Goal: Information Seeking & Learning: Learn about a topic

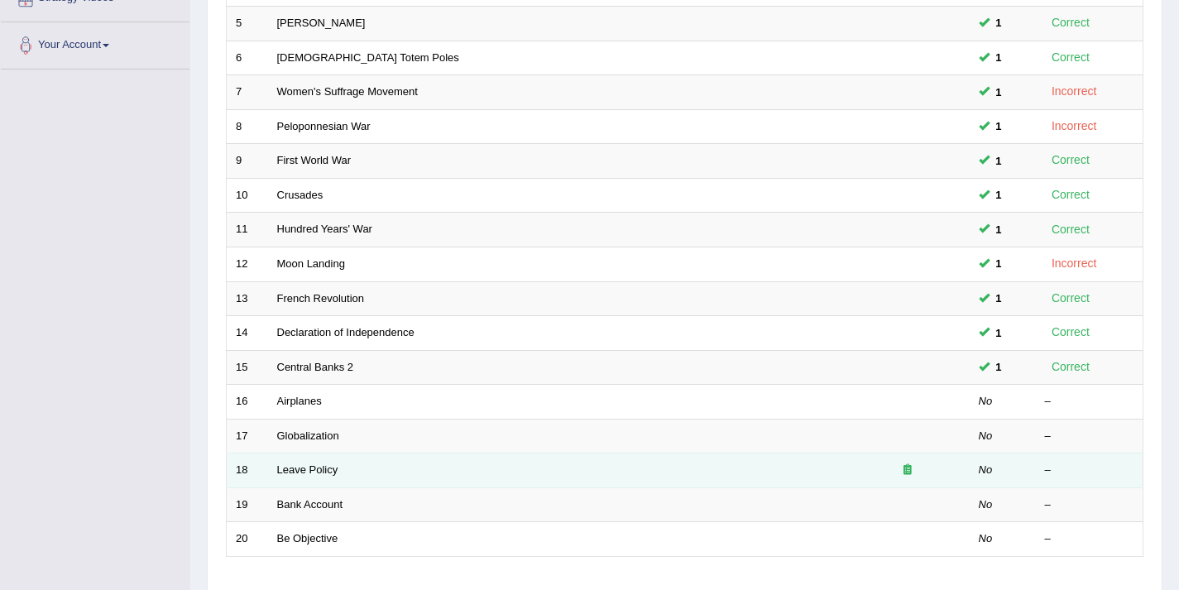
scroll to position [391, 0]
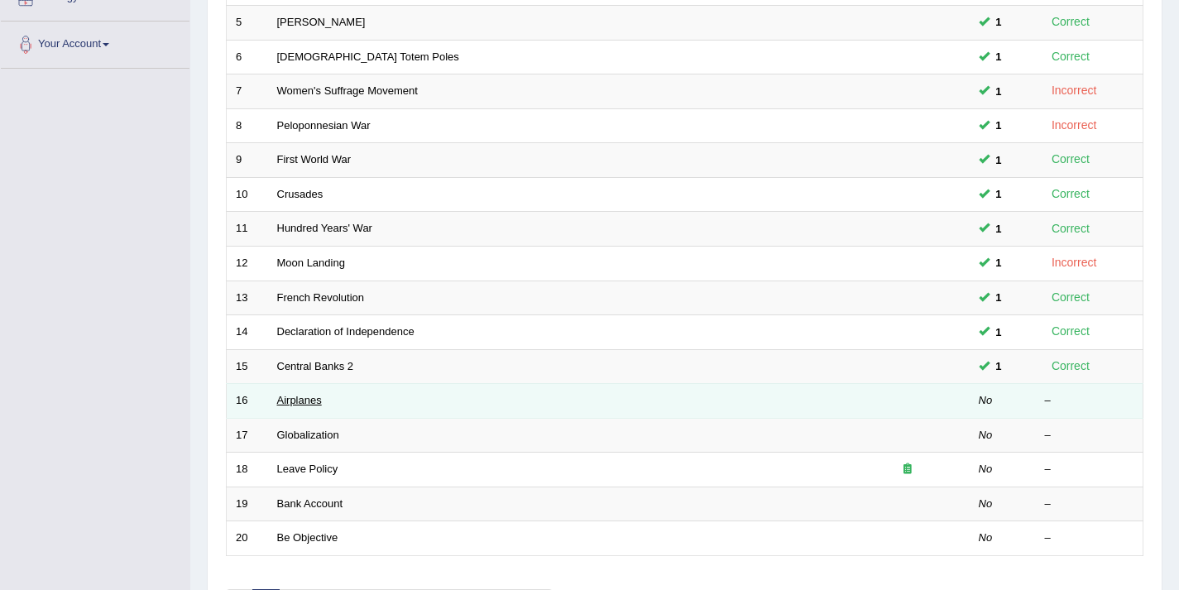
click at [317, 404] on link "Airplanes" at bounding box center [299, 400] width 45 height 12
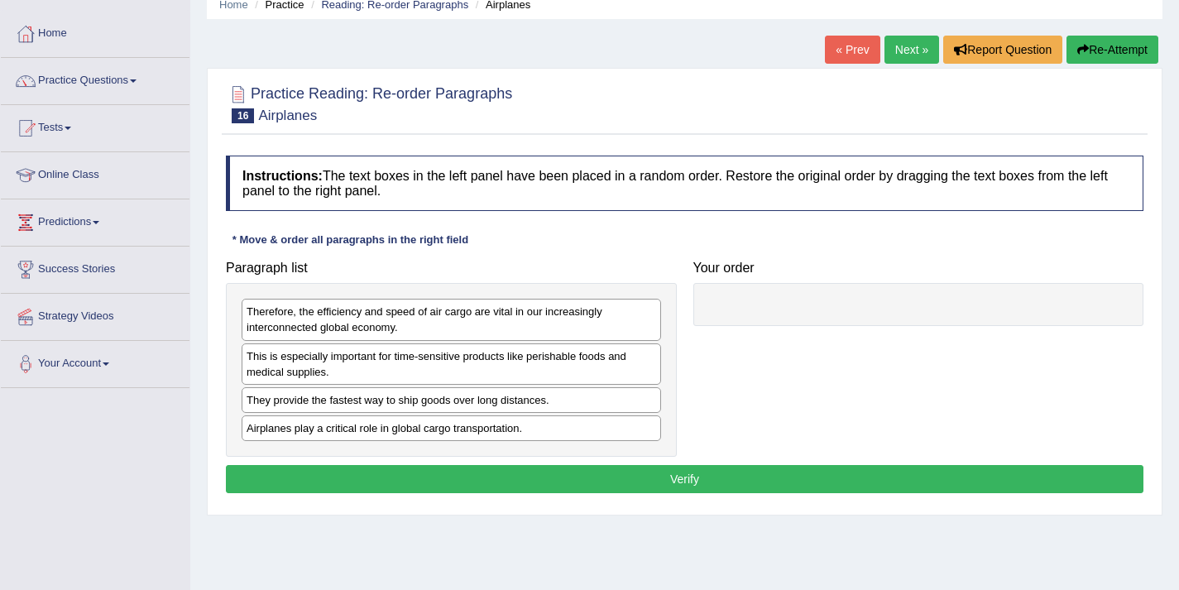
scroll to position [71, 0]
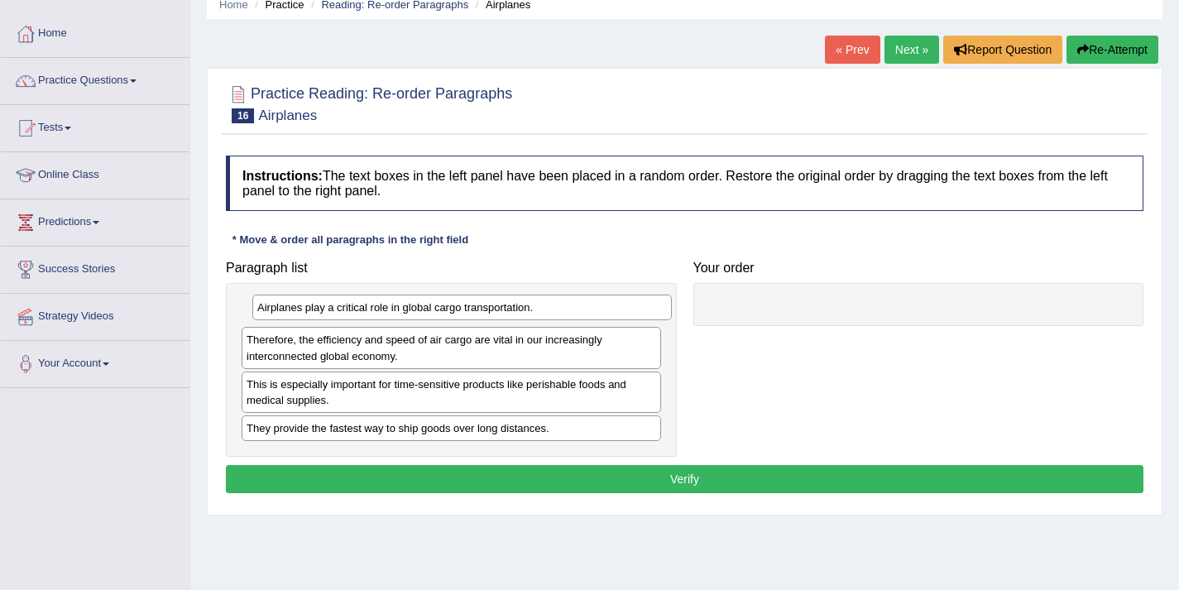
drag, startPoint x: 311, startPoint y: 431, endPoint x: 322, endPoint y: 309, distance: 122.1
click at [322, 309] on div "Airplanes play a critical role in global cargo transportation." at bounding box center [462, 308] width 420 height 26
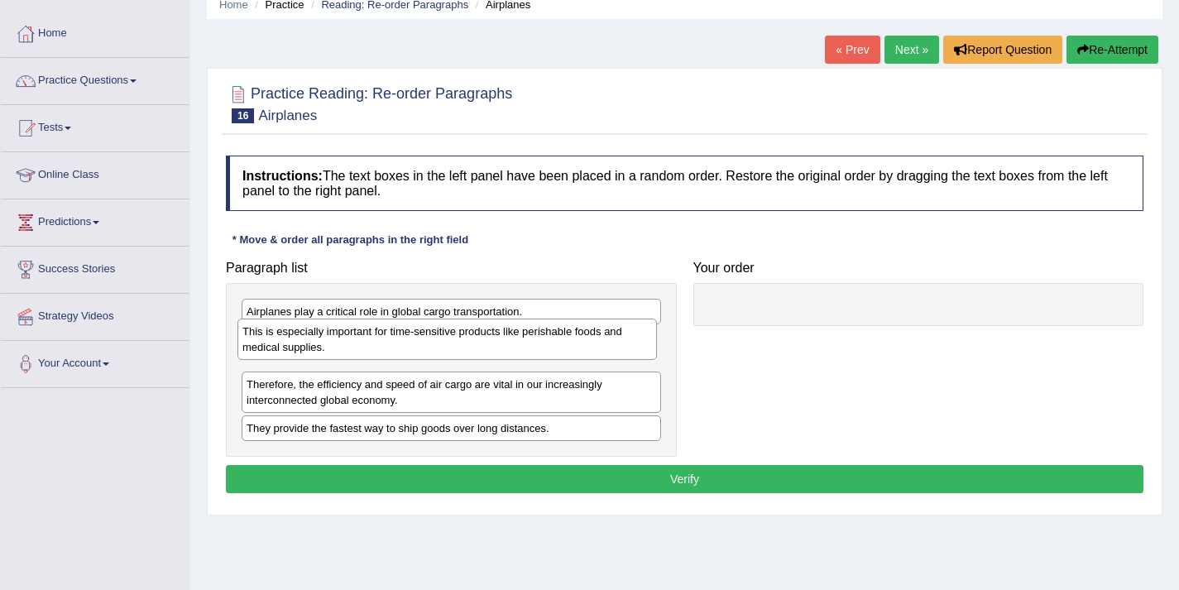
drag, startPoint x: 323, startPoint y: 395, endPoint x: 319, endPoint y: 342, distance: 53.1
click at [319, 342] on div "This is especially important for time-sensitive products like perishable foods …" at bounding box center [447, 339] width 420 height 41
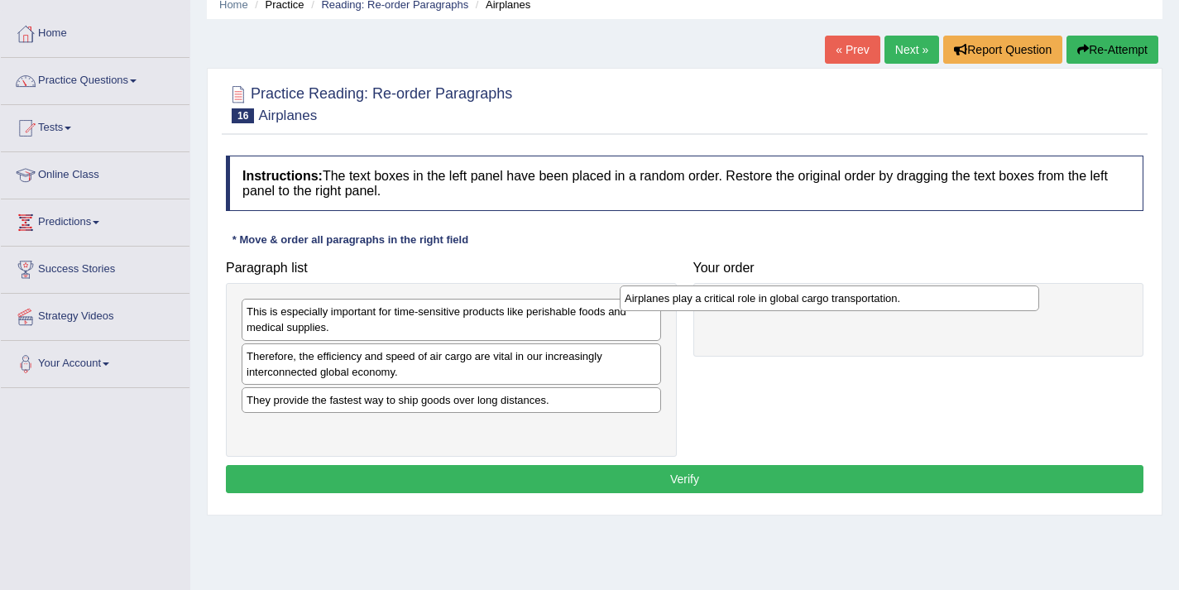
drag, startPoint x: 349, startPoint y: 307, endPoint x: 727, endPoint y: 293, distance: 378.4
click at [727, 293] on div "Airplanes play a critical role in global cargo transportation." at bounding box center [830, 298] width 420 height 26
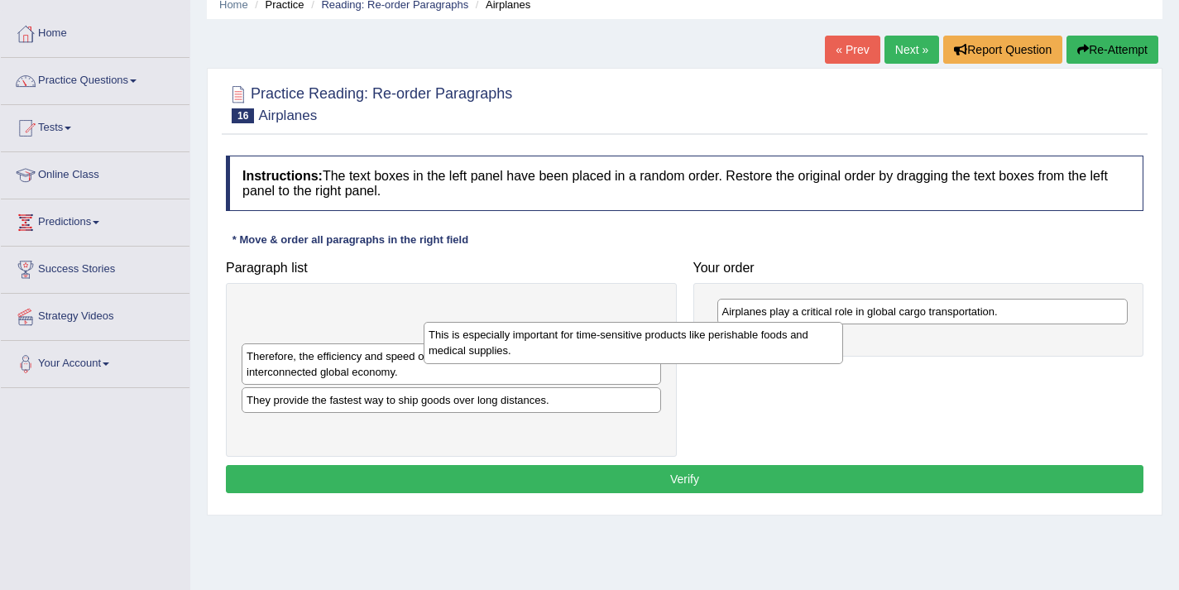
drag, startPoint x: 534, startPoint y: 316, endPoint x: 833, endPoint y: 341, distance: 300.6
click at [833, 341] on div "This is especially important for time-sensitive products like perishable foods …" at bounding box center [634, 342] width 420 height 41
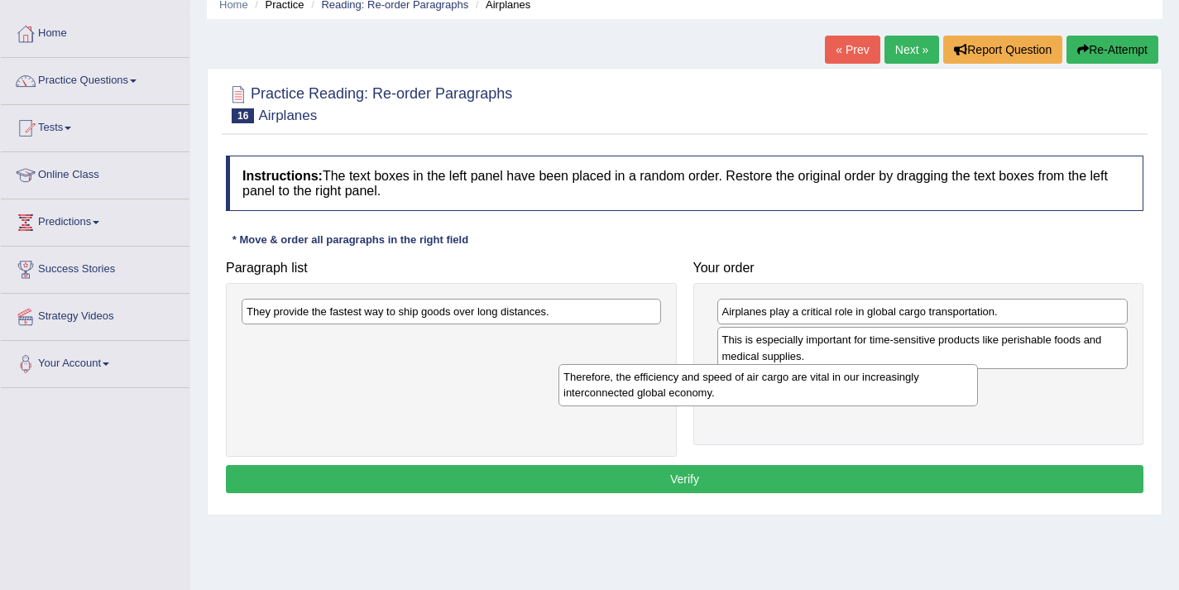
drag, startPoint x: 530, startPoint y: 328, endPoint x: 847, endPoint y: 395, distance: 323.8
click at [847, 395] on div "Therefore, the efficiency and speed of air cargo are vital in our increasingly …" at bounding box center [769, 384] width 420 height 41
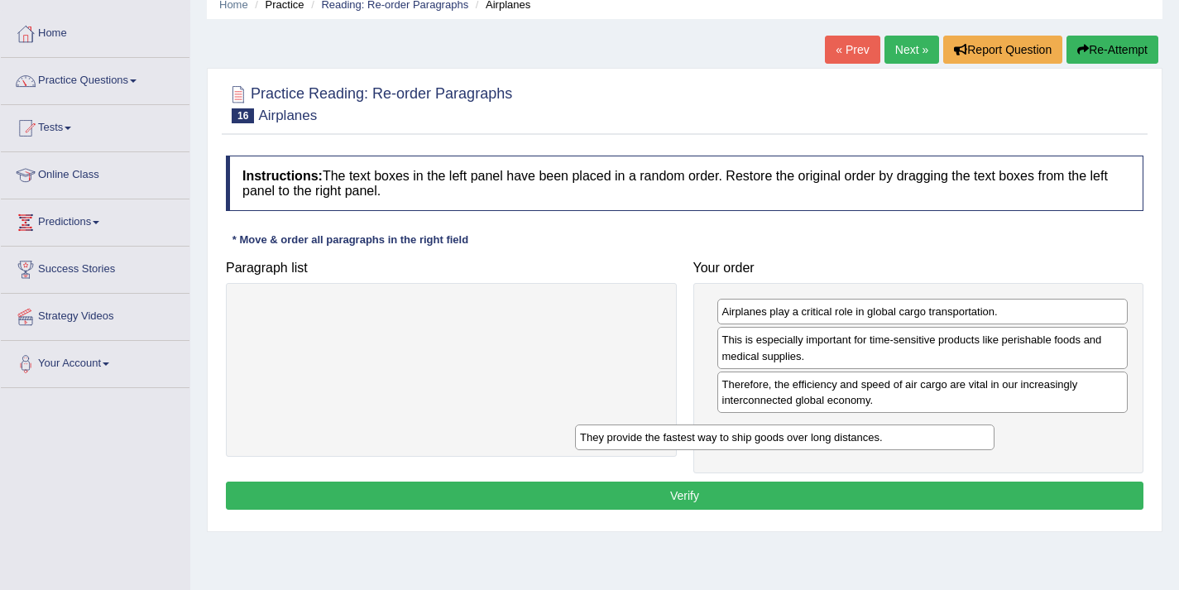
drag, startPoint x: 543, startPoint y: 316, endPoint x: 880, endPoint y: 432, distance: 356.1
click at [880, 432] on div "They provide the fastest way to ship goods over long distances." at bounding box center [785, 437] width 420 height 26
click at [705, 494] on button "Verify" at bounding box center [685, 496] width 918 height 28
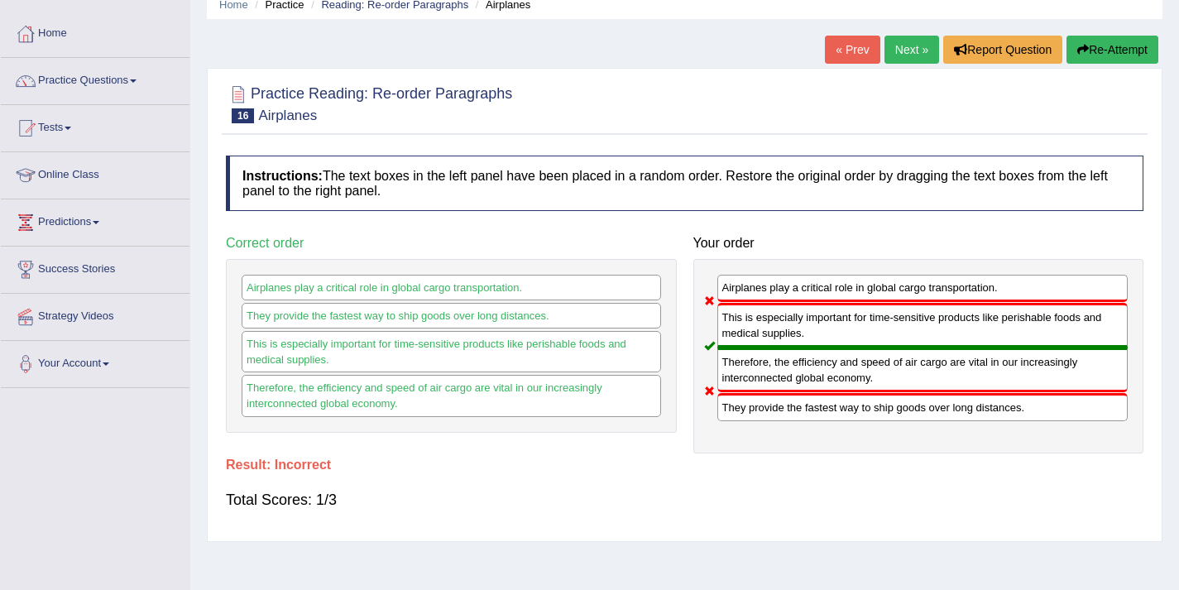
click at [905, 52] on link "Next »" at bounding box center [912, 50] width 55 height 28
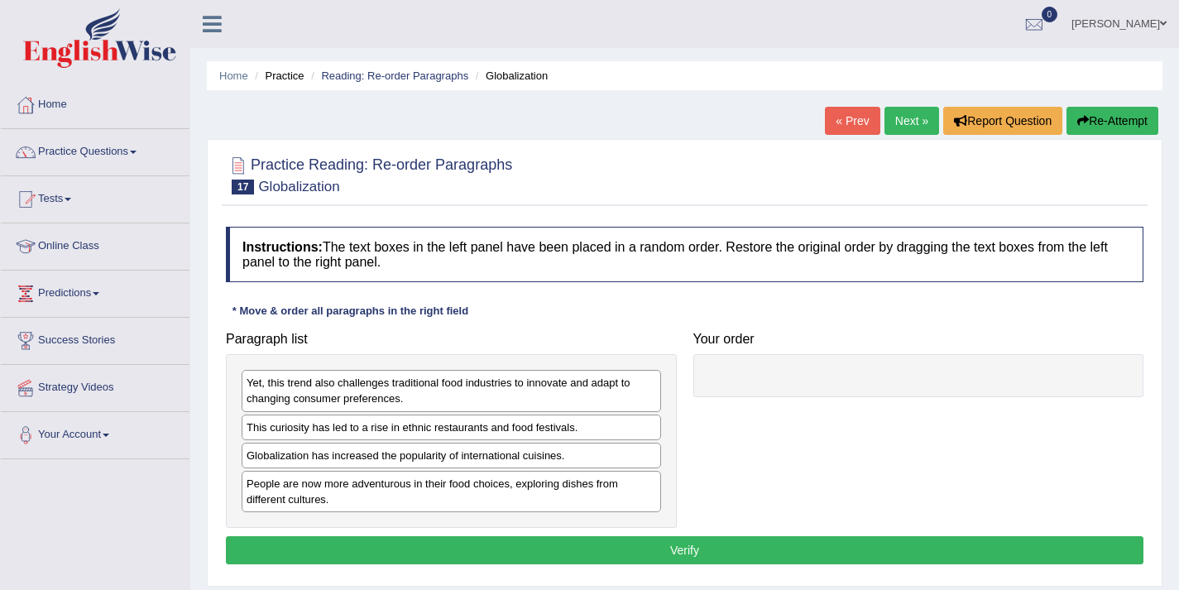
scroll to position [28, 0]
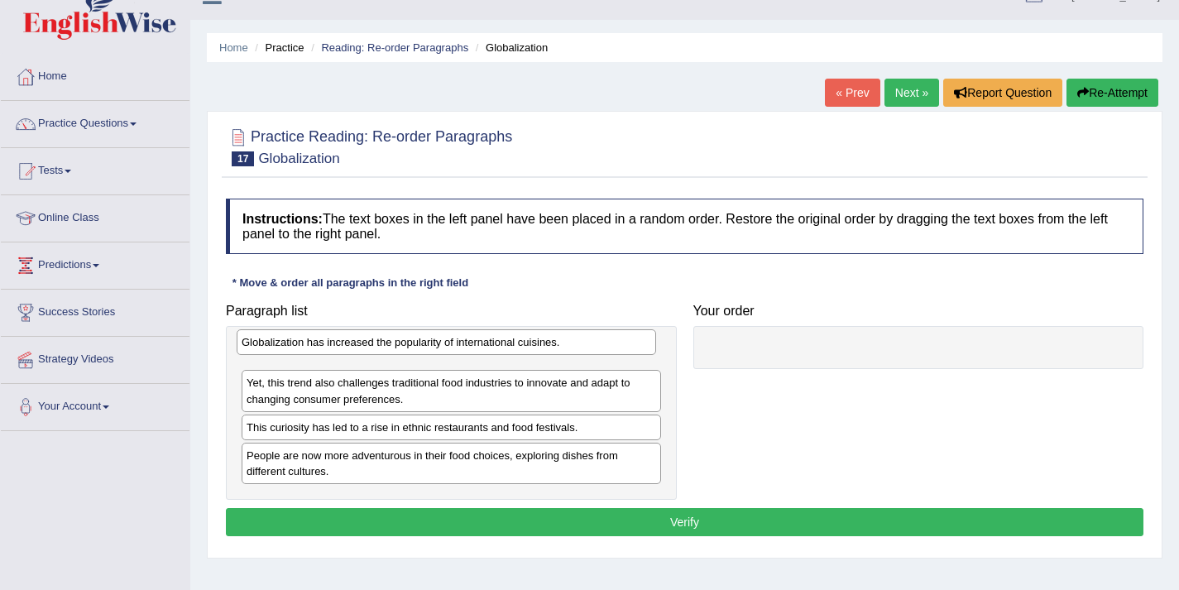
drag, startPoint x: 400, startPoint y: 425, endPoint x: 395, endPoint y: 340, distance: 85.4
click at [395, 340] on div "Globalization has increased the popularity of international cuisines." at bounding box center [447, 342] width 420 height 26
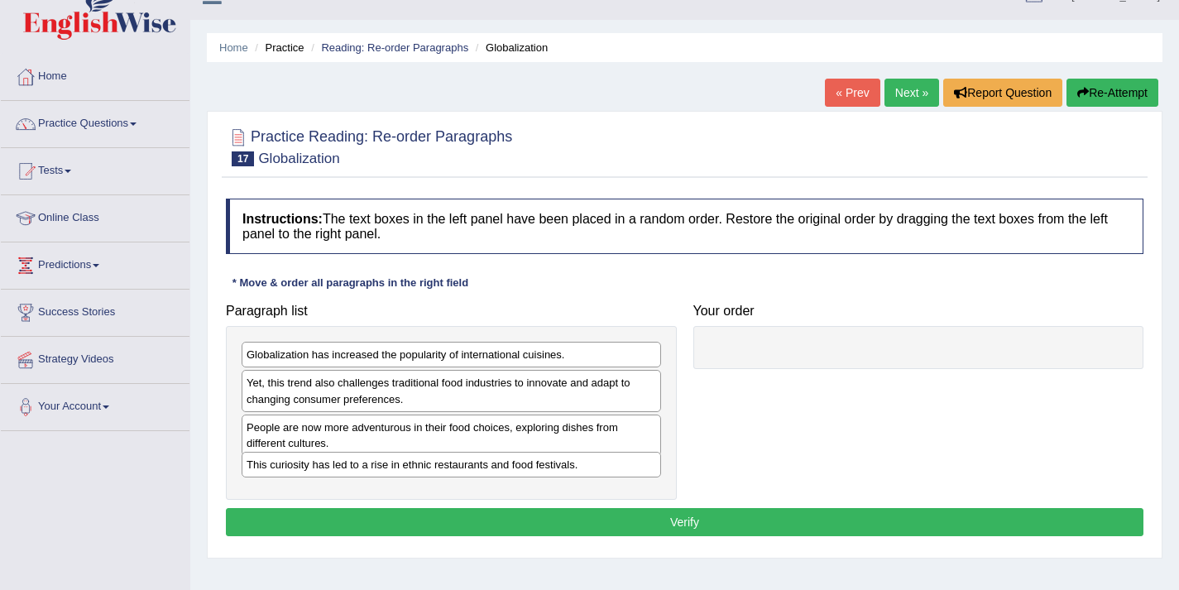
drag, startPoint x: 397, startPoint y: 424, endPoint x: 397, endPoint y: 461, distance: 37.2
click at [397, 461] on div "This curiosity has led to a rise in ethnic restaurants and food festivals." at bounding box center [452, 465] width 420 height 26
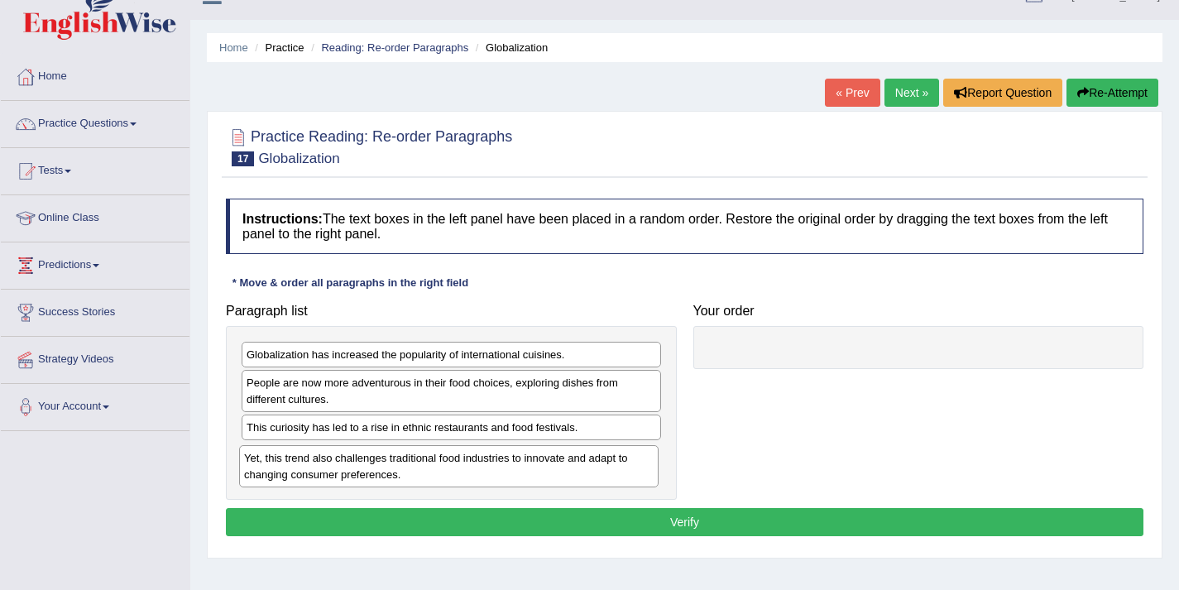
drag, startPoint x: 355, startPoint y: 382, endPoint x: 353, endPoint y: 457, distance: 74.5
click at [353, 458] on div "Yet, this trend also challenges traditional food industries to innovate and ada…" at bounding box center [449, 465] width 420 height 41
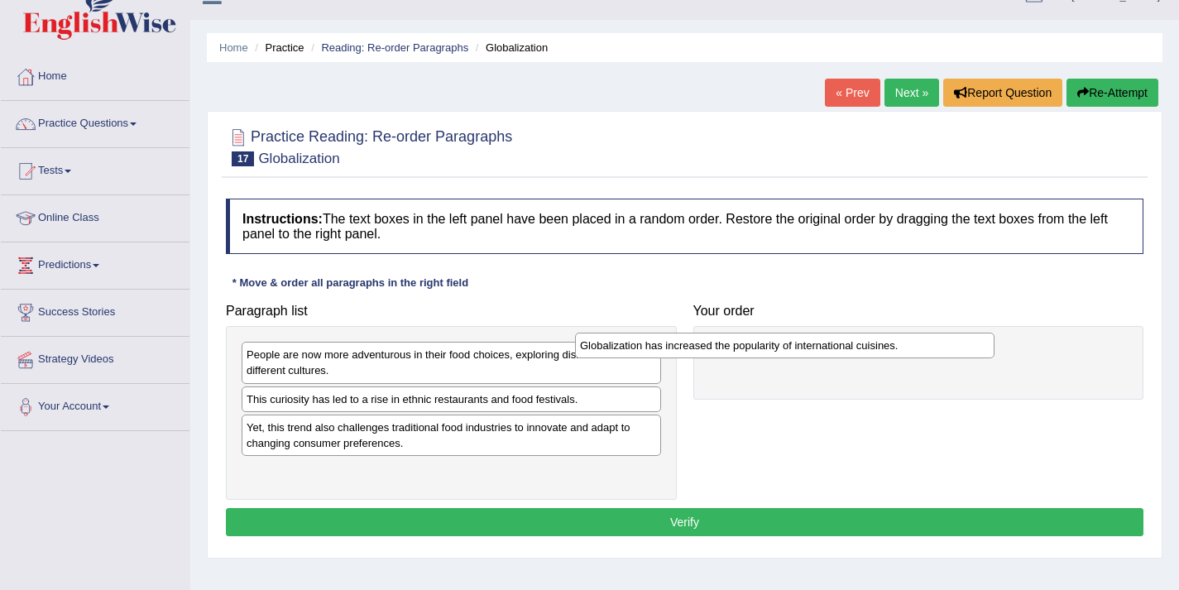
drag, startPoint x: 335, startPoint y: 355, endPoint x: 669, endPoint y: 346, distance: 333.6
click at [669, 346] on div "Globalization has increased the popularity of international cuisines." at bounding box center [785, 346] width 420 height 26
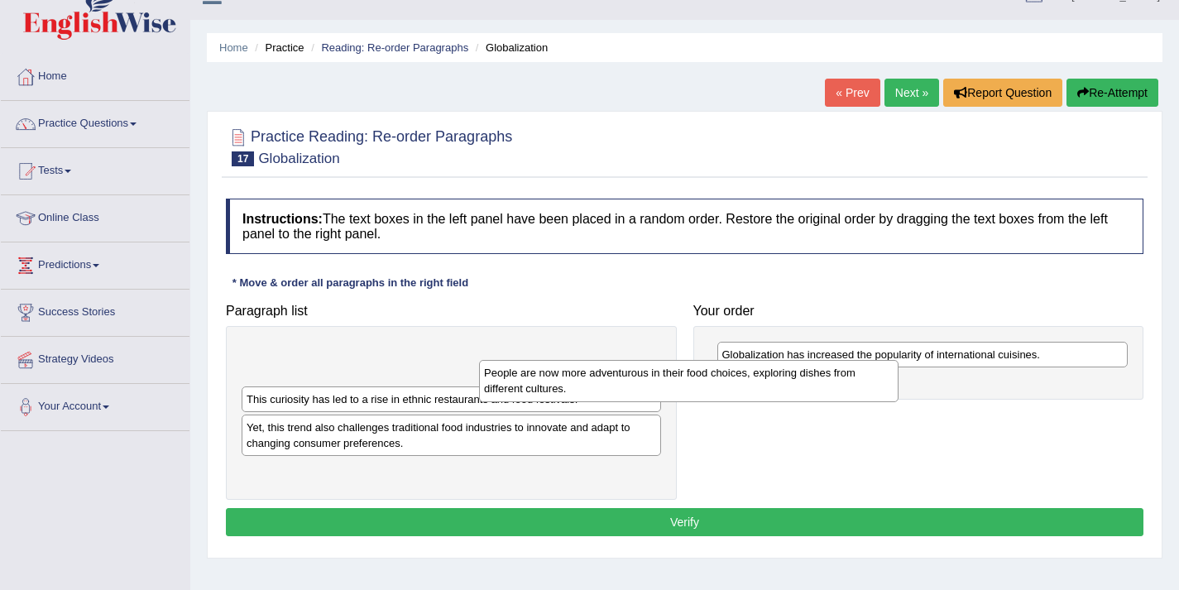
drag, startPoint x: 472, startPoint y: 367, endPoint x: 714, endPoint y: 384, distance: 242.2
click at [714, 384] on div "People are now more adventurous in their food choices, exploring dishes from di…" at bounding box center [689, 380] width 420 height 41
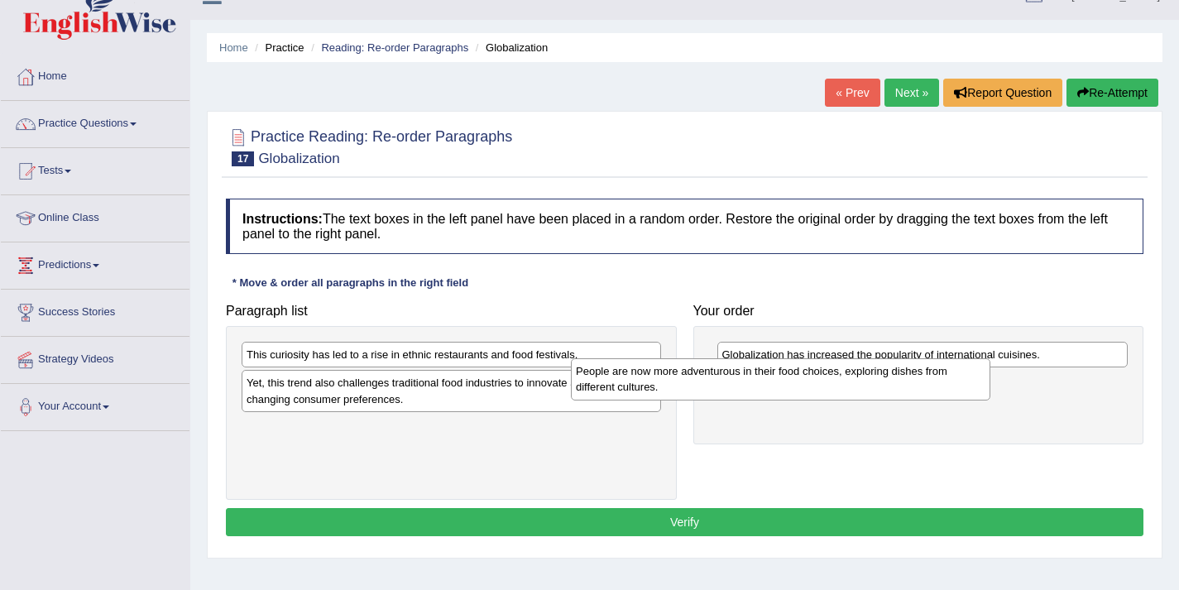
drag, startPoint x: 538, startPoint y: 358, endPoint x: 867, endPoint y: 375, distance: 329.7
click at [867, 375] on div "People are now more adventurous in their food choices, exploring dishes from di…" at bounding box center [781, 378] width 420 height 41
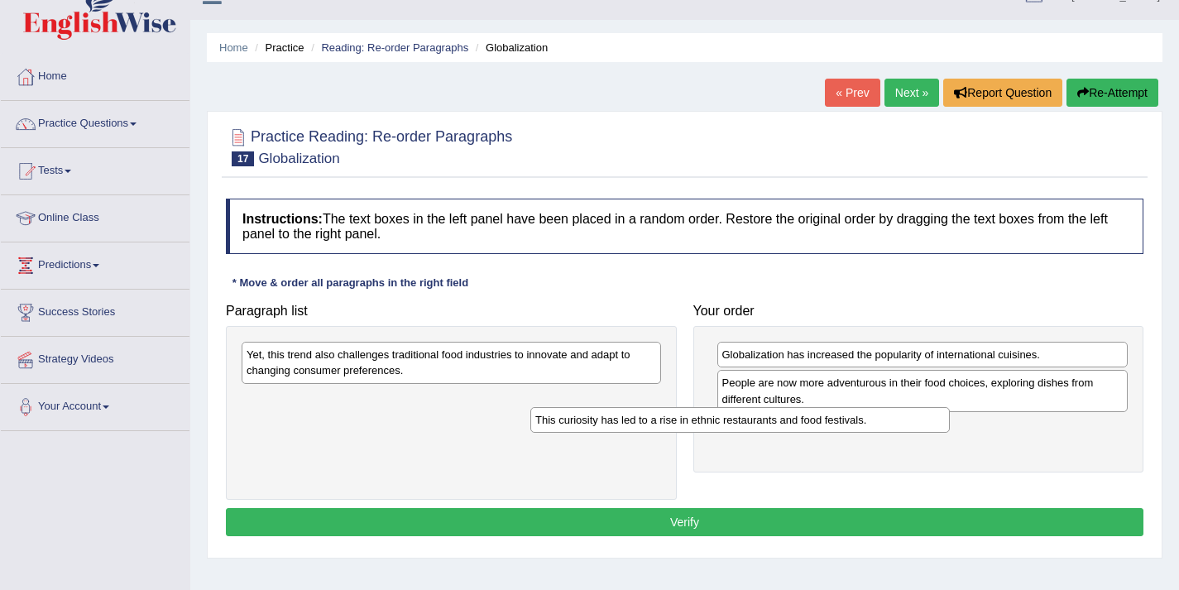
drag, startPoint x: 567, startPoint y: 357, endPoint x: 875, endPoint y: 418, distance: 313.8
click at [875, 418] on div "This curiosity has led to a rise in ethnic restaurants and food festivals." at bounding box center [740, 420] width 420 height 26
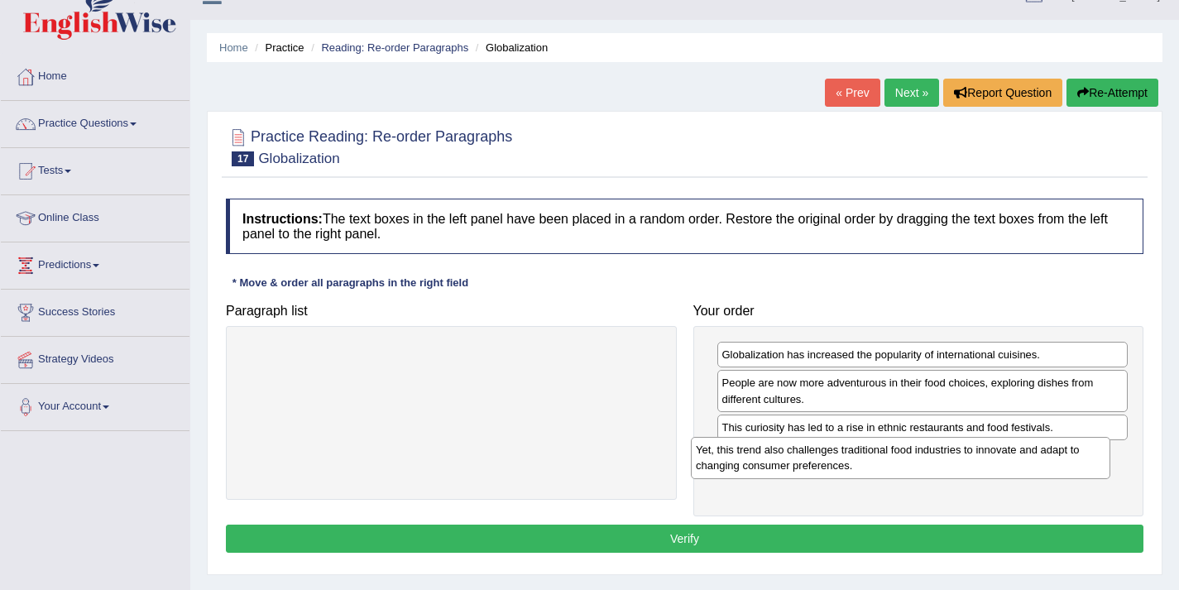
drag, startPoint x: 517, startPoint y: 356, endPoint x: 966, endPoint y: 451, distance: 459.3
click at [966, 451] on div "Yet, this trend also challenges traditional food industries to innovate and ada…" at bounding box center [901, 457] width 420 height 41
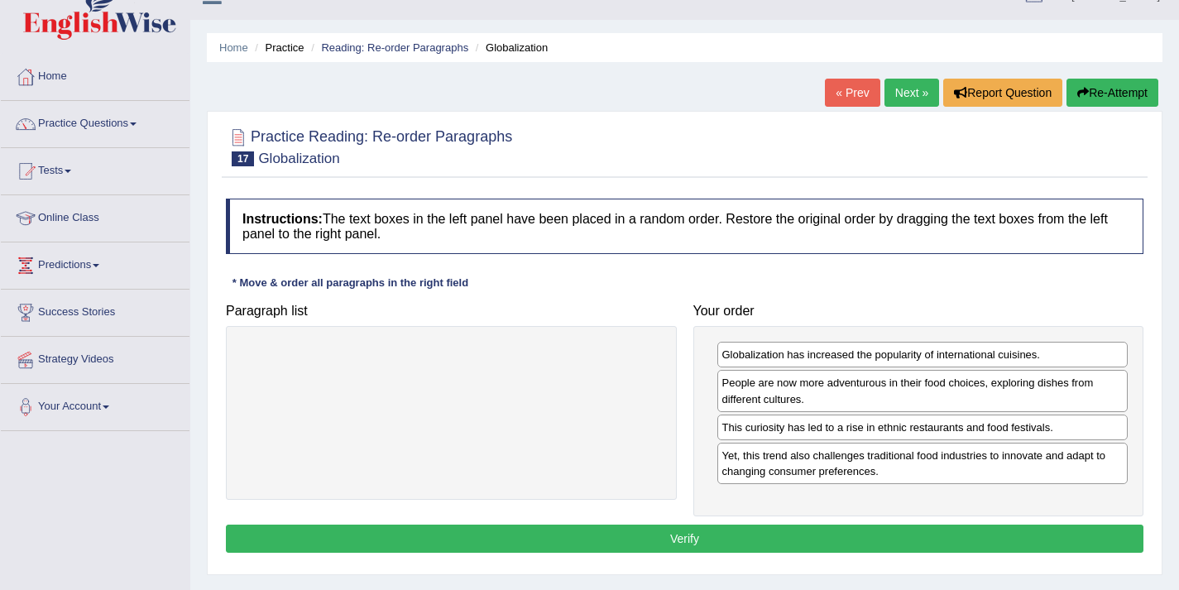
click at [688, 530] on button "Verify" at bounding box center [685, 539] width 918 height 28
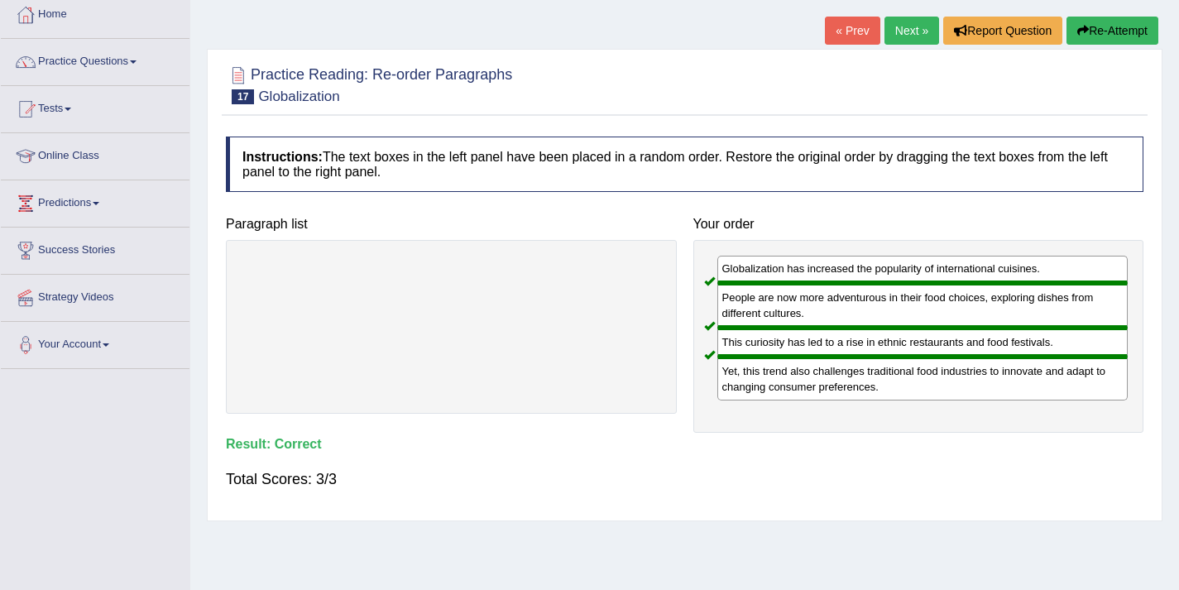
scroll to position [0, 0]
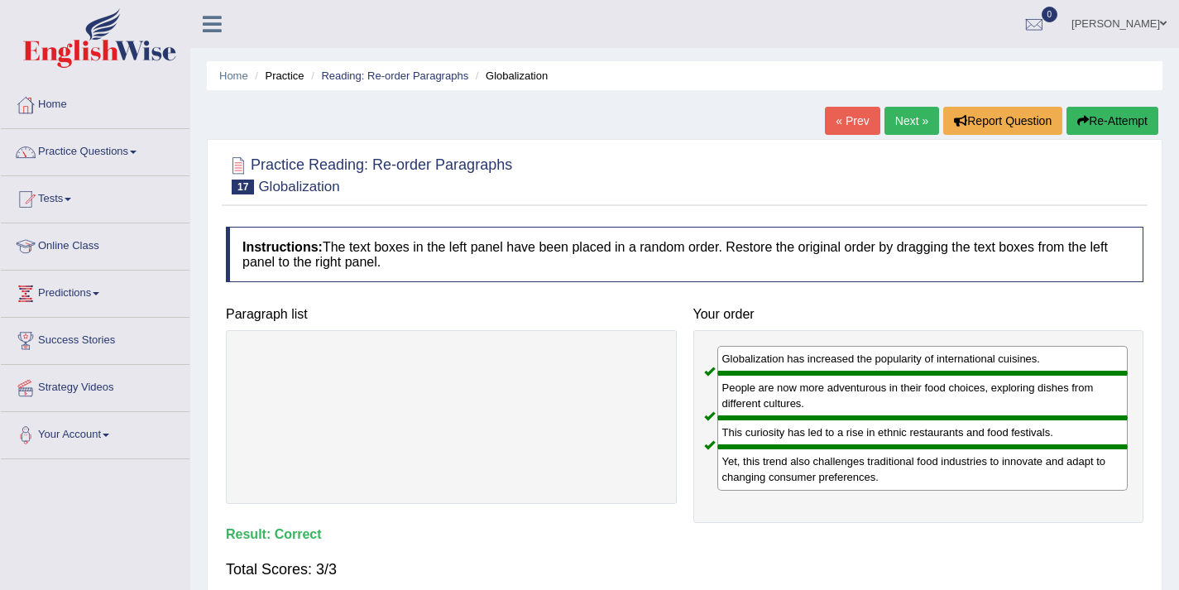
click at [911, 124] on link "Next »" at bounding box center [912, 121] width 55 height 28
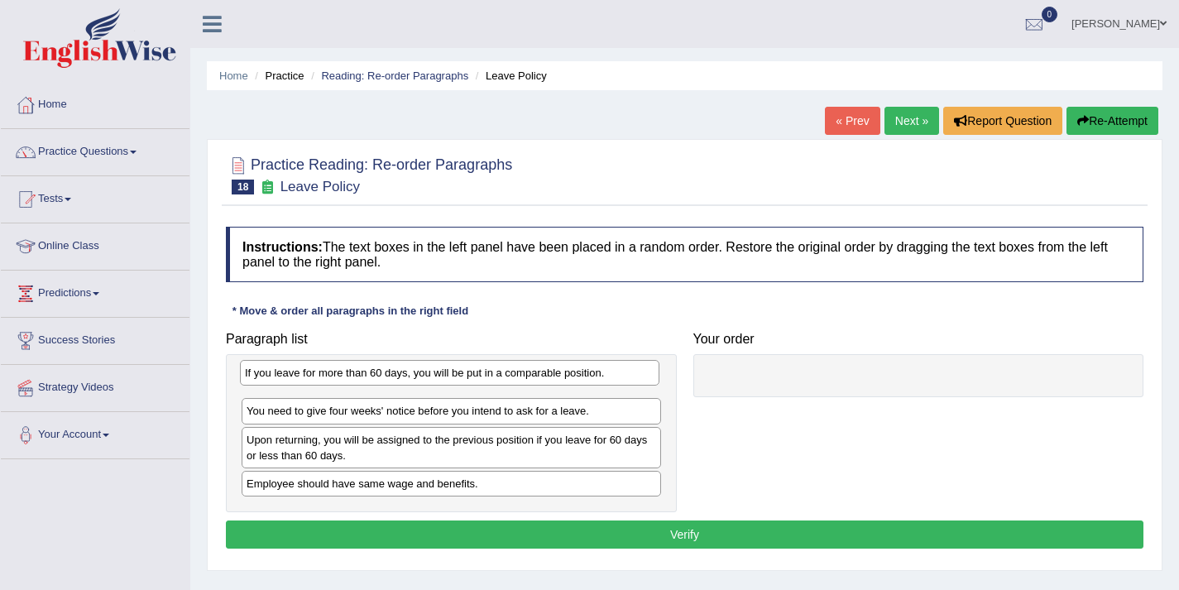
drag, startPoint x: 449, startPoint y: 488, endPoint x: 448, endPoint y: 377, distance: 110.9
click at [448, 377] on div "If you leave for more than 60 days, you will be put in a comparable position." at bounding box center [450, 373] width 420 height 26
drag, startPoint x: 343, startPoint y: 410, endPoint x: 338, endPoint y: 378, distance: 31.7
click at [338, 378] on div "You need to give four weeks' notice before you intend to ask for a leave." at bounding box center [447, 380] width 420 height 26
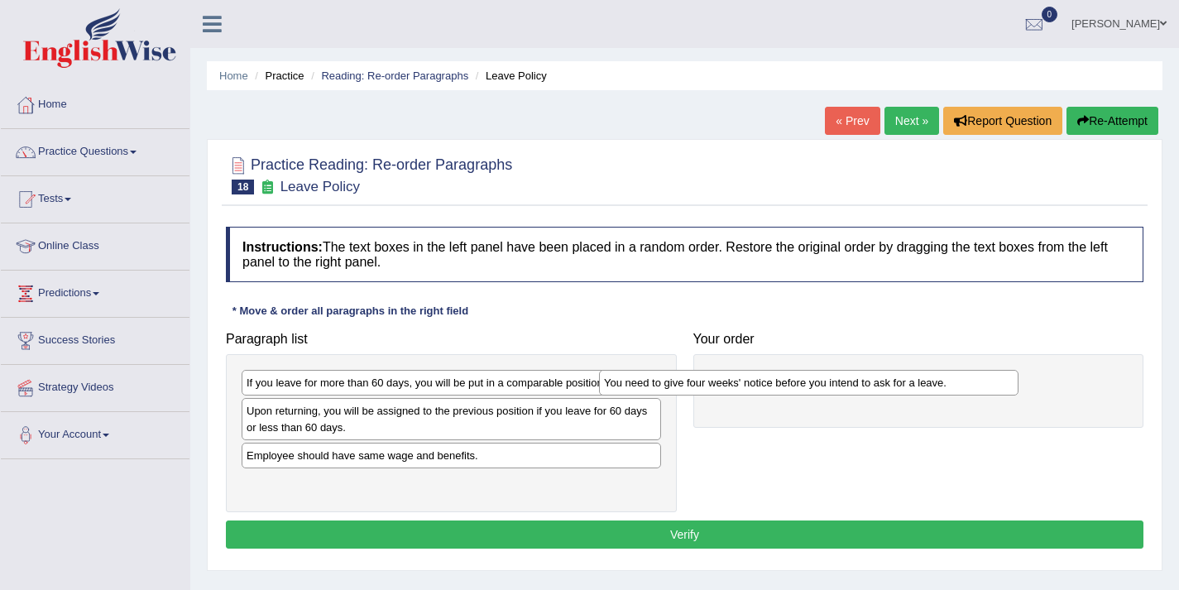
drag, startPoint x: 338, startPoint y: 381, endPoint x: 701, endPoint y: 372, distance: 363.4
click at [701, 372] on div "You need to give four weeks' notice before you intend to ask for a leave." at bounding box center [809, 383] width 420 height 26
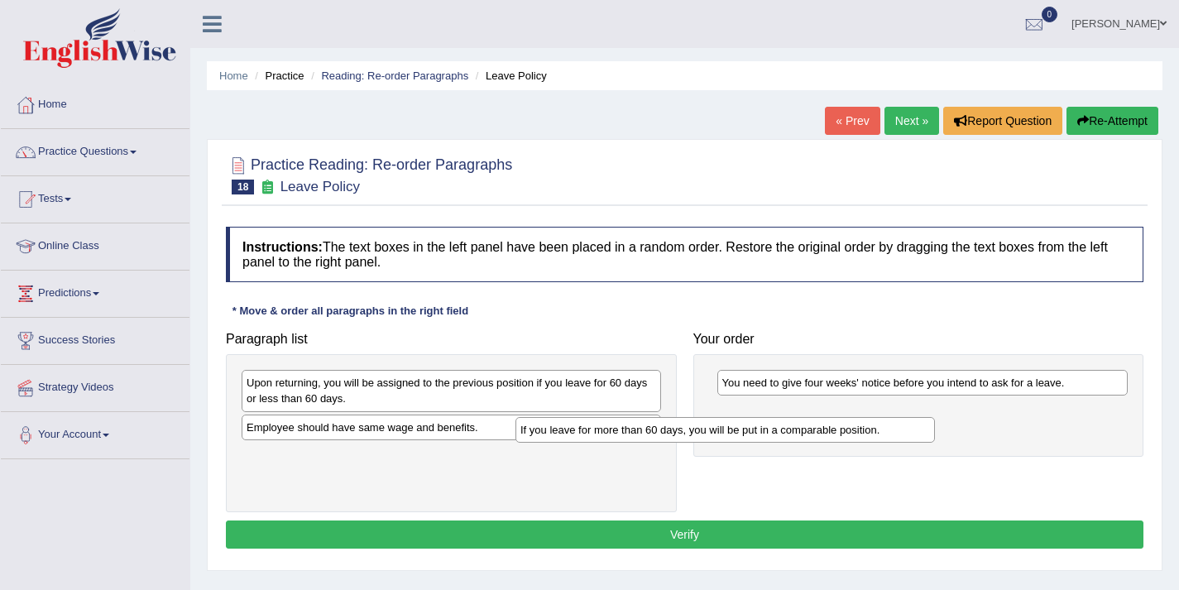
drag, startPoint x: 510, startPoint y: 381, endPoint x: 806, endPoint y: 423, distance: 299.1
click at [806, 423] on div "If you leave for more than 60 days, you will be put in a comparable position." at bounding box center [726, 430] width 420 height 26
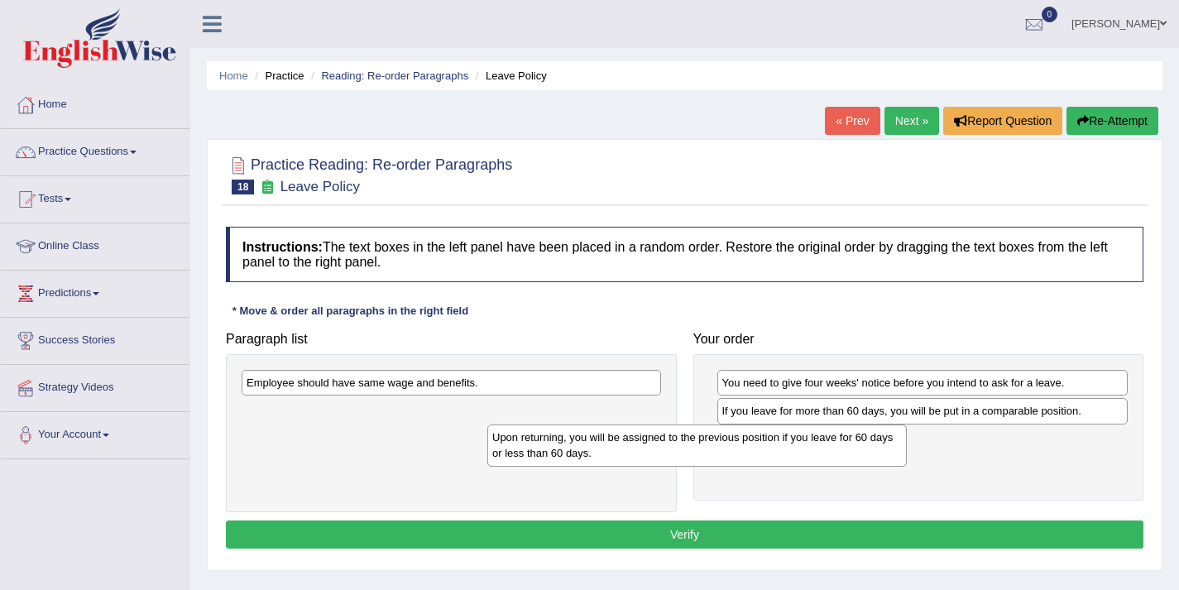
drag, startPoint x: 574, startPoint y: 404, endPoint x: 832, endPoint y: 453, distance: 262.9
click at [832, 453] on div "Upon returning, you will be assigned to the previous position if you leave for …" at bounding box center [697, 444] width 420 height 41
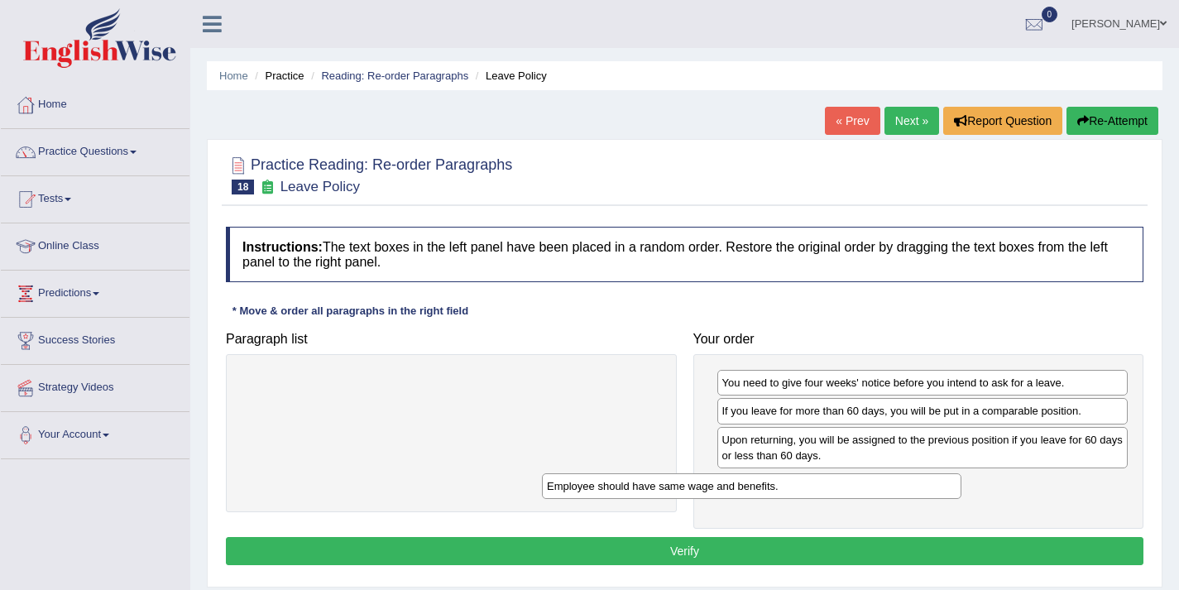
drag, startPoint x: 563, startPoint y: 389, endPoint x: 878, endPoint y: 488, distance: 330.5
click at [878, 488] on div "Employee should have same wage and benefits." at bounding box center [752, 486] width 420 height 26
click at [698, 544] on button "Verify" at bounding box center [685, 551] width 918 height 28
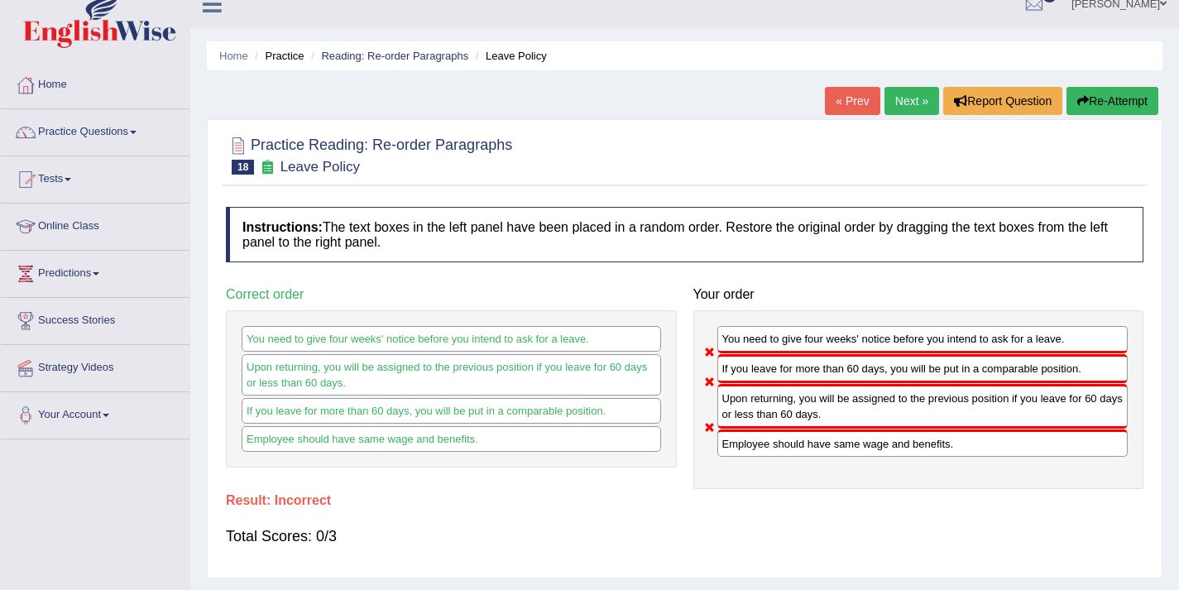
scroll to position [31, 0]
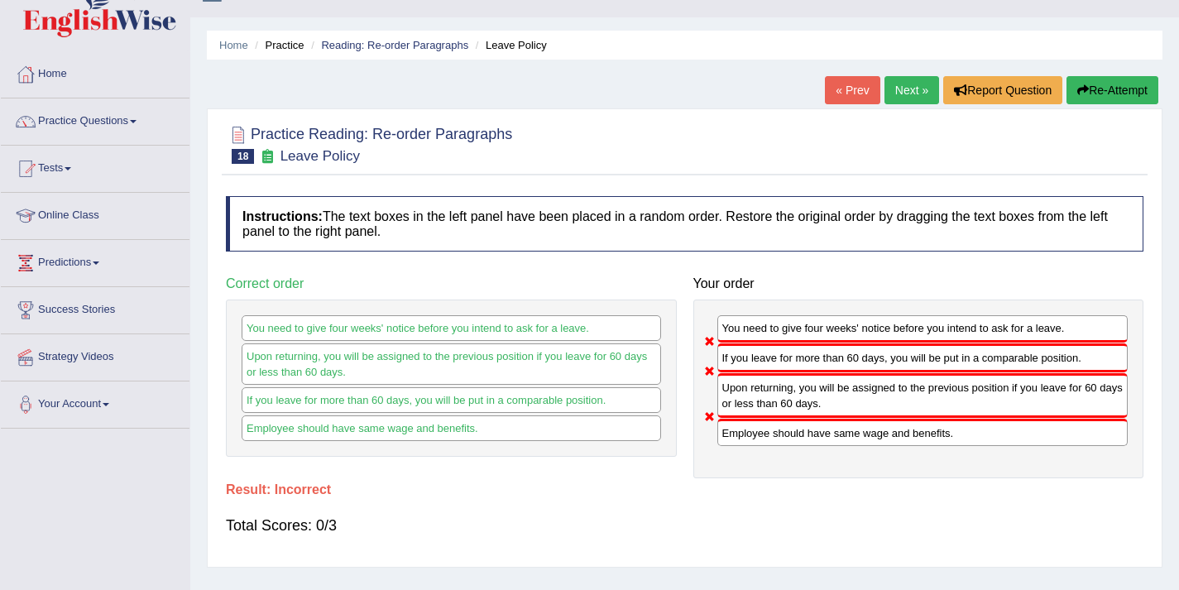
click at [906, 91] on link "Next »" at bounding box center [912, 90] width 55 height 28
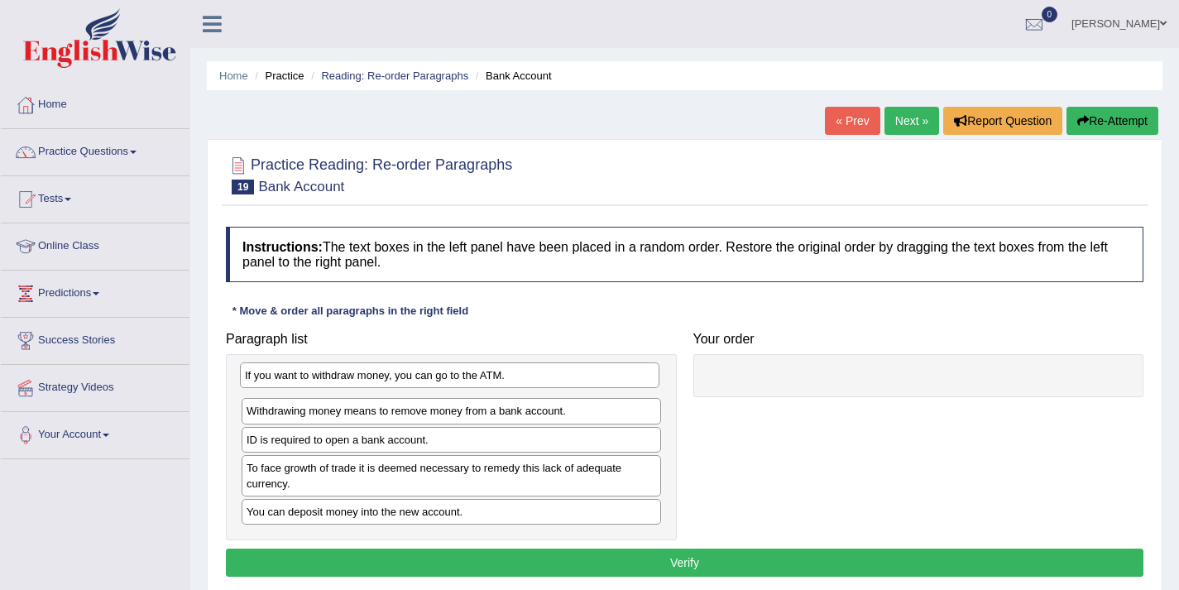
drag, startPoint x: 354, startPoint y: 440, endPoint x: 352, endPoint y: 376, distance: 64.6
click at [352, 376] on div "If you want to withdraw money, you can go to the ATM." at bounding box center [450, 375] width 420 height 26
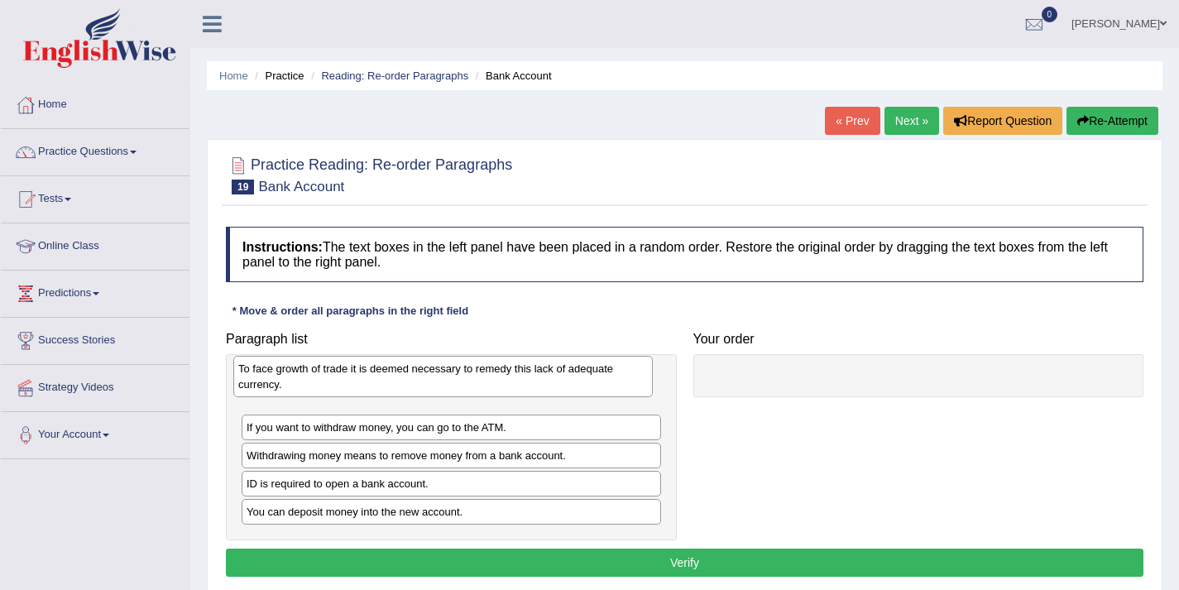
drag, startPoint x: 299, startPoint y: 487, endPoint x: 290, endPoint y: 387, distance: 99.6
click at [290, 387] on div "To face growth of trade it is deemed necessary to remedy this lack of adequate …" at bounding box center [443, 376] width 420 height 41
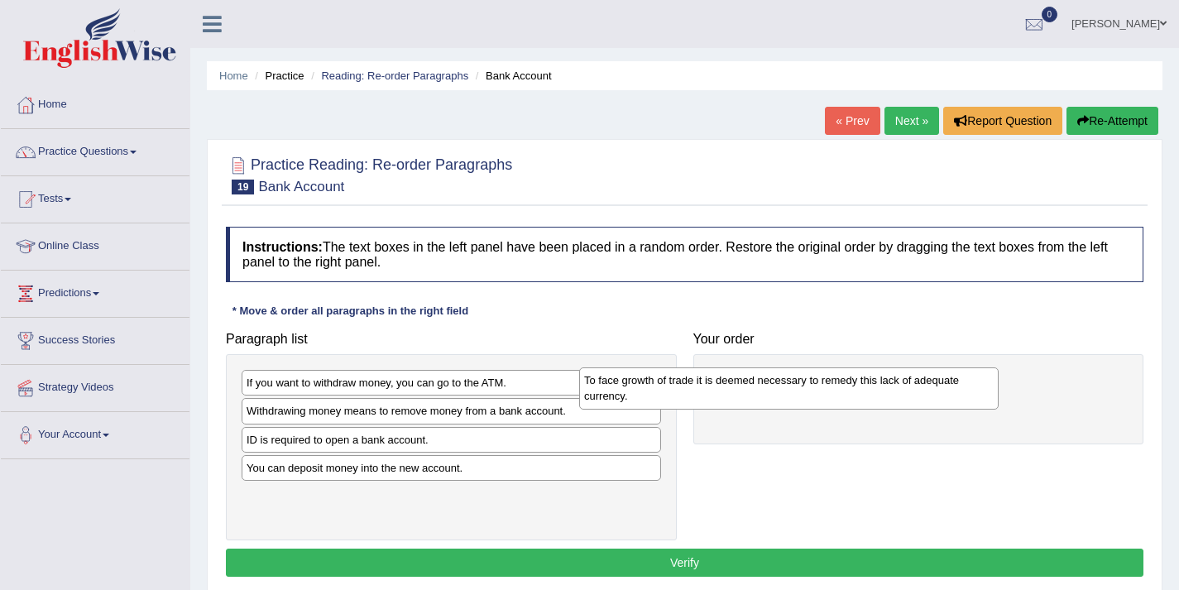
drag, startPoint x: 333, startPoint y: 391, endPoint x: 705, endPoint y: 370, distance: 372.9
click at [705, 370] on div "To face growth of trade it is deemed necessary to remedy this lack of adequate …" at bounding box center [789, 387] width 420 height 41
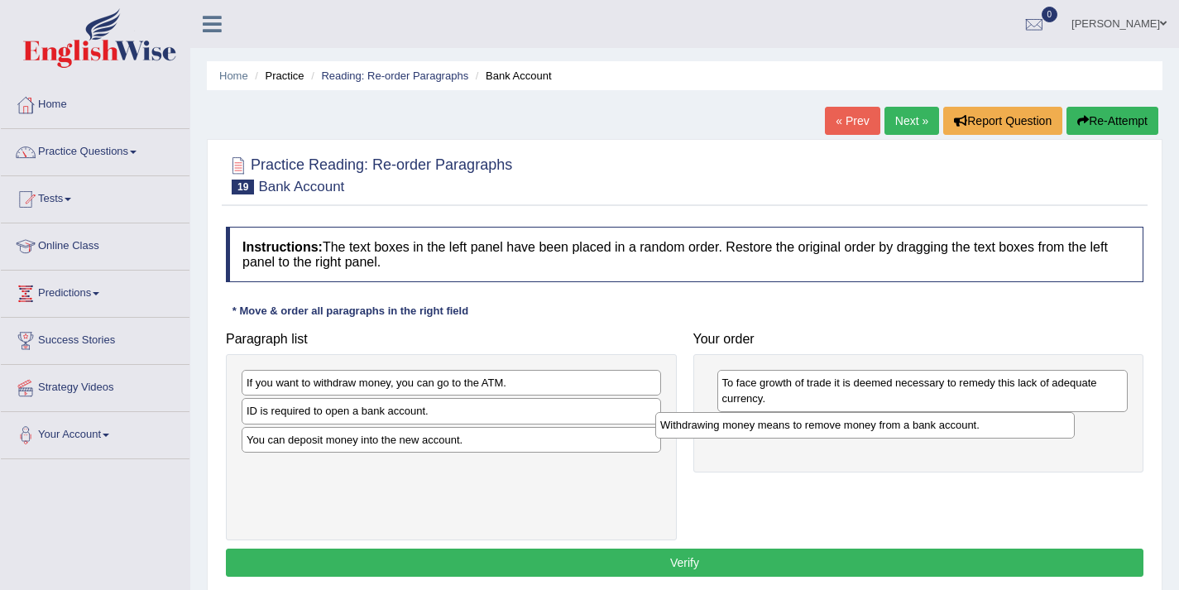
drag, startPoint x: 343, startPoint y: 413, endPoint x: 786, endPoint y: 430, distance: 443.0
click at [786, 430] on div "Withdrawing money means to remove money from a bank account." at bounding box center [865, 425] width 420 height 26
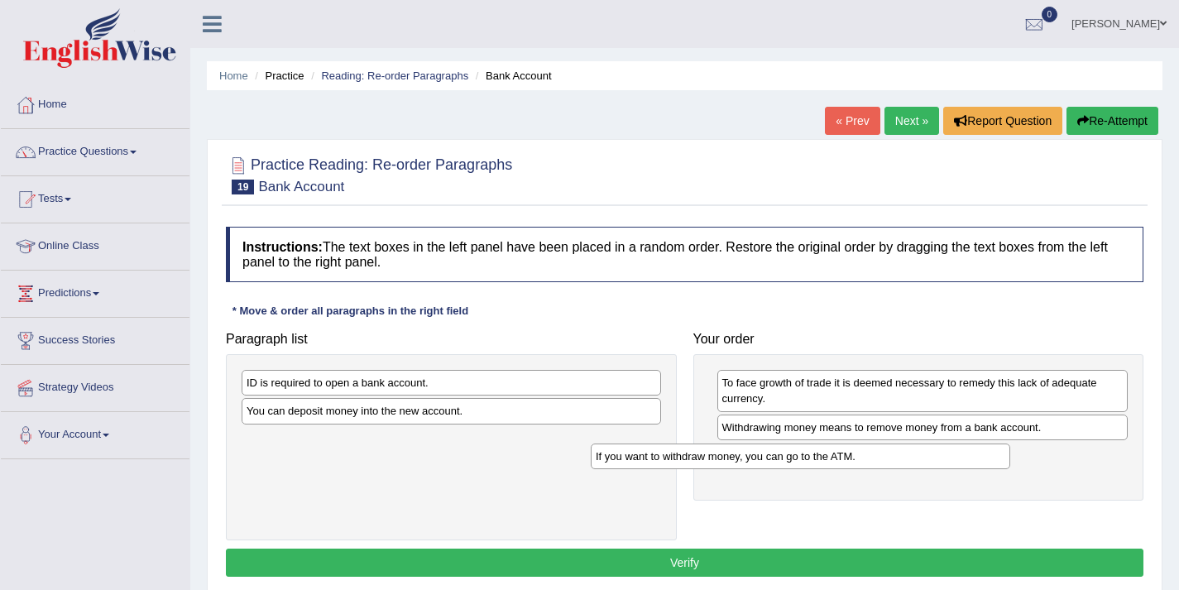
drag, startPoint x: 478, startPoint y: 384, endPoint x: 837, endPoint y: 457, distance: 366.4
click at [837, 457] on div "If you want to withdraw money, you can go to the ATM." at bounding box center [801, 457] width 420 height 26
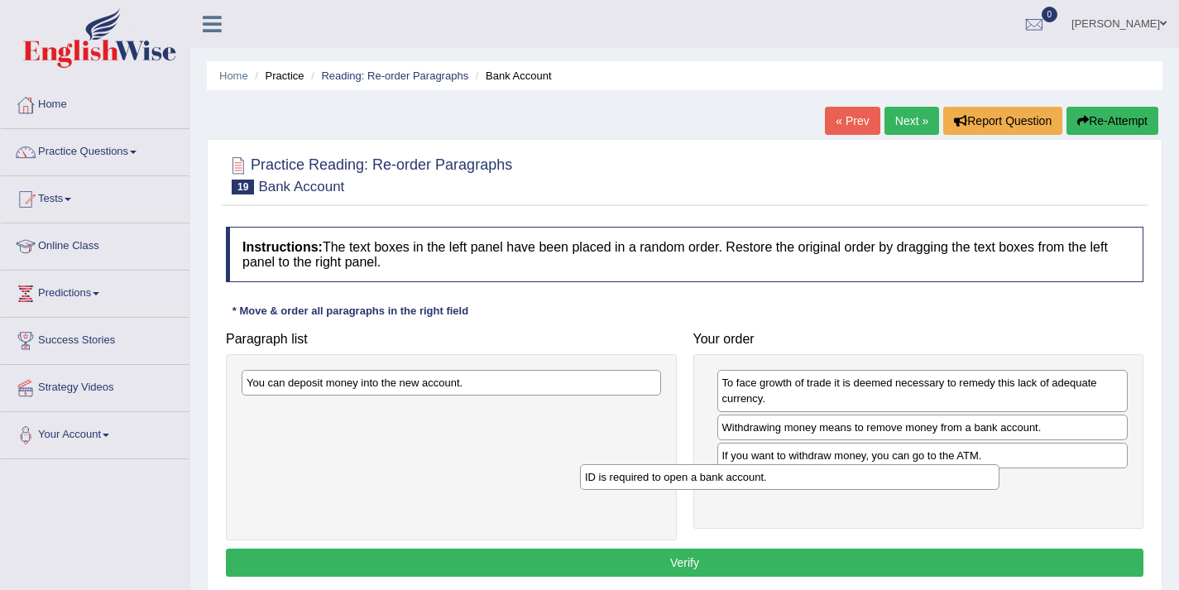
drag, startPoint x: 396, startPoint y: 389, endPoint x: 745, endPoint y: 484, distance: 361.9
click at [745, 484] on div "ID is required to open a bank account." at bounding box center [790, 477] width 420 height 26
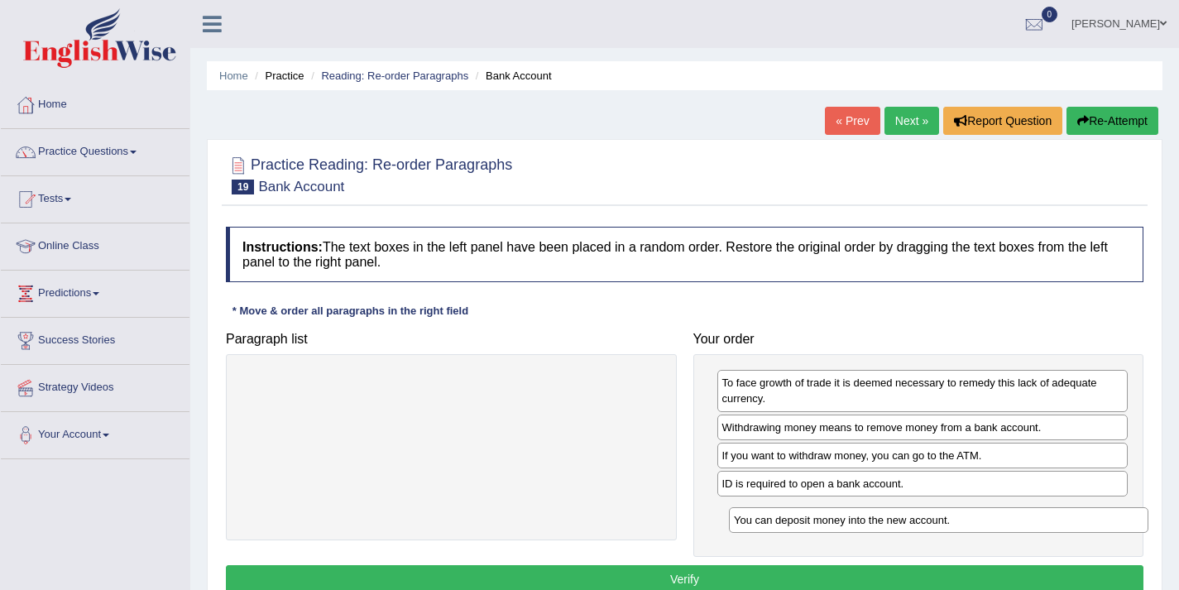
drag, startPoint x: 369, startPoint y: 381, endPoint x: 856, endPoint y: 521, distance: 507.0
click at [856, 521] on div "You can deposit money into the new account." at bounding box center [939, 520] width 420 height 26
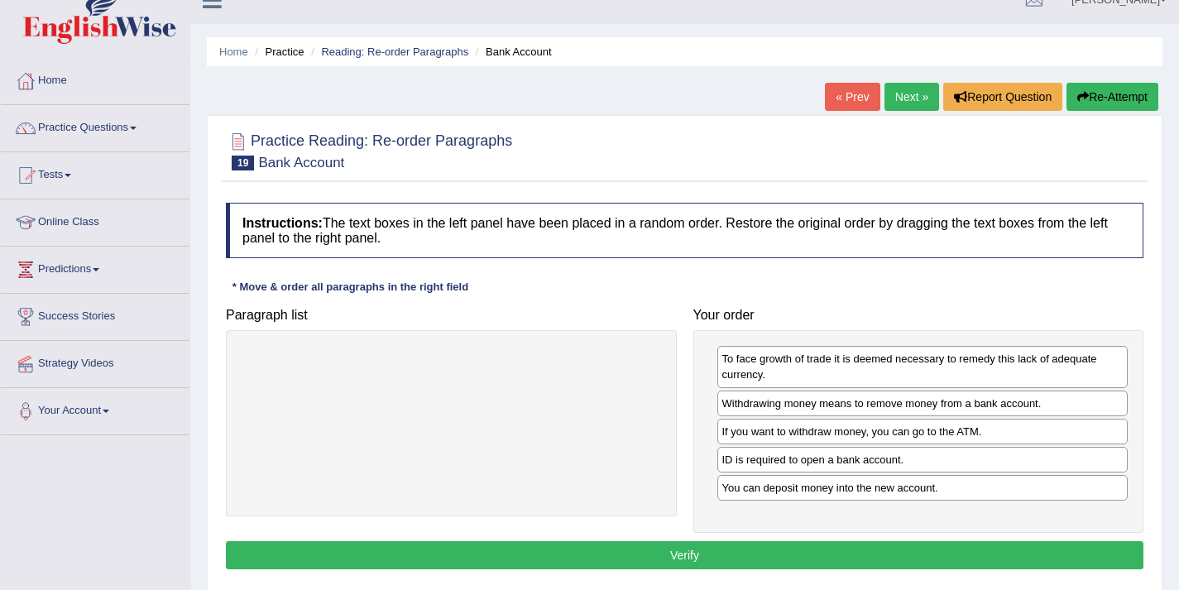
scroll to position [25, 0]
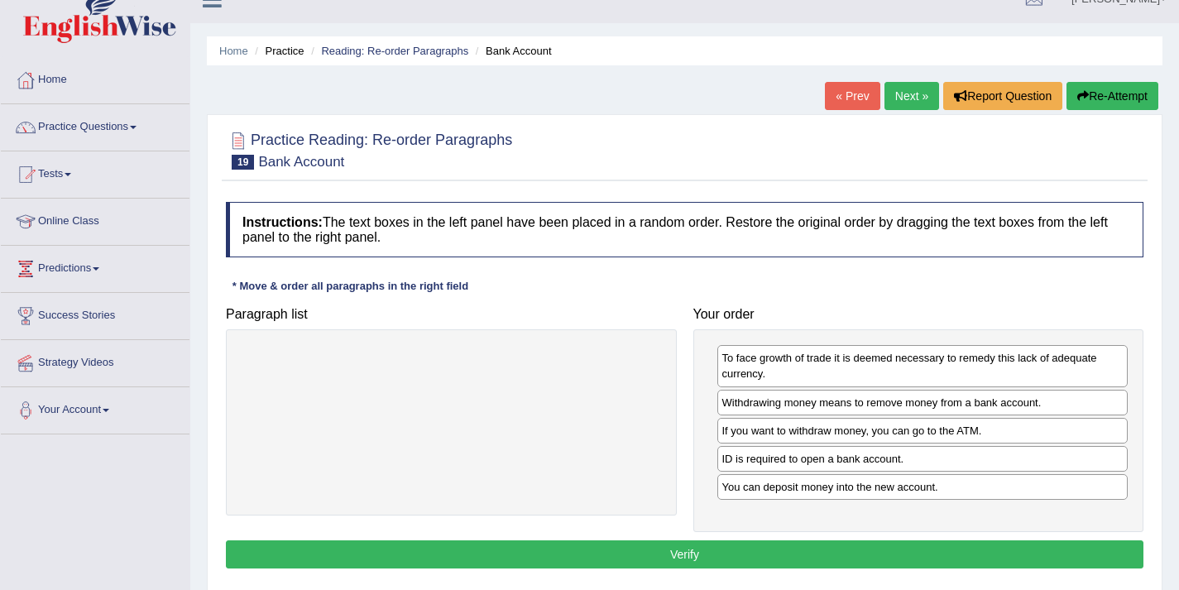
click at [671, 545] on button "Verify" at bounding box center [685, 554] width 918 height 28
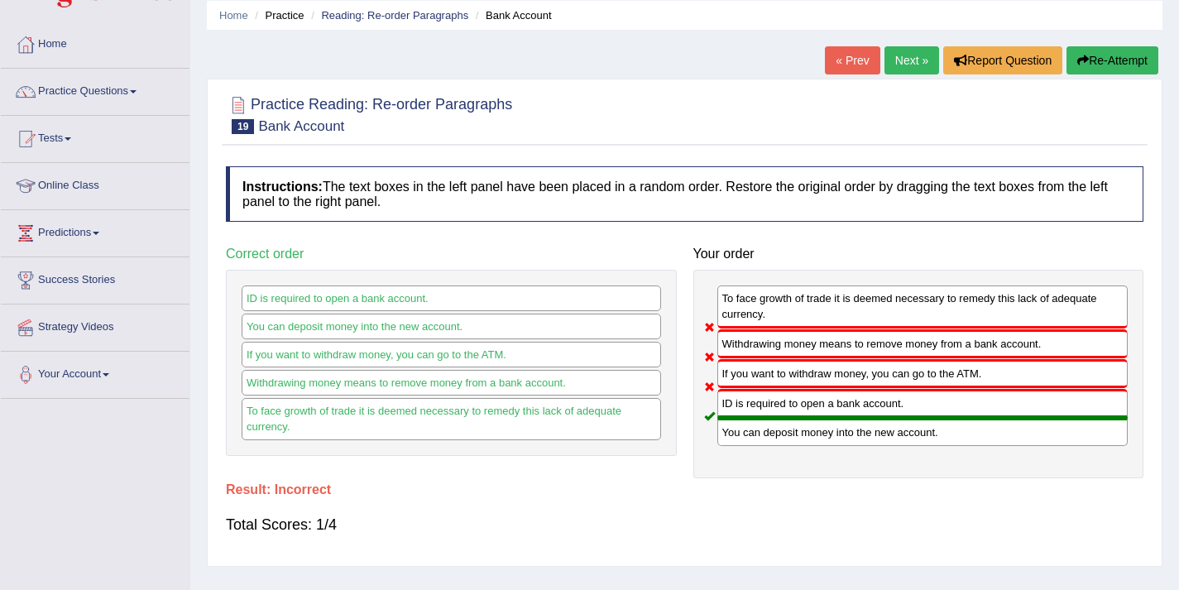
scroll to position [50, 0]
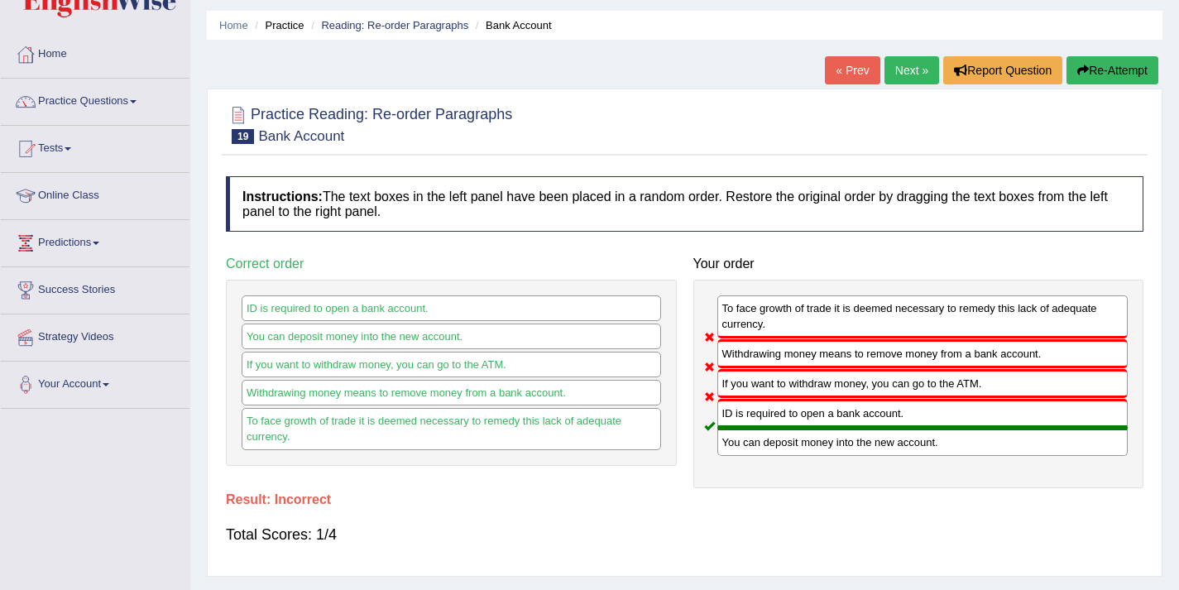
click at [909, 67] on link "Next »" at bounding box center [912, 70] width 55 height 28
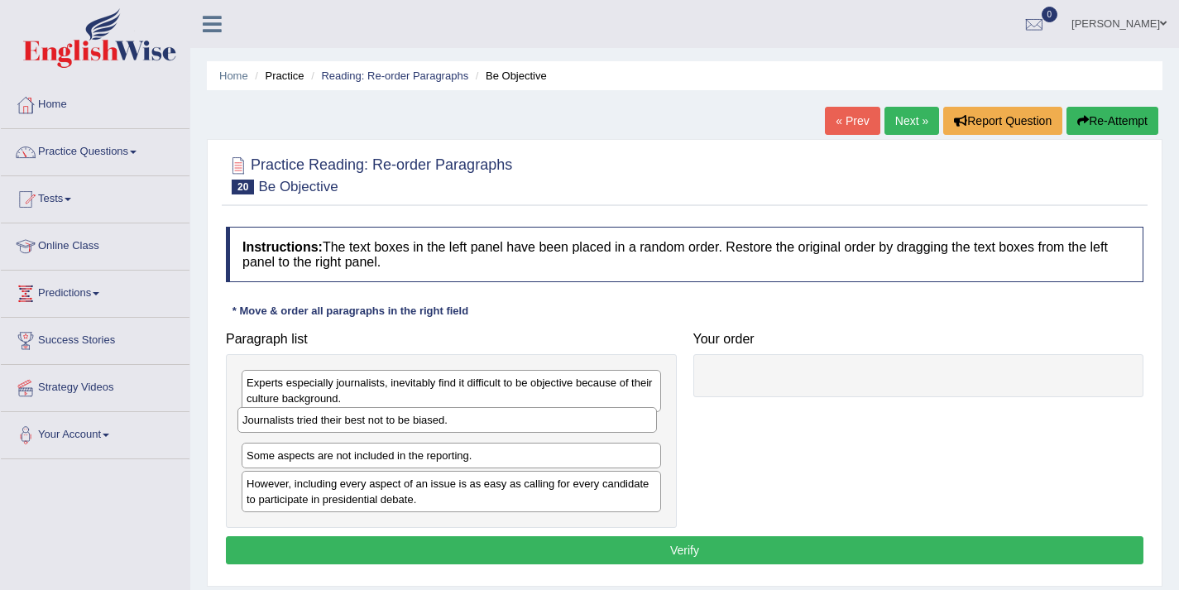
drag, startPoint x: 386, startPoint y: 496, endPoint x: 382, endPoint y: 417, distance: 79.5
click at [382, 417] on div "Journalists tried their best not to be biased." at bounding box center [447, 420] width 420 height 26
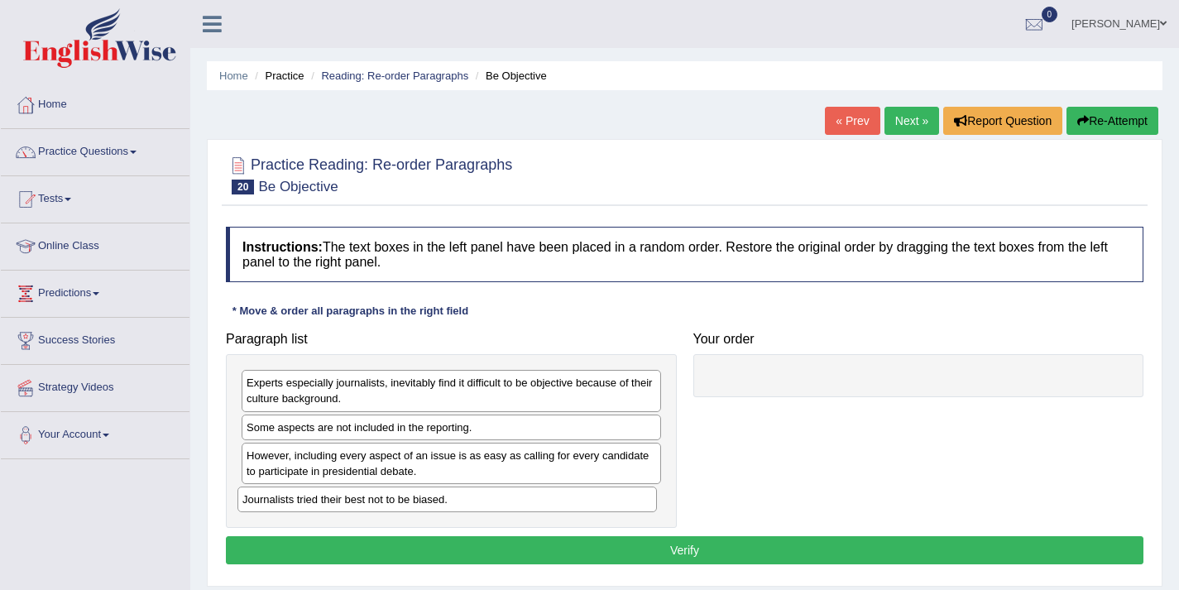
drag, startPoint x: 434, startPoint y: 429, endPoint x: 430, endPoint y: 501, distance: 72.1
click at [430, 501] on div "Journalists tried their best not to be biased." at bounding box center [447, 500] width 420 height 26
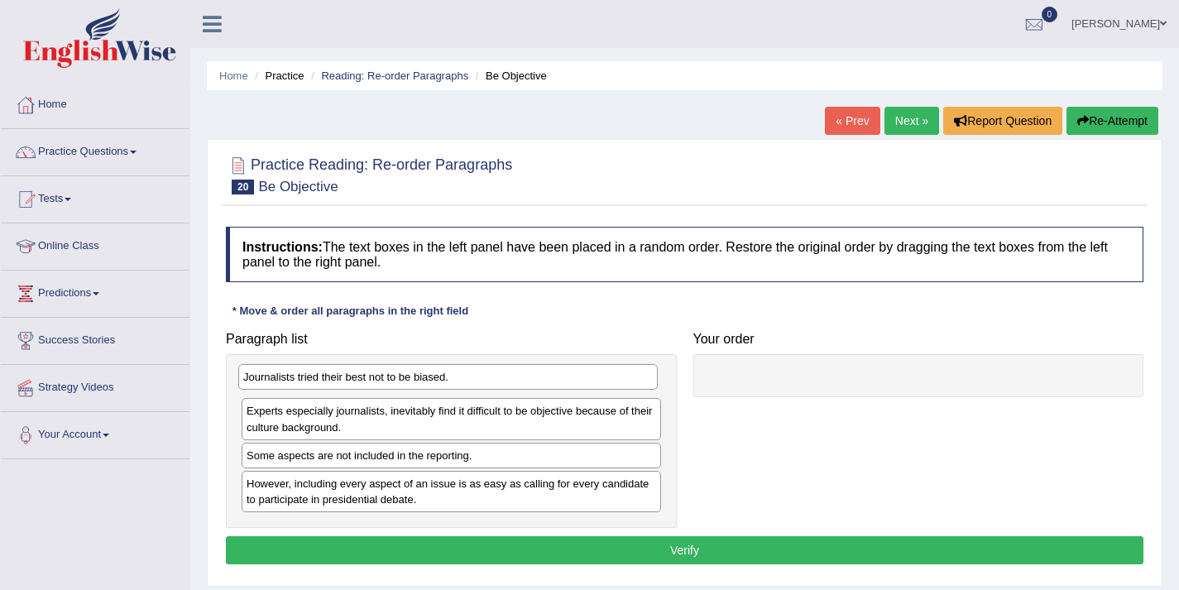
drag, startPoint x: 342, startPoint y: 506, endPoint x: 338, endPoint y: 383, distance: 122.5
click at [338, 383] on div "Journalists tried their best not to be biased." at bounding box center [448, 377] width 420 height 26
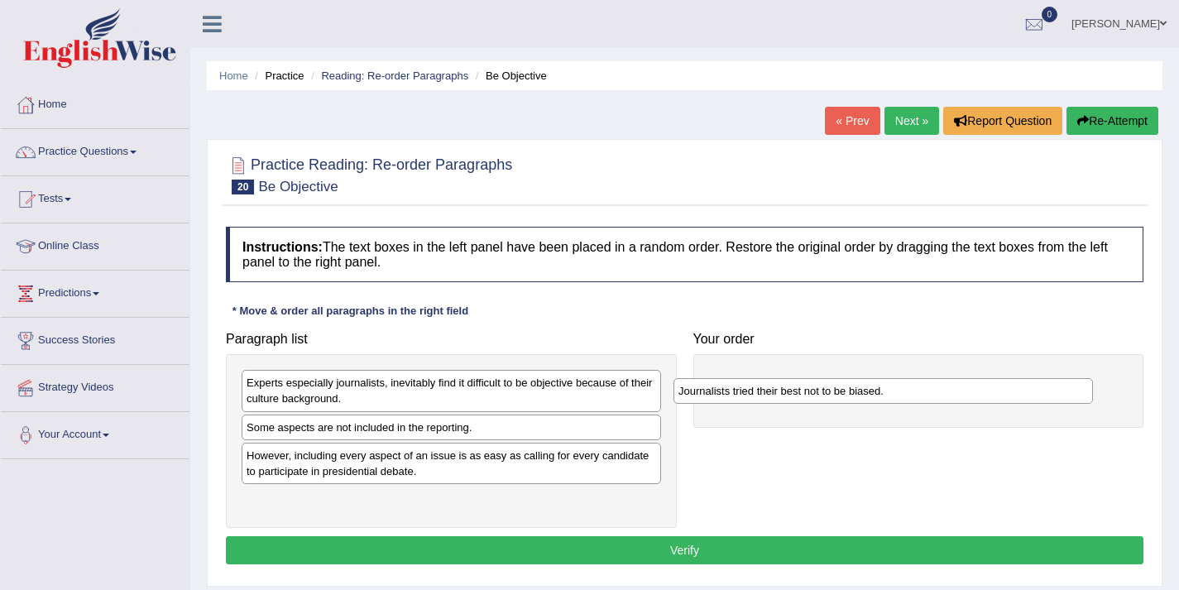
drag, startPoint x: 300, startPoint y: 385, endPoint x: 745, endPoint y: 377, distance: 444.4
click at [745, 378] on div "Journalists tried their best not to be biased." at bounding box center [884, 391] width 420 height 26
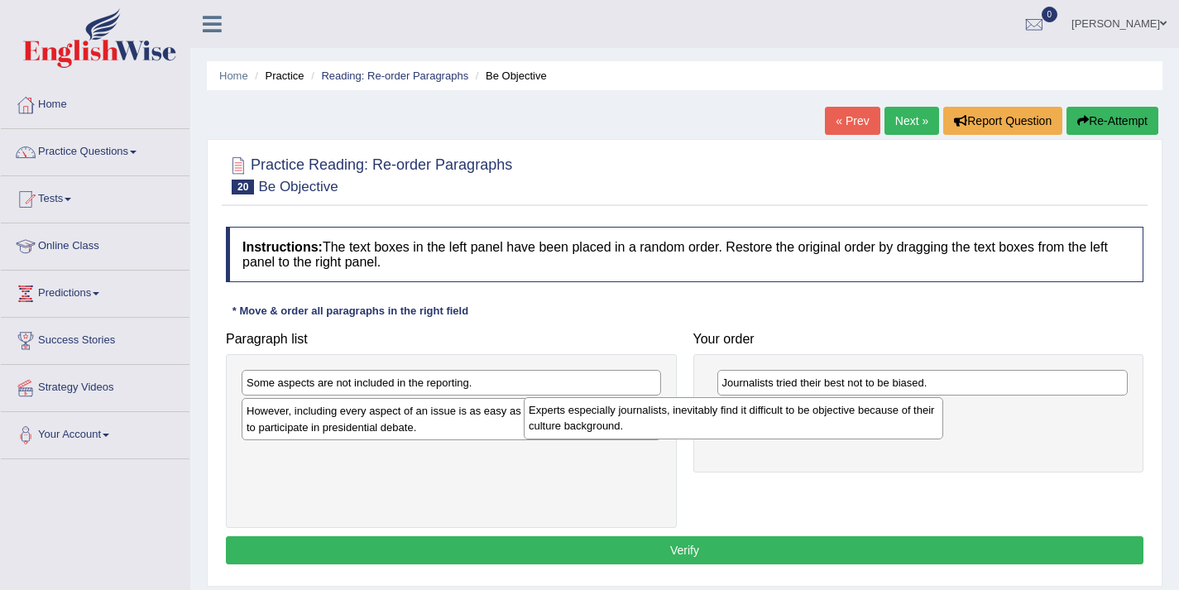
drag, startPoint x: 501, startPoint y: 394, endPoint x: 843, endPoint y: 419, distance: 343.5
click at [843, 419] on div "Experts especially journalists, inevitably find it difficult to be objective be…" at bounding box center [734, 417] width 420 height 41
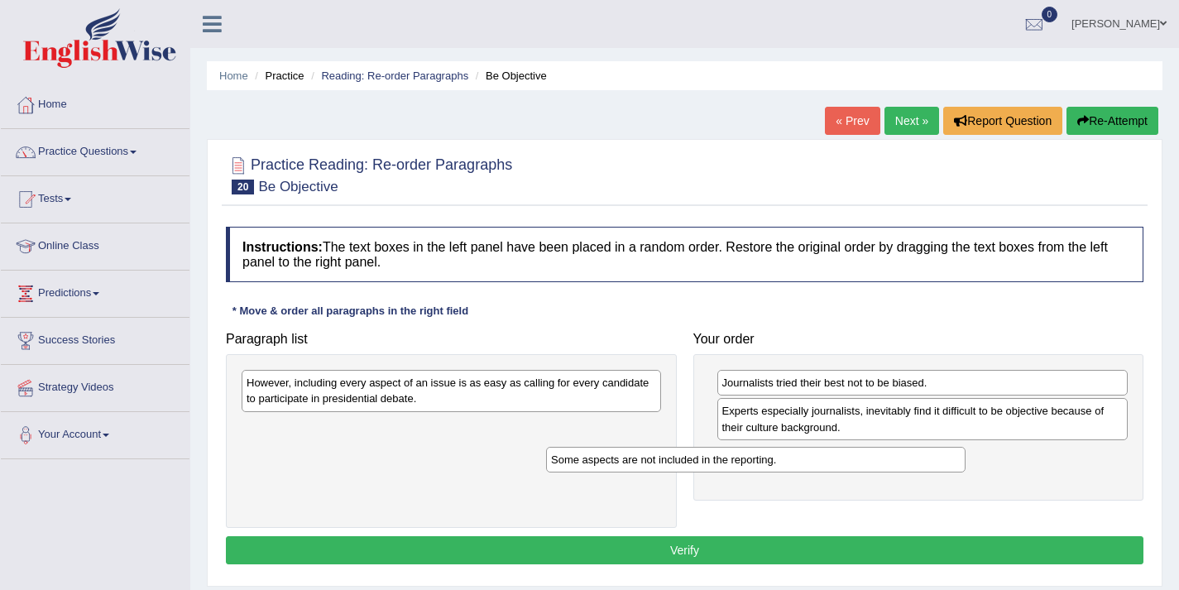
drag, startPoint x: 533, startPoint y: 391, endPoint x: 837, endPoint y: 468, distance: 314.1
click at [837, 468] on div "Some aspects are not included in the reporting." at bounding box center [756, 460] width 420 height 26
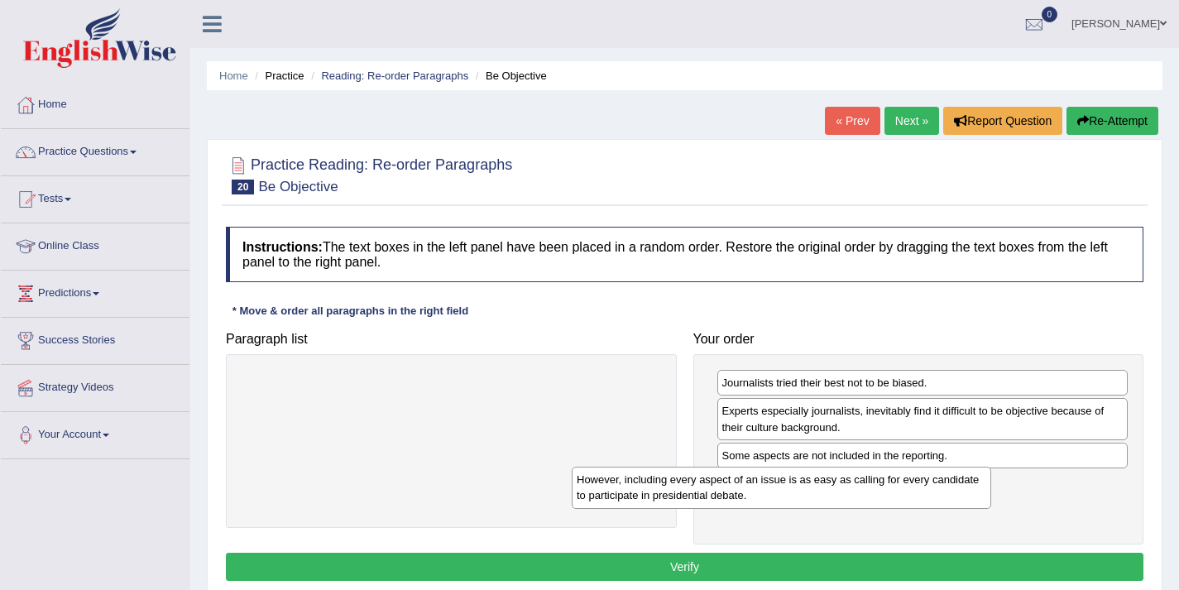
drag, startPoint x: 525, startPoint y: 389, endPoint x: 891, endPoint y: 478, distance: 376.5
click at [888, 477] on div "However, including every aspect of an issue is as easy as calling for every can…" at bounding box center [782, 487] width 420 height 41
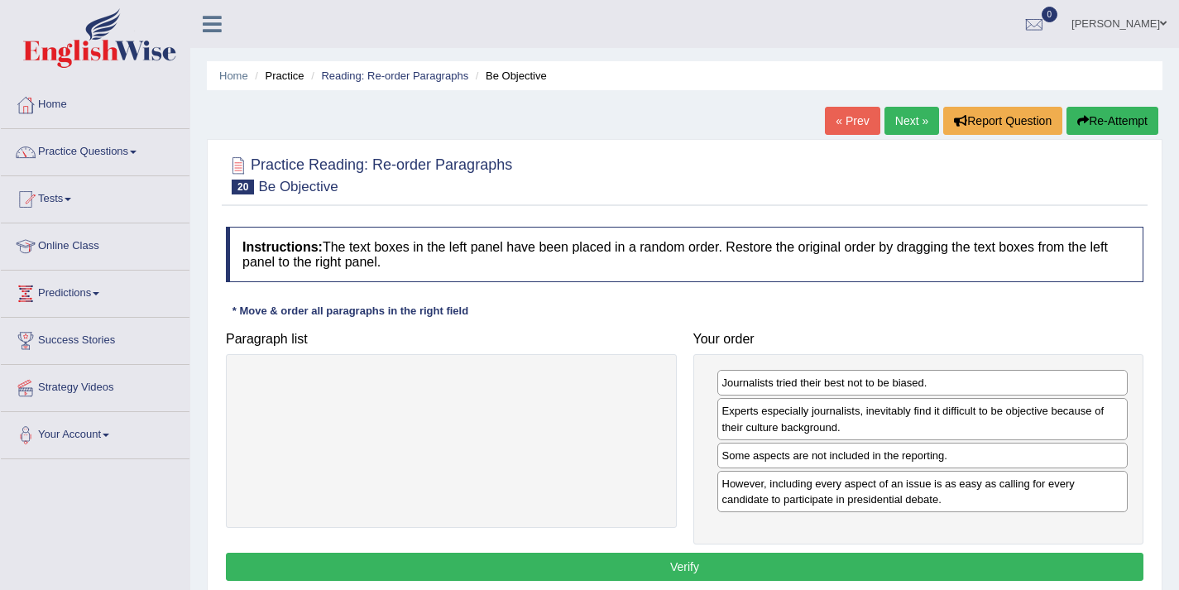
click at [722, 560] on button "Verify" at bounding box center [685, 567] width 918 height 28
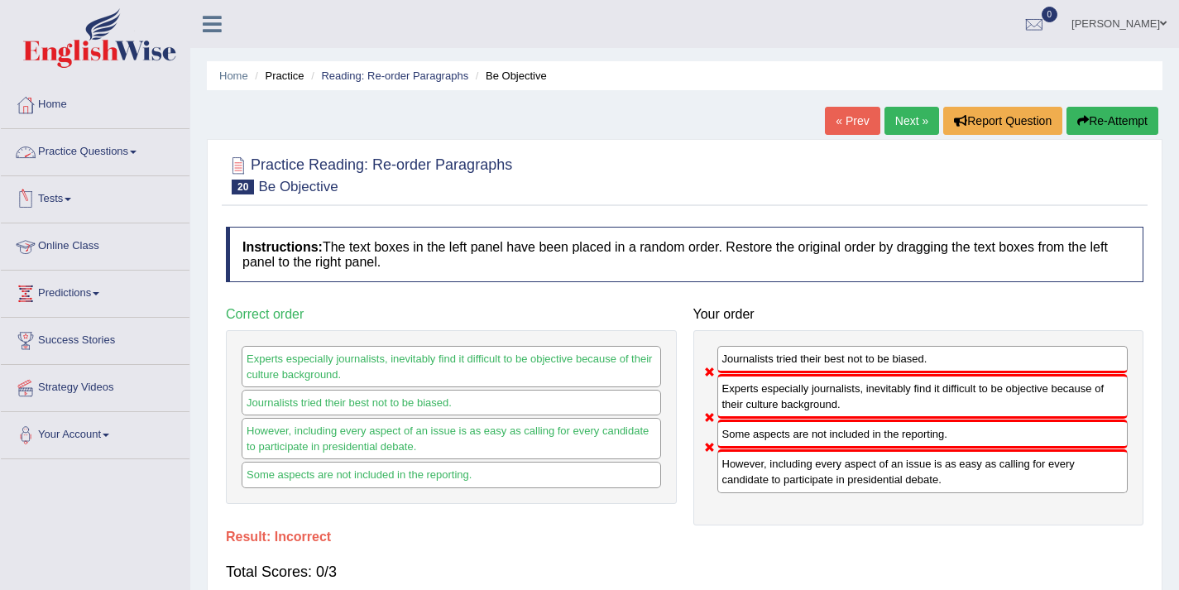
click at [141, 156] on link "Practice Questions" at bounding box center [95, 149] width 189 height 41
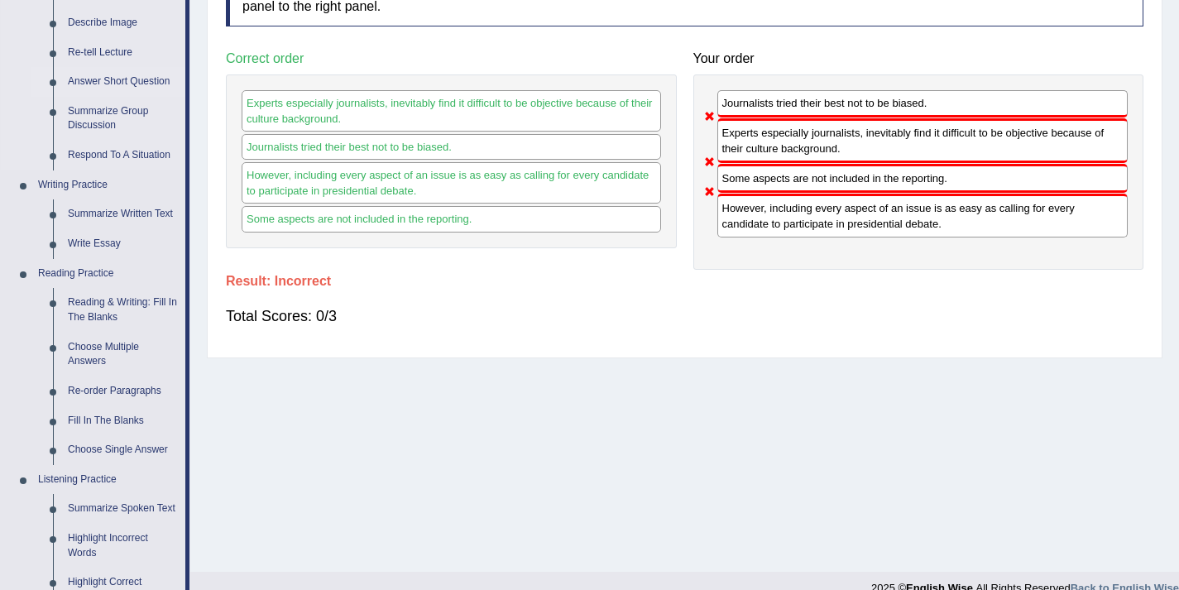
scroll to position [268, 0]
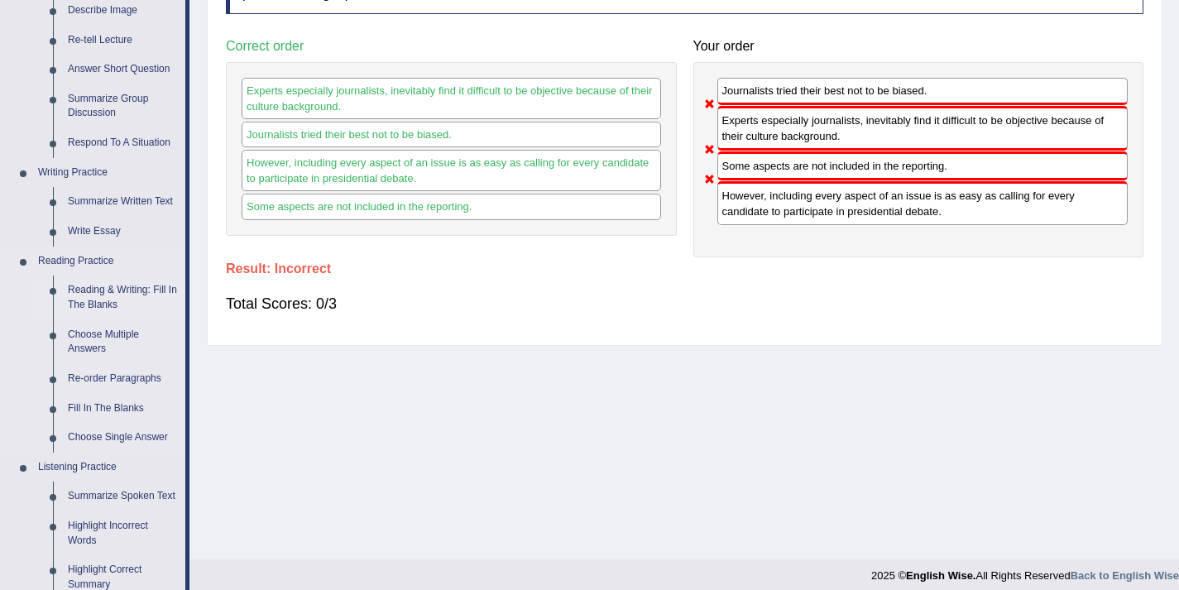
click at [140, 285] on link "Reading & Writing: Fill In The Blanks" at bounding box center [122, 298] width 125 height 44
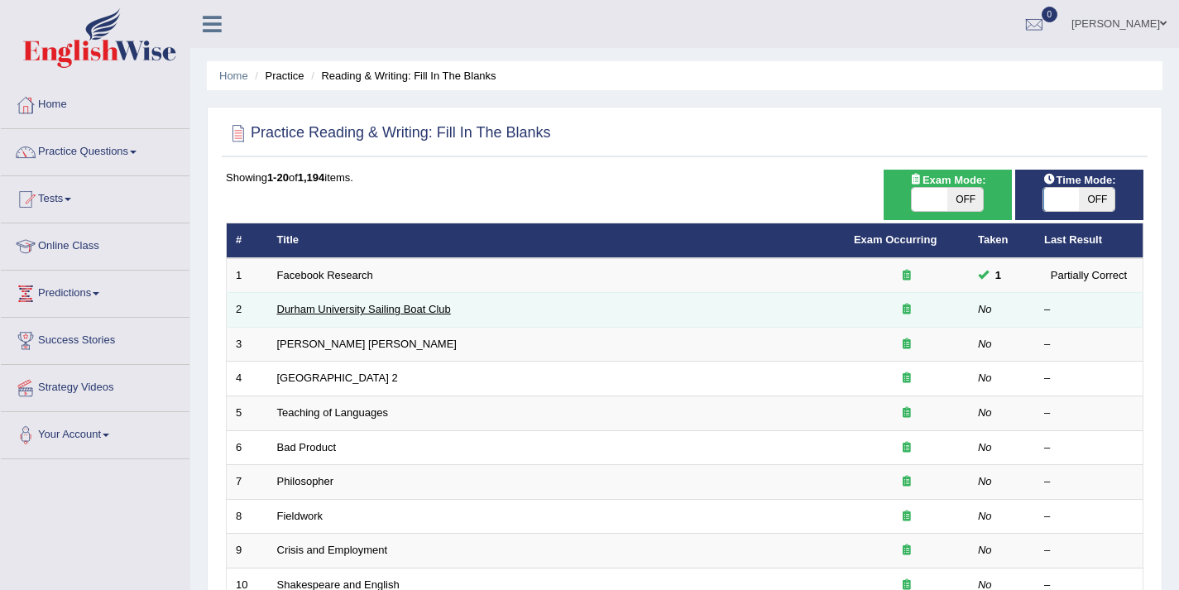
click at [348, 311] on link "Durham University Sailing Boat Club" at bounding box center [364, 309] width 174 height 12
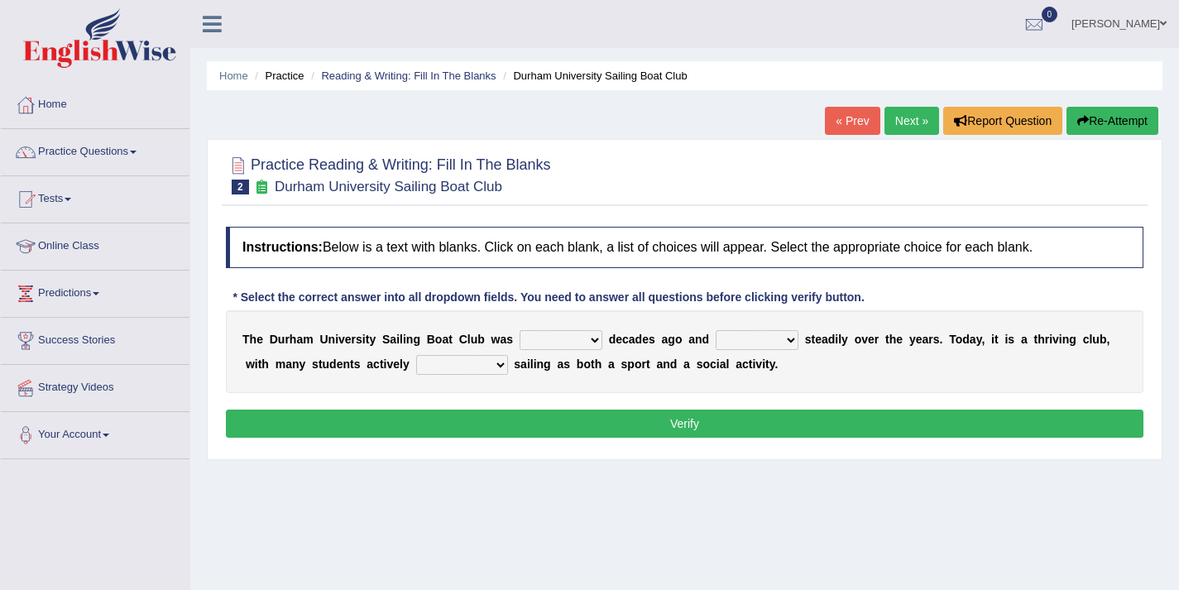
click at [568, 335] on select "found fund founded find" at bounding box center [561, 340] width 83 height 20
select select "founded"
click at [751, 338] on select "grow growing has grown grown" at bounding box center [757, 340] width 83 height 20
click at [791, 343] on select "grow growing has grown grown" at bounding box center [757, 340] width 83 height 20
select select "growing"
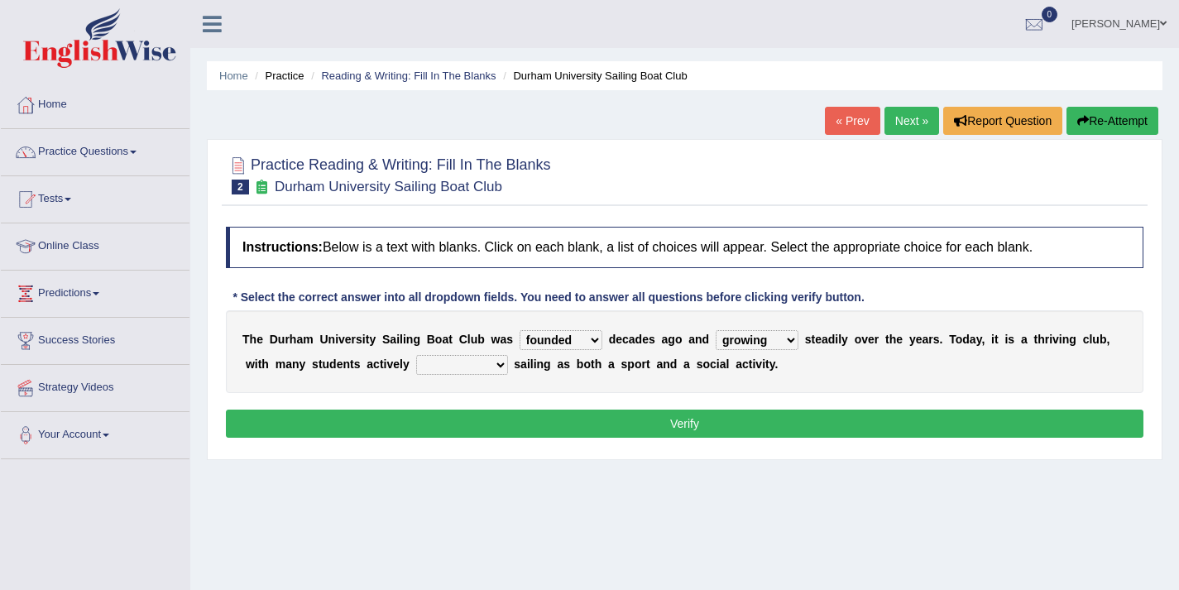
click at [474, 369] on select "enjoy enjoyed are enjoying enjoying" at bounding box center [462, 365] width 92 height 20
click at [470, 363] on select "enjoy enjoyed are enjoying enjoying" at bounding box center [462, 365] width 92 height 20
select select "enjoying"
click at [523, 420] on button "Verify" at bounding box center [685, 424] width 918 height 28
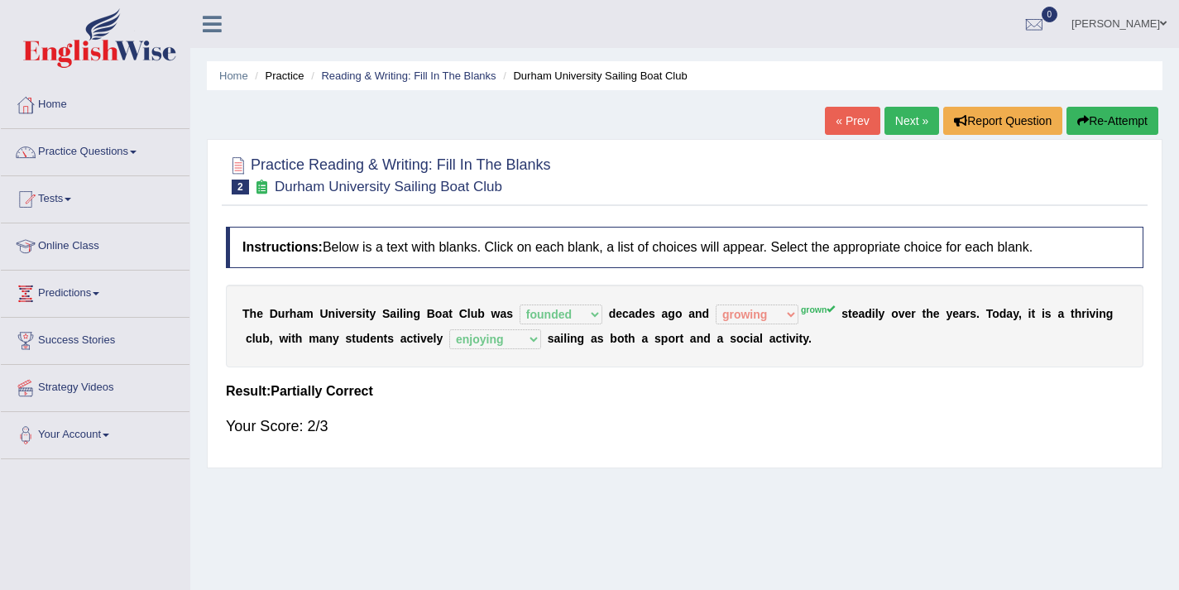
click at [901, 116] on link "Next »" at bounding box center [912, 121] width 55 height 28
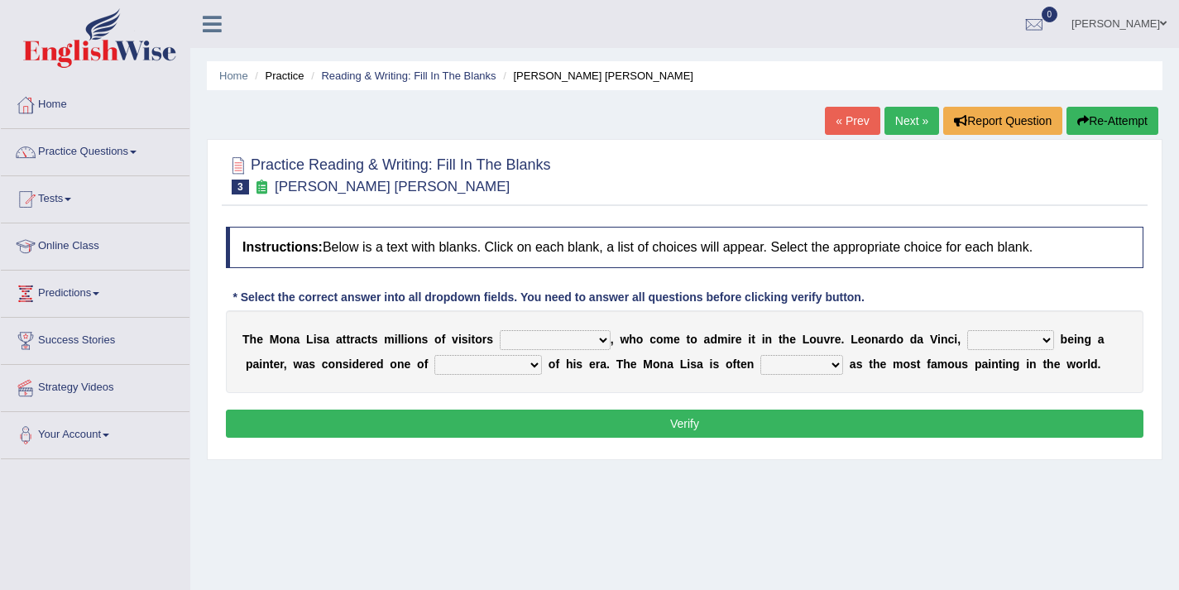
click at [585, 345] on select "around the year the all year all year round per year" at bounding box center [555, 340] width 111 height 20
click at [580, 340] on select "around the year the all year all year round per year" at bounding box center [555, 340] width 111 height 20
select select "per year"
click at [559, 340] on select "around the year the all year all year round per year" at bounding box center [555, 340] width 111 height 20
click at [999, 339] on select "rather than as much as as well as as long as" at bounding box center [1010, 340] width 87 height 20
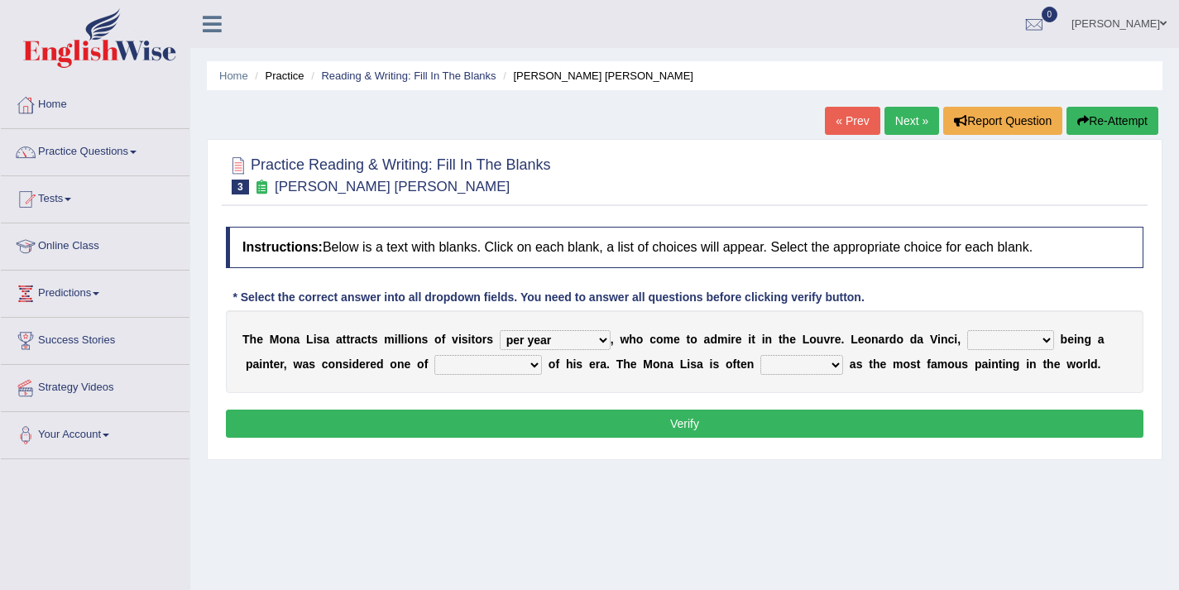
click at [1000, 335] on select "rather than as much as as well as as long as" at bounding box center [1010, 340] width 87 height 20
click at [983, 344] on select "rather than as much as as well as as long as" at bounding box center [1010, 340] width 87 height 20
select select "as long as"
click at [510, 367] on select "better artists artist the better artist the best artists" at bounding box center [488, 365] width 108 height 20
click at [508, 365] on select "better artists artist the better artist the best artists" at bounding box center [488, 365] width 108 height 20
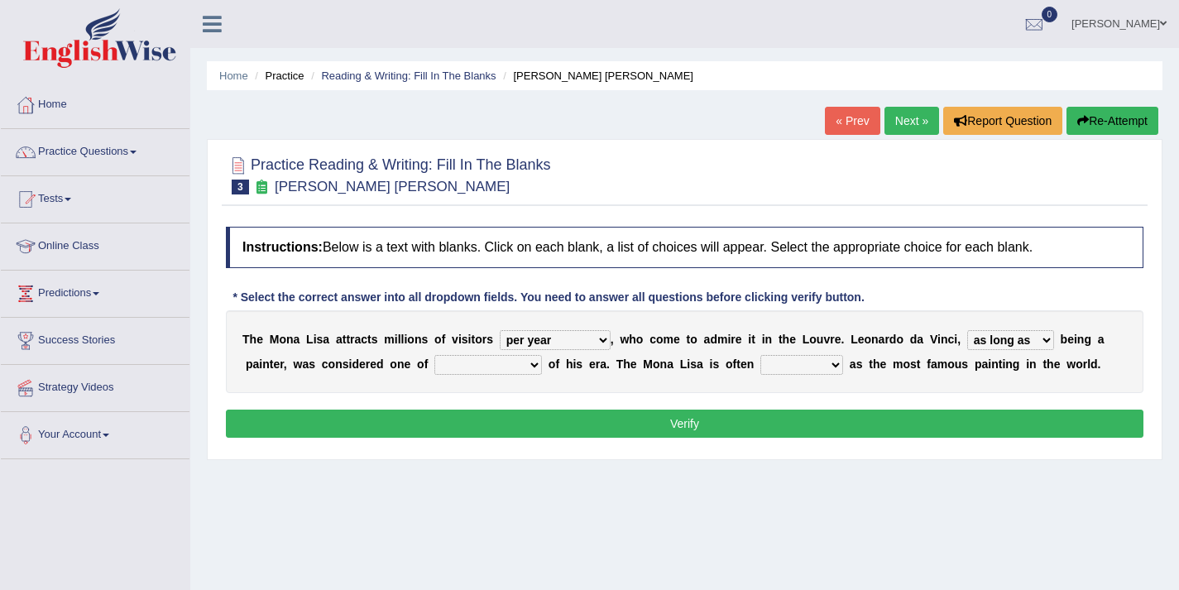
select select "the best artists"
click at [775, 369] on select "classified suggested predicted described" at bounding box center [801, 365] width 83 height 20
select select "described"
click at [722, 424] on button "Verify" at bounding box center [685, 424] width 918 height 28
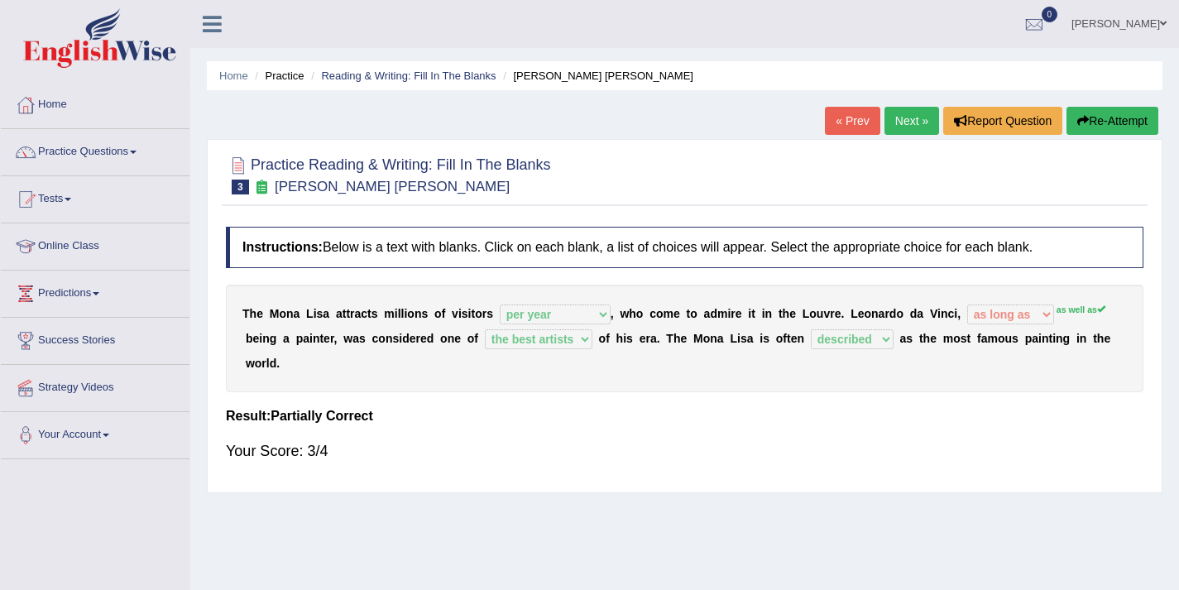
click at [902, 121] on link "Next »" at bounding box center [912, 121] width 55 height 28
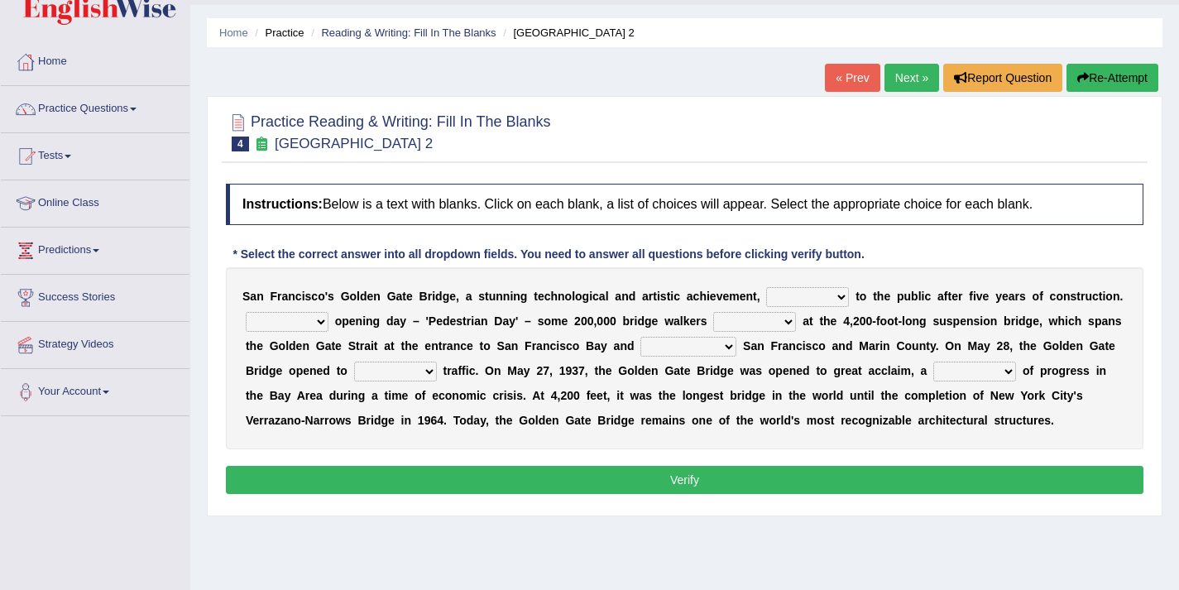
scroll to position [44, 0]
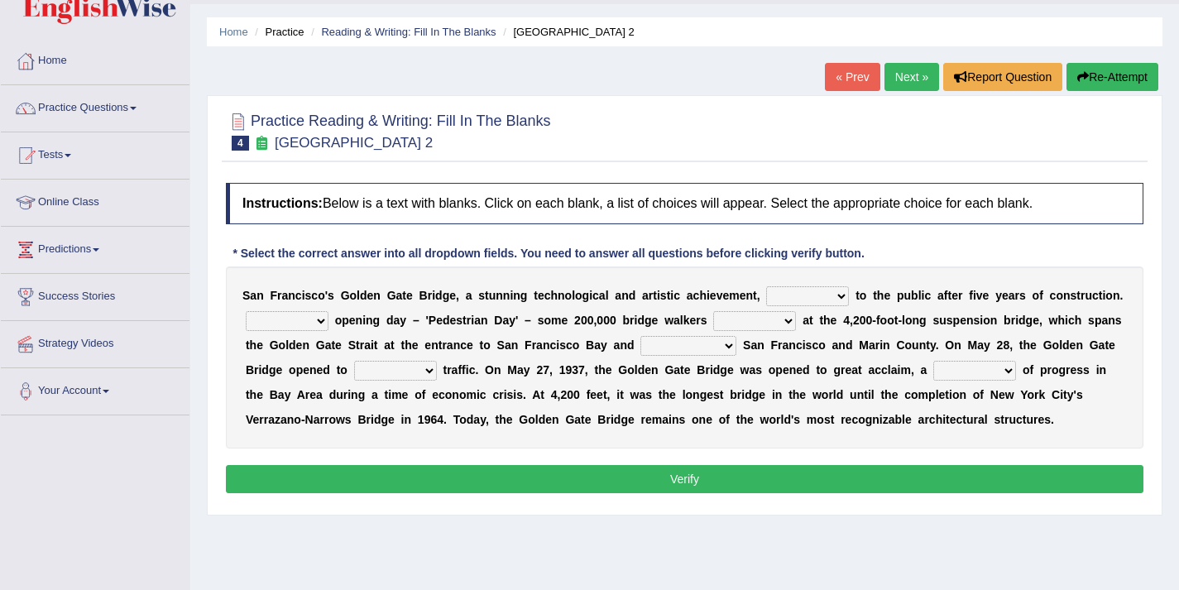
click at [784, 300] on select "opens closes appears equals" at bounding box center [807, 296] width 83 height 20
click at [794, 299] on select "opens closes appears equals" at bounding box center [807, 296] width 83 height 20
select select "opens"
click at [276, 322] on select "On During Since When" at bounding box center [287, 321] width 83 height 20
select select "During"
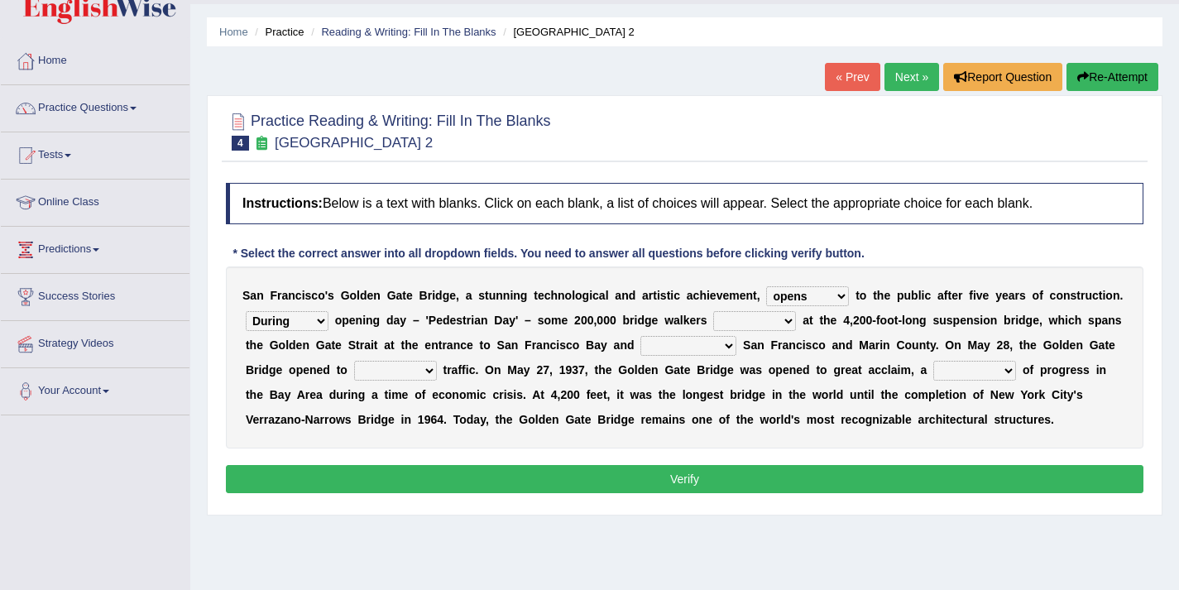
click at [723, 321] on select "stationed looked marveled laughed" at bounding box center [754, 321] width 83 height 20
click at [717, 319] on select "stationed looked marveled laughed" at bounding box center [754, 321] width 83 height 20
select select "looked"
click at [684, 346] on select "separates connects channels differentiates" at bounding box center [688, 346] width 96 height 20
select select "connects"
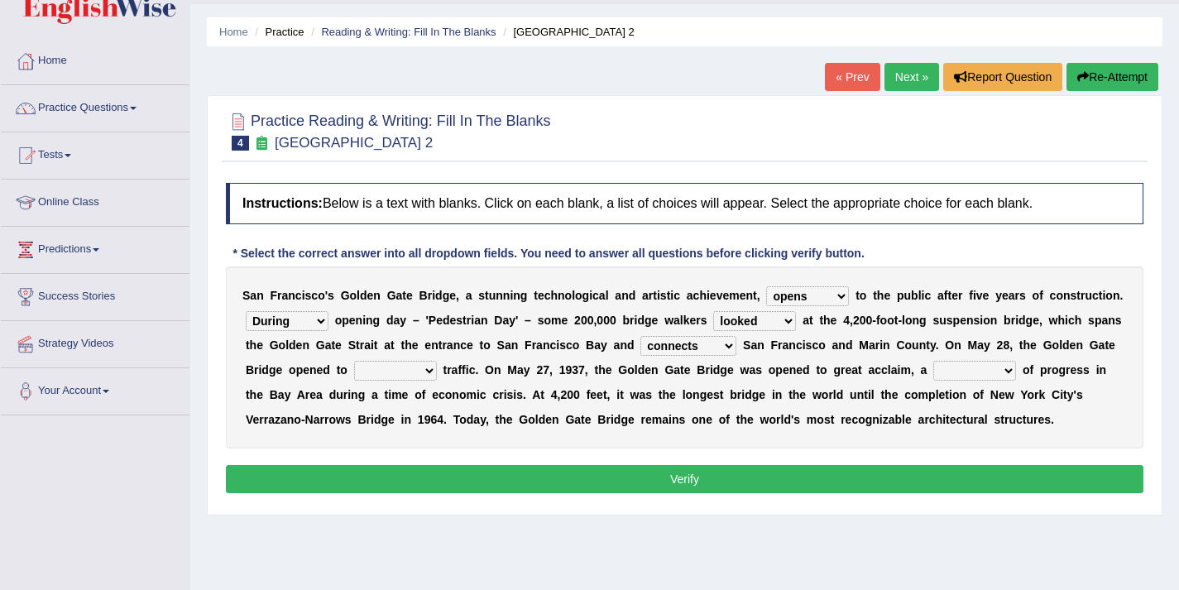
click at [396, 372] on select "aquatic vehicular airborne watertight" at bounding box center [395, 371] width 83 height 20
select select "vehicular"
click at [945, 374] on select "denial symbol technique yield" at bounding box center [974, 371] width 83 height 20
click at [981, 368] on select "denial symbol technique yield" at bounding box center [974, 371] width 83 height 20
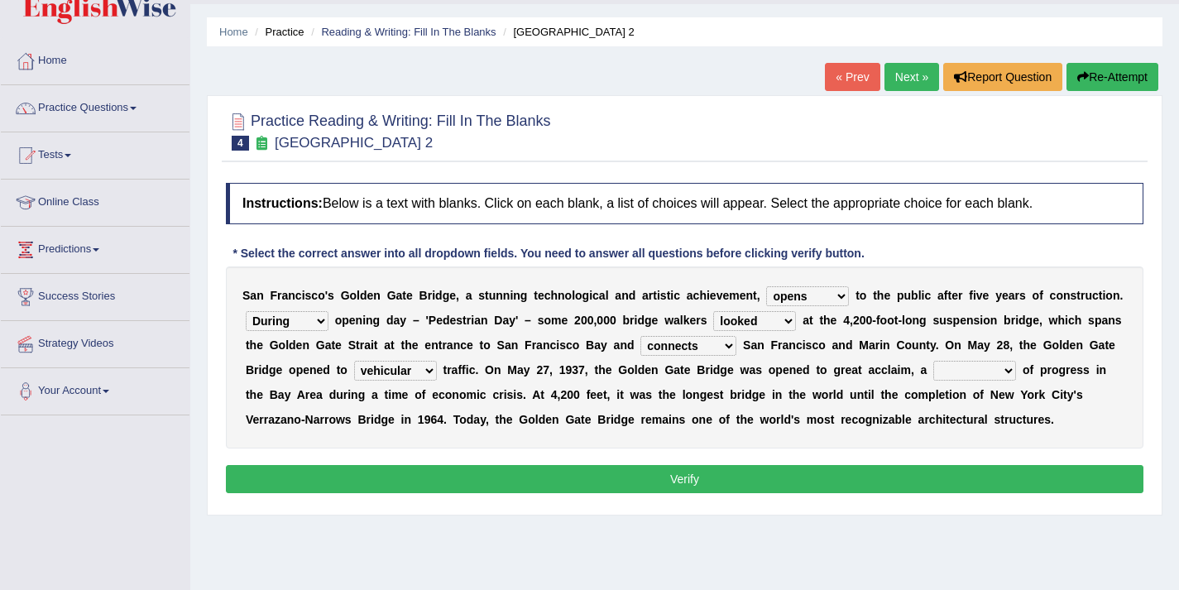
select select "symbol"
click at [727, 470] on button "Verify" at bounding box center [685, 479] width 918 height 28
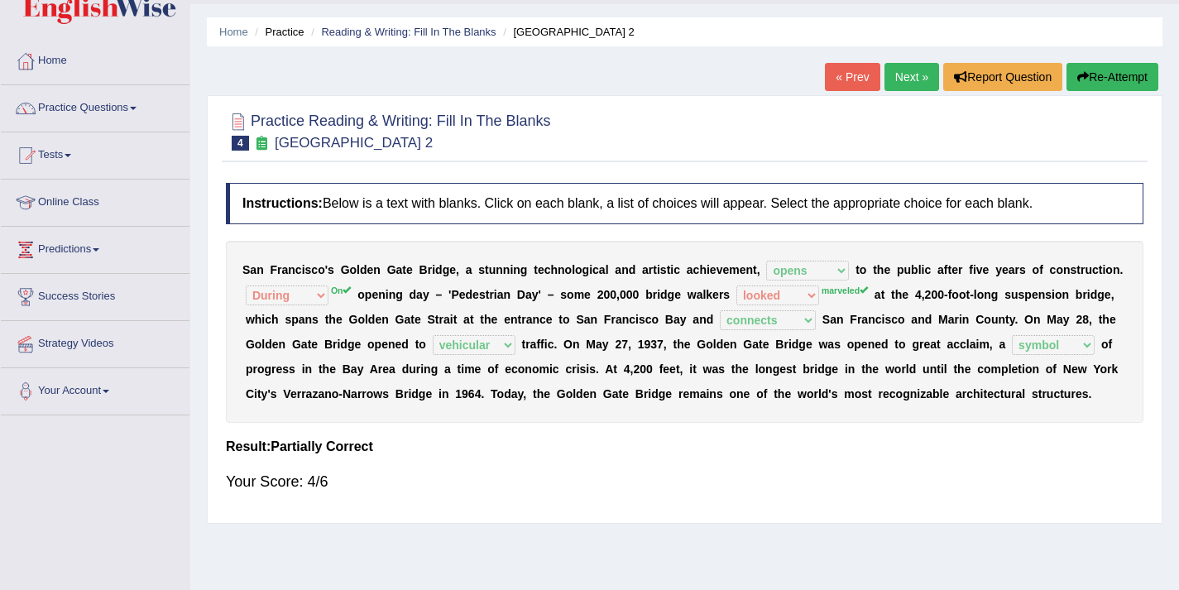
click at [904, 74] on link "Next »" at bounding box center [912, 77] width 55 height 28
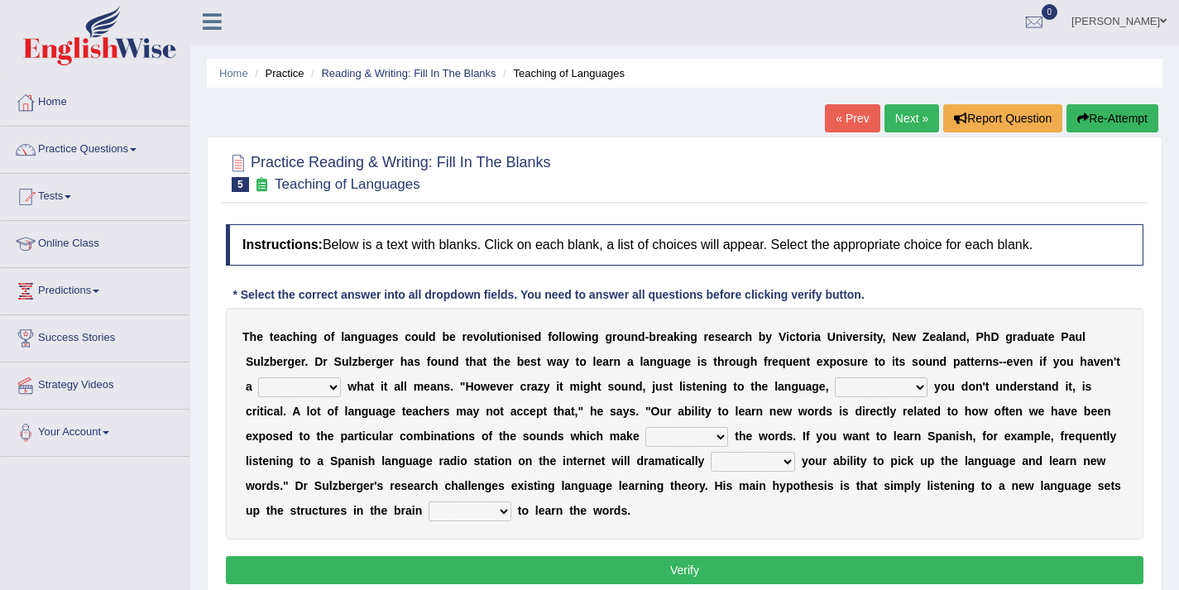
scroll to position [3, 0]
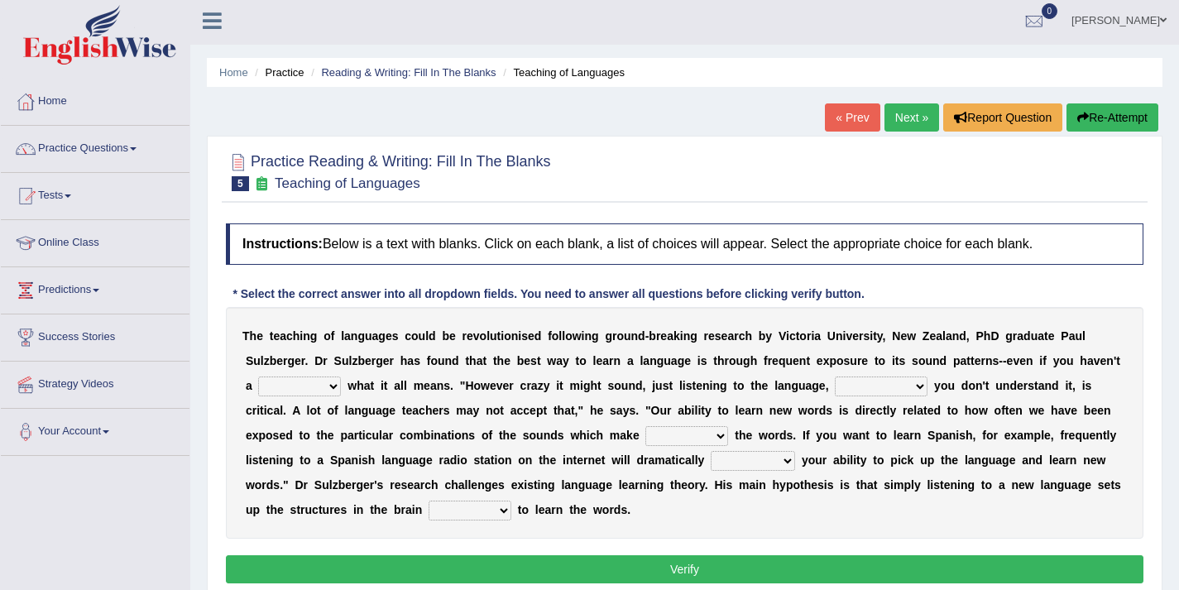
click at [309, 386] on select "dew claw clue due" at bounding box center [299, 386] width 83 height 20
select select "clue"
click at [866, 383] on select "but also all together even though if so" at bounding box center [881, 386] width 93 height 20
select select "even though"
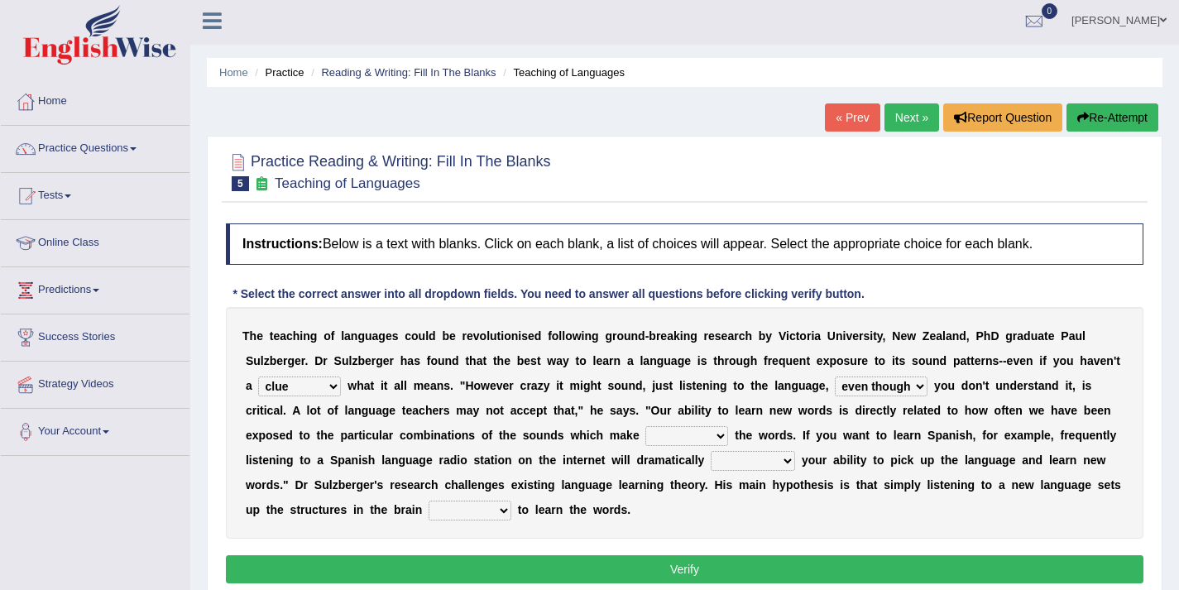
click at [659, 437] on select "down up of on" at bounding box center [686, 436] width 83 height 20
click at [698, 440] on select "down up of on" at bounding box center [686, 436] width 83 height 20
select select "up"
click at [741, 463] on select "evaluate exaggerate describe boost" at bounding box center [753, 461] width 84 height 20
select select "boost"
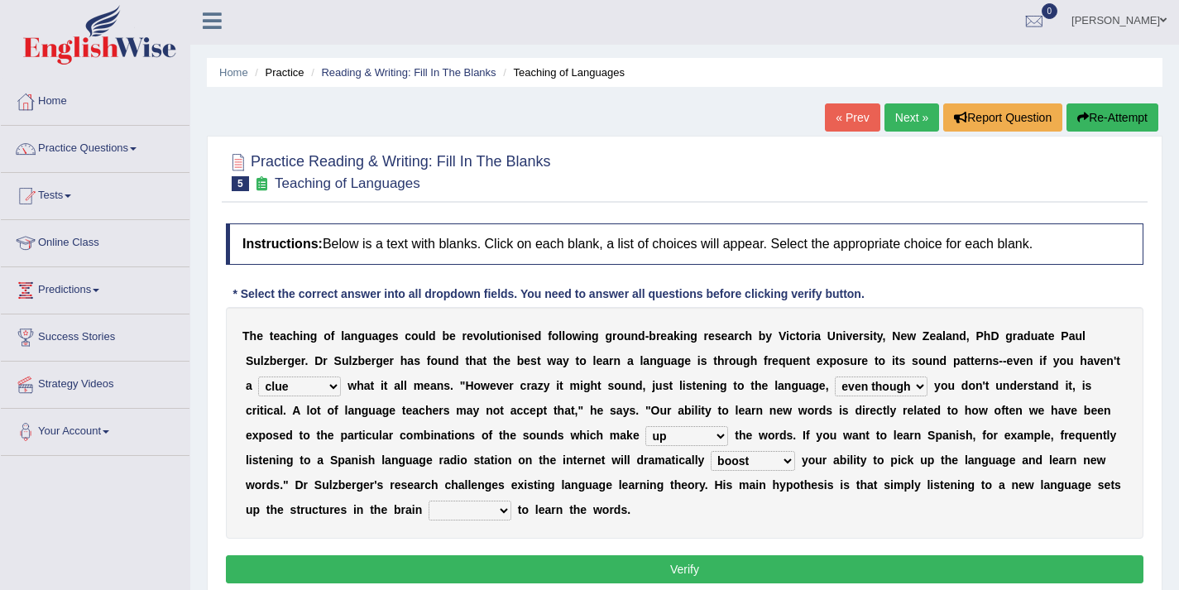
click at [478, 511] on select "requiring required directed to require" at bounding box center [470, 511] width 83 height 20
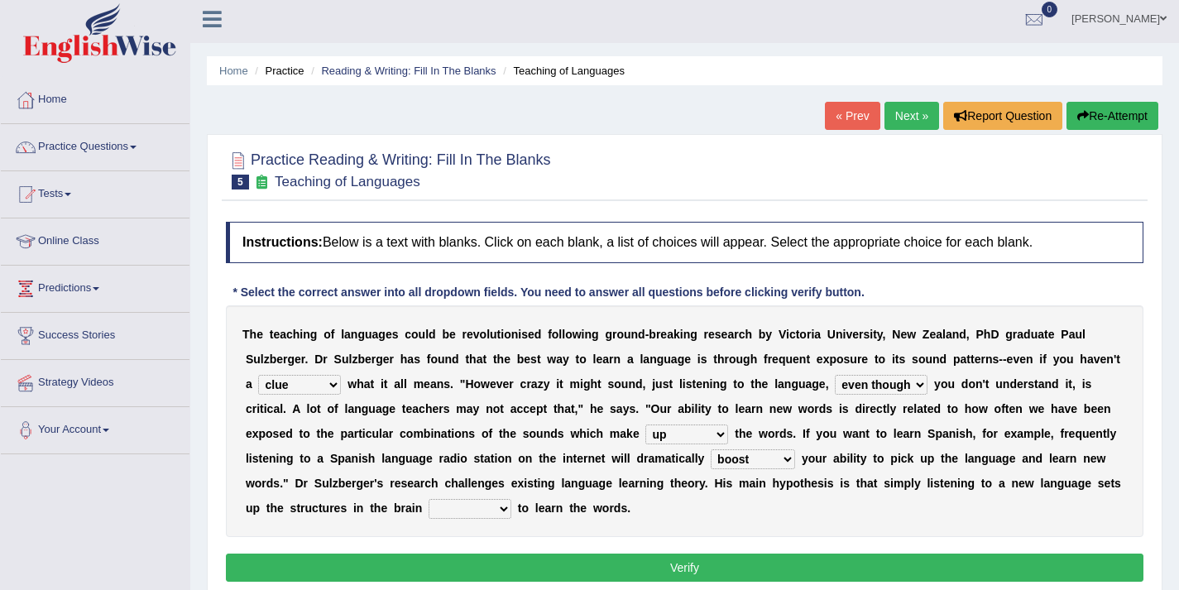
scroll to position [139, 0]
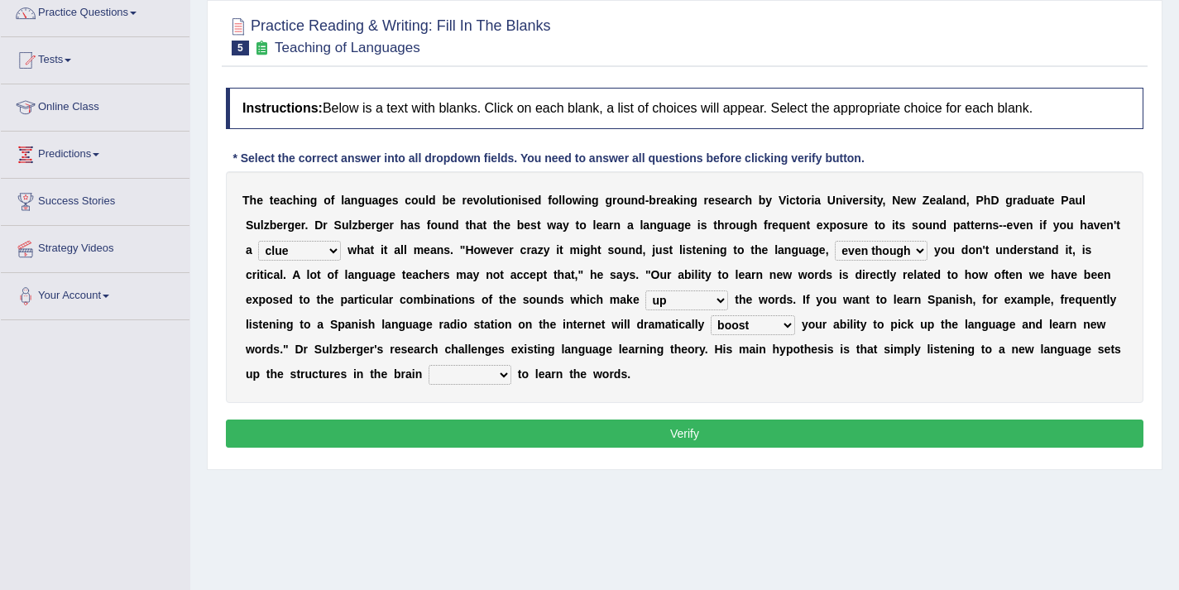
click at [449, 376] on select "requiring required directed to require" at bounding box center [470, 375] width 83 height 20
select select "requiring"
click at [473, 432] on button "Verify" at bounding box center [685, 434] width 918 height 28
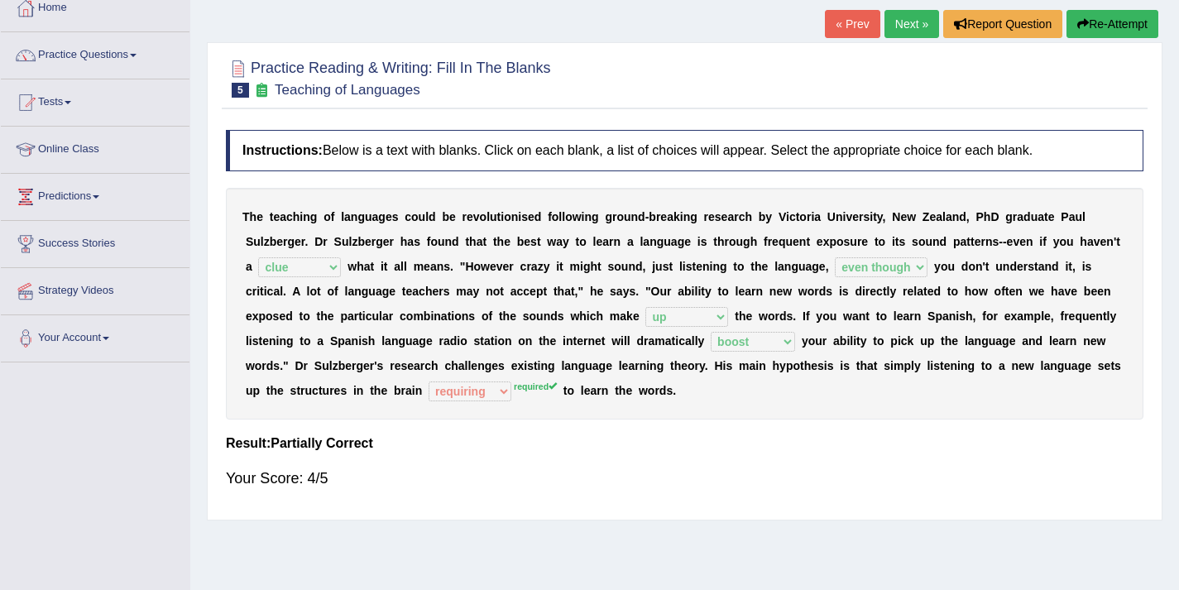
scroll to position [89, 0]
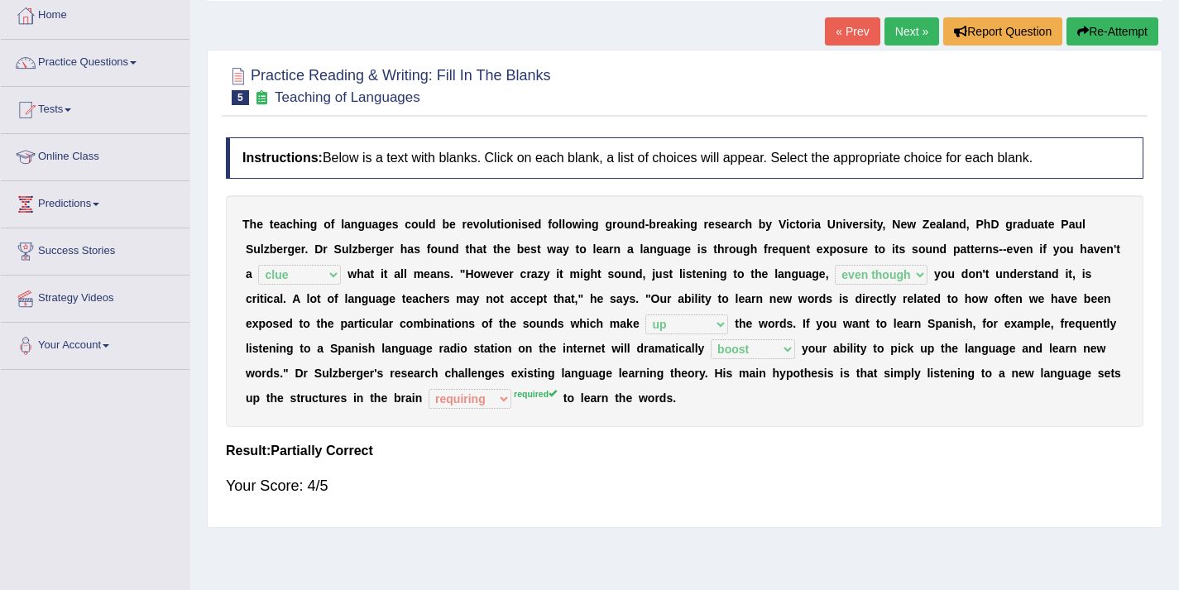
click at [894, 33] on link "Next »" at bounding box center [912, 31] width 55 height 28
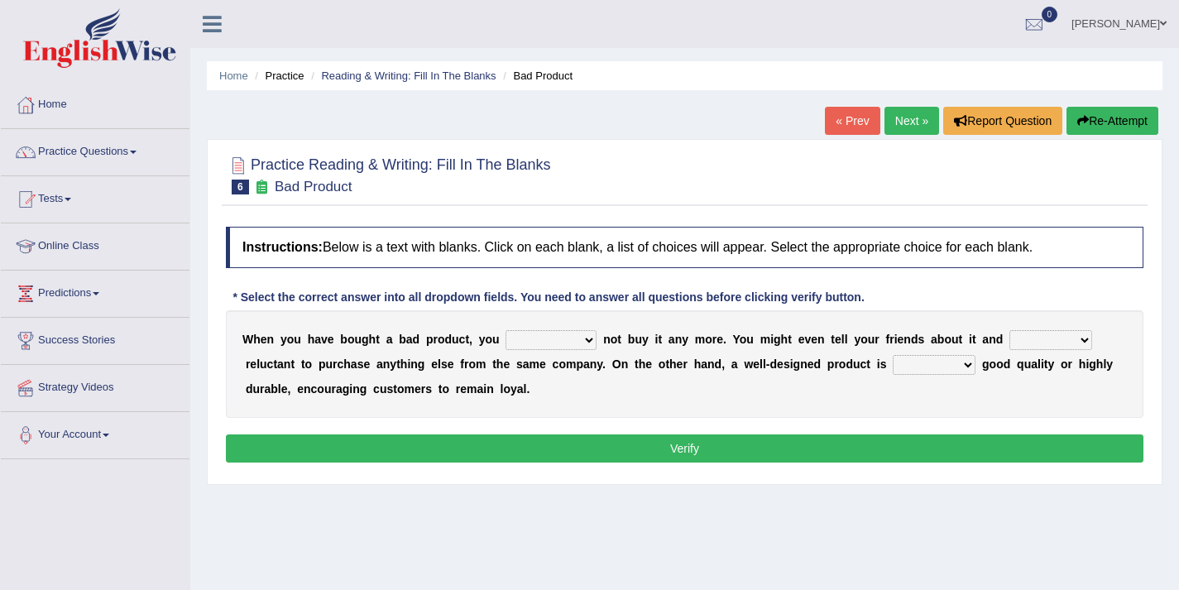
click at [549, 338] on select "would have should have should" at bounding box center [551, 340] width 91 height 20
click at [535, 342] on select "would have should have should" at bounding box center [551, 340] width 91 height 20
click at [540, 343] on select "would have should have should" at bounding box center [551, 340] width 91 height 20
select select "should"
click at [1024, 340] on select "is are be being" at bounding box center [1050, 340] width 83 height 20
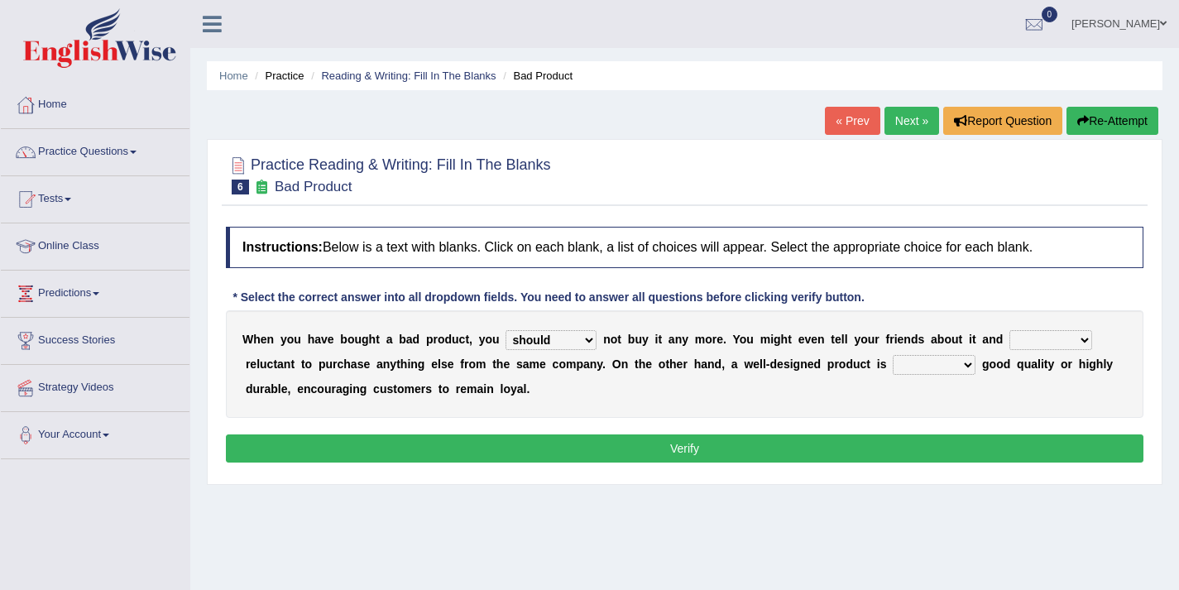
select select "being"
click at [923, 363] on select "both also neither either" at bounding box center [934, 365] width 83 height 20
click at [921, 366] on select "both also neither either" at bounding box center [934, 365] width 83 height 20
select select "both"
click at [683, 453] on button "Verify" at bounding box center [685, 448] width 918 height 28
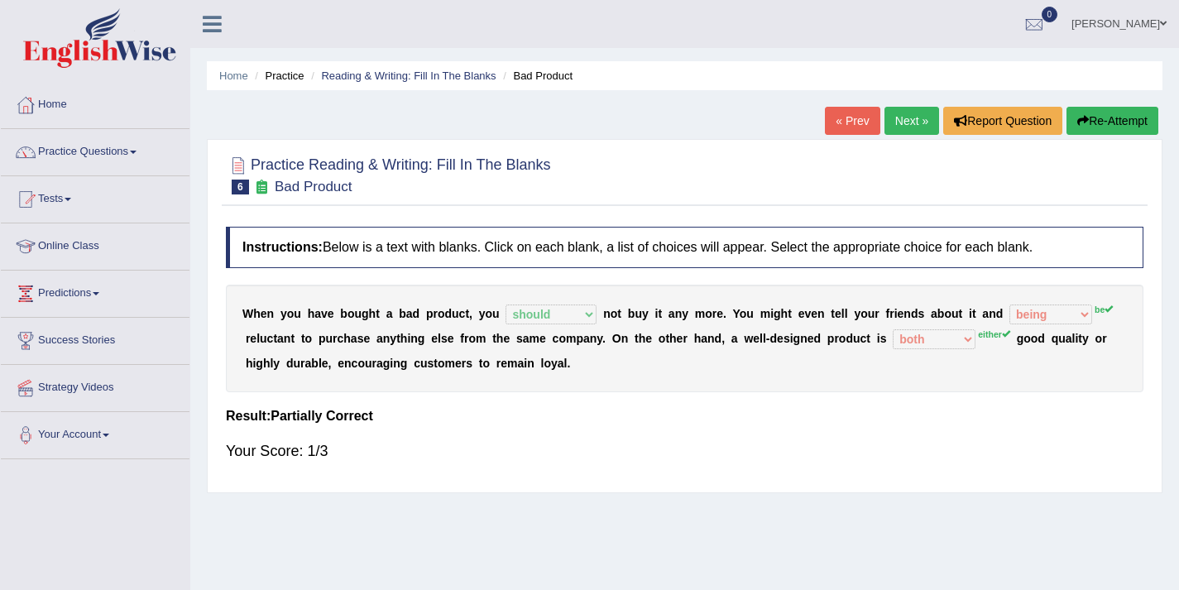
click at [1098, 313] on sup "be" at bounding box center [1104, 310] width 18 height 10
click at [901, 123] on link "Next »" at bounding box center [912, 121] width 55 height 28
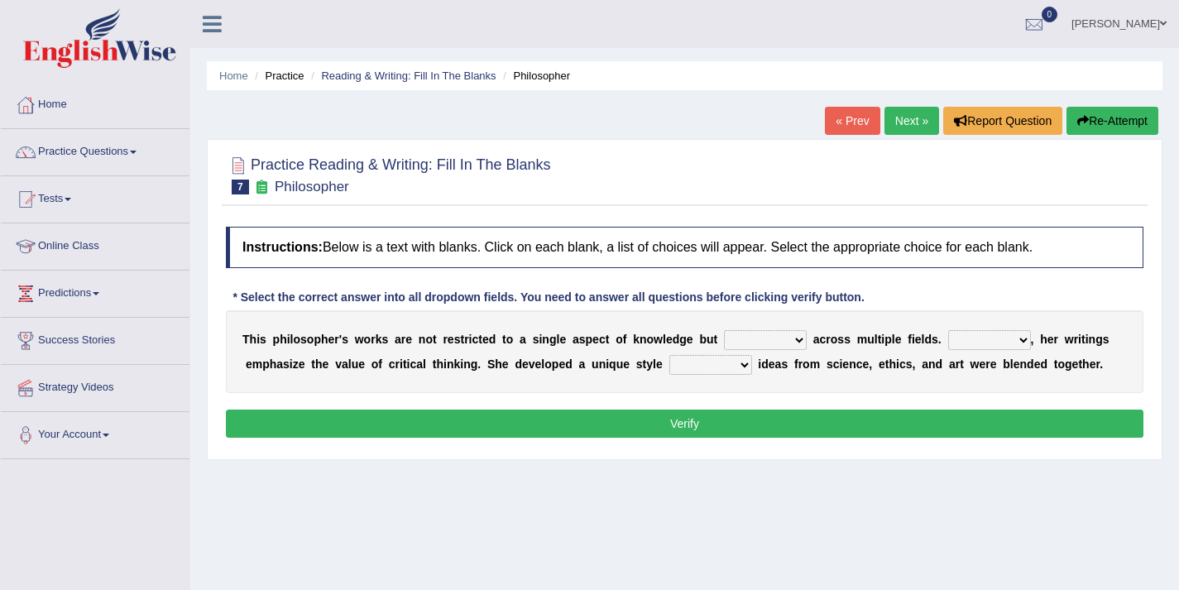
click at [750, 342] on select "constrain contain assemble extend" at bounding box center [765, 340] width 83 height 20
click at [762, 332] on select "constrain contain assemble extend" at bounding box center [765, 340] width 83 height 20
select select "extend"
click at [986, 341] on select "Rather So Moreover Likely" at bounding box center [989, 340] width 83 height 20
select select "Moreover"
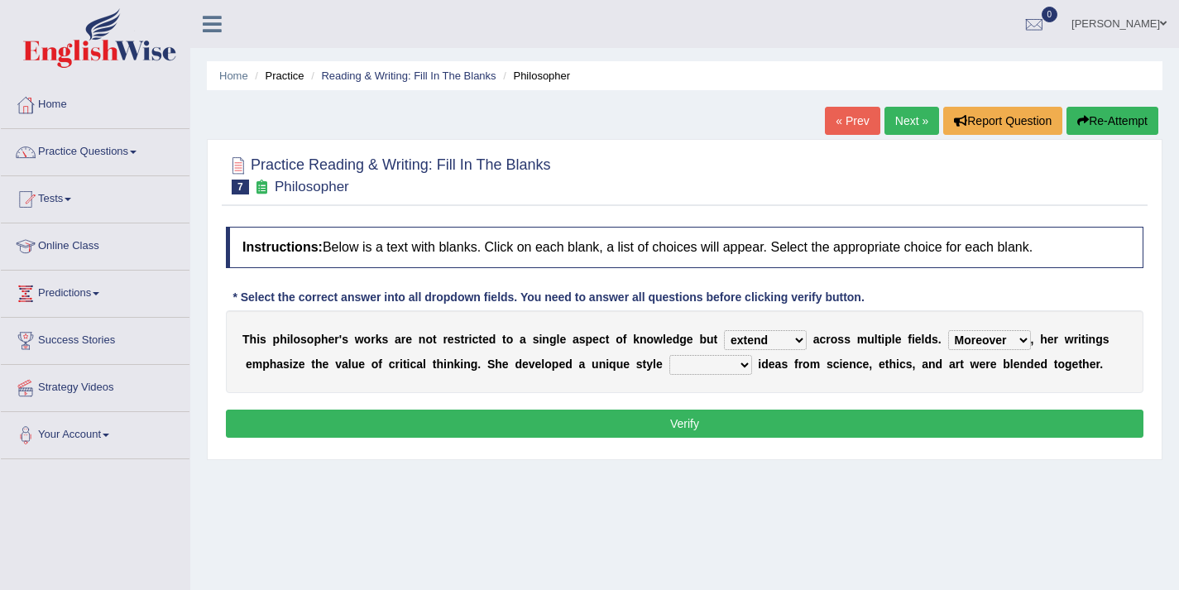
click at [731, 366] on select "in that that which in which" at bounding box center [710, 365] width 83 height 20
click at [695, 363] on select "in that that which in which" at bounding box center [710, 365] width 83 height 20
select select "in which"
click at [688, 427] on button "Verify" at bounding box center [685, 424] width 918 height 28
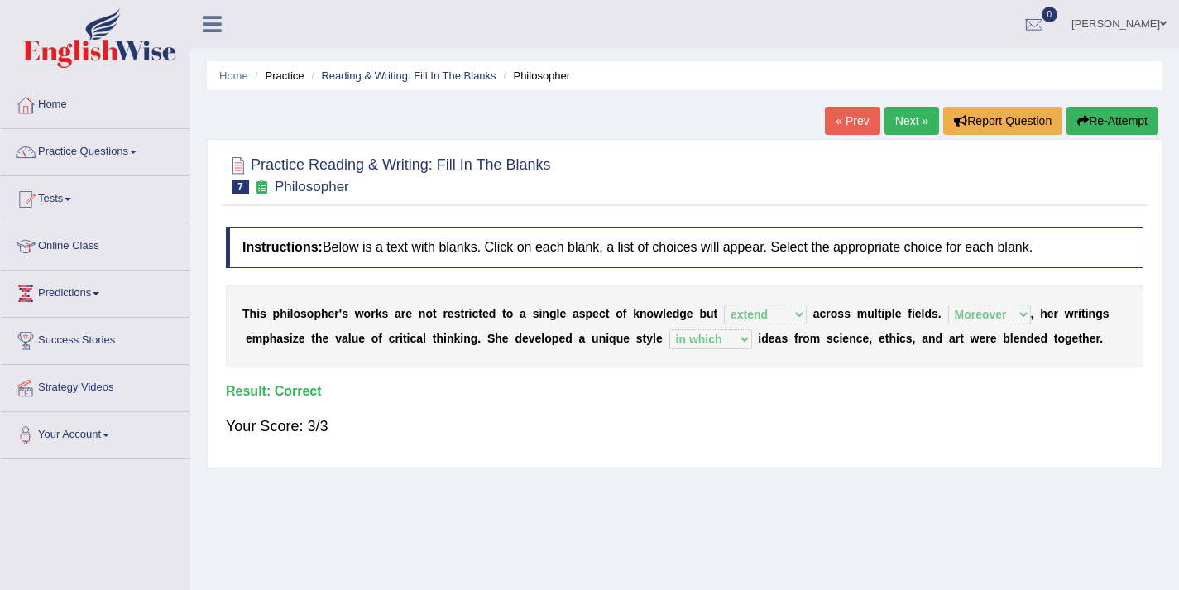
click at [888, 122] on link "Next »" at bounding box center [912, 121] width 55 height 28
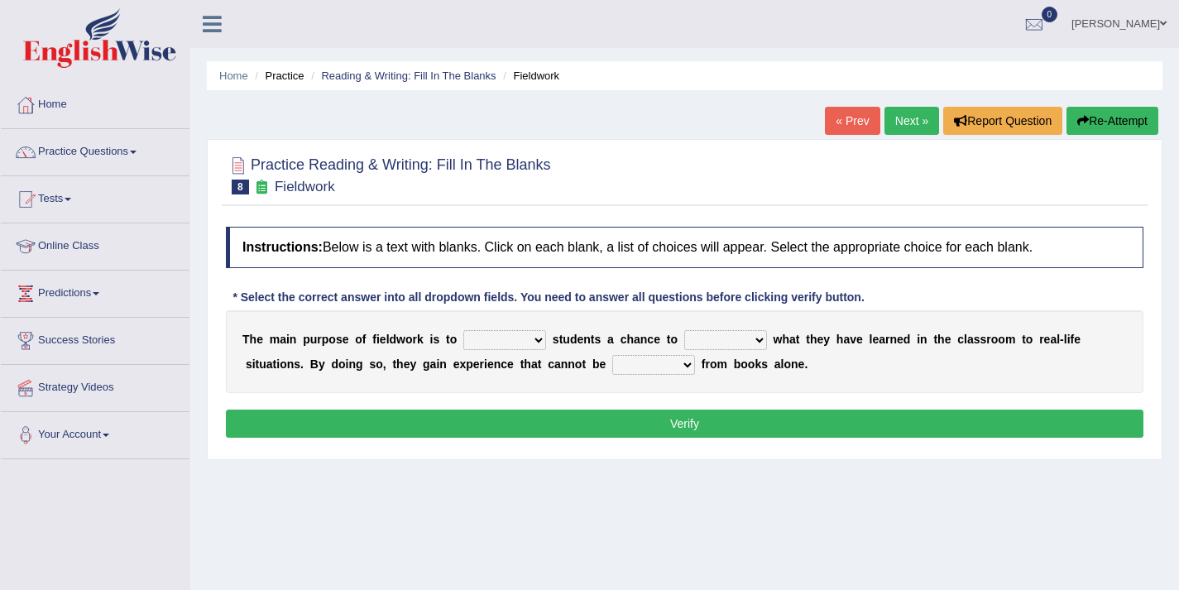
click at [500, 343] on select "resemble stow rave offer" at bounding box center [504, 340] width 83 height 20
select select "offer"
click at [477, 338] on select "resemble stow rave offer" at bounding box center [504, 340] width 83 height 20
click at [729, 341] on select "compare align apply dismount" at bounding box center [725, 340] width 83 height 20
click at [709, 337] on select "compare align apply dismount" at bounding box center [725, 340] width 83 height 20
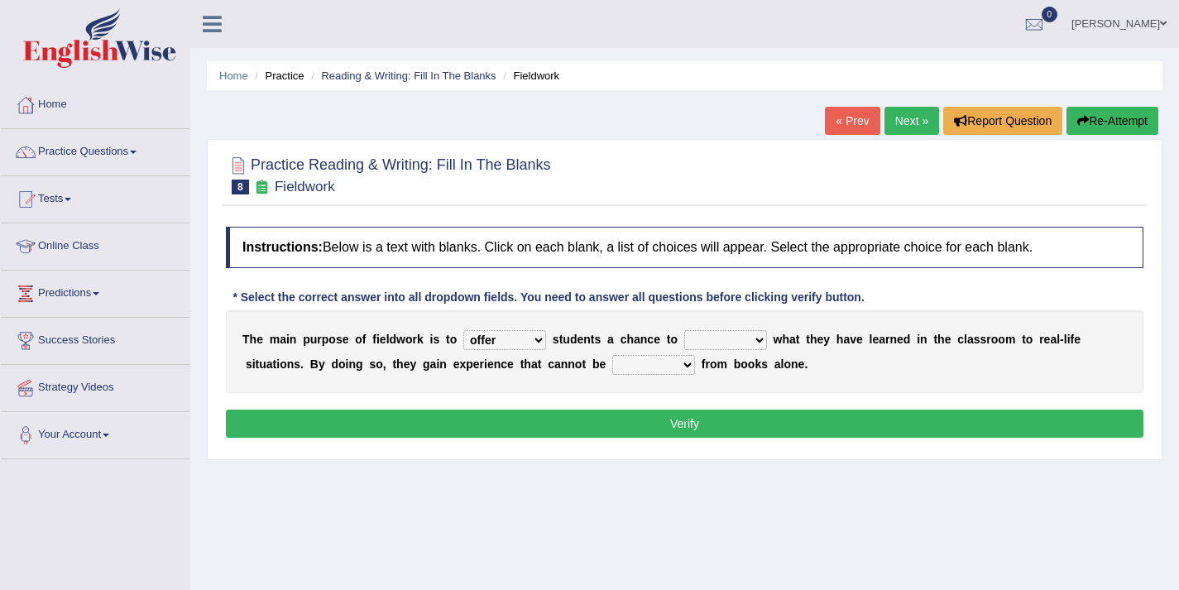
select select "apply"
click at [636, 364] on select "originated prepared obtained touted" at bounding box center [653, 365] width 83 height 20
select select "obtained"
click at [631, 426] on button "Verify" at bounding box center [685, 424] width 918 height 28
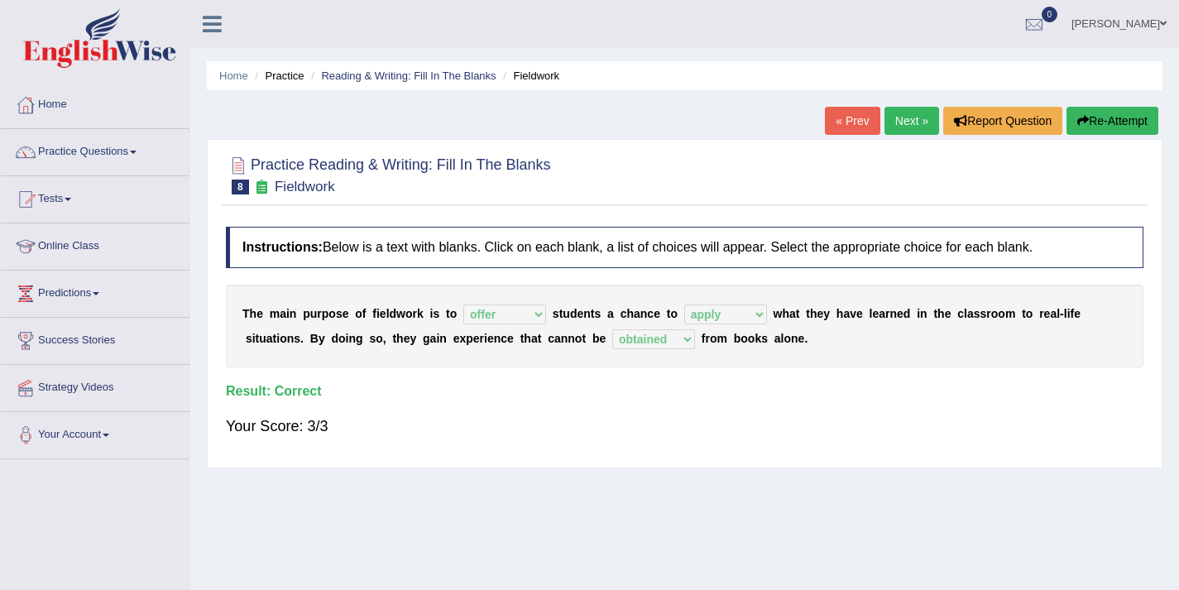
click at [888, 117] on link "Next »" at bounding box center [912, 121] width 55 height 28
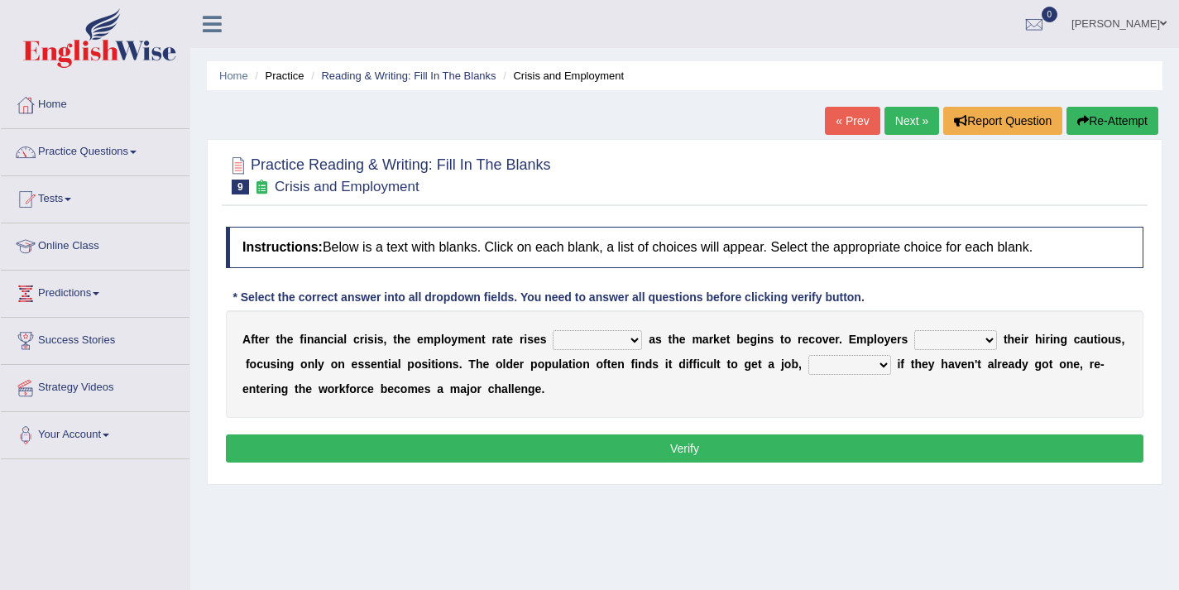
click at [611, 344] on select "normally conversely strenuously sharply" at bounding box center [597, 340] width 89 height 20
select select "conversely"
drag, startPoint x: 240, startPoint y: 338, endPoint x: 281, endPoint y: 338, distance: 40.6
click at [280, 339] on div "A f t e r t h e f i n a n c i a l c r i s i s , t h e e m p l o y m e n t r a t…" at bounding box center [685, 364] width 918 height 108
click at [562, 343] on select "normally conversely strenuously sharply" at bounding box center [597, 340] width 89 height 20
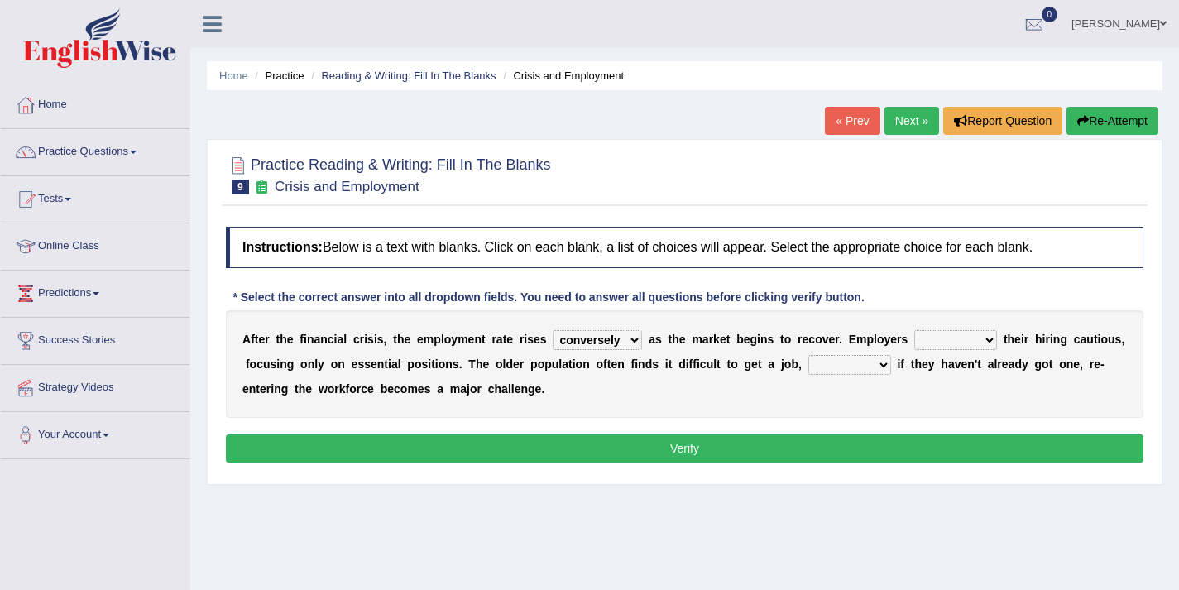
click at [960, 342] on select "keeping kept keep are kept" at bounding box center [955, 340] width 83 height 20
click at [957, 343] on select "keeping kept keep are kept" at bounding box center [955, 340] width 83 height 20
select select "are kept"
click at [827, 367] on select "although while then because" at bounding box center [849, 365] width 83 height 20
click at [856, 364] on select "although while then because" at bounding box center [849, 365] width 83 height 20
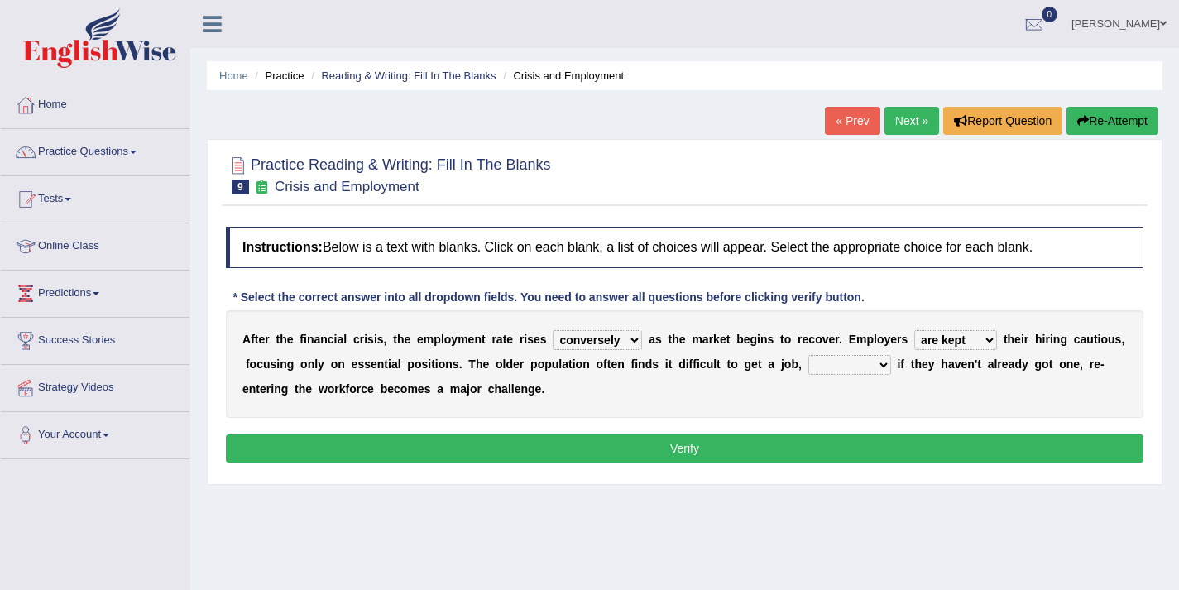
click at [825, 367] on select "although while then because" at bounding box center [849, 365] width 83 height 20
select select "although"
click at [783, 445] on button "Verify" at bounding box center [685, 448] width 918 height 28
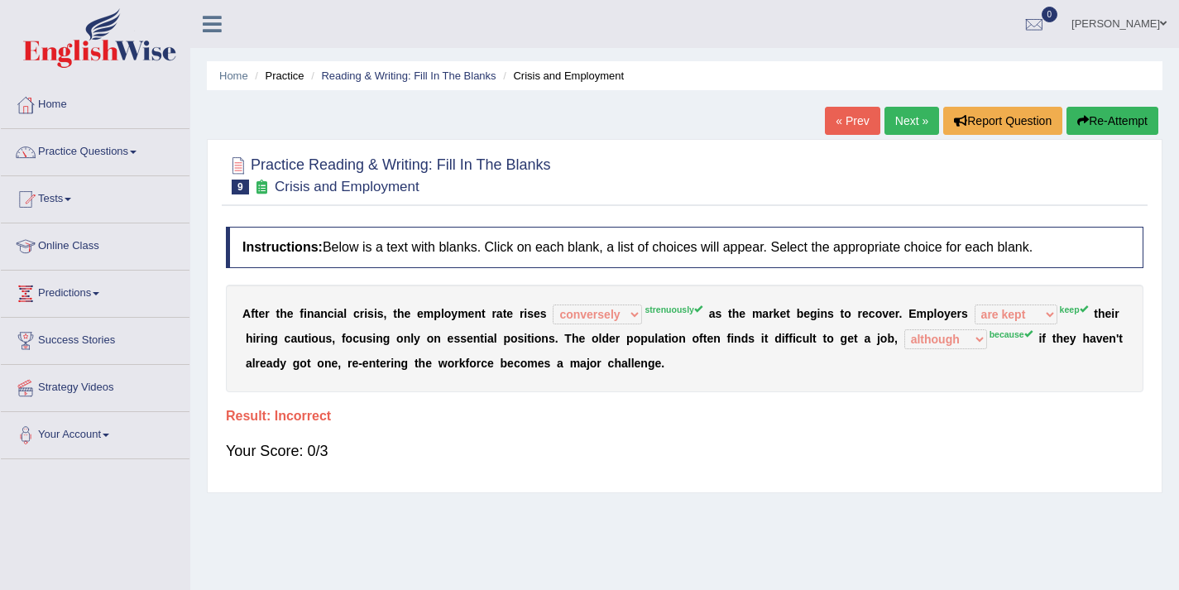
drag, startPoint x: 682, startPoint y: 308, endPoint x: 674, endPoint y: 312, distance: 9.3
click at [674, 312] on sup "strenuously" at bounding box center [674, 310] width 58 height 10
click at [910, 123] on link "Next »" at bounding box center [912, 121] width 55 height 28
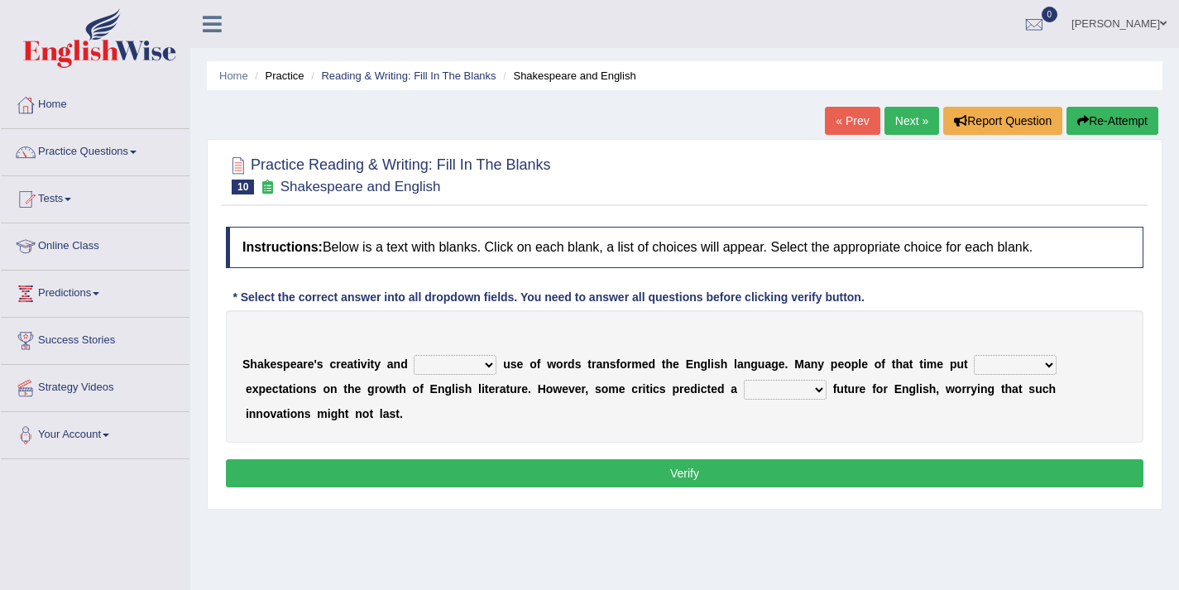
click at [447, 367] on select "idealized intensive fancied inventive" at bounding box center [455, 365] width 83 height 20
select select "inventive"
click at [459, 367] on select "idealized intensive fancied inventive" at bounding box center [455, 365] width 83 height 20
click at [989, 370] on select "wide much high more" at bounding box center [1015, 365] width 83 height 20
select select "high"
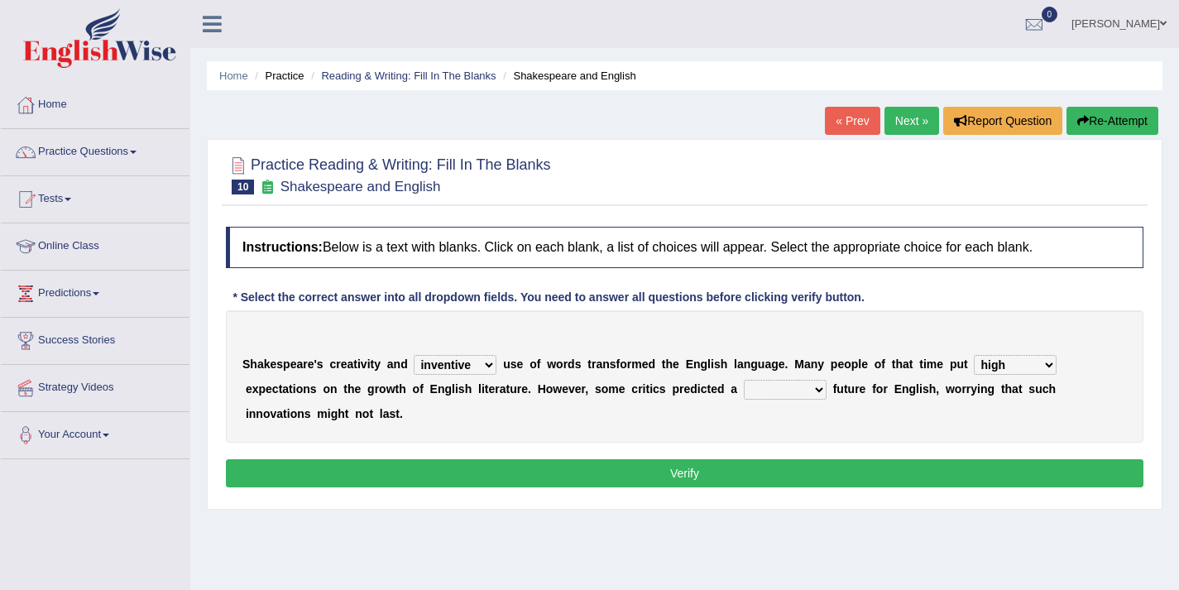
click at [765, 391] on select "monetary promising irresistible daunting" at bounding box center [785, 390] width 83 height 20
select select "promising"
click at [737, 478] on button "Verify" at bounding box center [685, 473] width 918 height 28
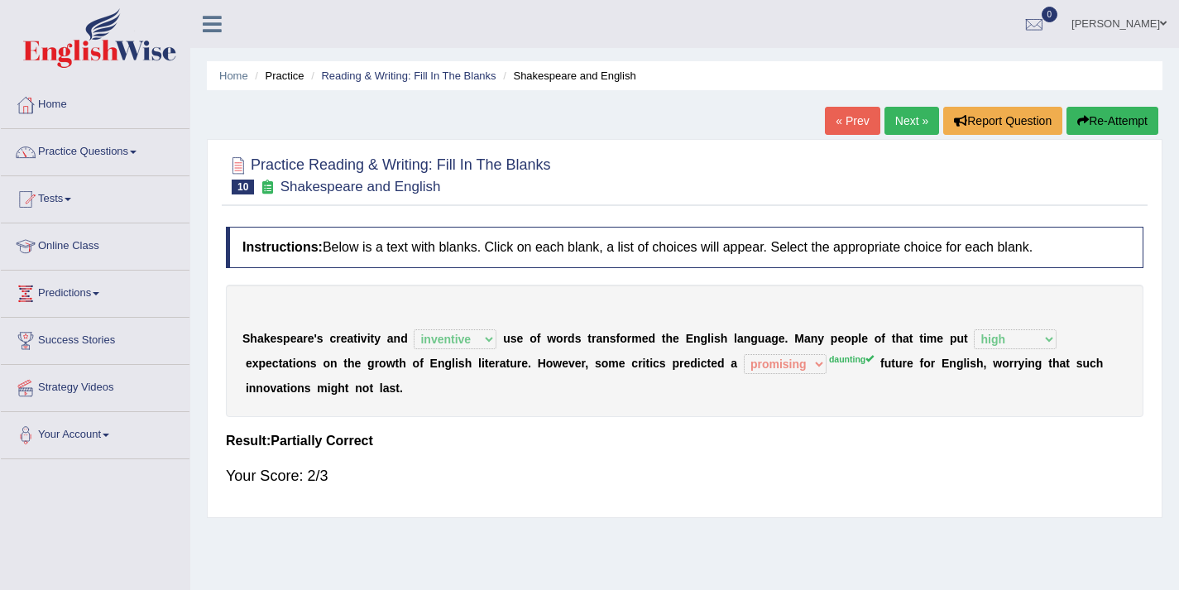
click at [885, 117] on link "Next »" at bounding box center [912, 121] width 55 height 28
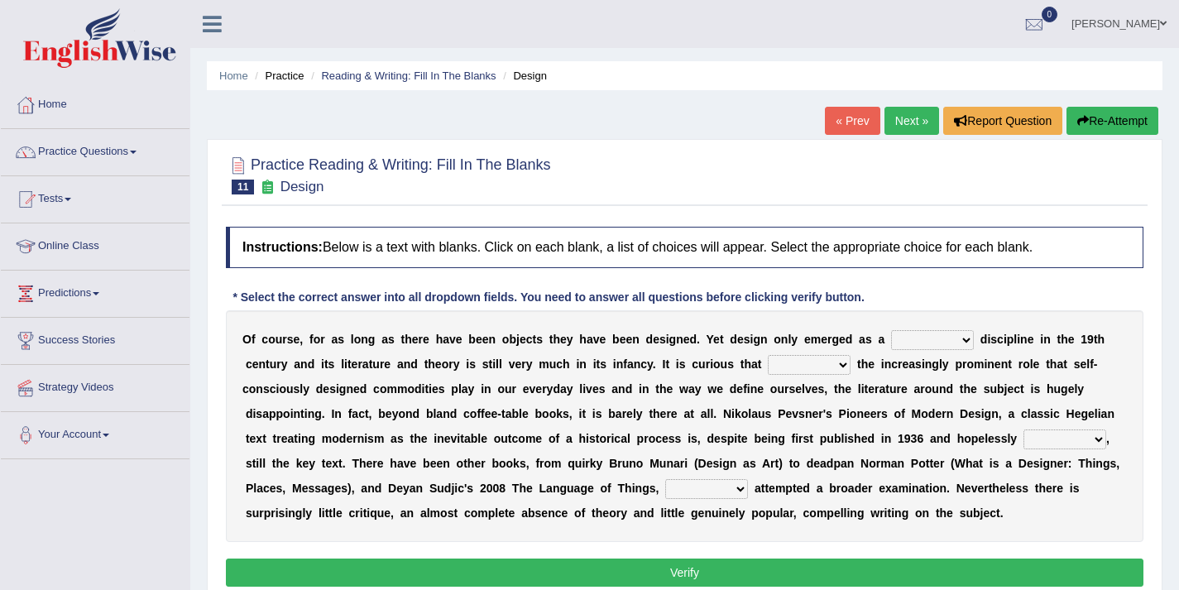
click at [923, 341] on select "bilateral ubiquitous foremost dedicated" at bounding box center [932, 340] width 83 height 20
click at [914, 343] on select "bilateral ubiquitous foremost dedicated" at bounding box center [932, 340] width 83 height 20
select select "foremost"
click at [798, 367] on select "since despite within through" at bounding box center [809, 365] width 83 height 20
select select "since"
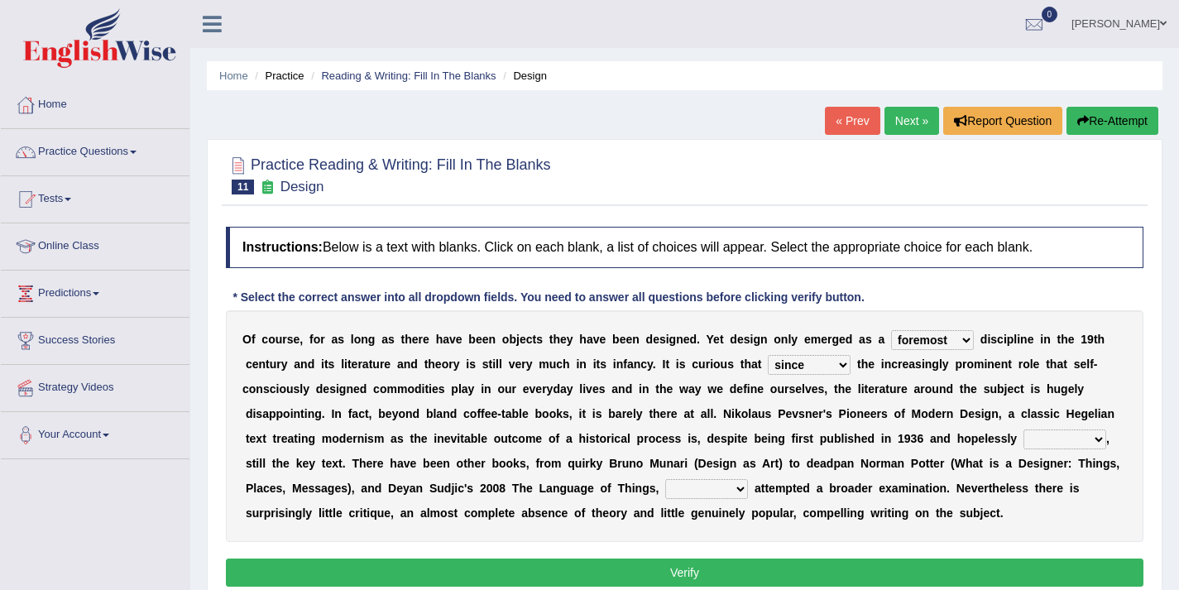
click at [99, 294] on span at bounding box center [96, 293] width 7 height 3
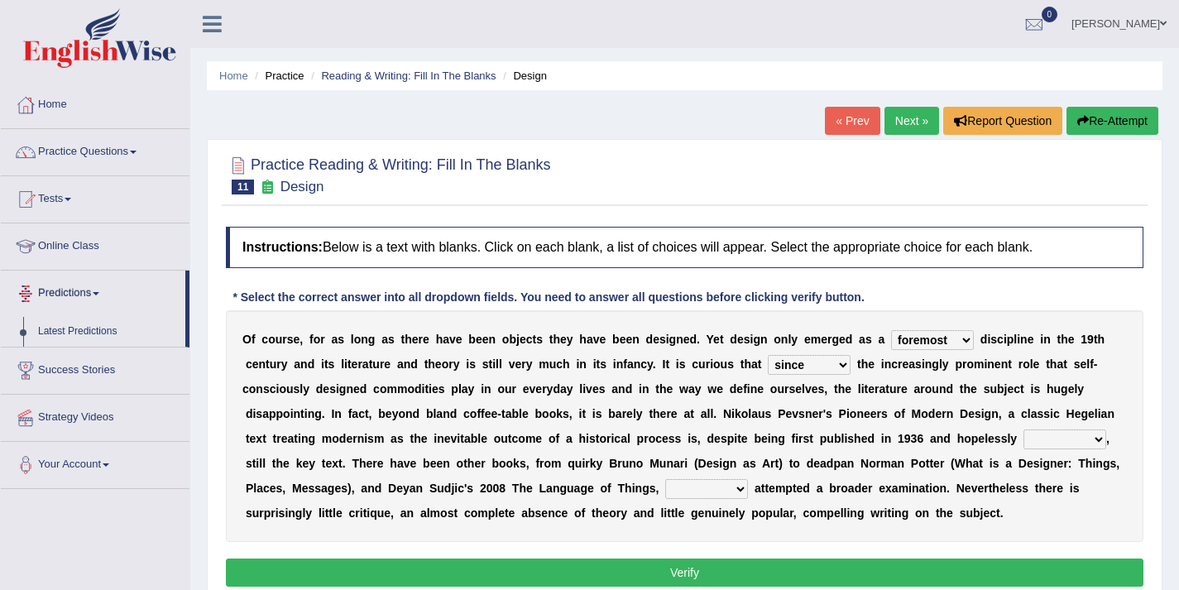
click at [108, 295] on link "Predictions" at bounding box center [93, 291] width 185 height 41
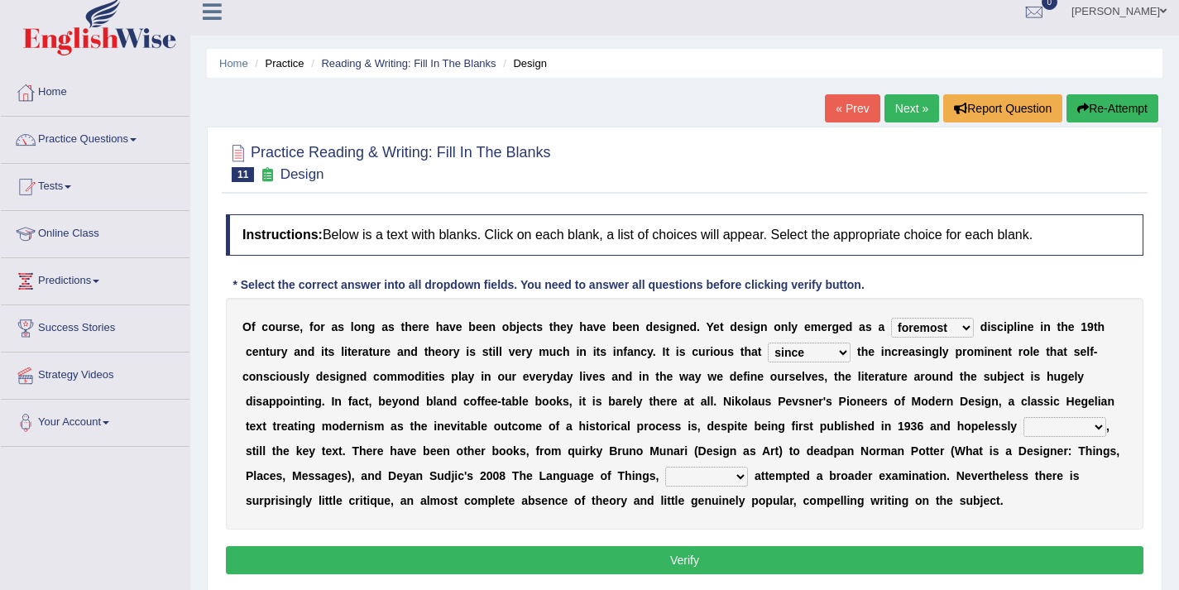
scroll to position [12, 0]
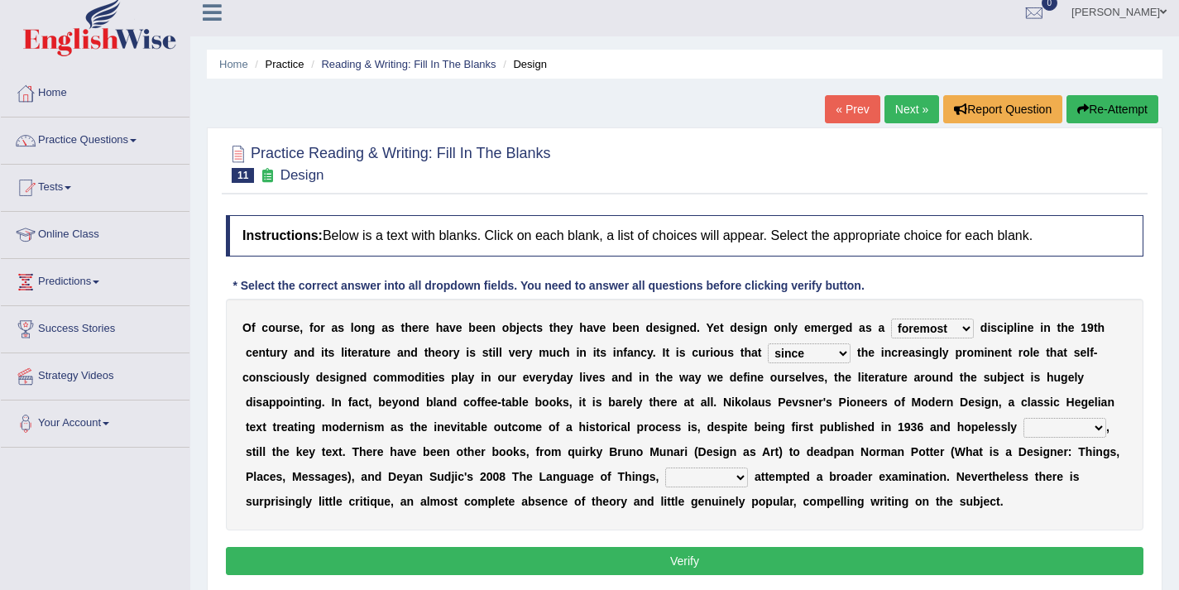
click at [73, 190] on link "Tests" at bounding box center [95, 185] width 189 height 41
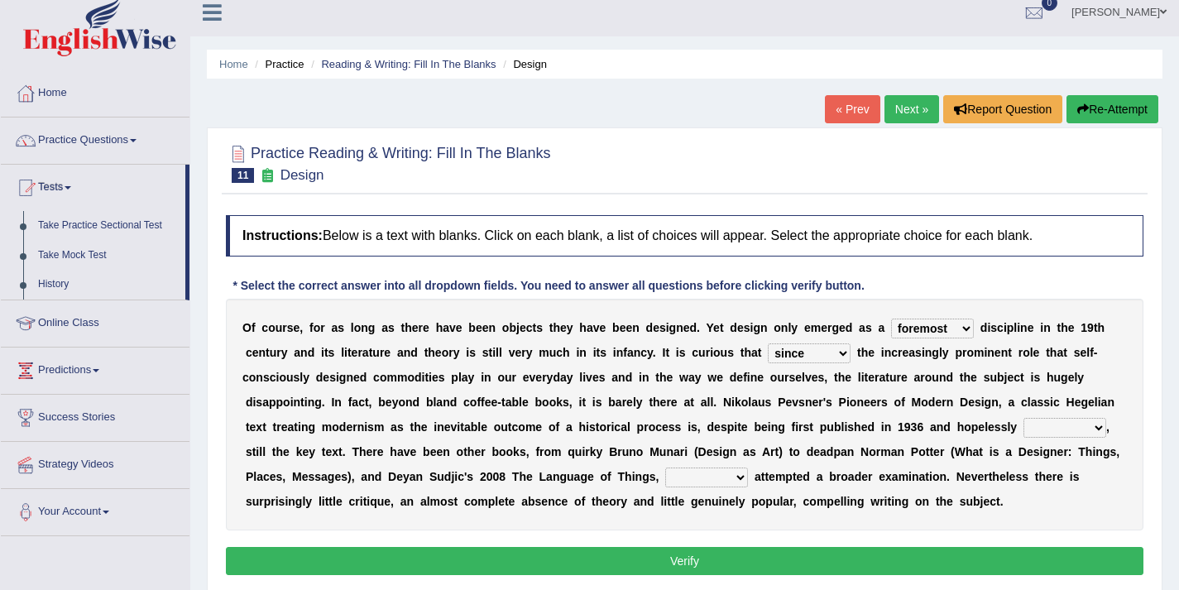
click at [73, 190] on link "Tests" at bounding box center [93, 185] width 185 height 41
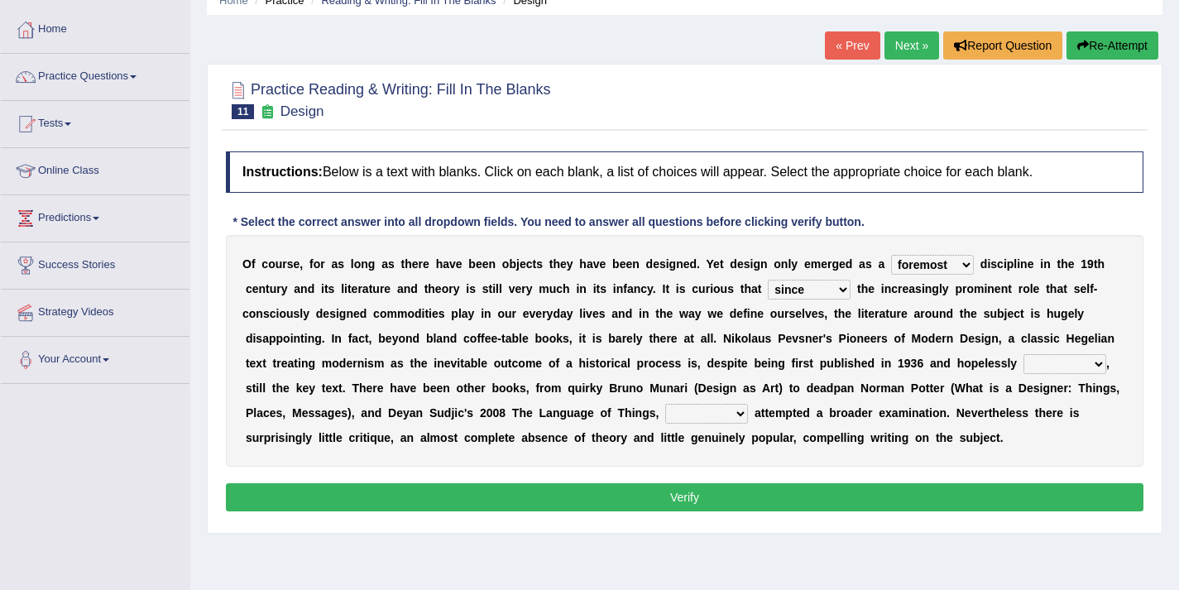
scroll to position [0, 0]
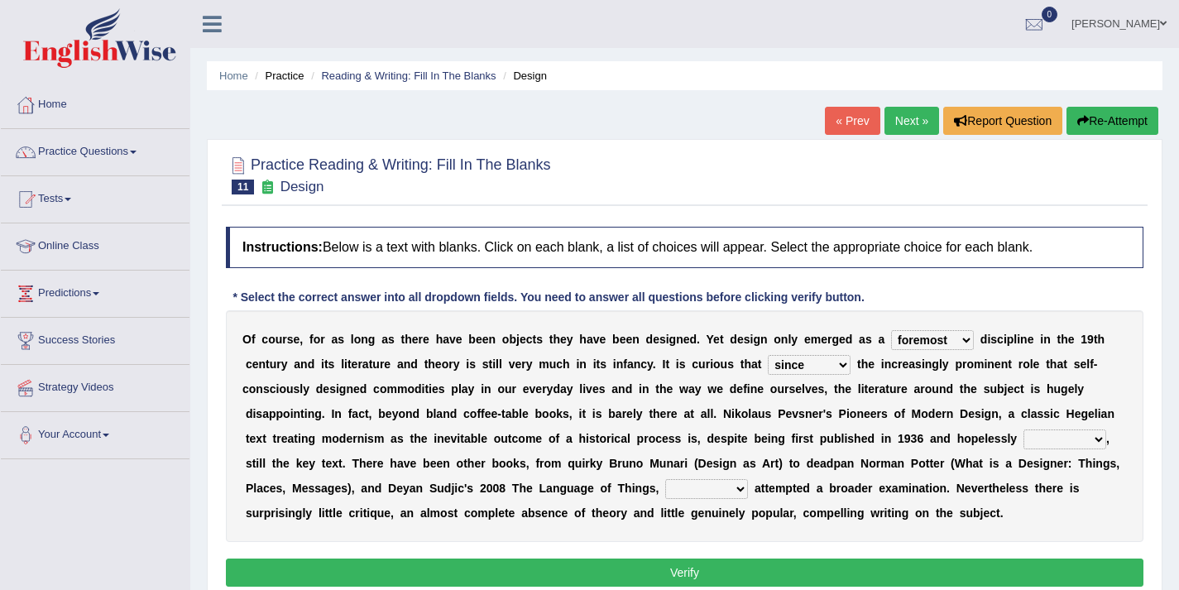
drag, startPoint x: 257, startPoint y: 163, endPoint x: 289, endPoint y: 156, distance: 32.1
click at [289, 156] on h2 "Practice Reading & Writing: Fill In The Blanks 11 Design" at bounding box center [388, 173] width 325 height 41
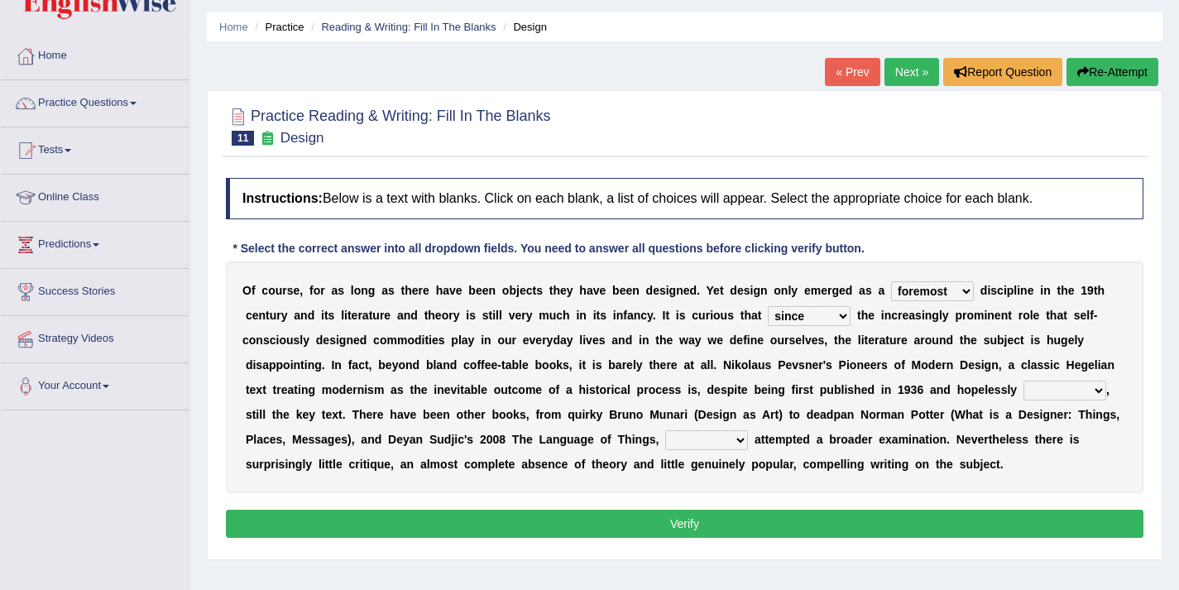
scroll to position [50, 0]
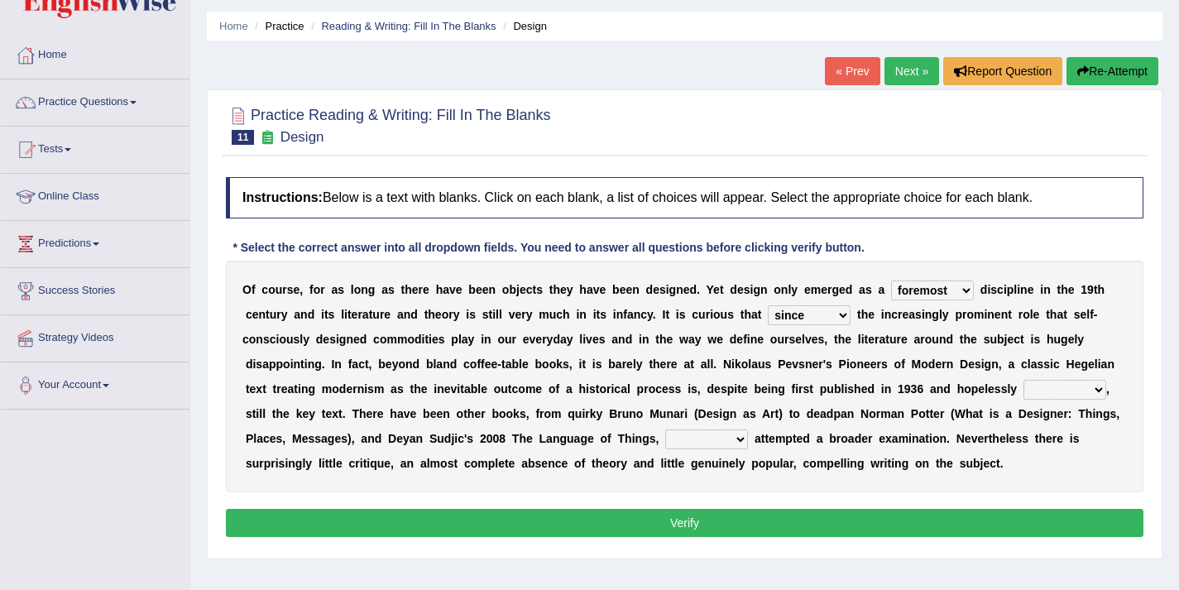
drag, startPoint x: 554, startPoint y: 113, endPoint x: 509, endPoint y: 125, distance: 47.0
click at [509, 125] on div "Practice Reading & Writing: Fill In The Blanks 11 Design" at bounding box center [685, 127] width 926 height 58
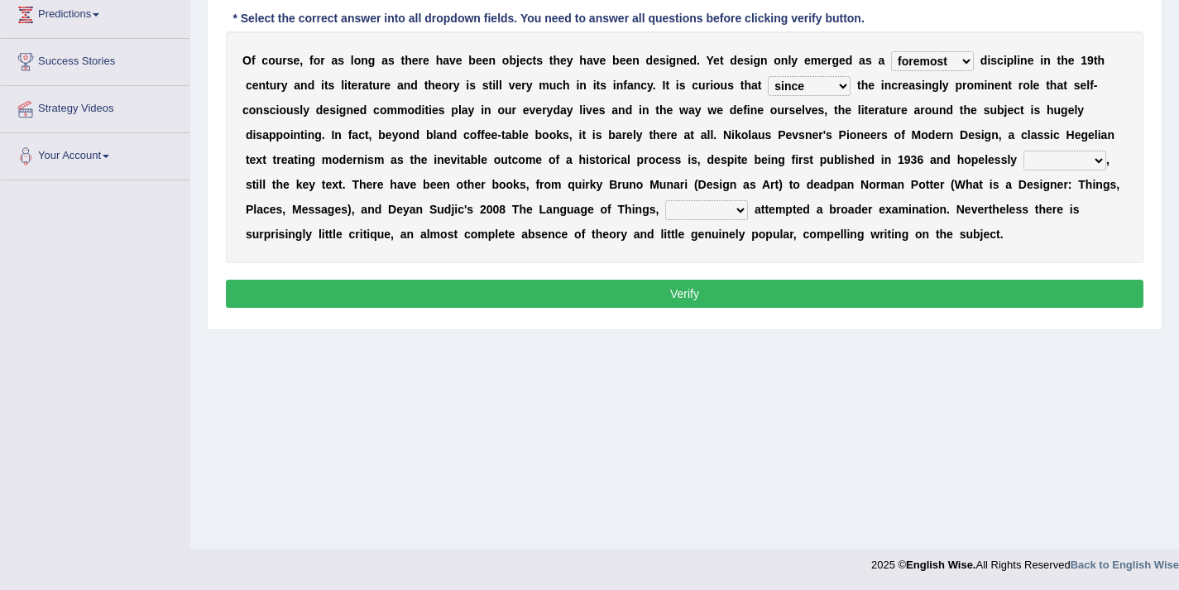
scroll to position [0, 0]
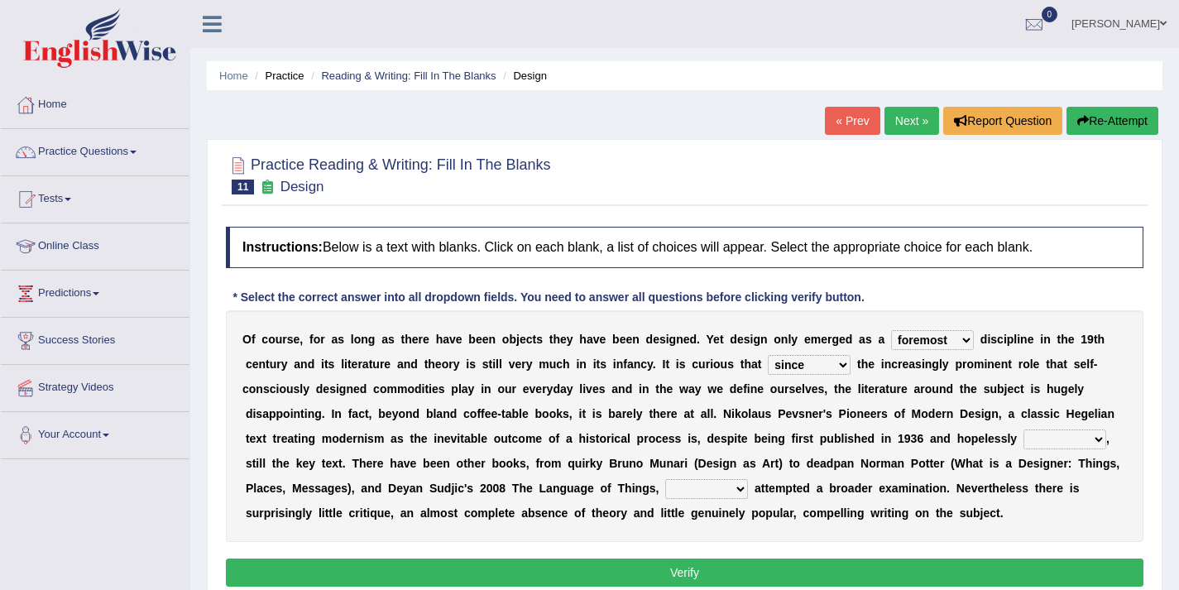
click at [1047, 437] on select "dates dating date dated" at bounding box center [1065, 439] width 83 height 20
click at [726, 484] on select "which then however as" at bounding box center [706, 489] width 83 height 20
select select "which"
click at [711, 496] on select "which then however as" at bounding box center [706, 489] width 83 height 20
click at [1027, 440] on select "dates dating date dated" at bounding box center [1065, 439] width 83 height 20
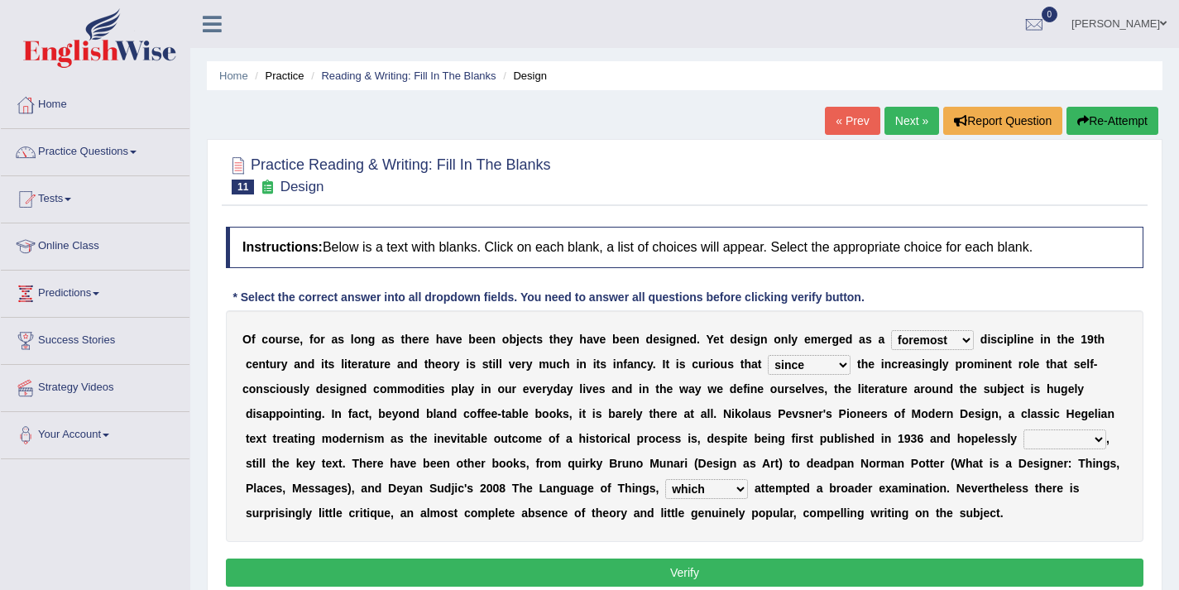
select select "dating"
click at [708, 568] on button "Verify" at bounding box center [685, 573] width 918 height 28
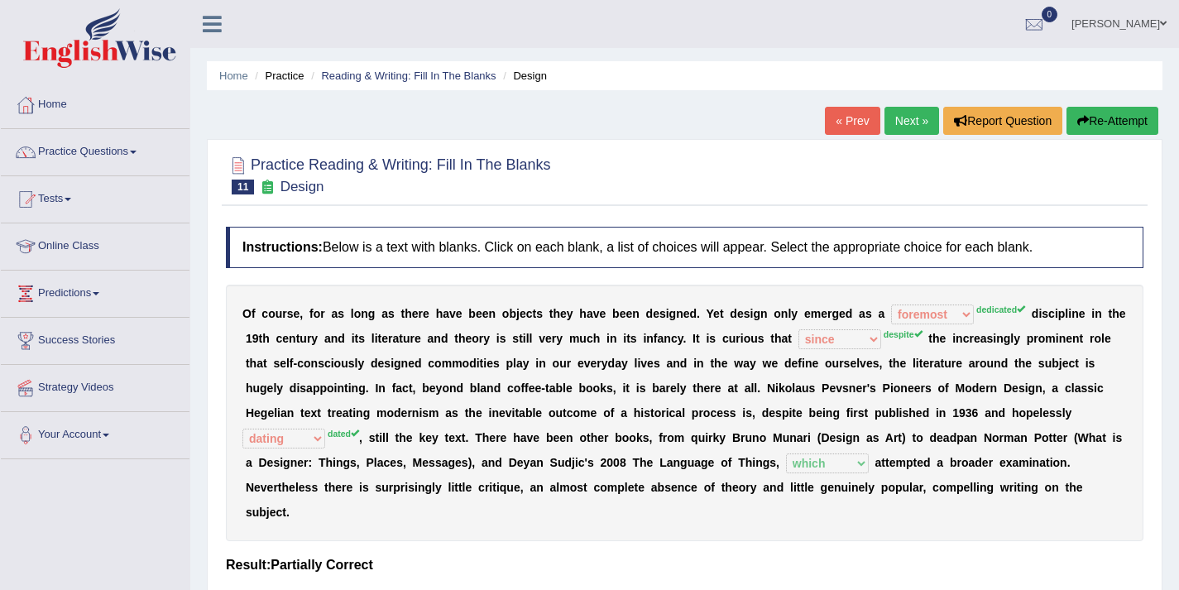
click at [901, 127] on link "Next »" at bounding box center [912, 121] width 55 height 28
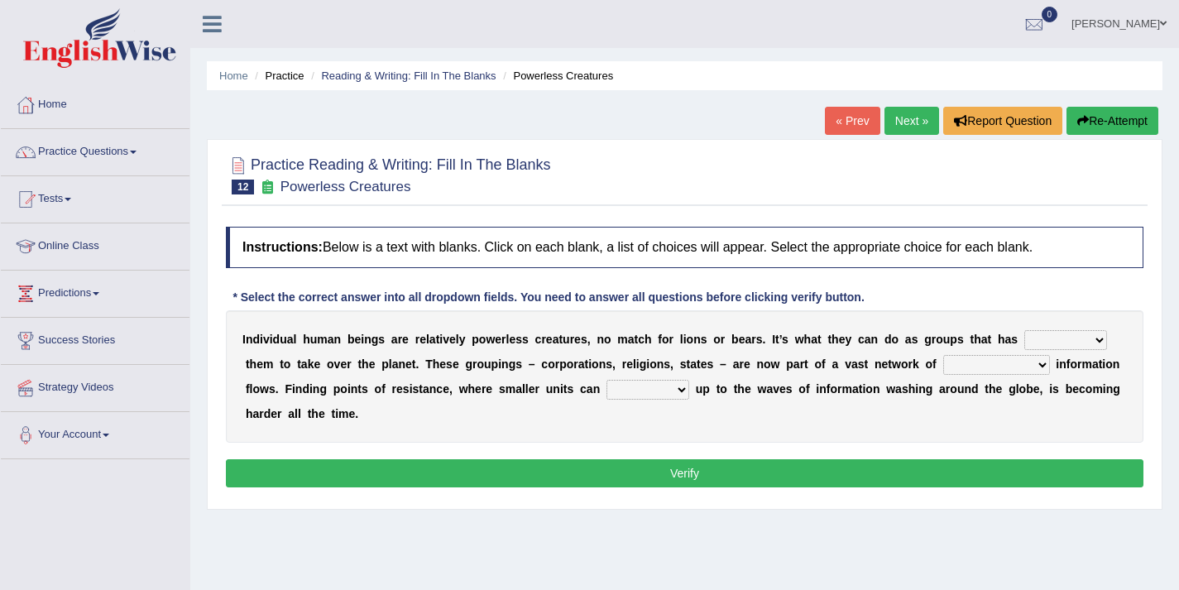
click at [1037, 340] on select "enabled contended embodied conjured" at bounding box center [1065, 340] width 83 height 20
select select "enabled"
click at [974, 365] on select "interconnected overlapping fastened exploited" at bounding box center [996, 365] width 107 height 20
click at [974, 367] on select "interconnected overlapping fastened exploited" at bounding box center [996, 365] width 107 height 20
select select "fastened"
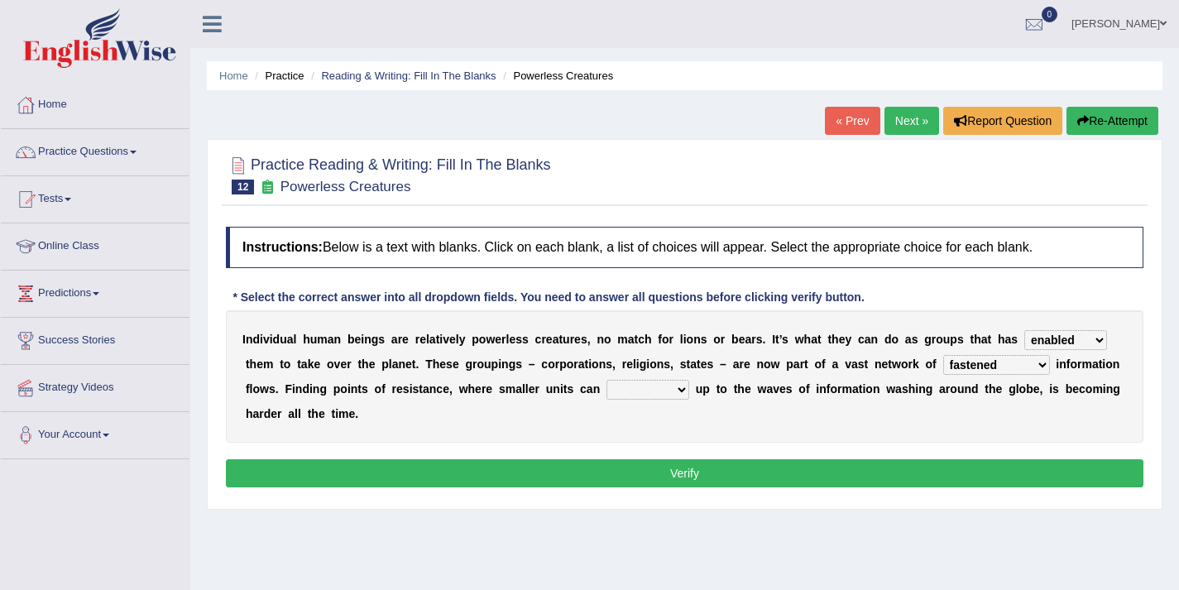
click at [967, 367] on select "interconnected overlapping fastened exploited" at bounding box center [996, 365] width 107 height 20
click at [660, 390] on select "stand raise hail pump" at bounding box center [648, 390] width 83 height 20
select select "raise"
click at [741, 470] on button "Verify" at bounding box center [685, 473] width 918 height 28
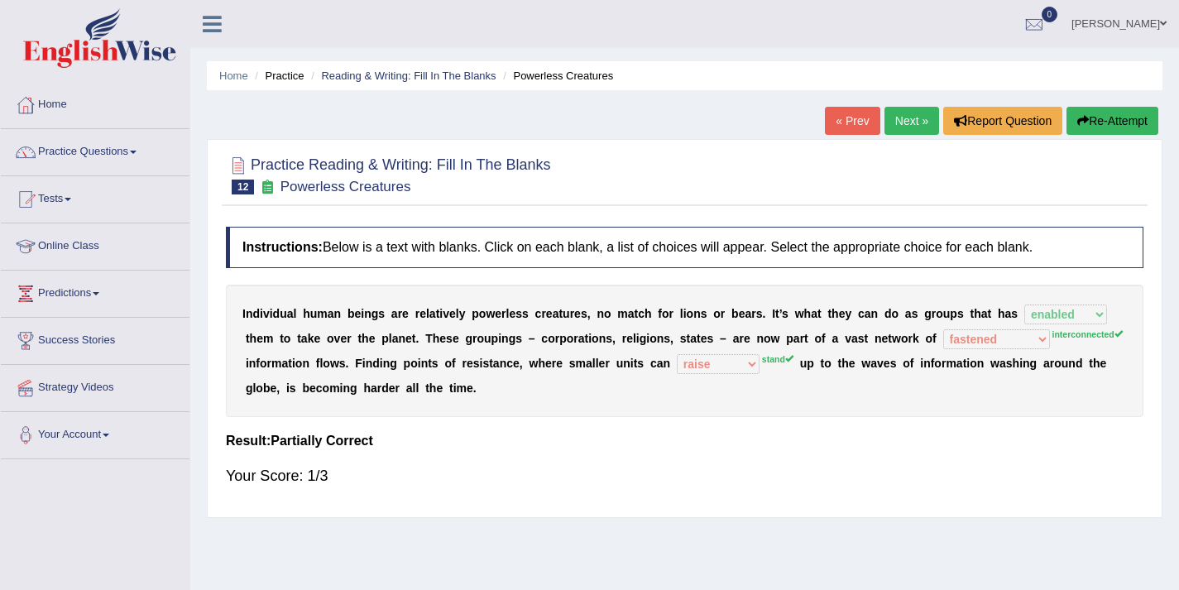
click at [879, 104] on div "Home Practice Reading & Writing: Fill In The Blanks Powerless Creatures « Prev …" at bounding box center [684, 413] width 989 height 827
click at [893, 122] on link "Next »" at bounding box center [912, 121] width 55 height 28
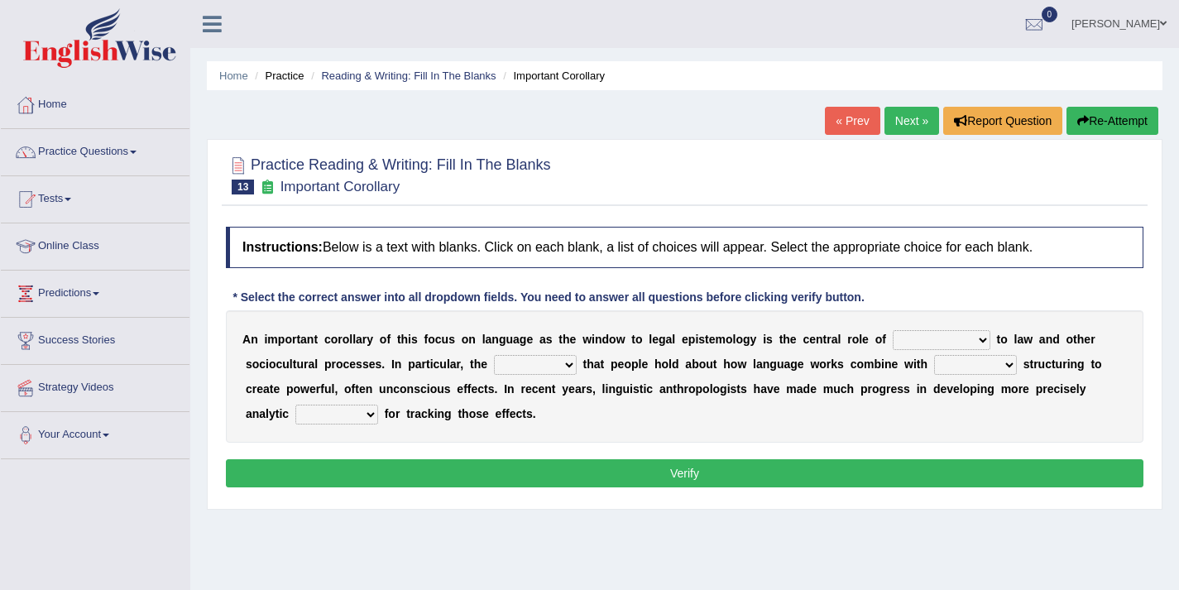
click at [932, 333] on select "discourse epoch dialect acquaintance" at bounding box center [942, 340] width 98 height 20
click at [918, 337] on select "discourse epoch dialect acquaintance" at bounding box center [942, 340] width 98 height 20
select select "dialect"
click at [544, 366] on select "deviation besmirch consent ideas" at bounding box center [535, 365] width 83 height 20
select select "ideas"
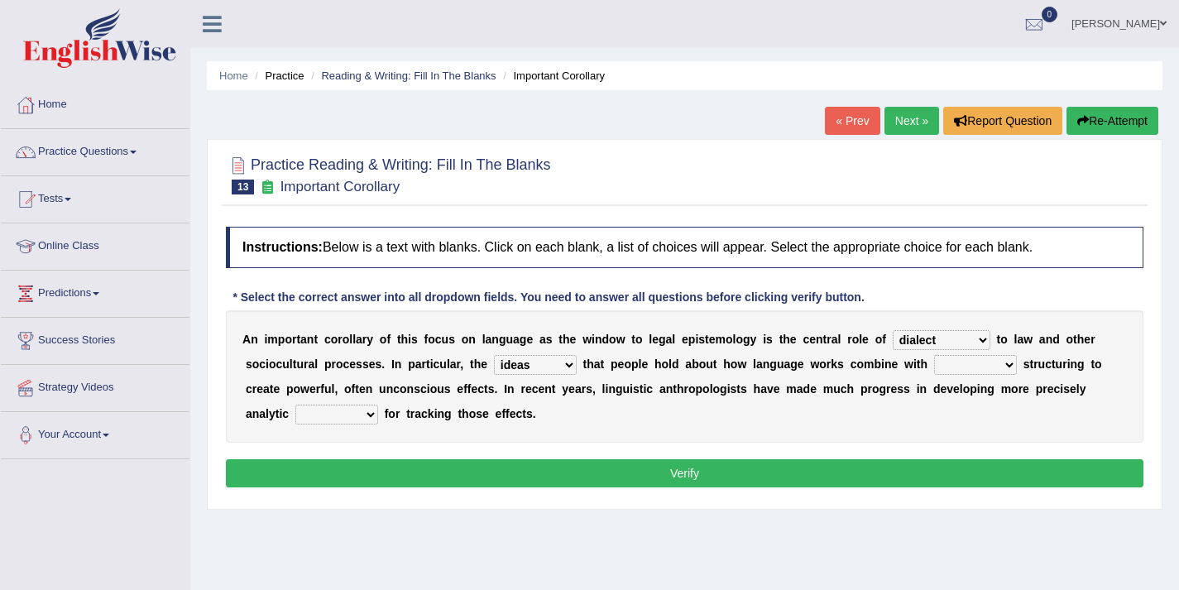
click at [972, 371] on select "mandatory linguistic legitimate customary" at bounding box center [975, 365] width 83 height 20
select select "linguistic"
click at [346, 415] on select "tools appetite albums stroke" at bounding box center [336, 415] width 83 height 20
select select "tools"
click at [401, 473] on button "Verify" at bounding box center [685, 473] width 918 height 28
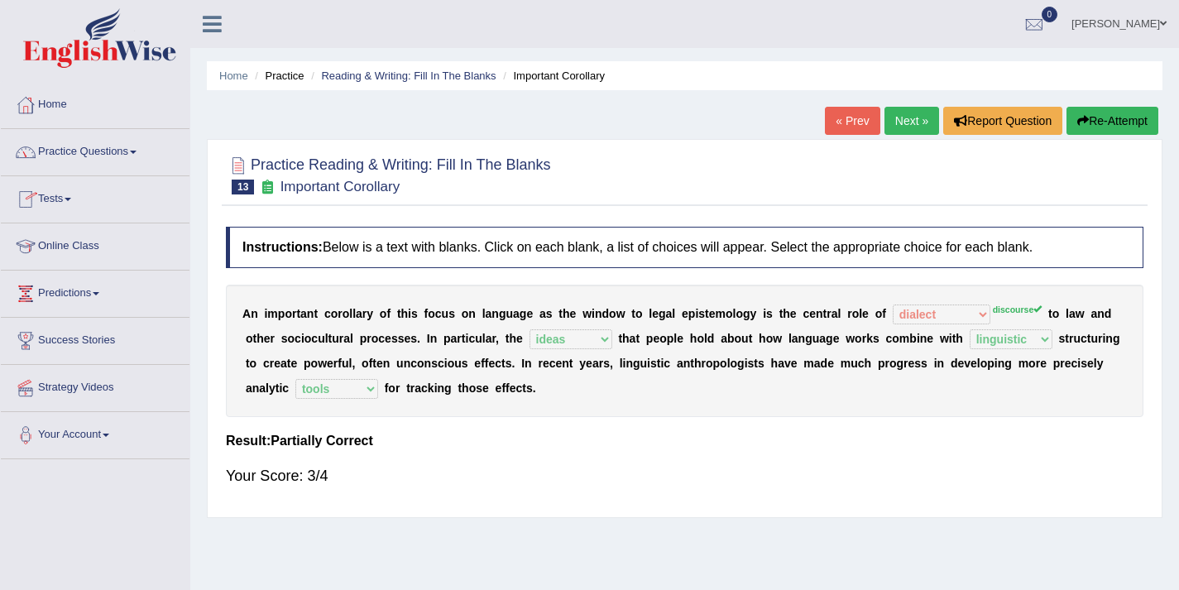
click at [887, 123] on link "Next »" at bounding box center [912, 121] width 55 height 28
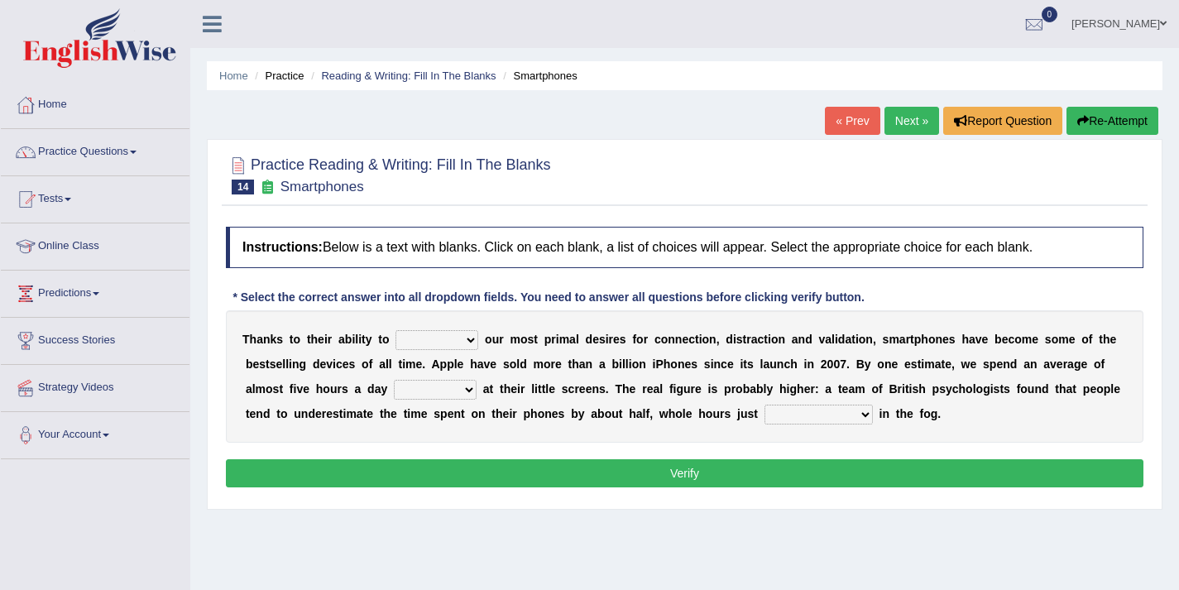
click at [444, 341] on select "hijack describe sharpen conserve" at bounding box center [437, 340] width 83 height 20
select select "describe"
click at [435, 343] on select "hijack describe sharpen conserve" at bounding box center [437, 340] width 83 height 20
click at [439, 392] on select "watching waggling snoring staring" at bounding box center [435, 390] width 83 height 20
select select "watching"
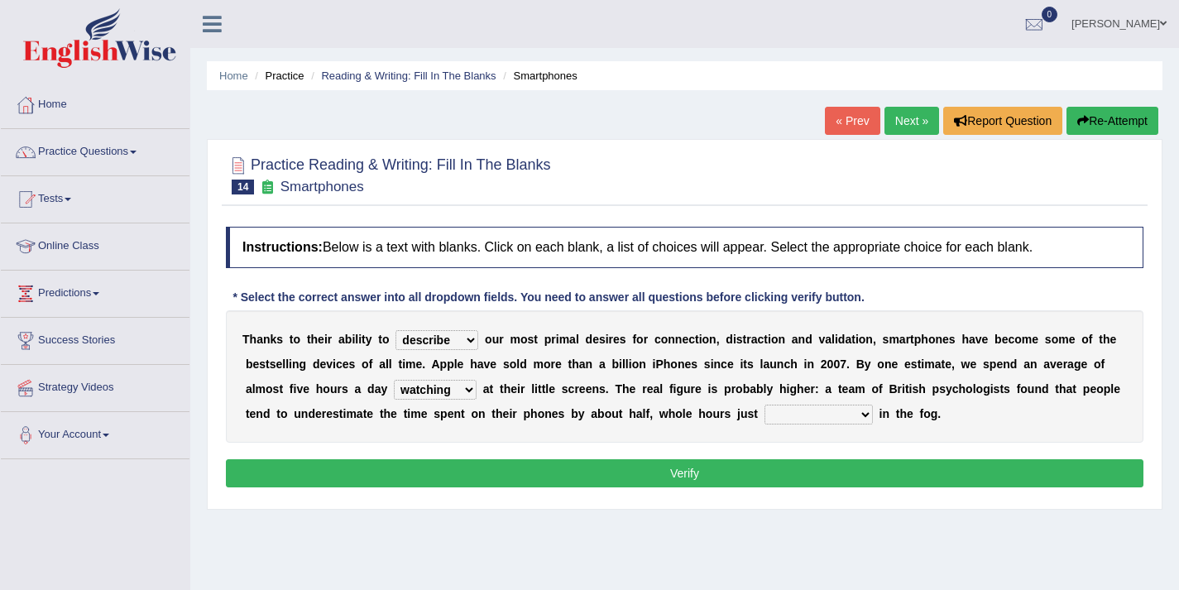
click at [781, 419] on select "has evaporated evaporating evaporate evaporates" at bounding box center [819, 415] width 108 height 20
select select "evaporates"
click at [798, 477] on button "Verify" at bounding box center [685, 473] width 918 height 28
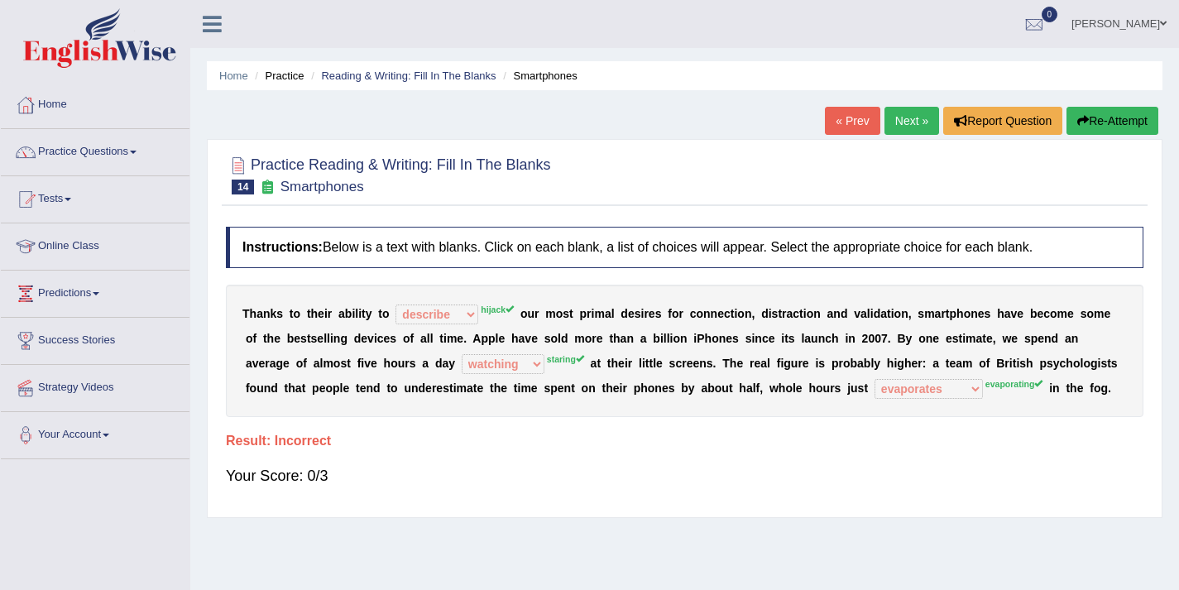
click at [906, 116] on link "Next »" at bounding box center [912, 121] width 55 height 28
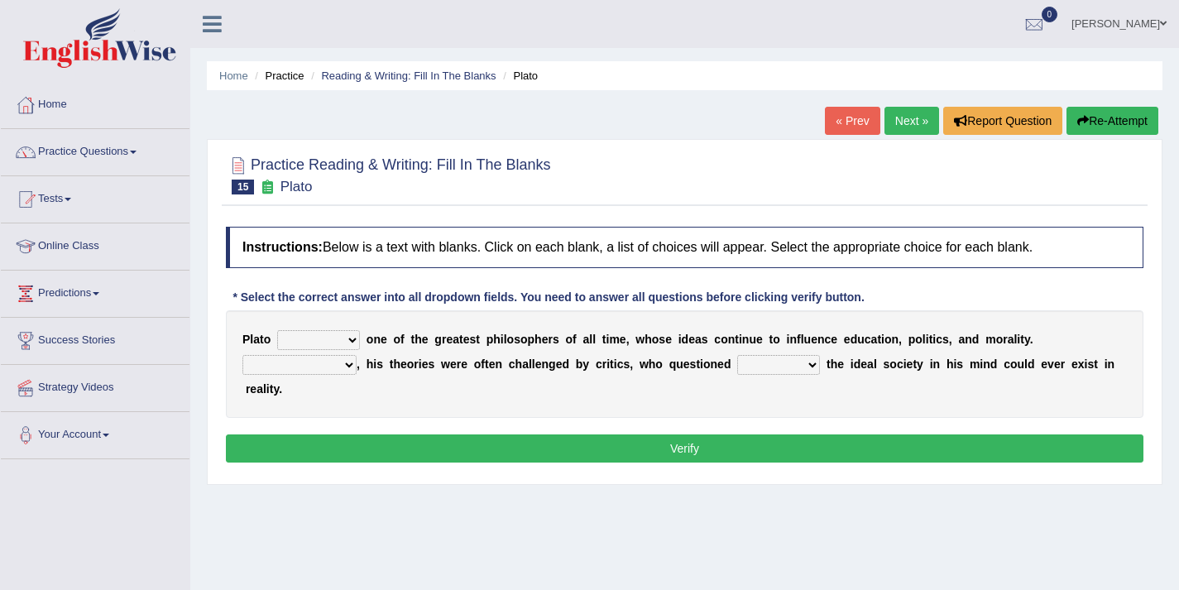
click at [339, 336] on select "keeps comes claims remains" at bounding box center [318, 340] width 83 height 20
select select "remains"
click at [316, 370] on select "Notwithstanding So However Whatever" at bounding box center [299, 365] width 114 height 20
select select "However"
click at [763, 363] on select "which what that whether" at bounding box center [778, 365] width 83 height 20
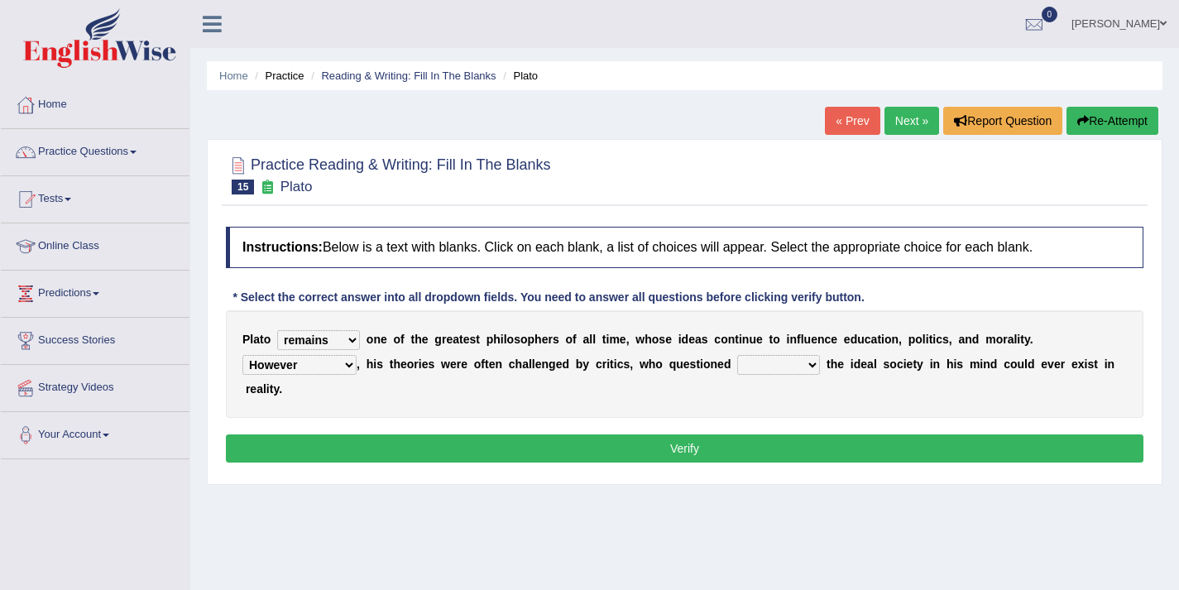
select select "what"
click at [700, 448] on button "Verify" at bounding box center [685, 448] width 918 height 28
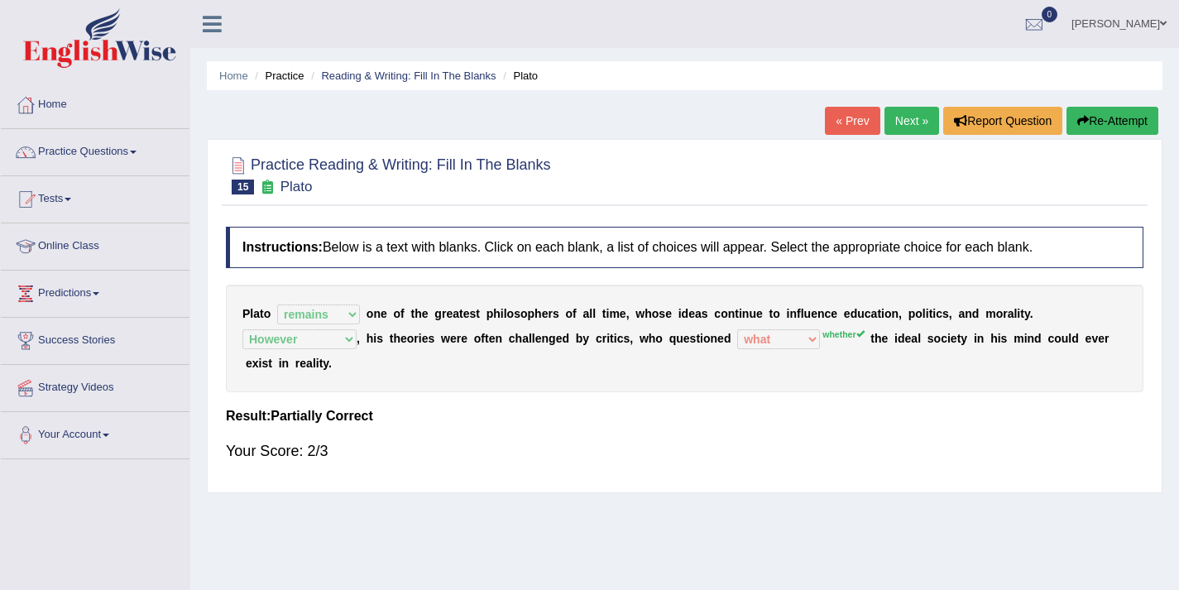
click at [885, 117] on link "Next »" at bounding box center [912, 121] width 55 height 28
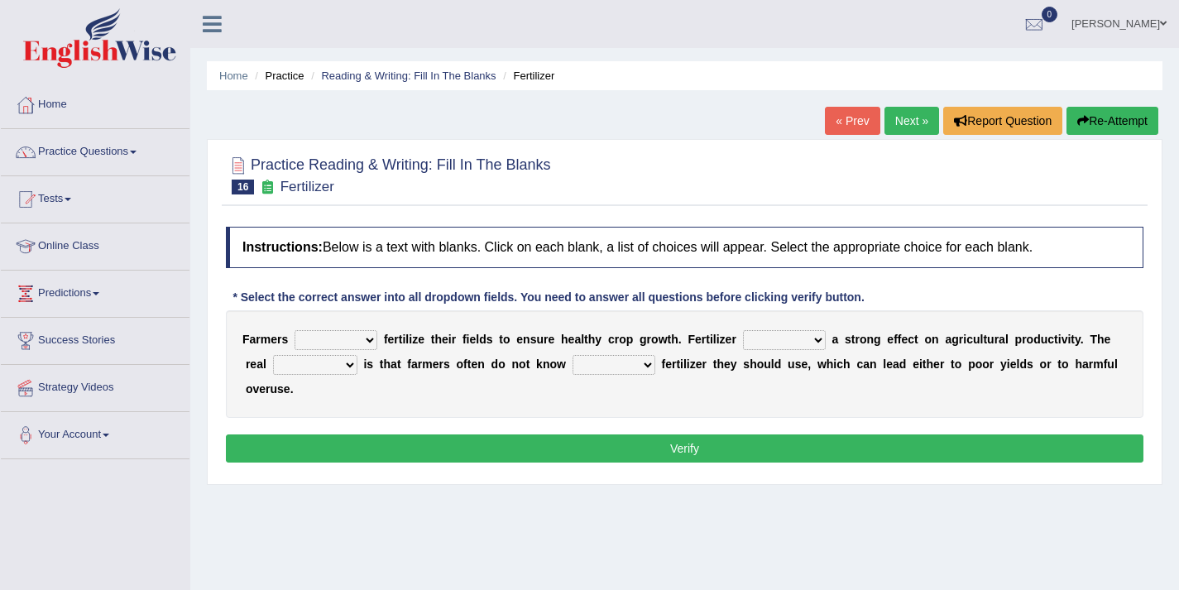
click at [342, 338] on select "must should need can" at bounding box center [336, 340] width 83 height 20
select select "must"
click at [784, 337] on select "has had have having" at bounding box center [784, 340] width 83 height 20
click at [779, 347] on select "has had have having" at bounding box center [784, 340] width 83 height 20
select select "has"
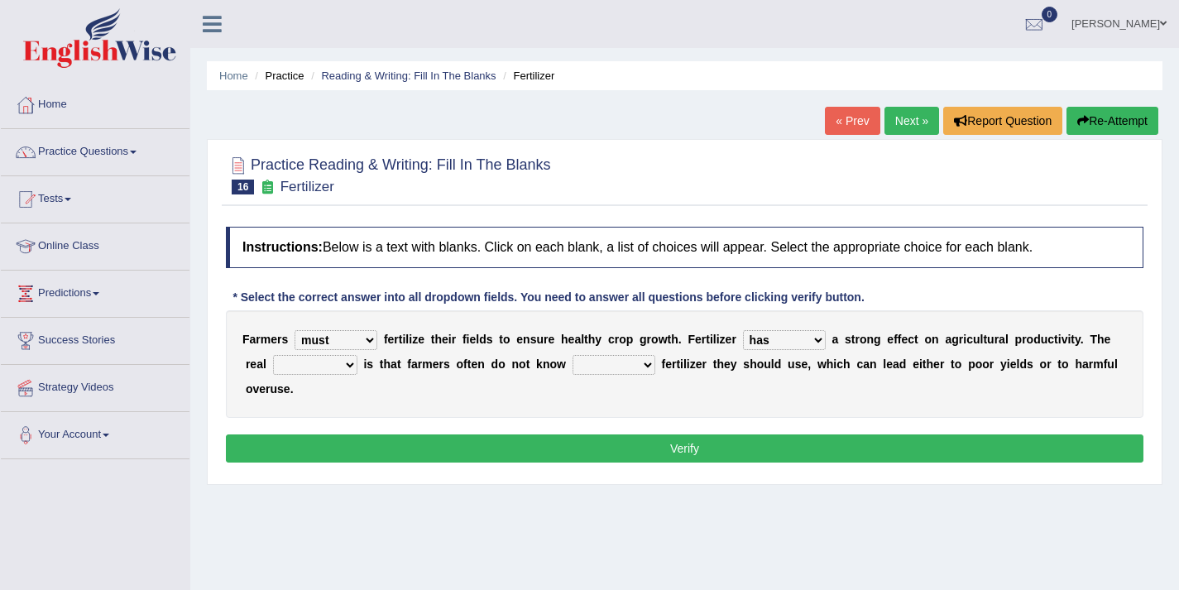
click at [333, 364] on select "problem question conclusion answer" at bounding box center [315, 365] width 84 height 20
select select "problem"
click at [611, 362] on select "how much how many however so much" at bounding box center [614, 365] width 83 height 20
select select "how much"
click at [611, 439] on button "Verify" at bounding box center [685, 448] width 918 height 28
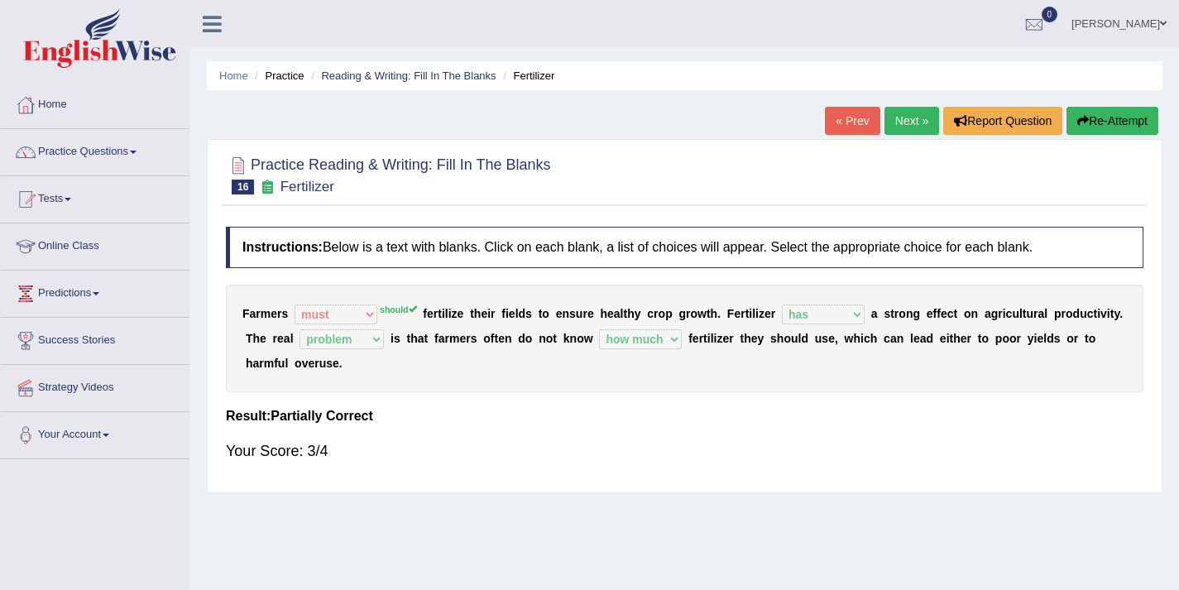
click at [908, 113] on link "Next »" at bounding box center [912, 121] width 55 height 28
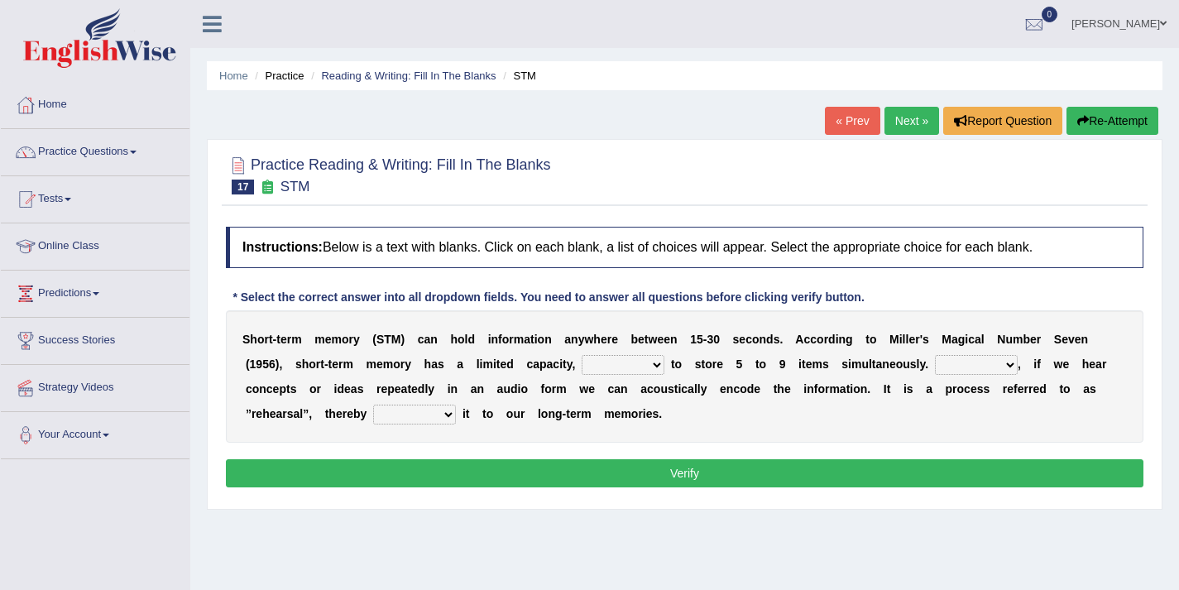
click at [622, 367] on select "being able is able be able unable" at bounding box center [623, 365] width 83 height 20
select select "unable"
click at [953, 367] on select "However So Moreover Therefore" at bounding box center [976, 365] width 83 height 20
select select "Therefore"
click at [405, 417] on select "commit commits commiting commited" at bounding box center [414, 415] width 83 height 20
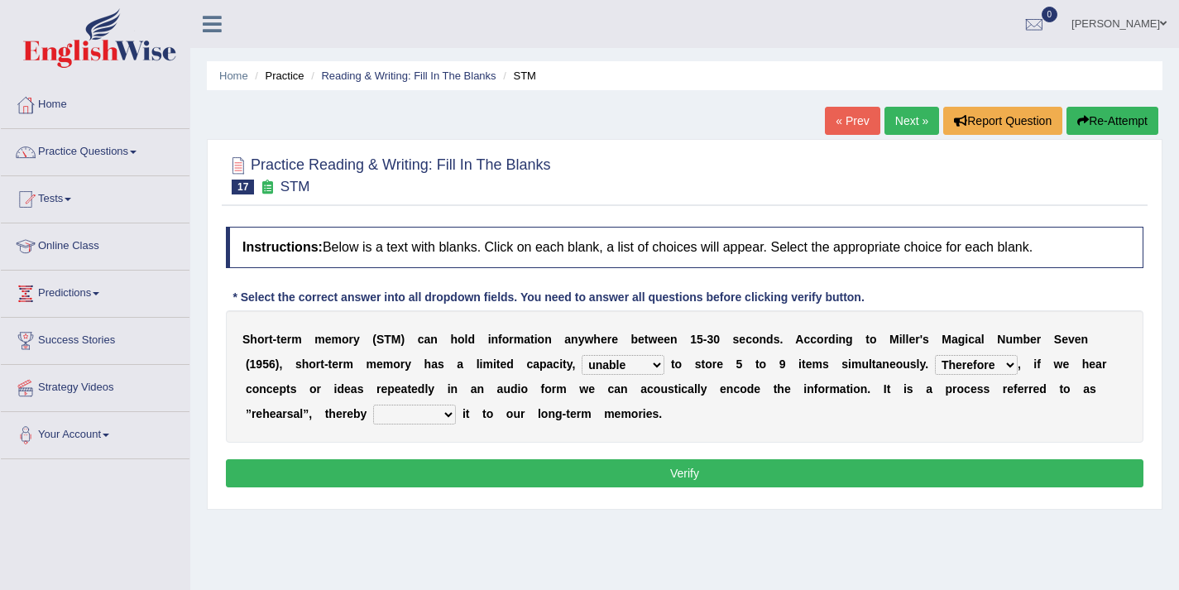
select select "commited"
click at [411, 419] on select "commit commits commiting commited" at bounding box center [414, 415] width 83 height 20
drag, startPoint x: 411, startPoint y: 419, endPoint x: 423, endPoint y: 473, distance: 55.8
click at [423, 473] on button "Verify" at bounding box center [685, 473] width 918 height 28
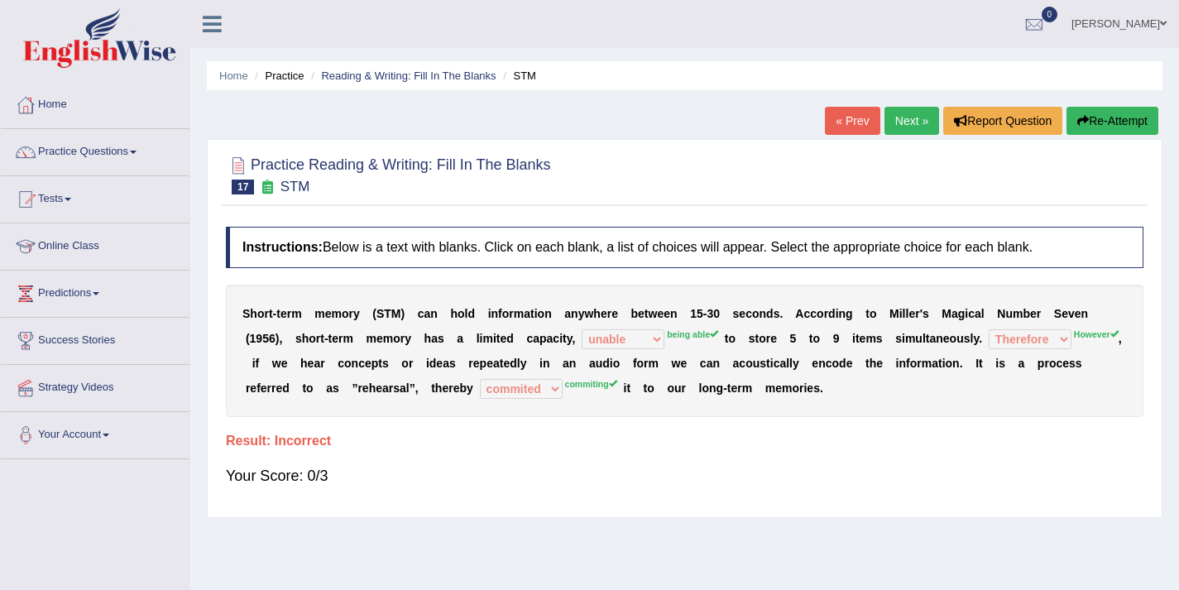
click at [895, 127] on link "Next »" at bounding box center [912, 121] width 55 height 28
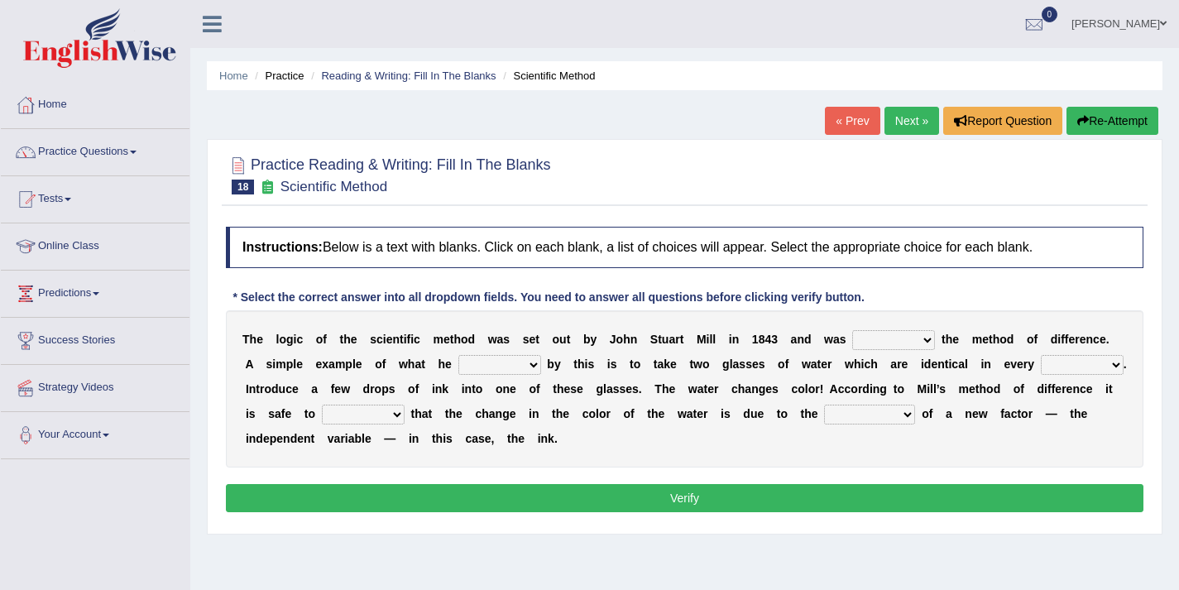
click at [866, 348] on select "pointed claimed demanded named" at bounding box center [893, 340] width 83 height 20
select select "named"
click at [870, 343] on select "pointed claimed demanded named" at bounding box center [893, 340] width 83 height 20
click at [499, 369] on select "capped charged found meant" at bounding box center [499, 365] width 83 height 20
select select "found"
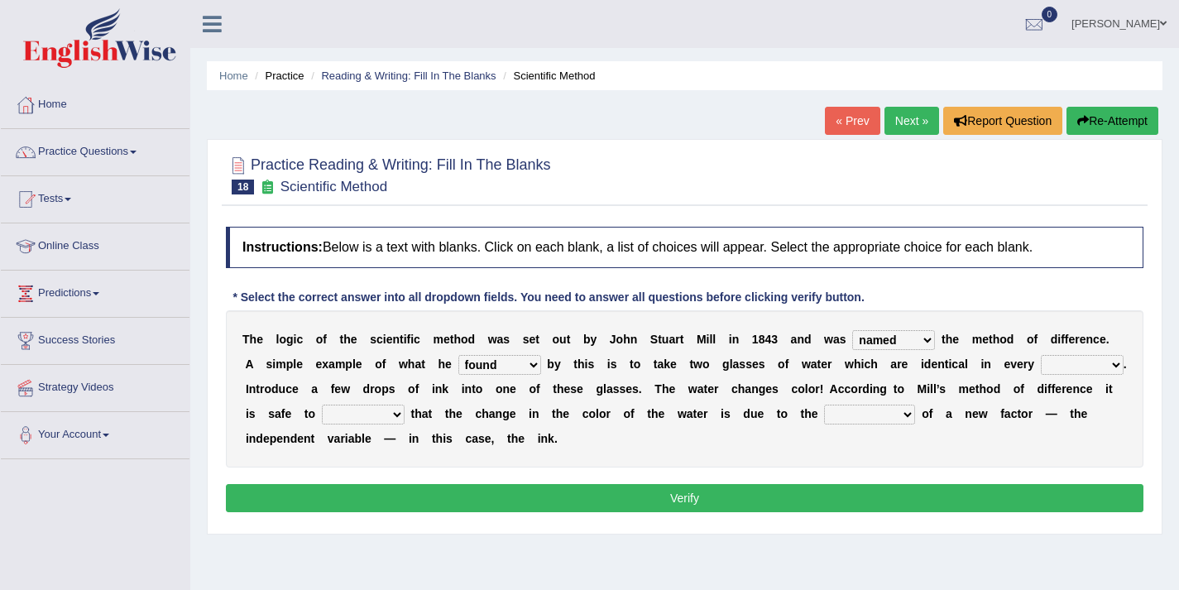
click at [1055, 366] on select "thought identity measure respect" at bounding box center [1082, 365] width 83 height 20
select select "measure"
click at [367, 413] on select "assume discuss prefer acclaim" at bounding box center [363, 415] width 83 height 20
select select "assume"
click at [367, 414] on select "assume discuss prefer acclaim" at bounding box center [363, 415] width 83 height 20
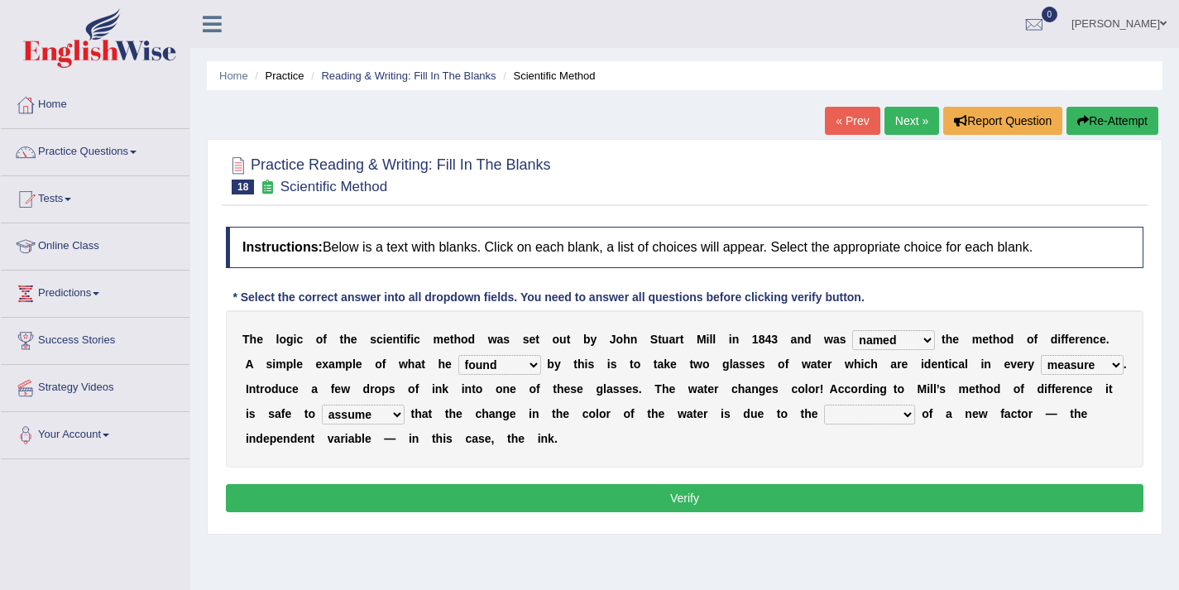
click at [863, 420] on select "introduction magnitude preparation purification" at bounding box center [869, 415] width 91 height 20
select select "introduction"
click at [827, 501] on button "Verify" at bounding box center [685, 498] width 918 height 28
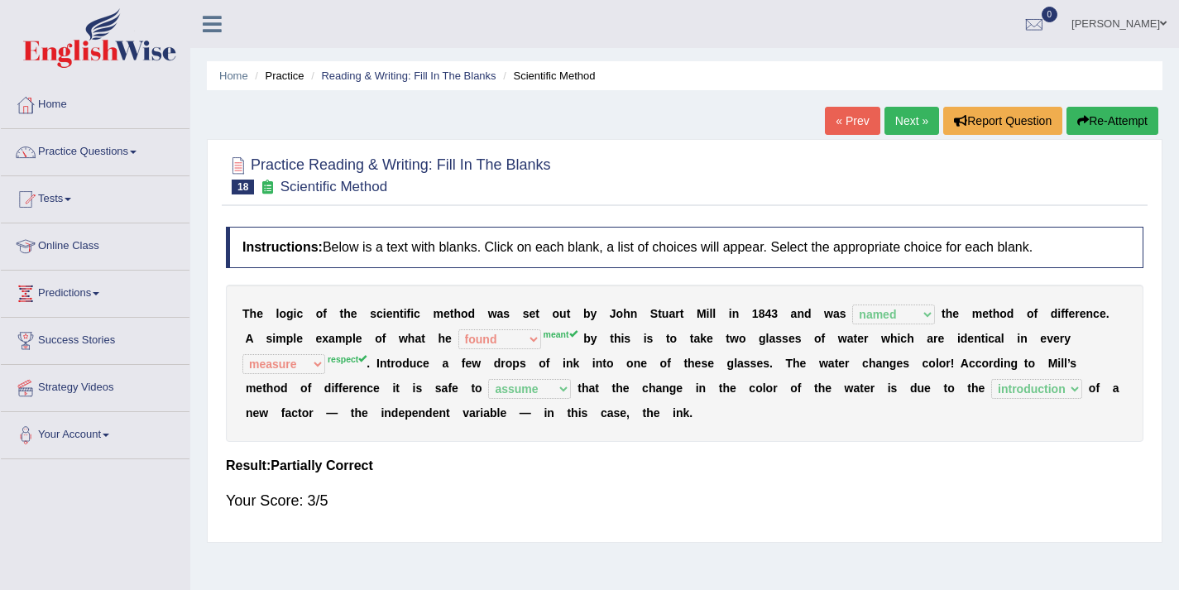
click at [468, 509] on div "Your Score: 3/5" at bounding box center [685, 501] width 918 height 40
click at [900, 121] on link "Next »" at bounding box center [912, 121] width 55 height 28
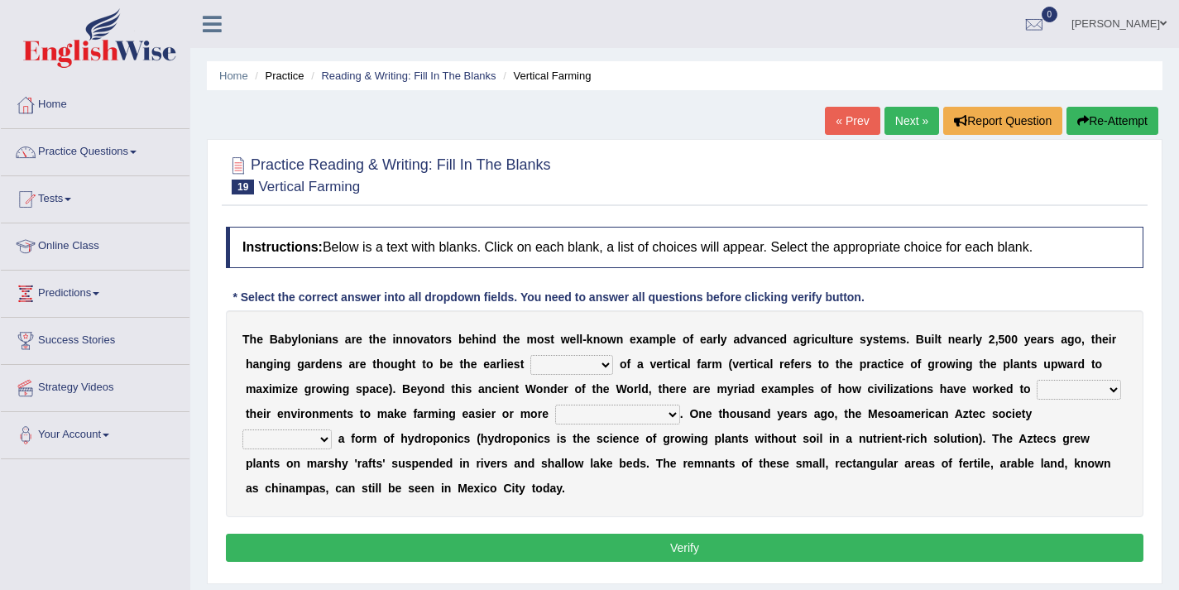
click at [579, 372] on select "prototype failure discredit protocol" at bounding box center [571, 365] width 83 height 20
select select "prototype"
click at [1049, 392] on select "manipulate escape respect disarrange" at bounding box center [1079, 390] width 84 height 20
select select "manipulate"
click at [631, 415] on select "productive constructive connective counterproductive" at bounding box center [617, 415] width 125 height 20
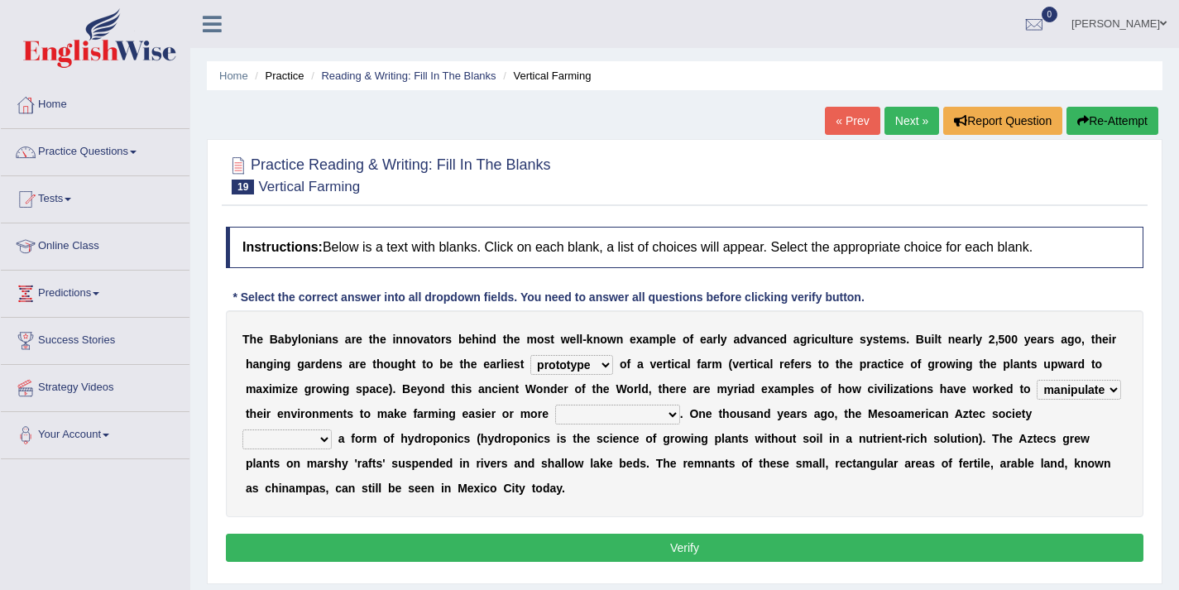
select select "productive"
click at [290, 441] on select "domineered volunteered pioneered engineered" at bounding box center [286, 439] width 89 height 20
select select "pioneered"
click at [413, 543] on button "Verify" at bounding box center [685, 548] width 918 height 28
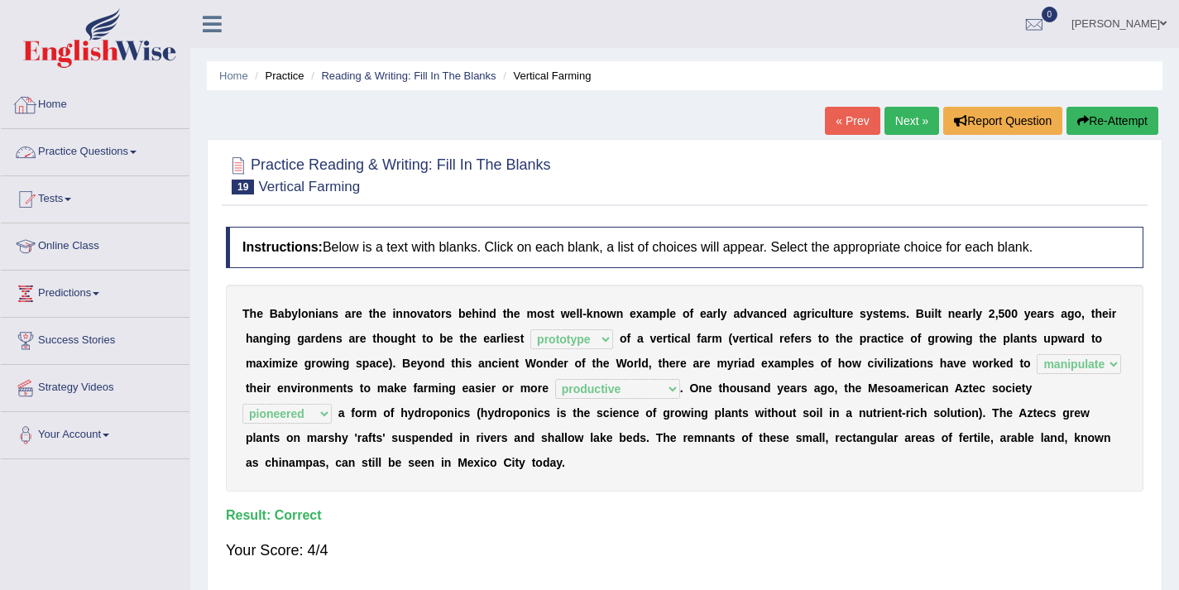
click at [77, 144] on link "Practice Questions" at bounding box center [95, 149] width 189 height 41
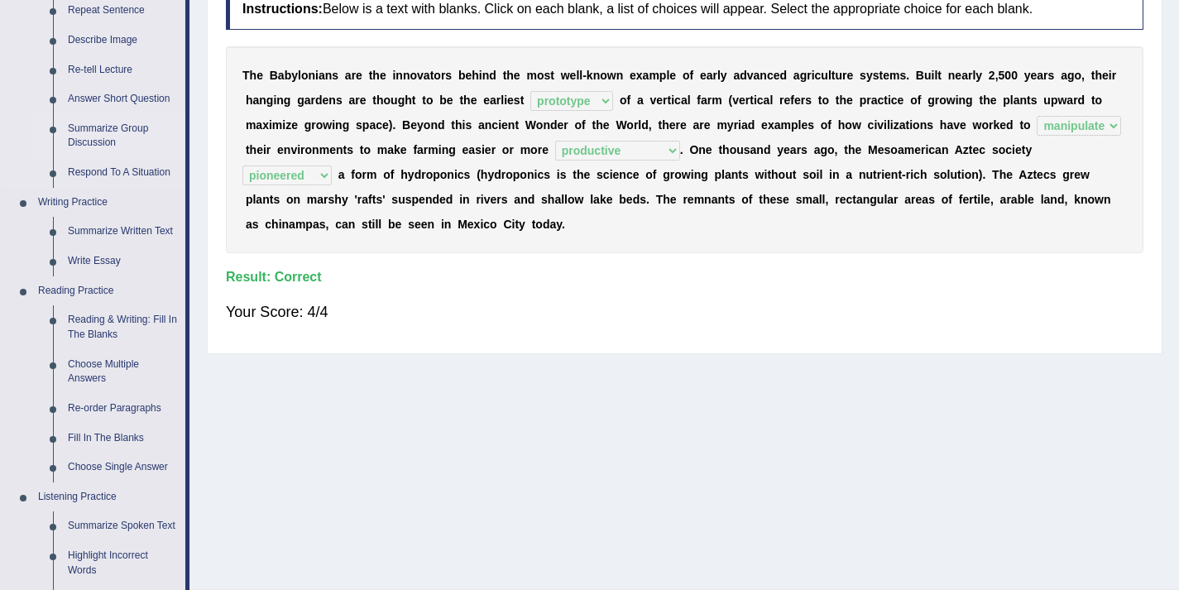
scroll to position [241, 0]
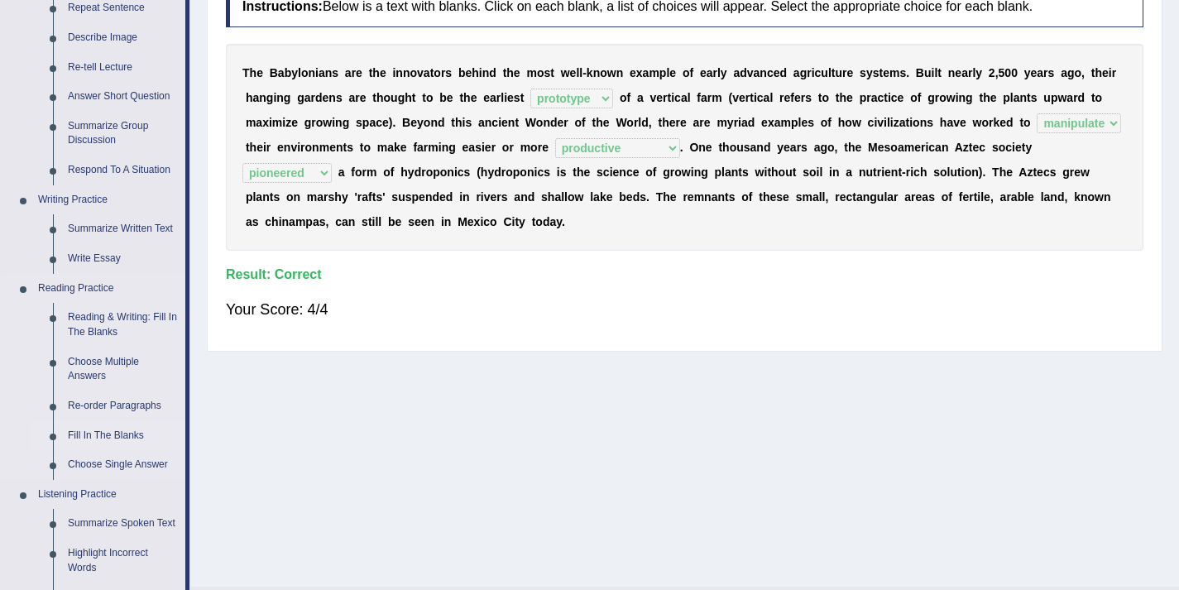
click at [112, 431] on link "Fill In The Blanks" at bounding box center [122, 436] width 125 height 30
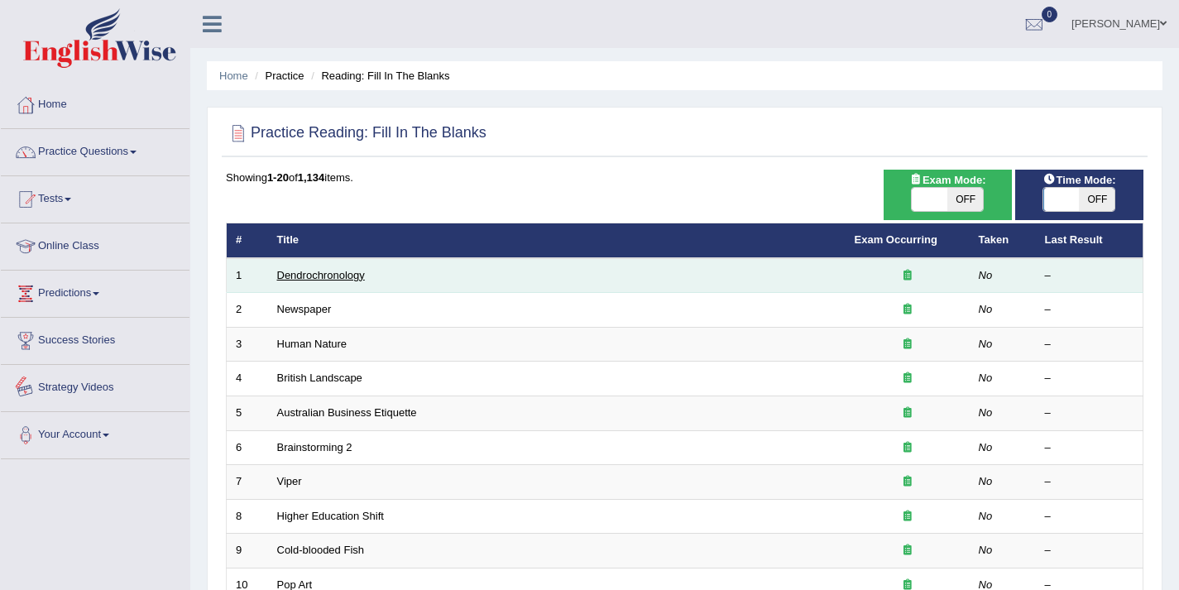
click at [290, 276] on link "Dendrochronology" at bounding box center [321, 275] width 88 height 12
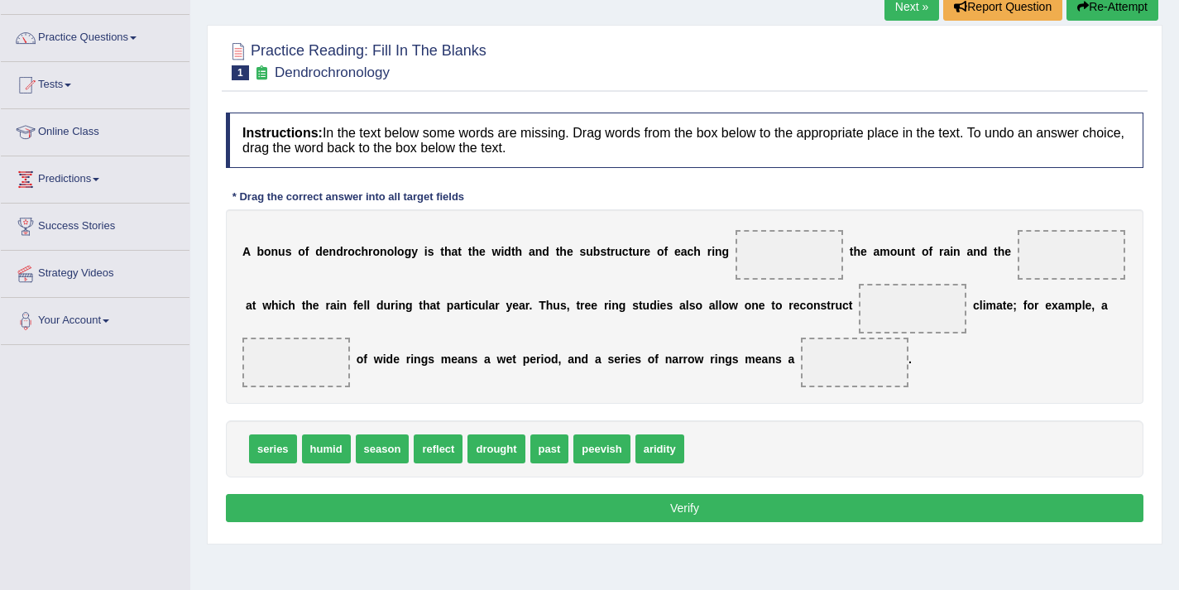
scroll to position [64, 0]
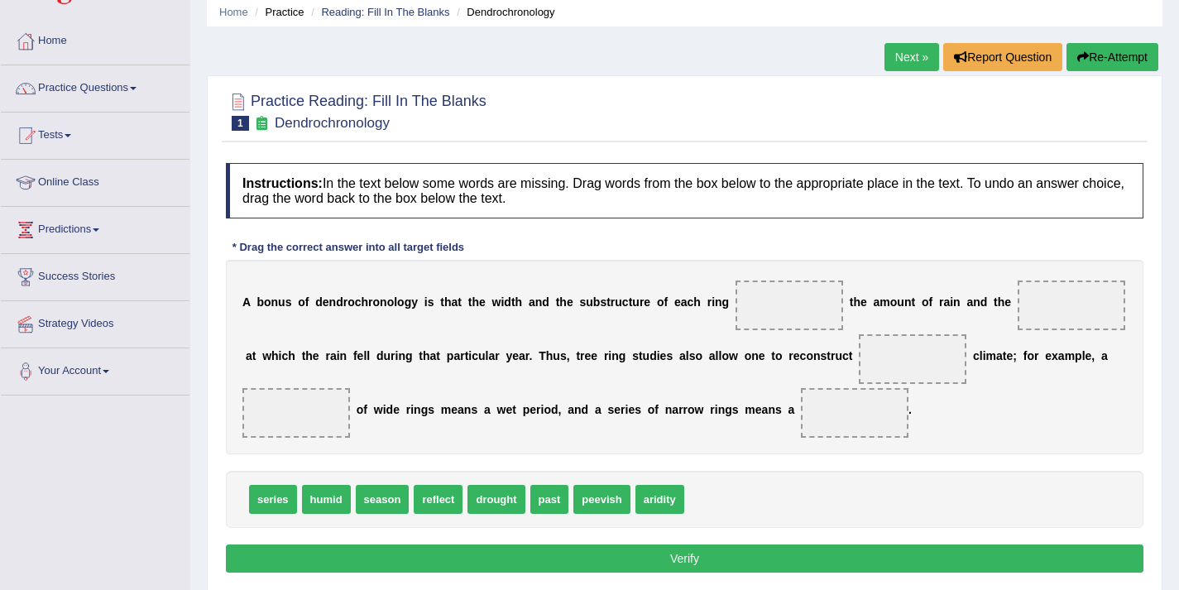
click at [449, 502] on span "reflect" at bounding box center [438, 499] width 49 height 29
drag, startPoint x: 391, startPoint y: 494, endPoint x: 1061, endPoint y: 305, distance: 696.3
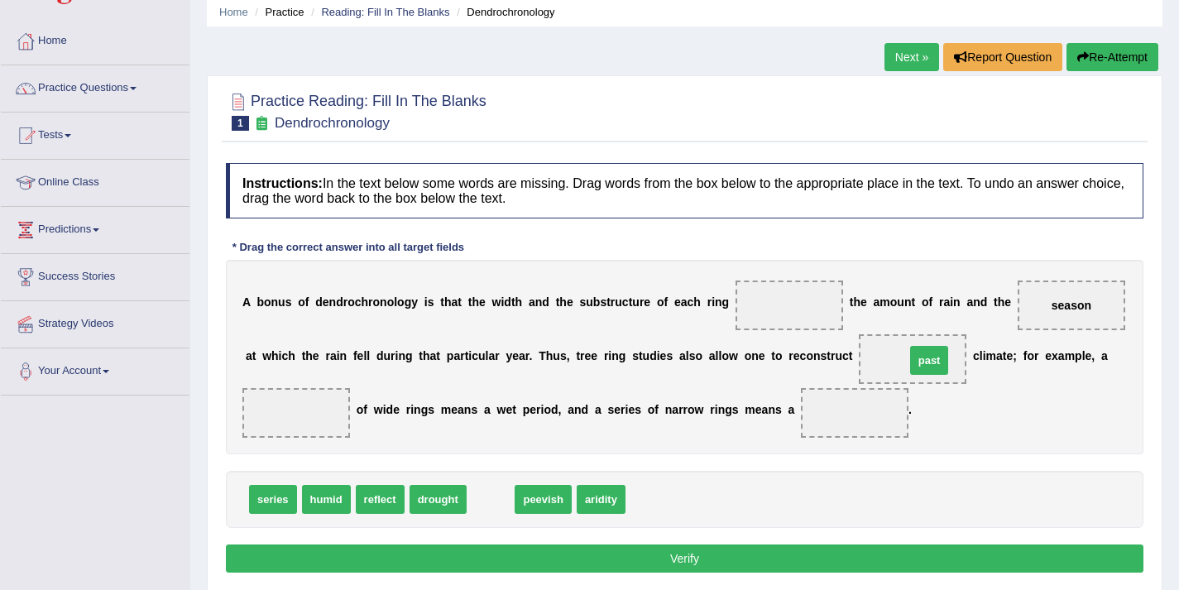
drag, startPoint x: 502, startPoint y: 498, endPoint x: 941, endPoint y: 359, distance: 460.1
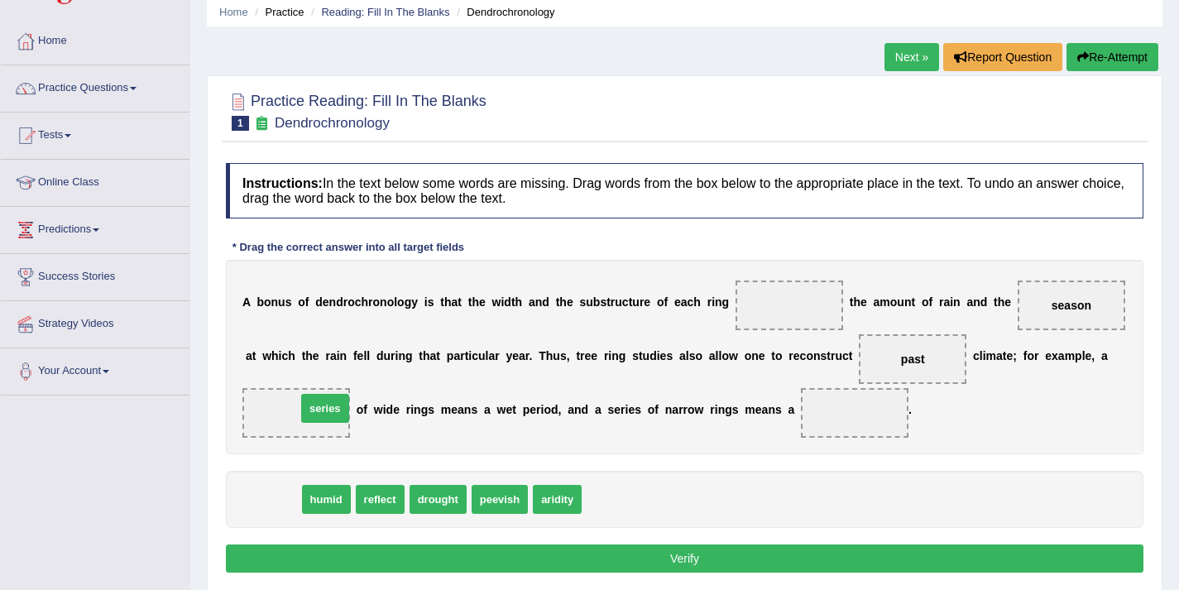
drag, startPoint x: 280, startPoint y: 474, endPoint x: 320, endPoint y: 412, distance: 74.1
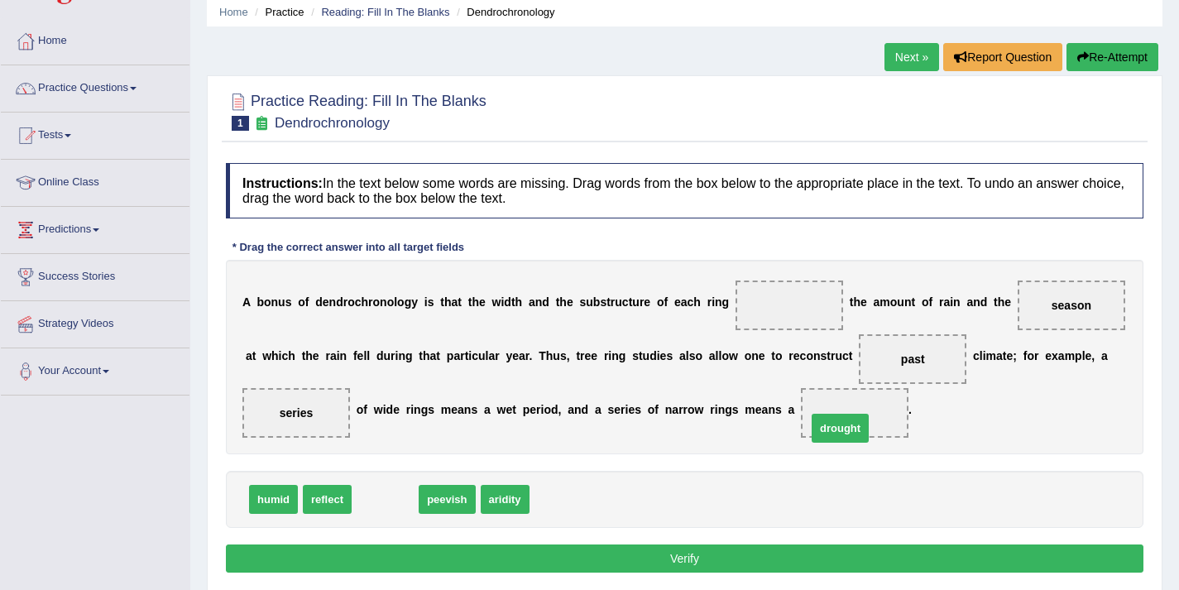
drag, startPoint x: 390, startPoint y: 501, endPoint x: 845, endPoint y: 430, distance: 460.6
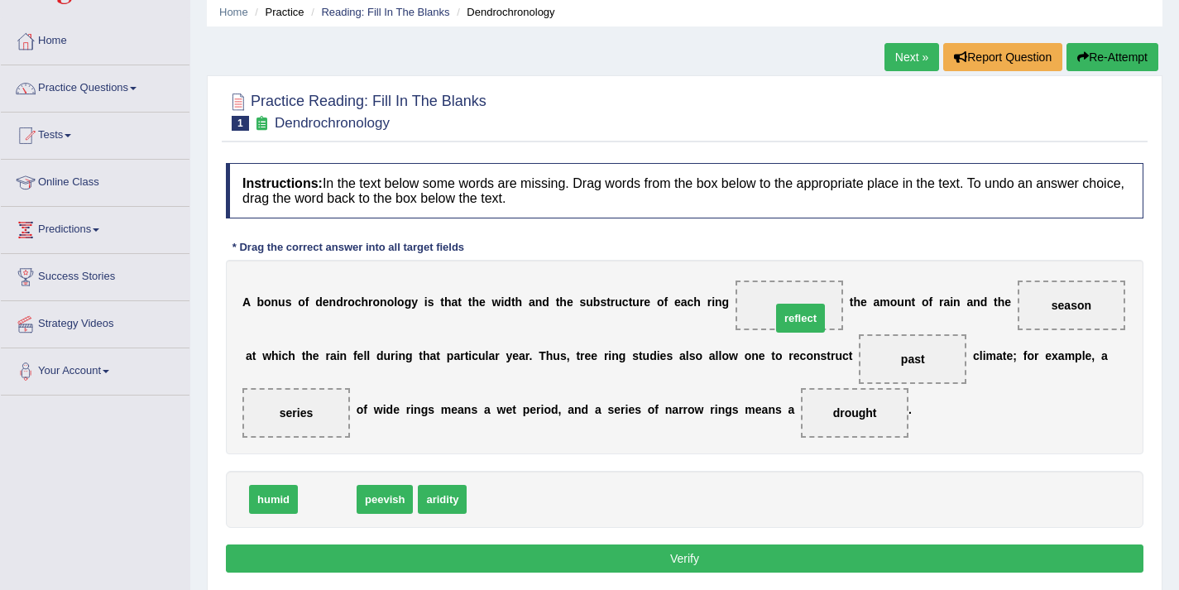
drag, startPoint x: 334, startPoint y: 493, endPoint x: 797, endPoint y: 308, distance: 498.3
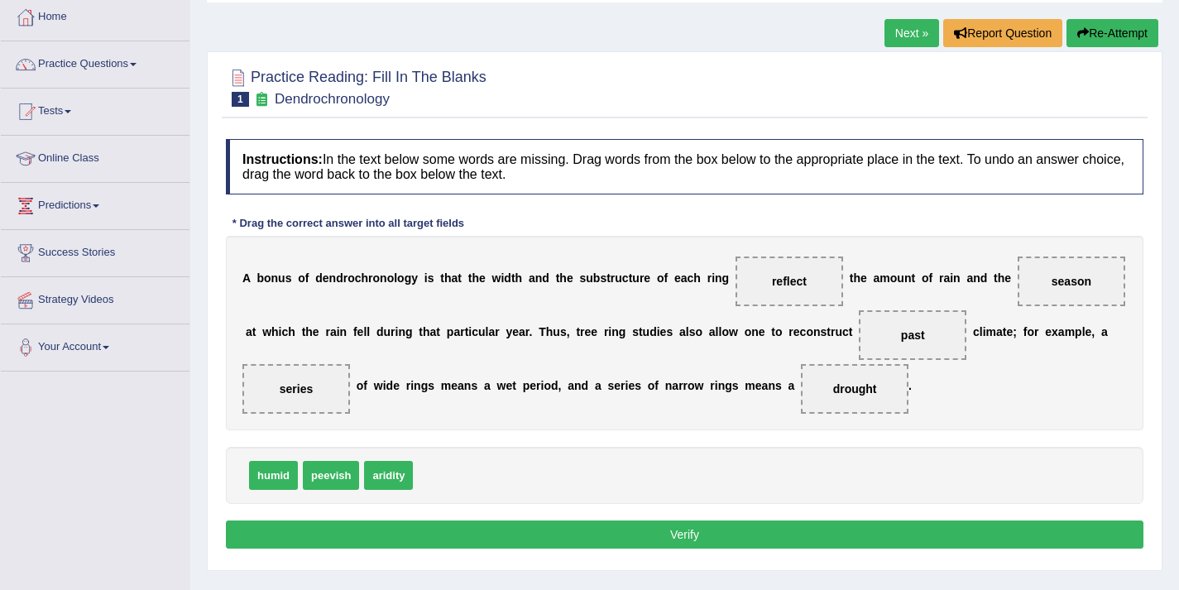
click at [698, 534] on button "Verify" at bounding box center [685, 534] width 918 height 28
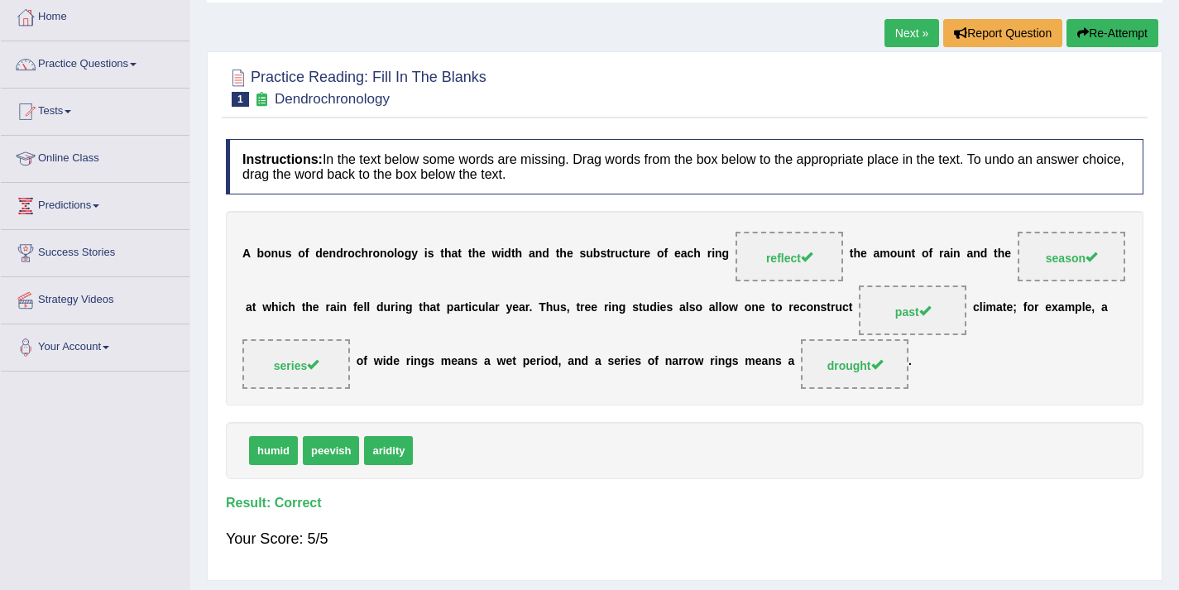
click at [905, 23] on link "Next »" at bounding box center [912, 33] width 55 height 28
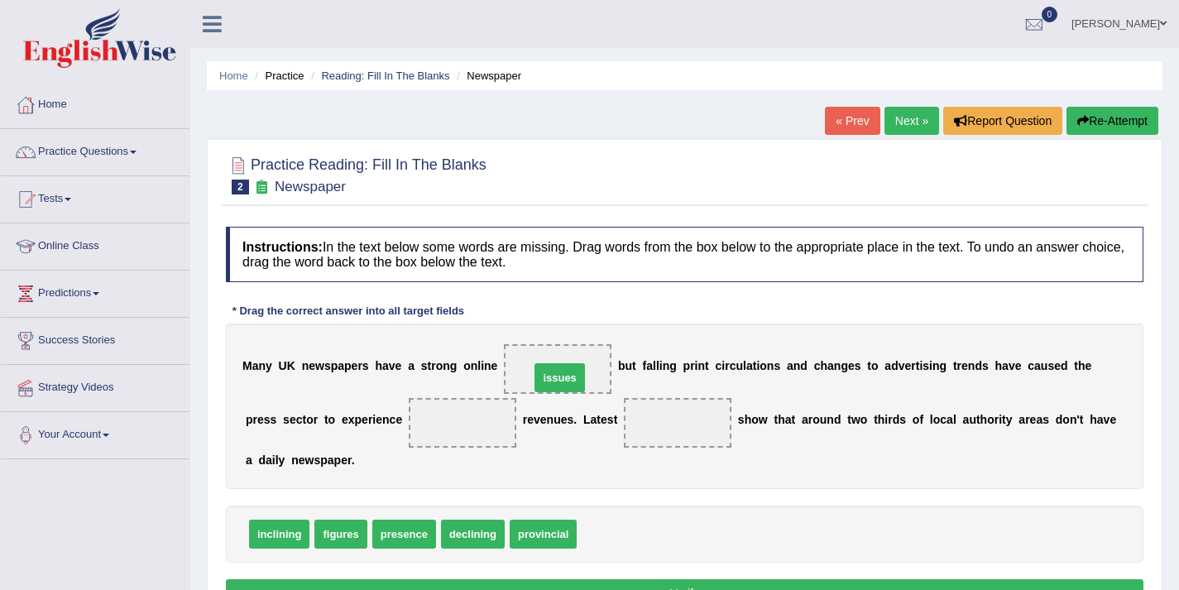
drag, startPoint x: 608, startPoint y: 537, endPoint x: 561, endPoint y: 381, distance: 163.3
drag, startPoint x: 548, startPoint y: 370, endPoint x: 610, endPoint y: 524, distance: 165.9
drag, startPoint x: 408, startPoint y: 539, endPoint x: 568, endPoint y: 379, distance: 227.0
drag, startPoint x: 545, startPoint y: 538, endPoint x: 453, endPoint y: 430, distance: 142.0
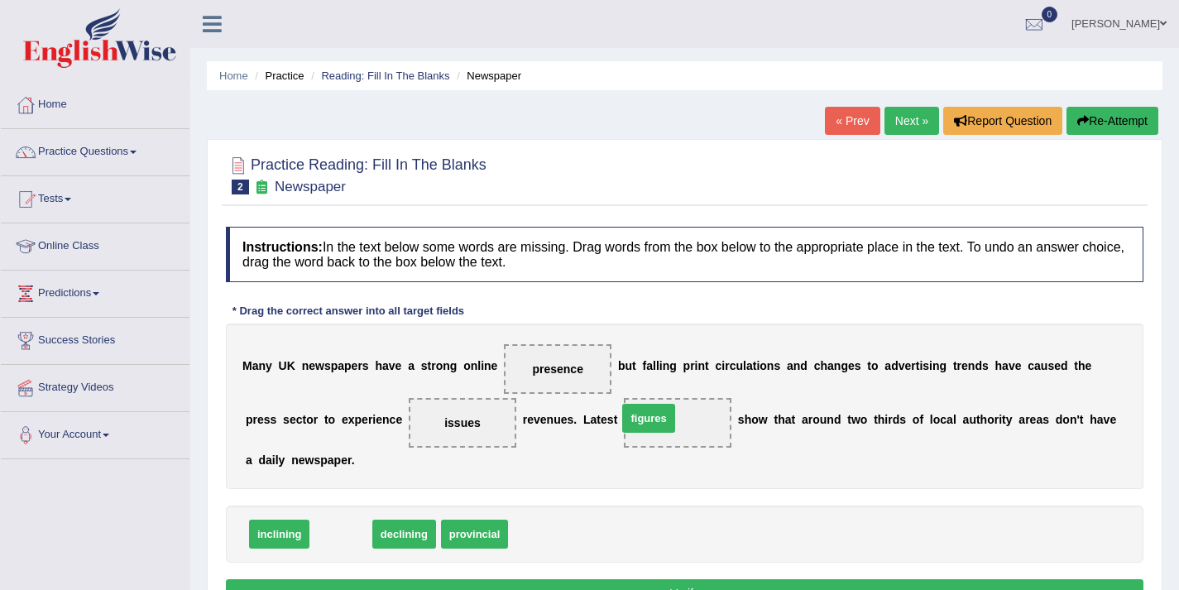
drag, startPoint x: 333, startPoint y: 529, endPoint x: 641, endPoint y: 413, distance: 328.9
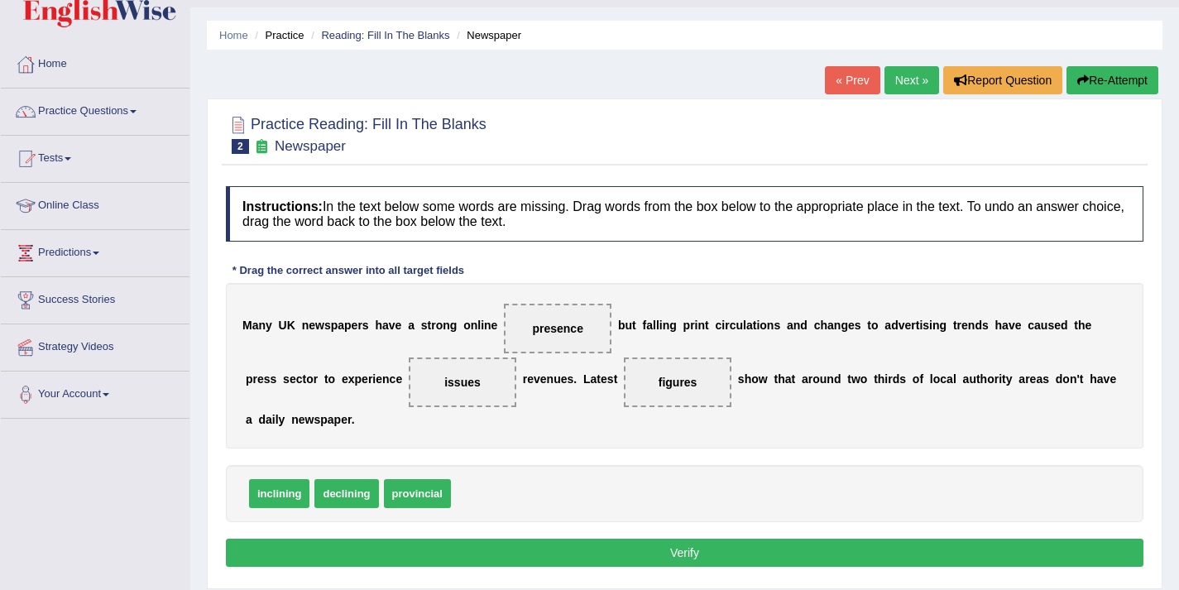
scroll to position [46, 0]
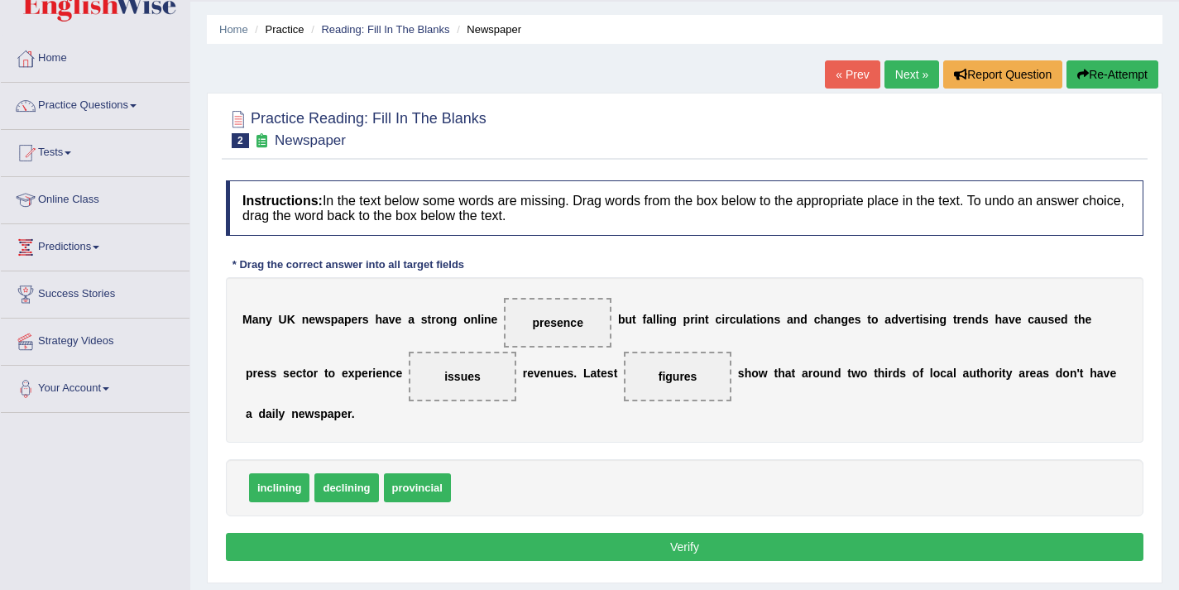
click at [528, 552] on button "Verify" at bounding box center [685, 547] width 918 height 28
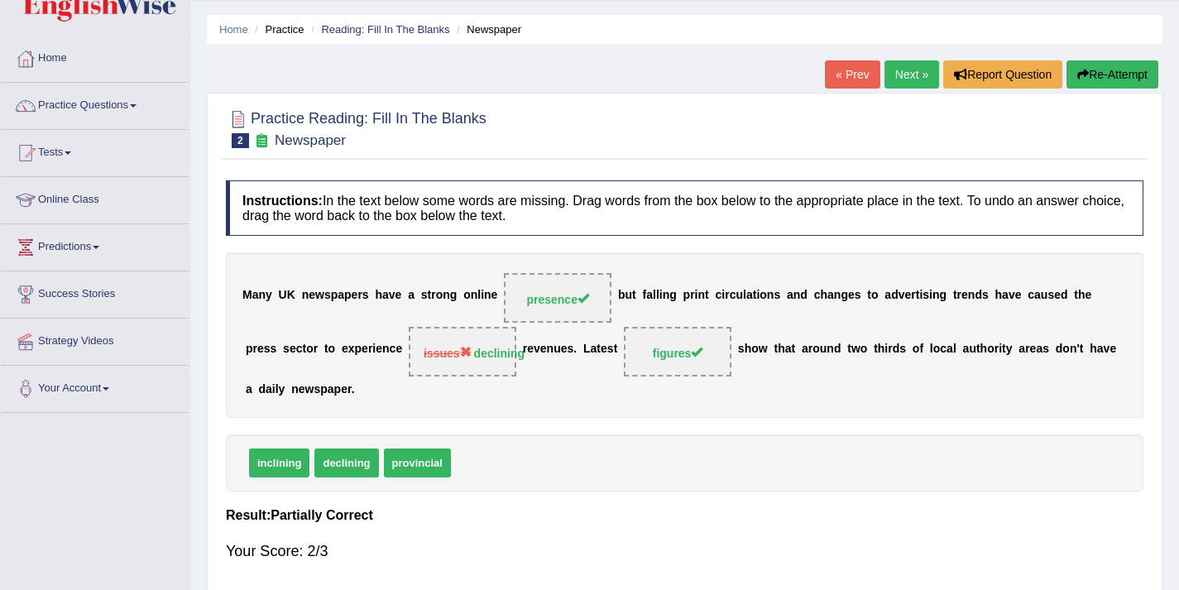
click at [895, 81] on link "Next »" at bounding box center [912, 74] width 55 height 28
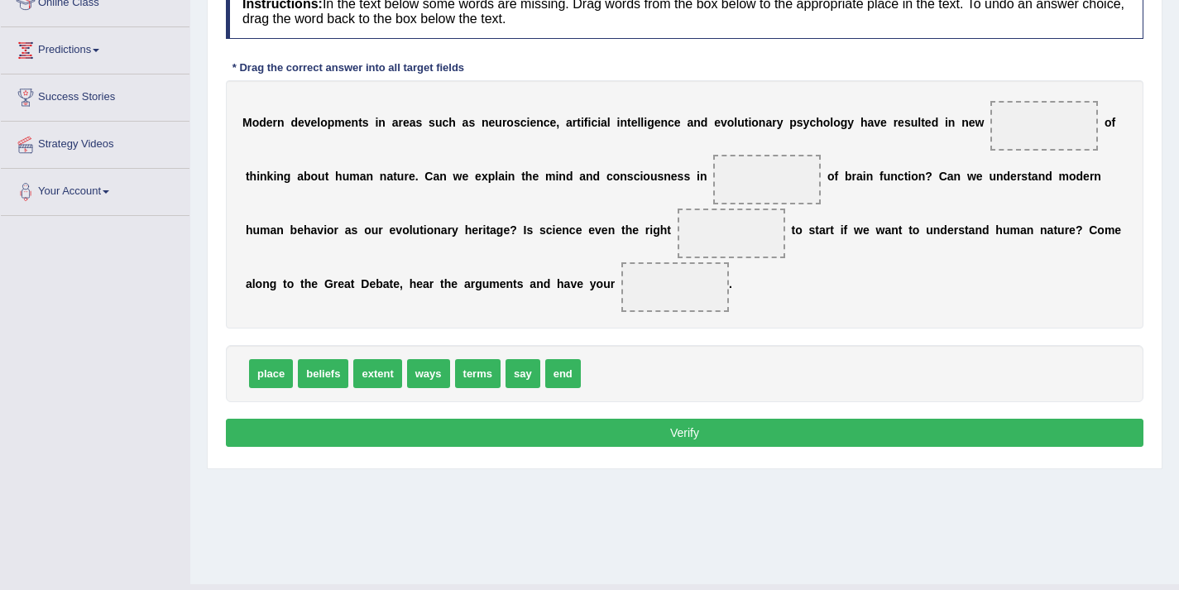
scroll to position [240, 0]
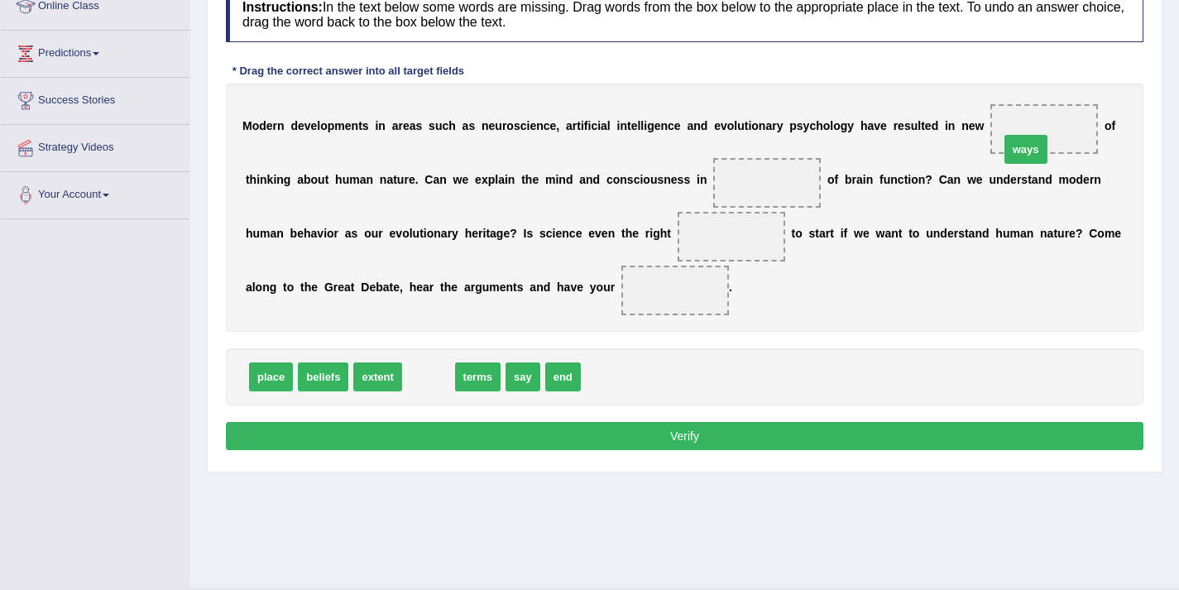
drag, startPoint x: 434, startPoint y: 378, endPoint x: 1031, endPoint y: 143, distance: 641.2
drag, startPoint x: 430, startPoint y: 378, endPoint x: 775, endPoint y: 193, distance: 391.7
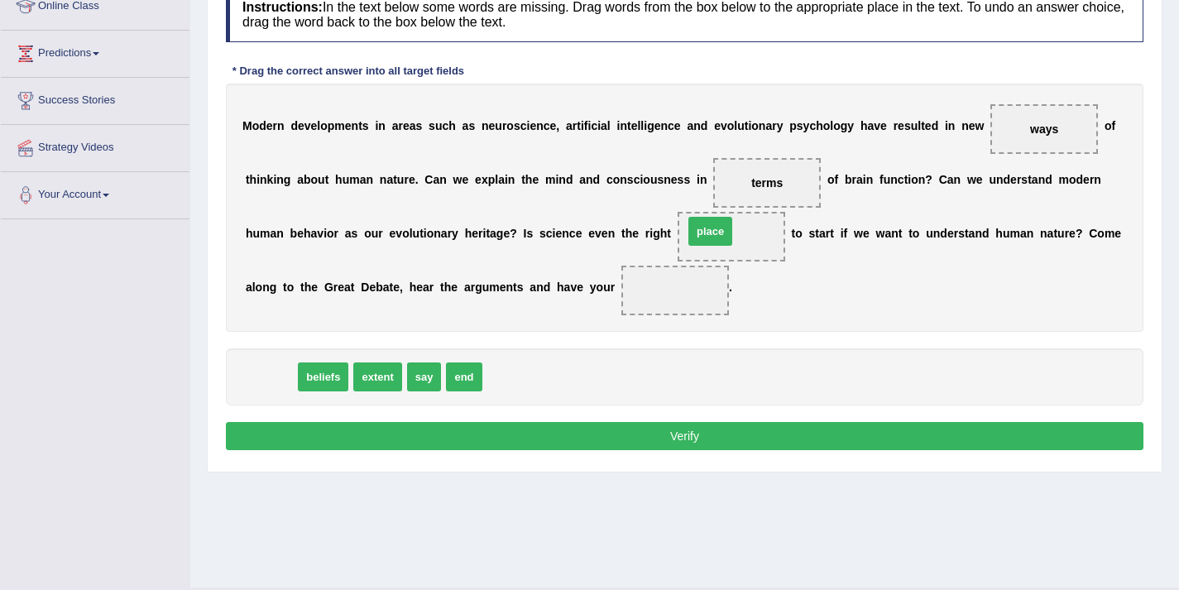
drag, startPoint x: 276, startPoint y: 376, endPoint x: 717, endPoint y: 230, distance: 464.5
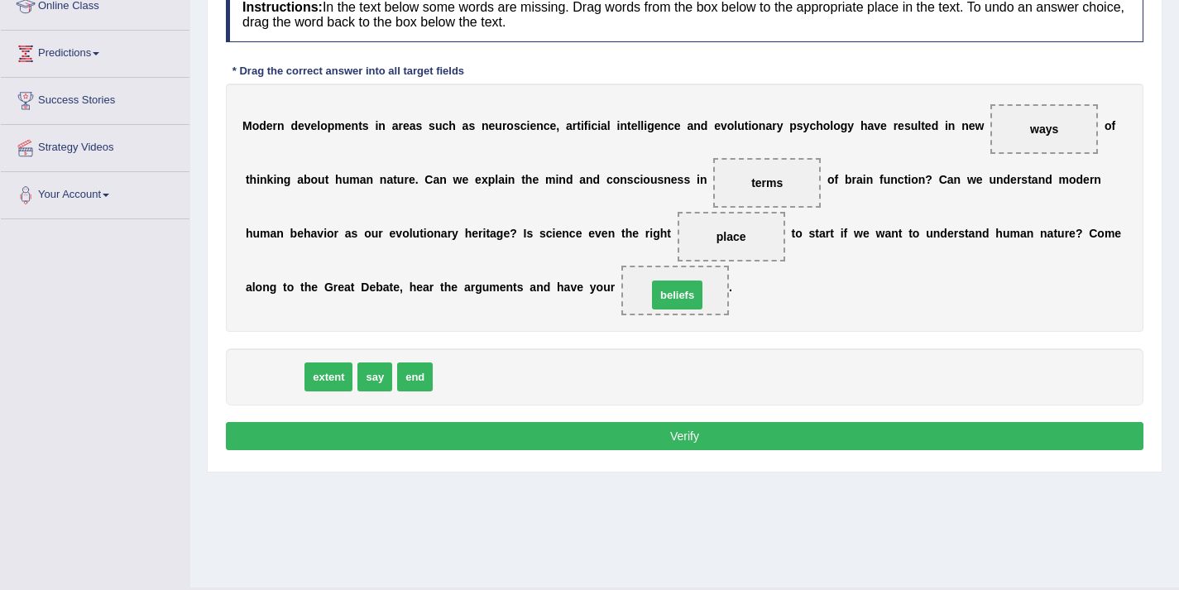
drag, startPoint x: 258, startPoint y: 381, endPoint x: 661, endPoint y: 299, distance: 411.2
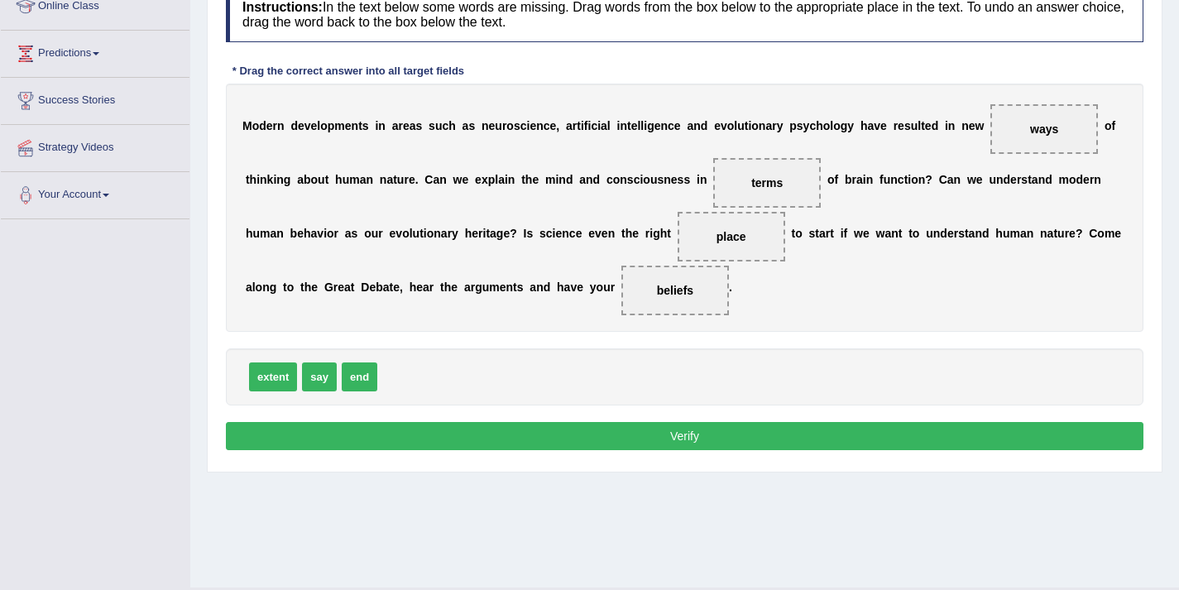
click at [659, 431] on button "Verify" at bounding box center [685, 436] width 918 height 28
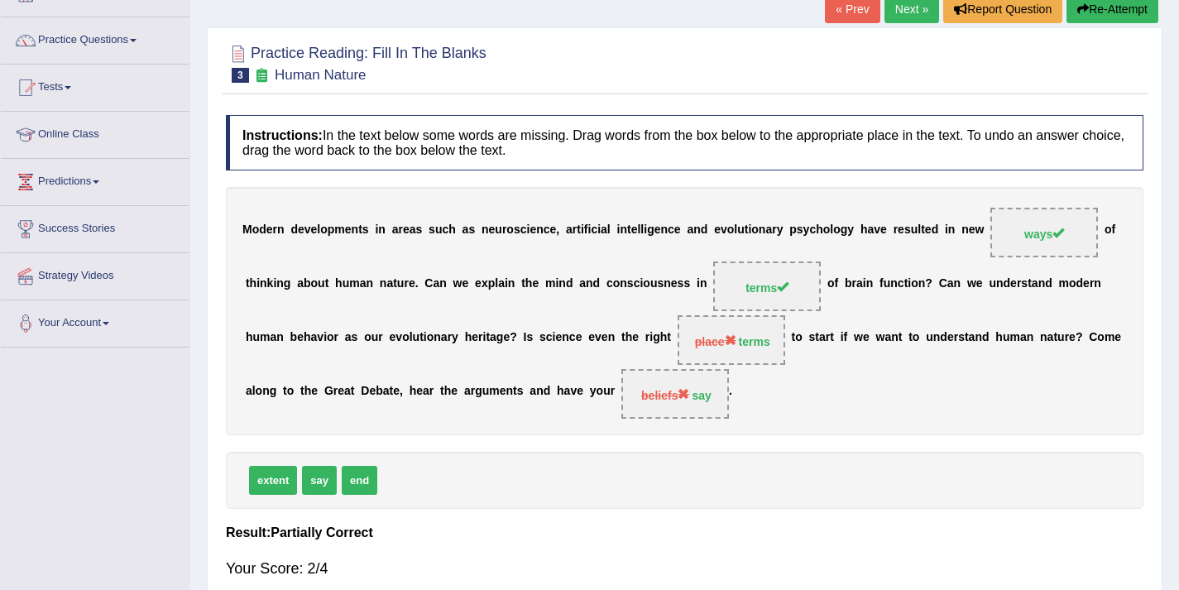
scroll to position [0, 0]
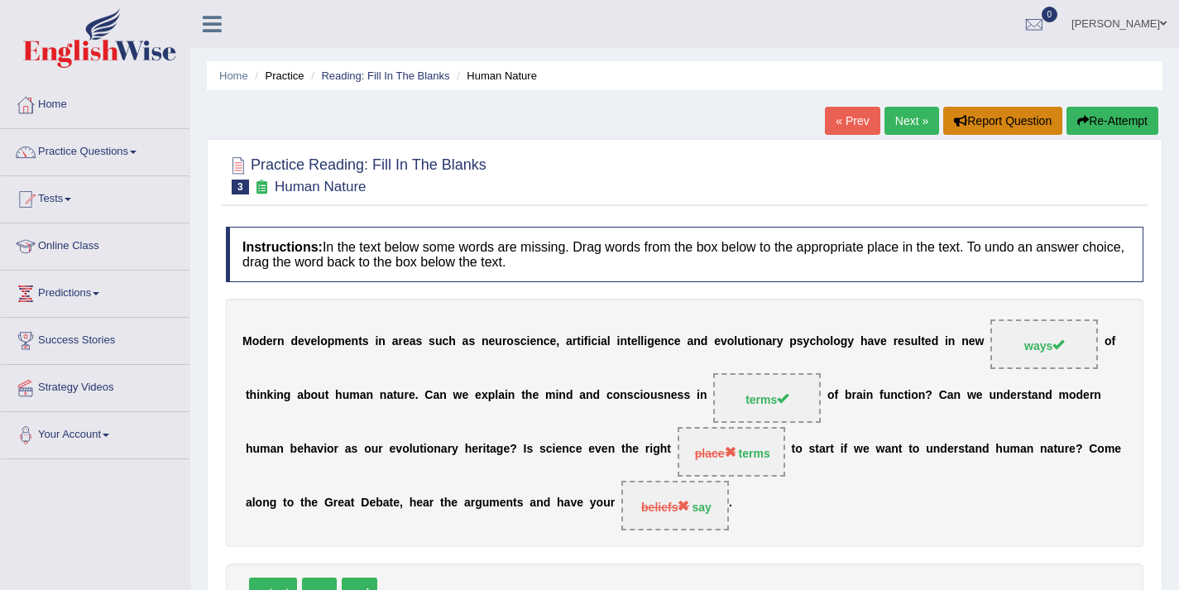
click at [985, 114] on button "Report Question" at bounding box center [1002, 121] width 119 height 28
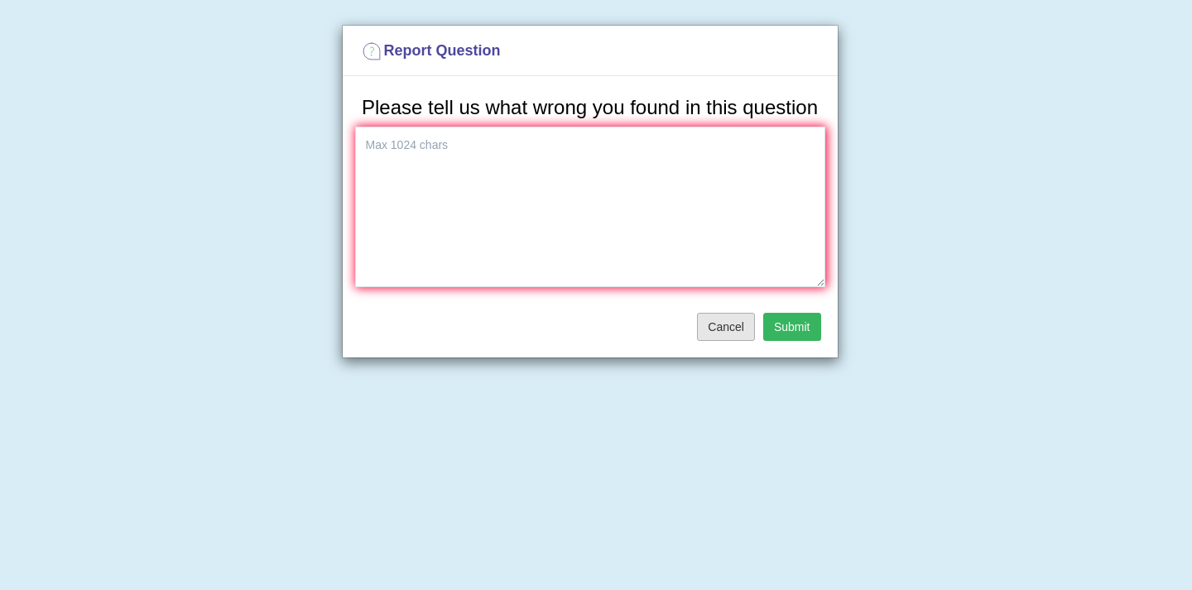
click at [708, 339] on button "Cancel" at bounding box center [726, 327] width 58 height 28
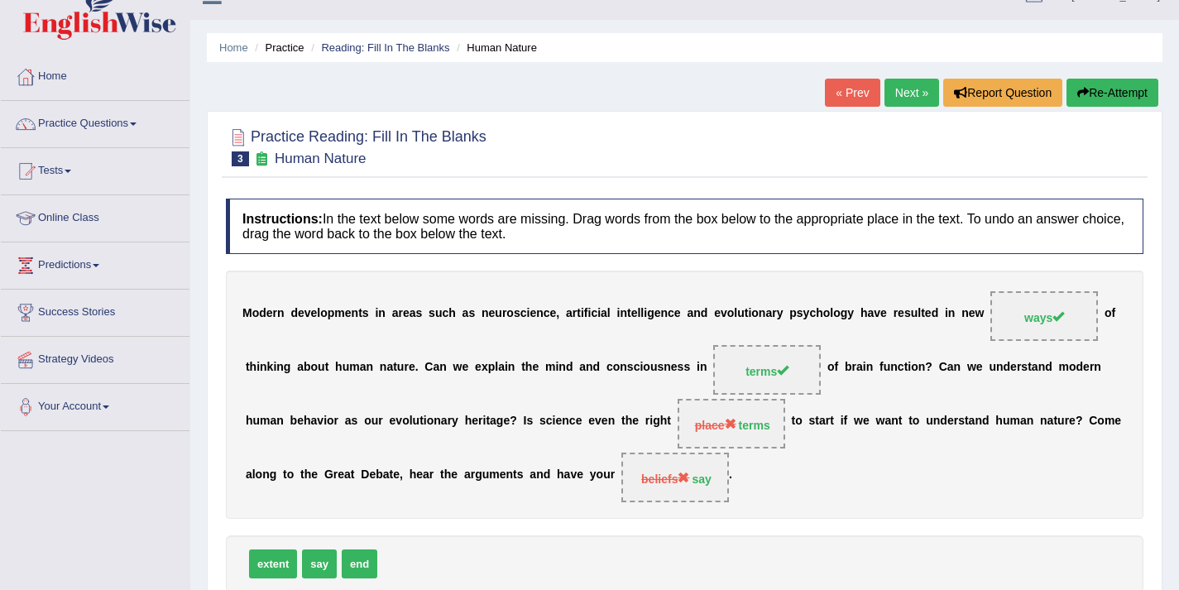
scroll to position [31, 0]
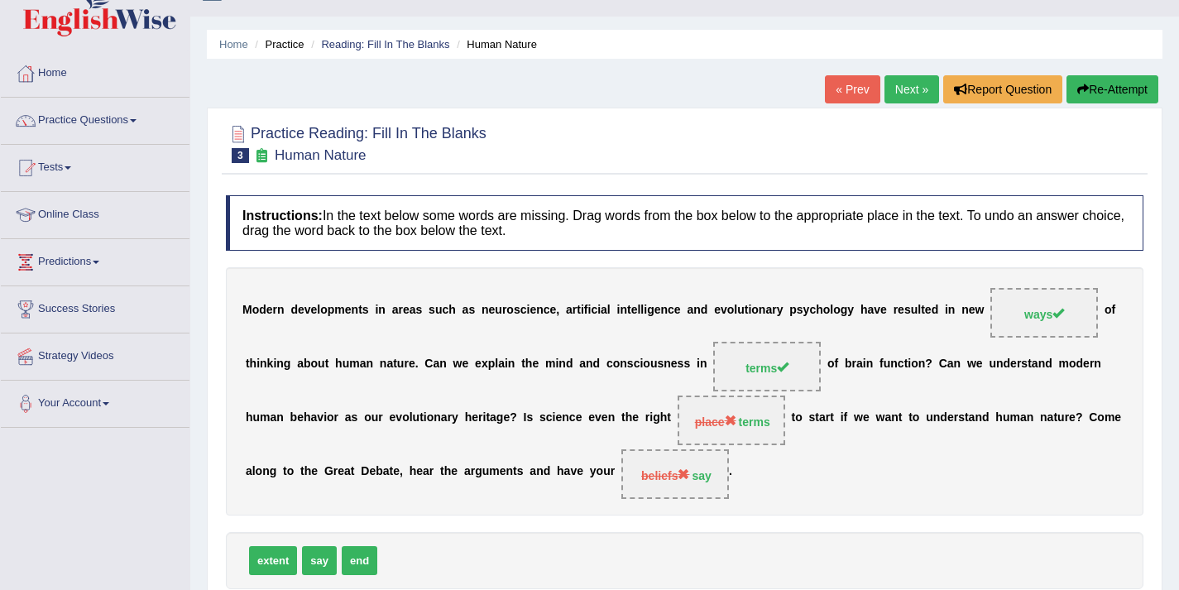
click at [905, 92] on link "Next »" at bounding box center [912, 89] width 55 height 28
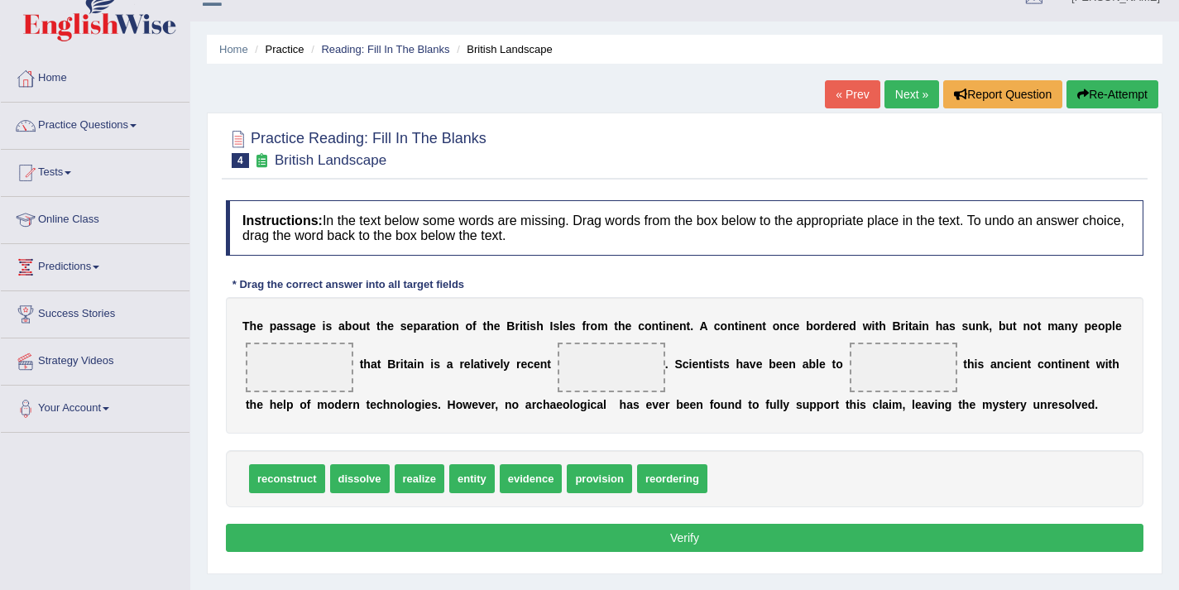
scroll to position [30, 0]
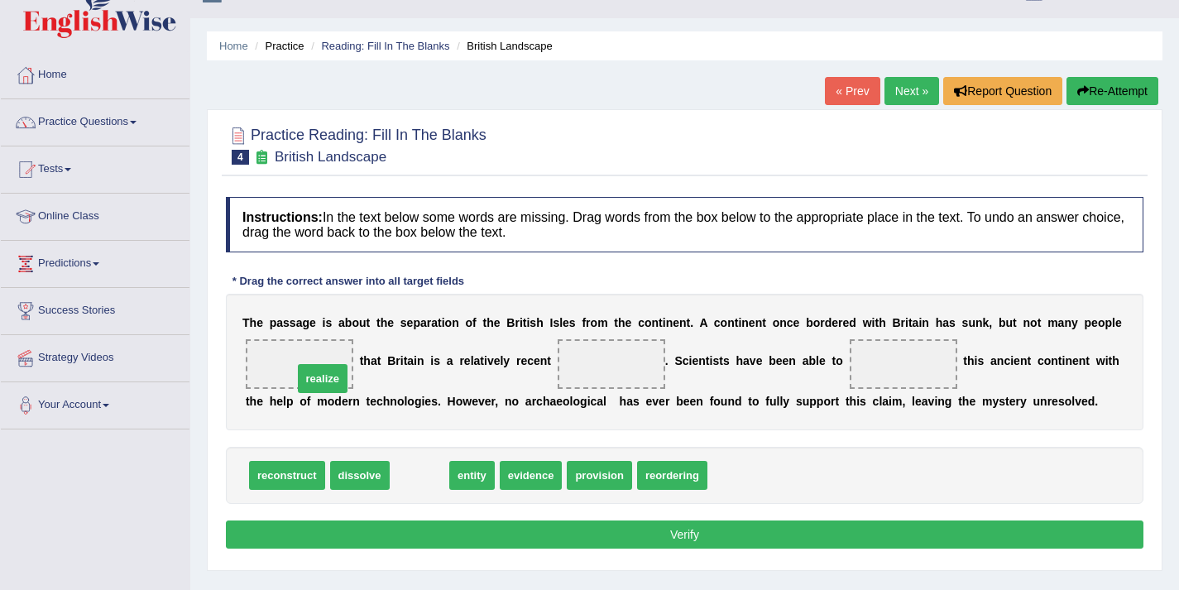
drag, startPoint x: 434, startPoint y: 479, endPoint x: 337, endPoint y: 382, distance: 136.9
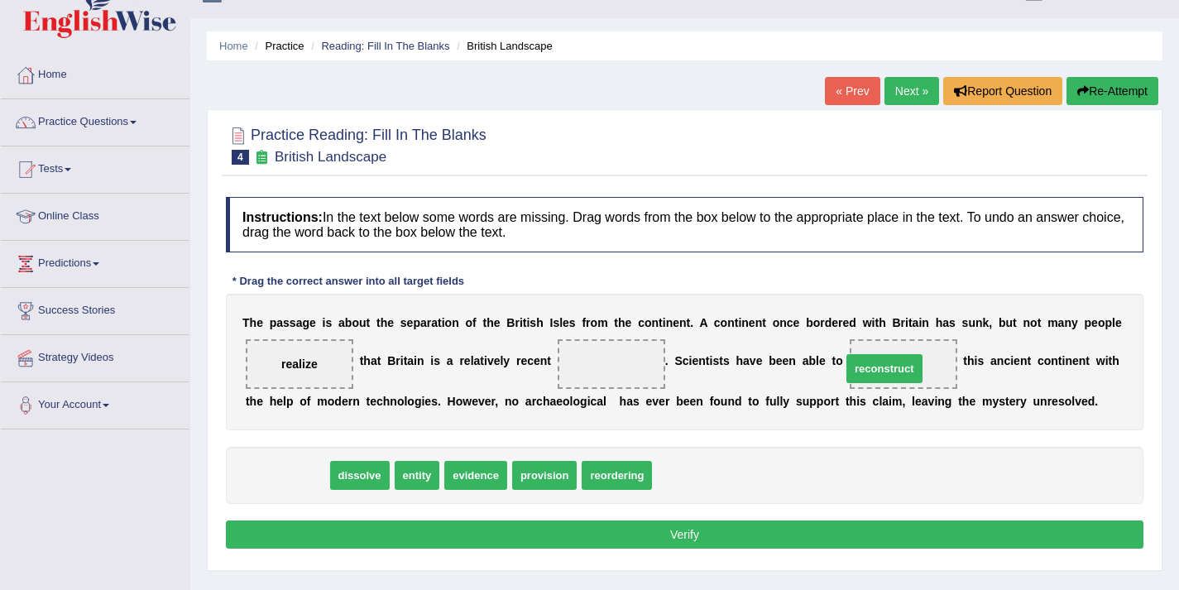
drag, startPoint x: 312, startPoint y: 482, endPoint x: 911, endPoint y: 375, distance: 608.7
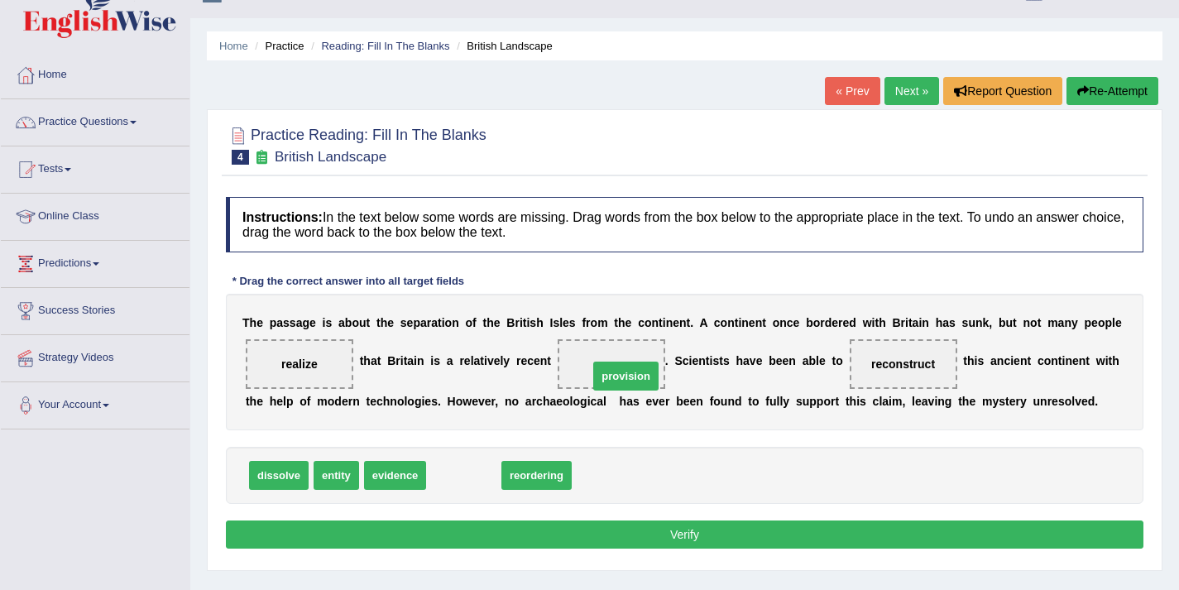
drag, startPoint x: 461, startPoint y: 477, endPoint x: 631, endPoint y: 366, distance: 203.3
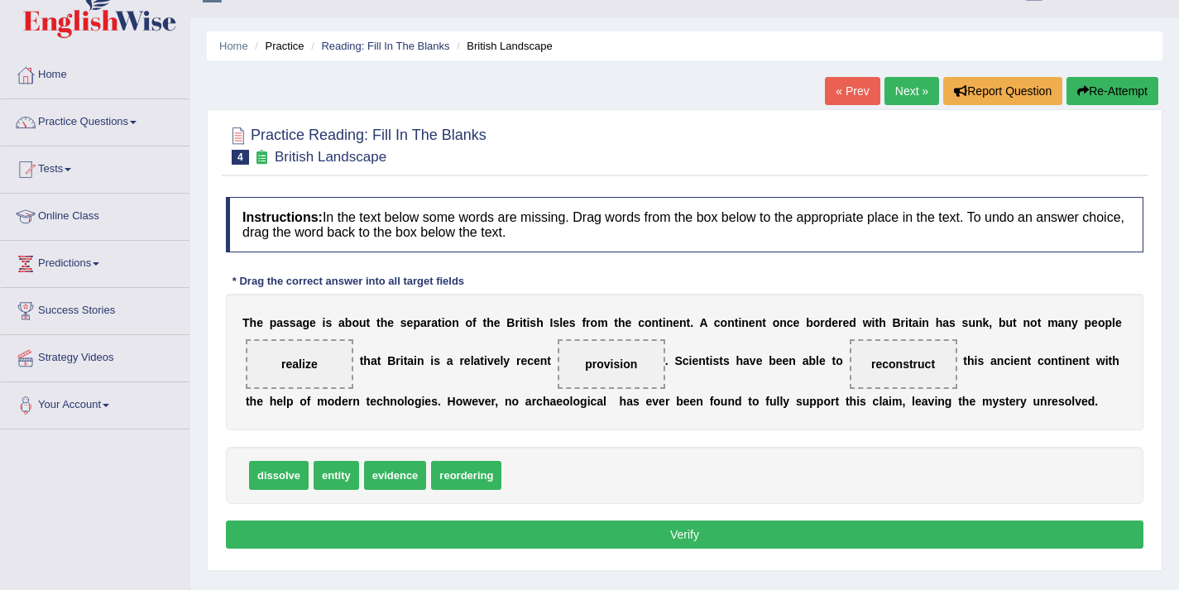
click at [626, 530] on button "Verify" at bounding box center [685, 534] width 918 height 28
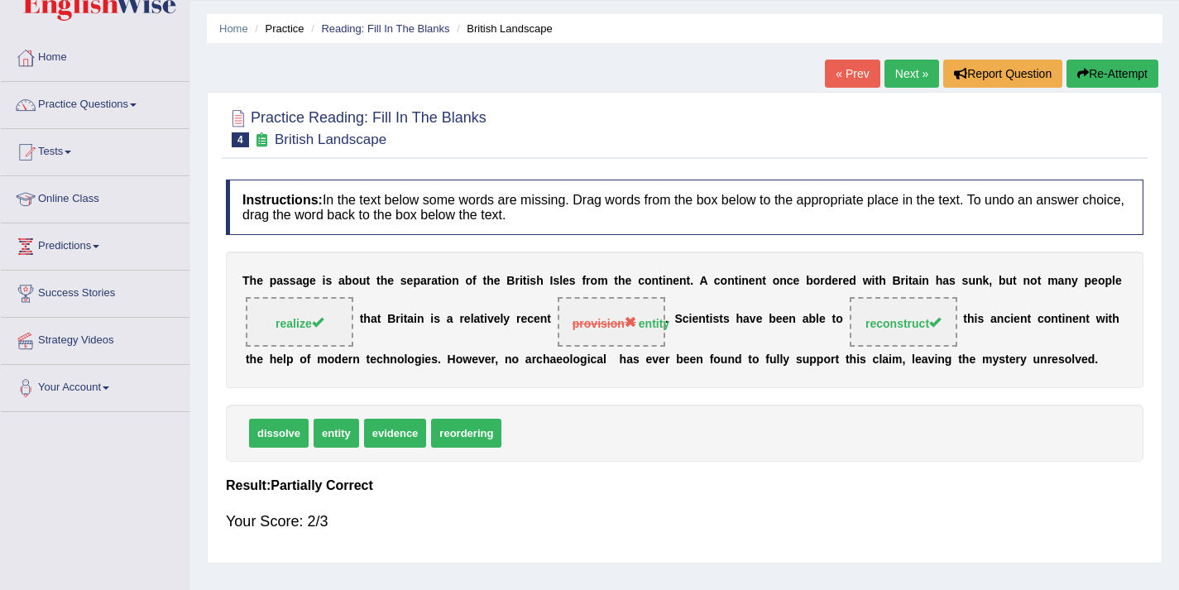
scroll to position [50, 0]
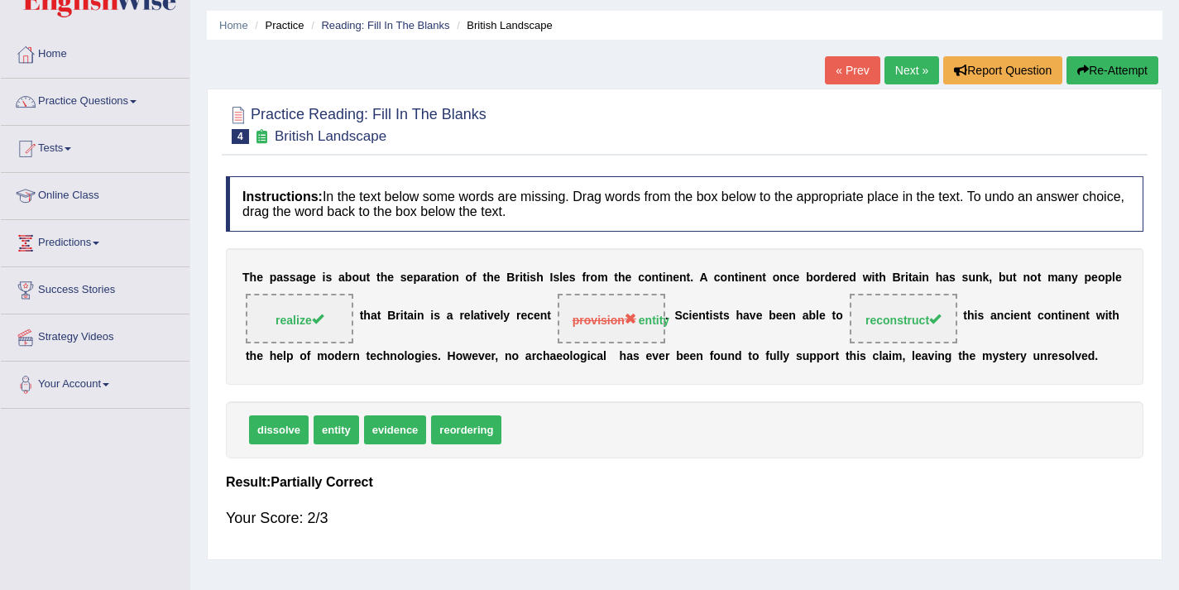
click at [890, 66] on link "Next »" at bounding box center [912, 70] width 55 height 28
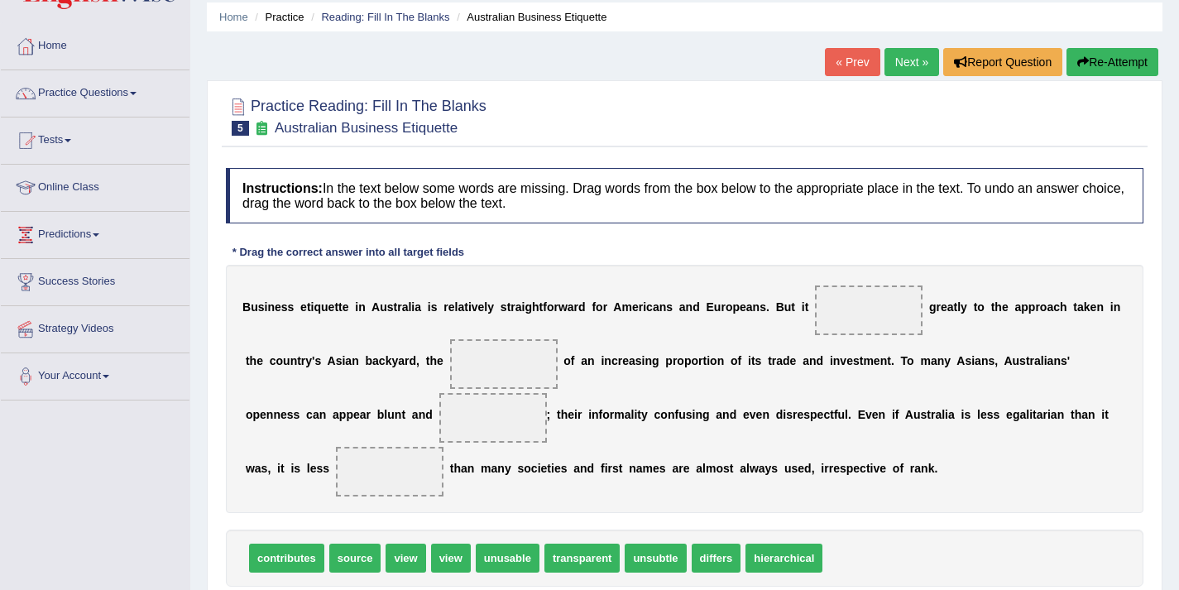
scroll to position [122, 0]
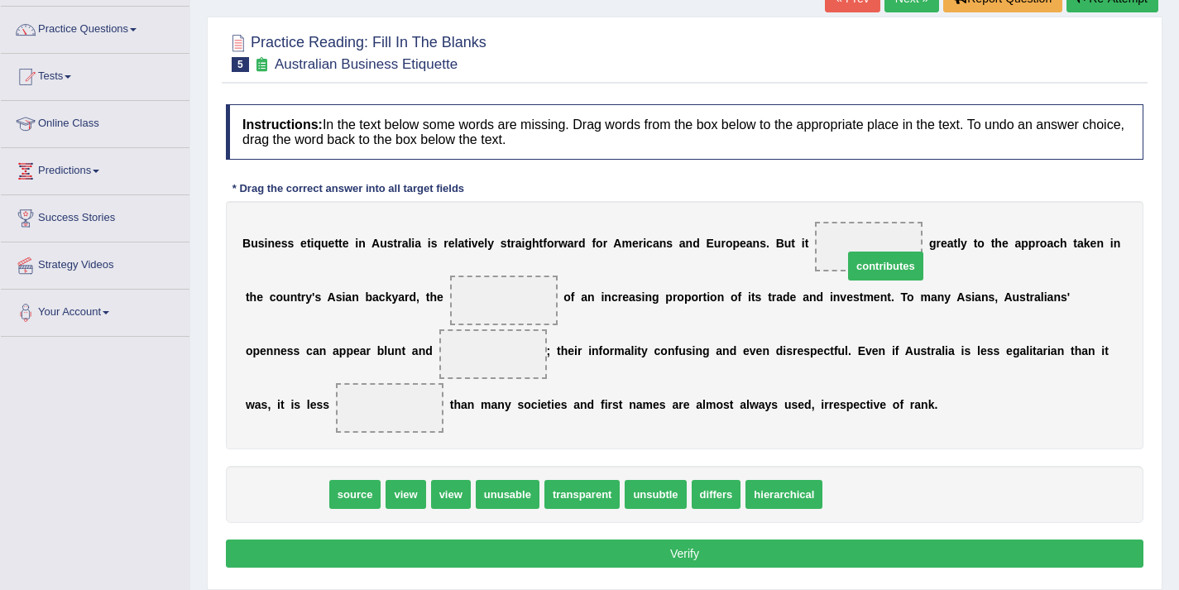
drag, startPoint x: 286, startPoint y: 495, endPoint x: 881, endPoint y: 266, distance: 637.3
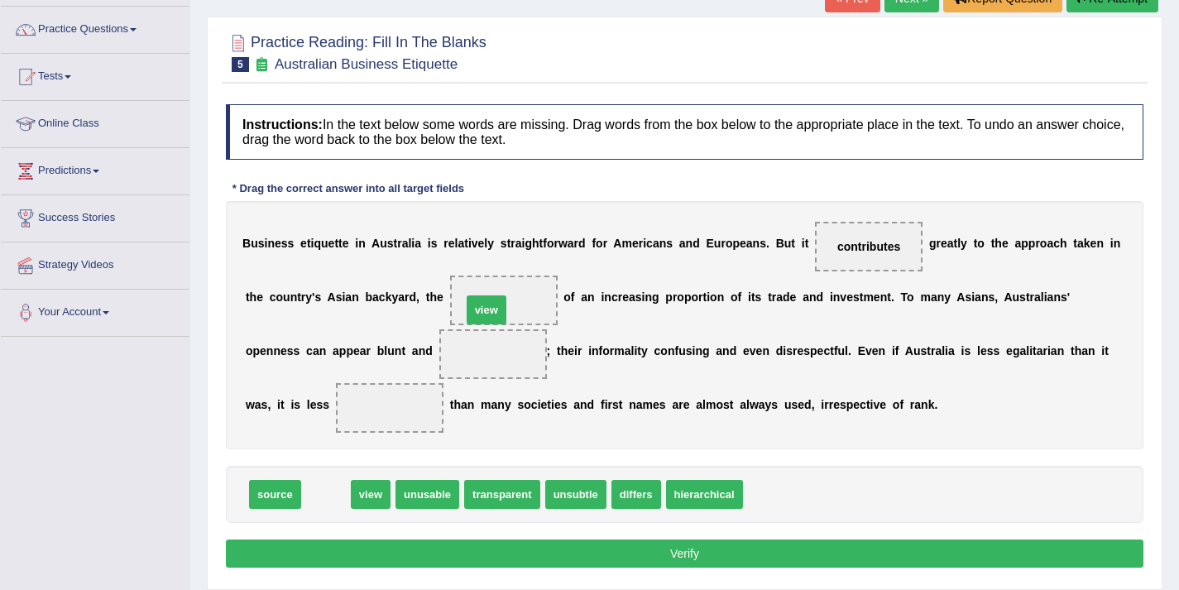
drag, startPoint x: 333, startPoint y: 493, endPoint x: 497, endPoint y: 304, distance: 250.5
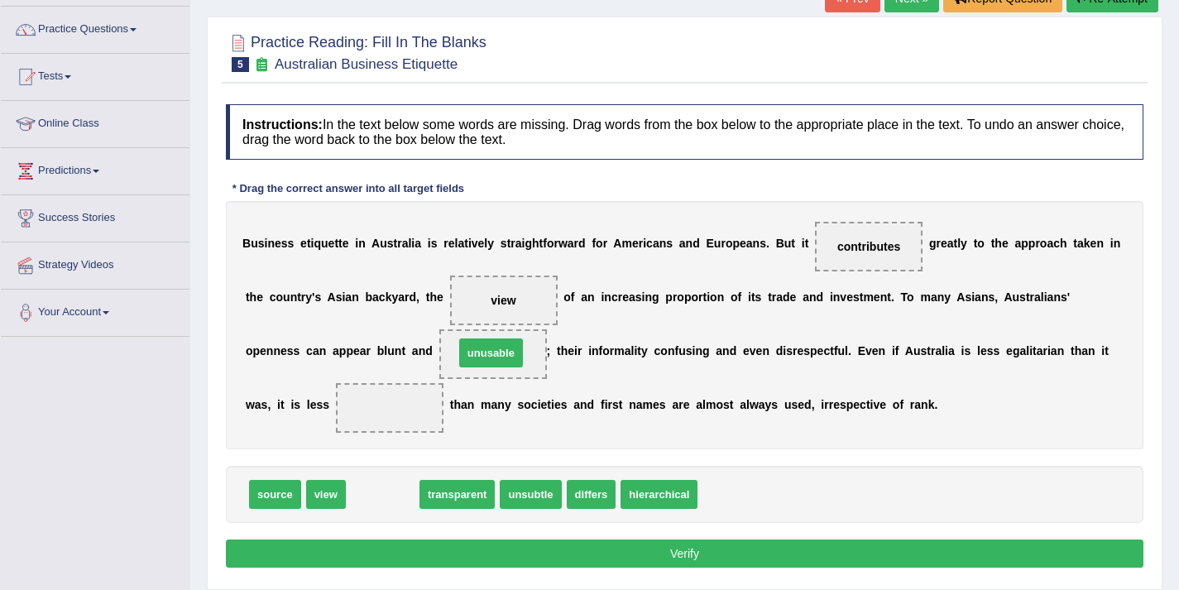
drag, startPoint x: 391, startPoint y: 496, endPoint x: 503, endPoint y: 348, distance: 186.0
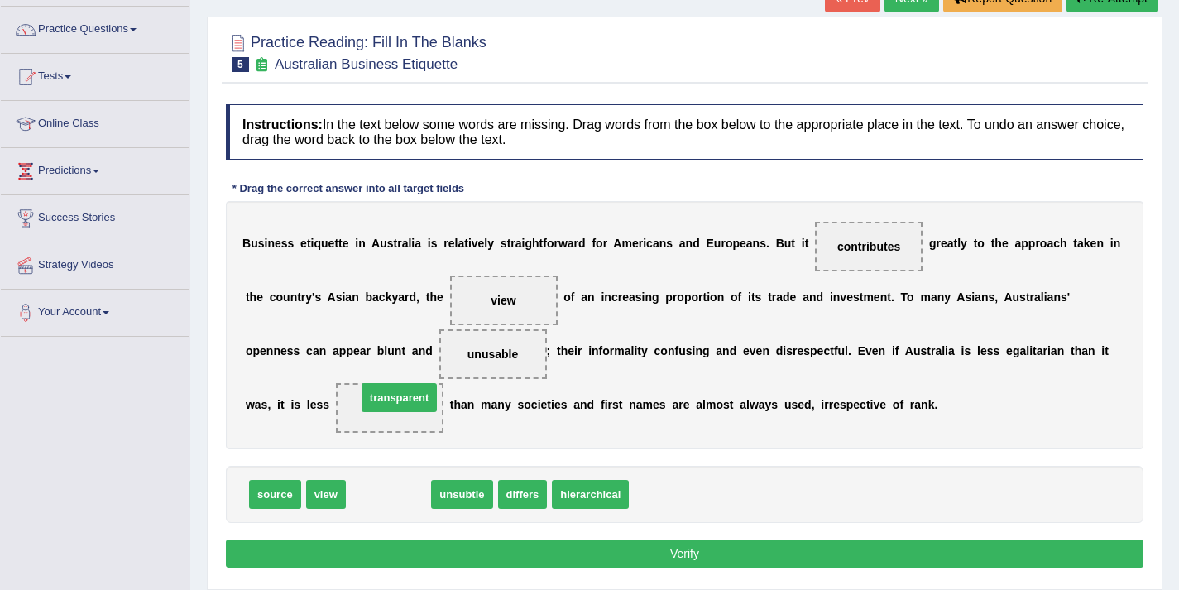
drag, startPoint x: 395, startPoint y: 495, endPoint x: 405, endPoint y: 397, distance: 98.2
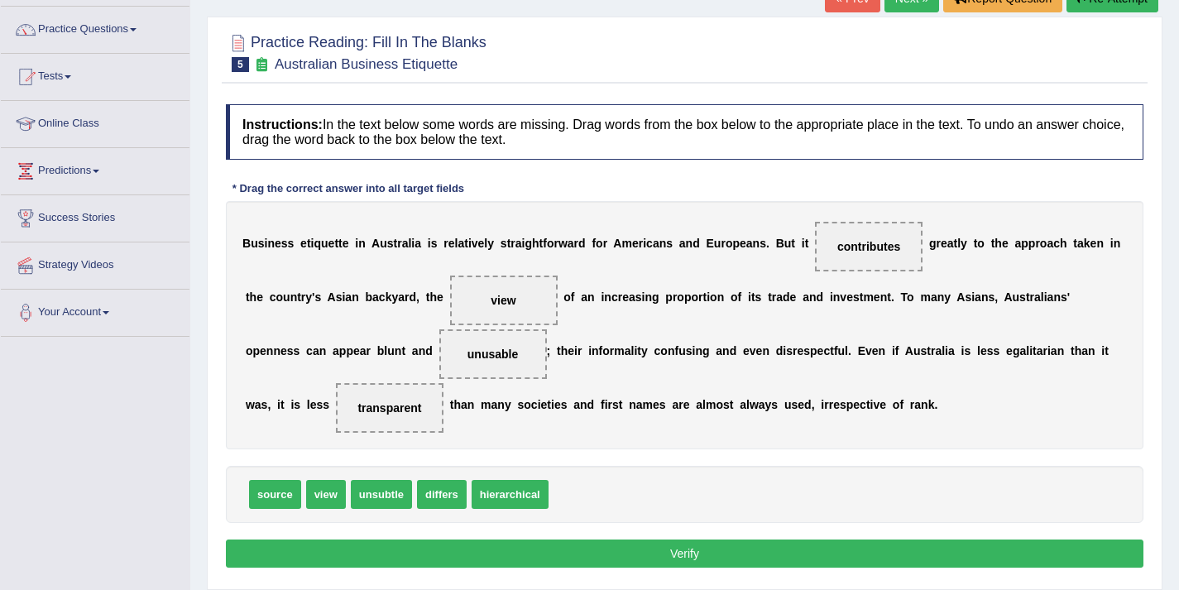
click at [711, 561] on button "Verify" at bounding box center [685, 553] width 918 height 28
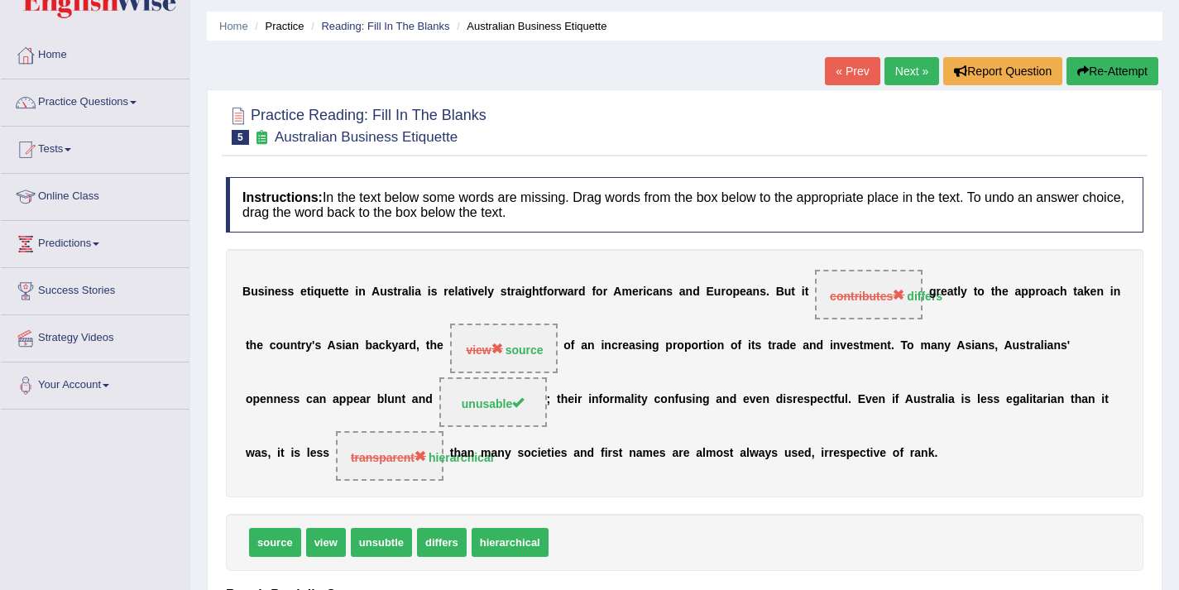
scroll to position [0, 0]
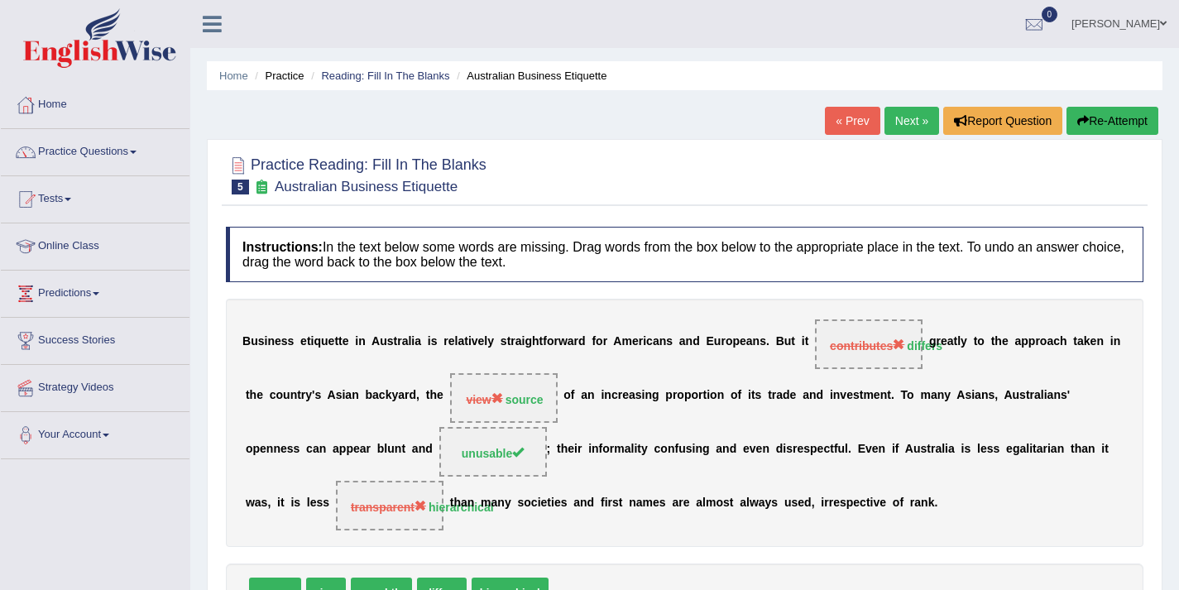
click at [897, 119] on link "Next »" at bounding box center [912, 121] width 55 height 28
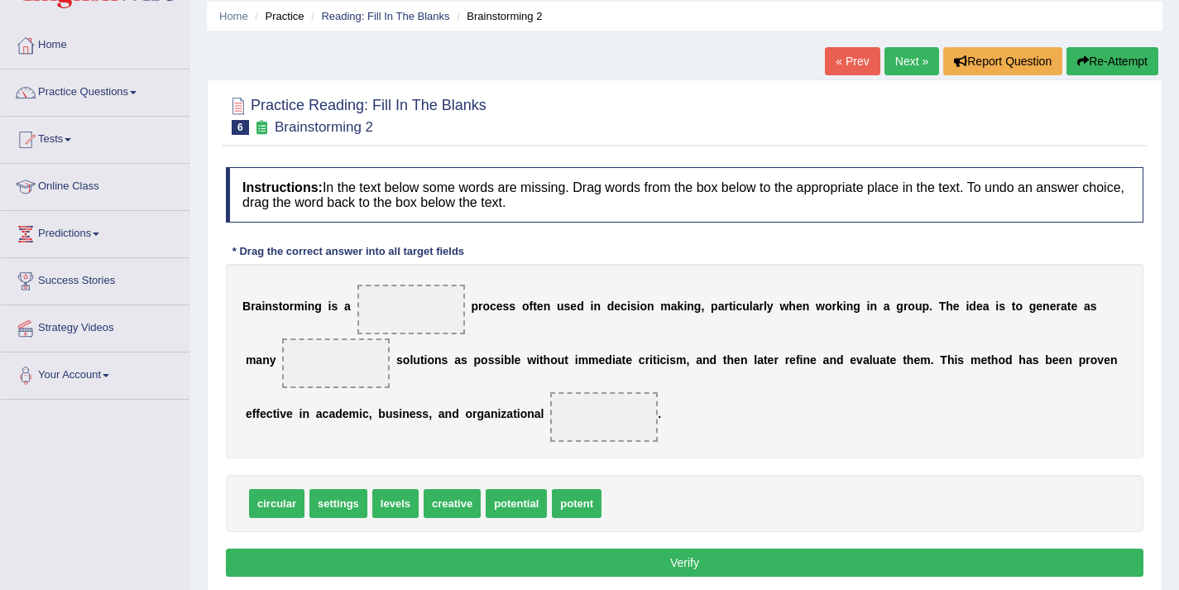
scroll to position [60, 0]
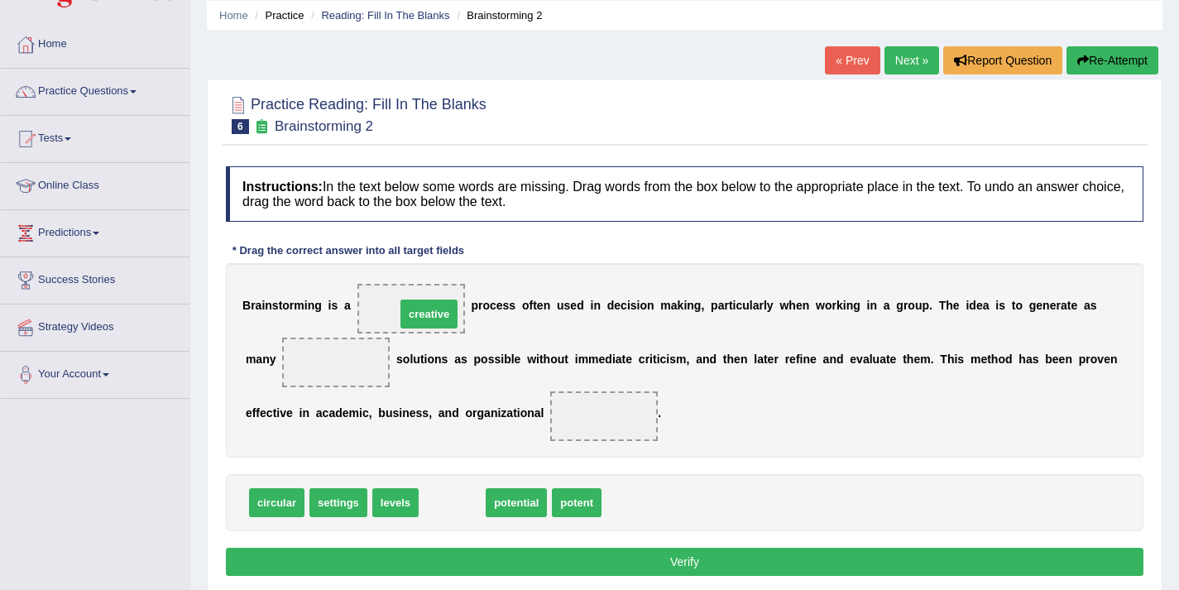
drag, startPoint x: 451, startPoint y: 510, endPoint x: 428, endPoint y: 321, distance: 190.1
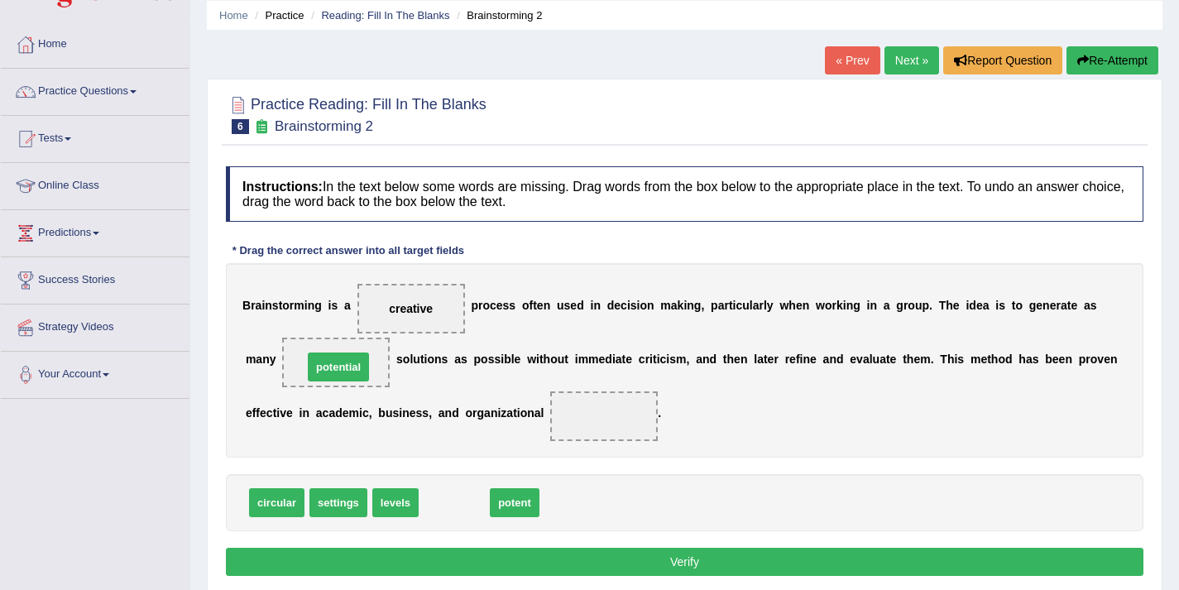
drag, startPoint x: 451, startPoint y: 498, endPoint x: 336, endPoint y: 366, distance: 175.4
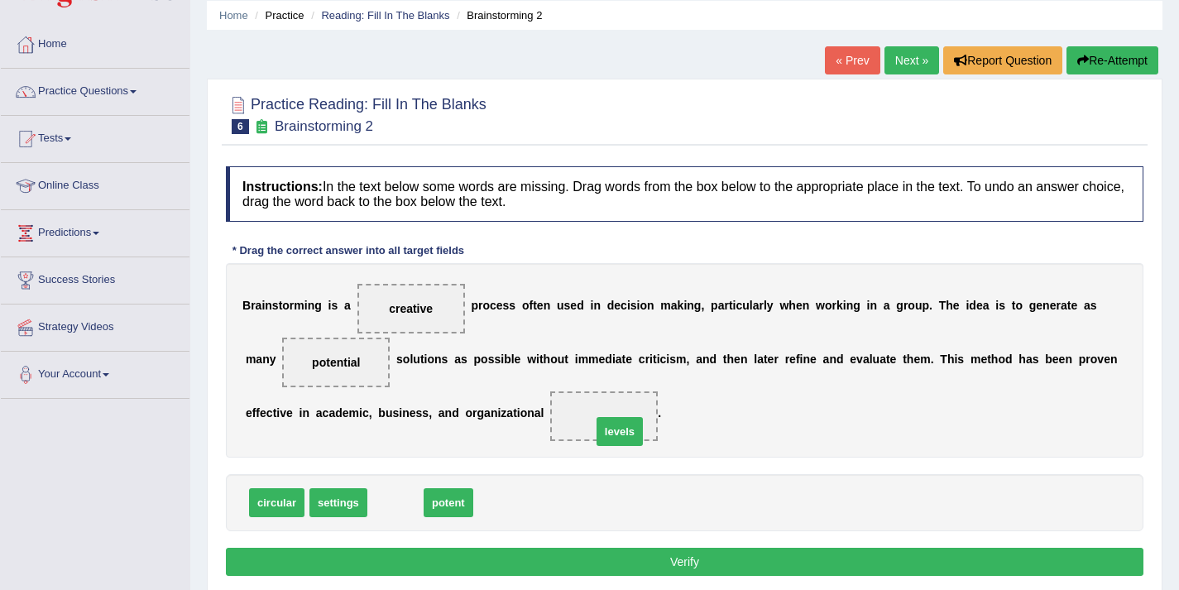
drag, startPoint x: 397, startPoint y: 511, endPoint x: 621, endPoint y: 436, distance: 235.5
click at [477, 556] on button "Verify" at bounding box center [685, 562] width 918 height 28
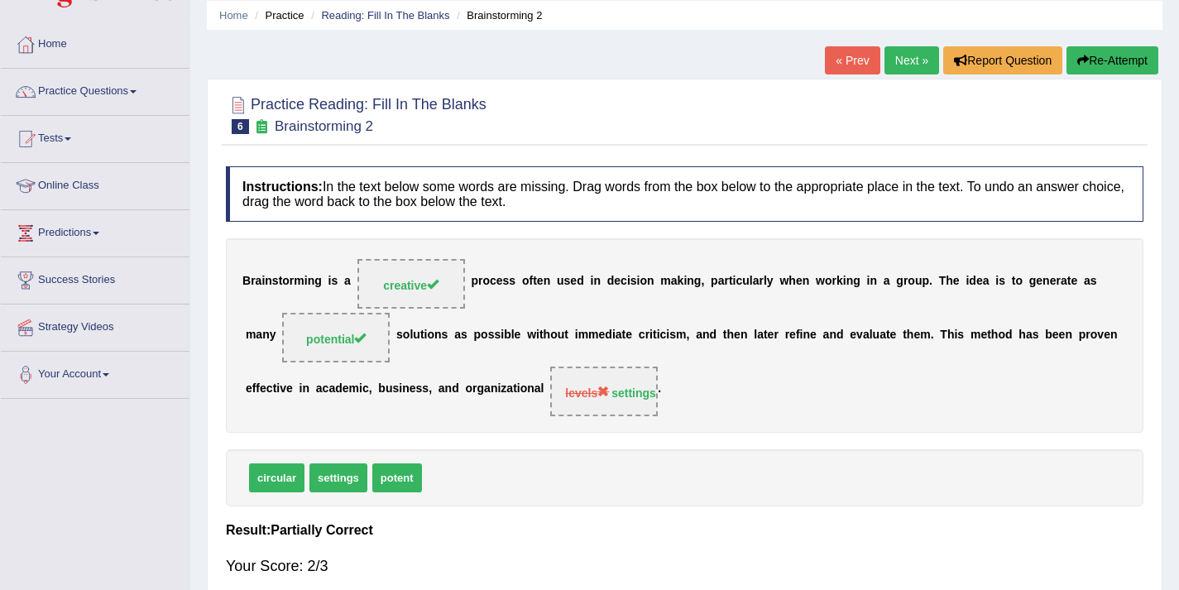
click at [891, 70] on link "Next »" at bounding box center [912, 60] width 55 height 28
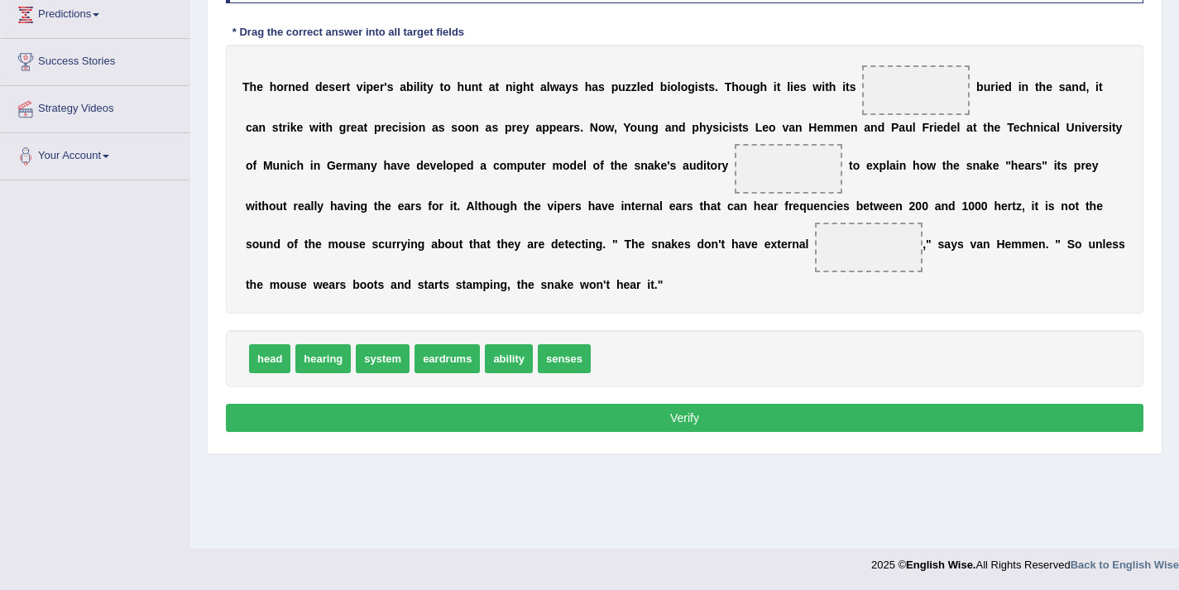
scroll to position [132, 0]
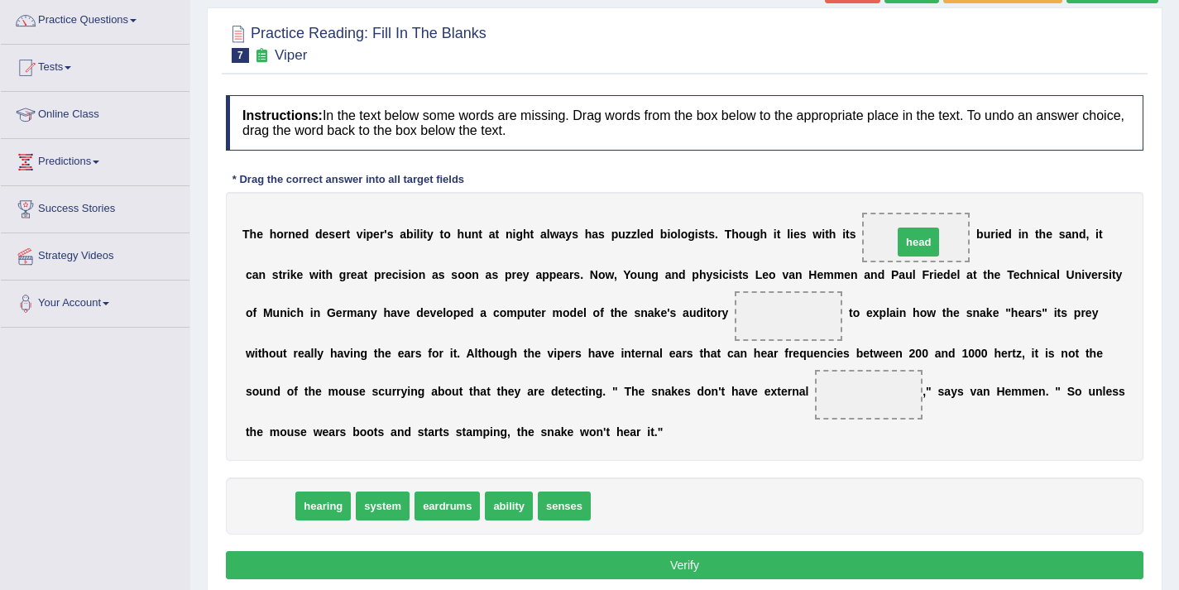
drag, startPoint x: 266, startPoint y: 511, endPoint x: 916, endPoint y: 251, distance: 700.7
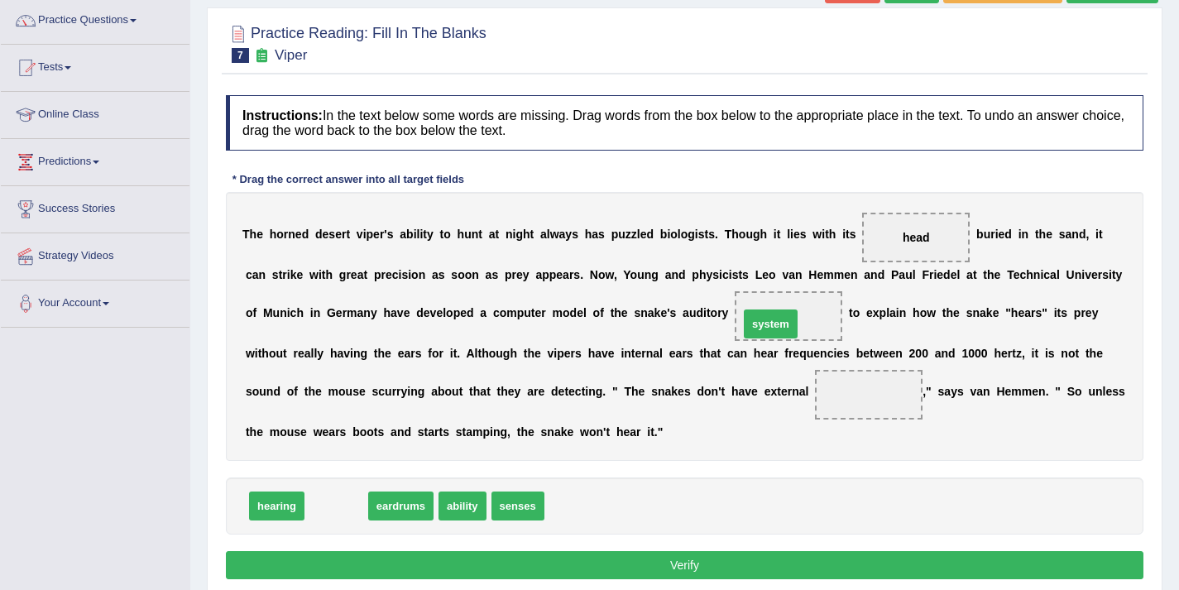
drag, startPoint x: 346, startPoint y: 501, endPoint x: 780, endPoint y: 319, distance: 471.0
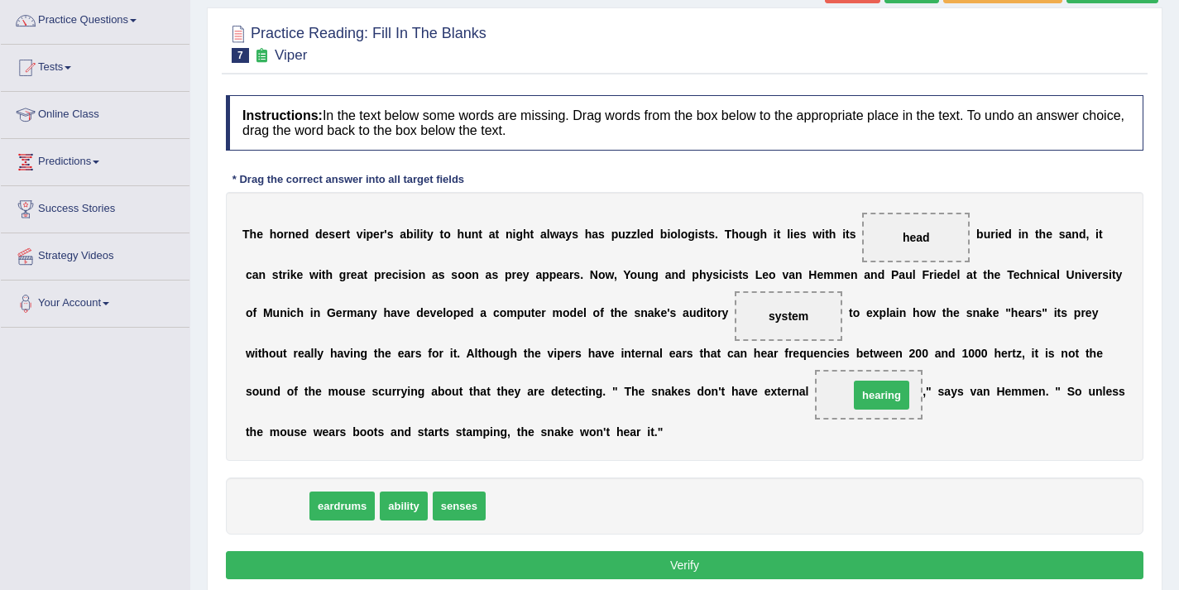
drag, startPoint x: 292, startPoint y: 501, endPoint x: 897, endPoint y: 390, distance: 614.9
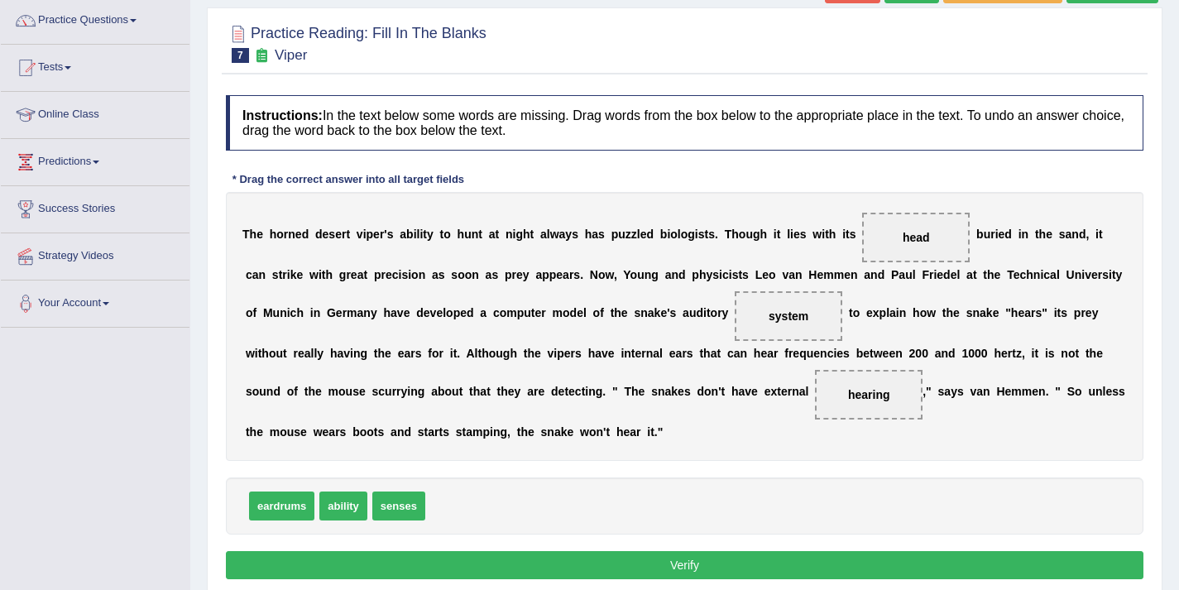
click at [785, 558] on button "Verify" at bounding box center [685, 565] width 918 height 28
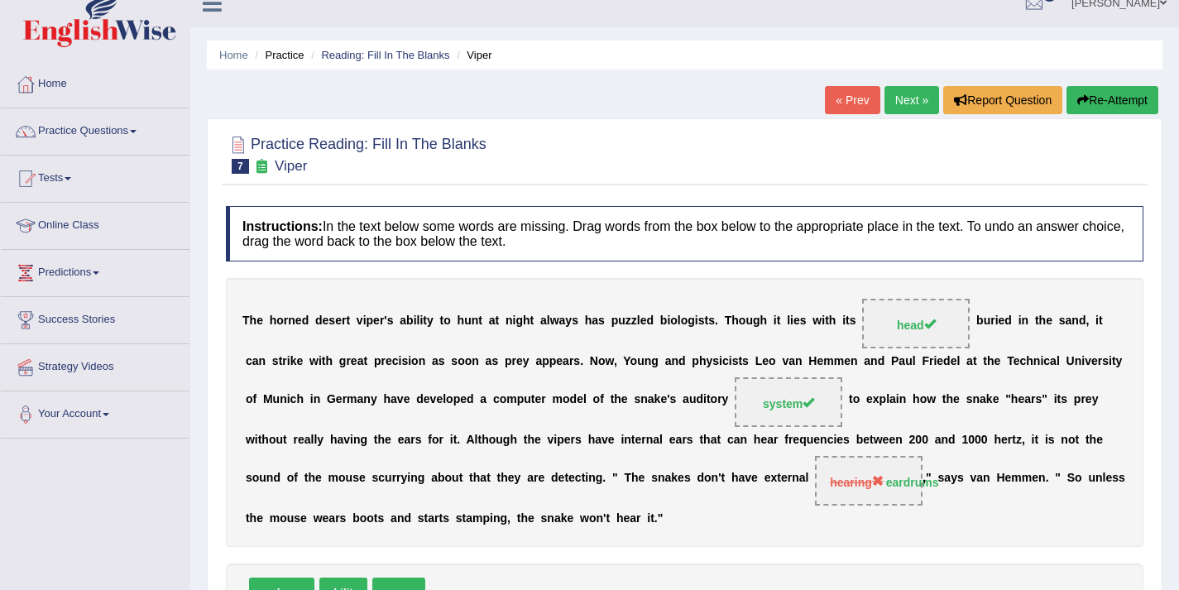
scroll to position [0, 0]
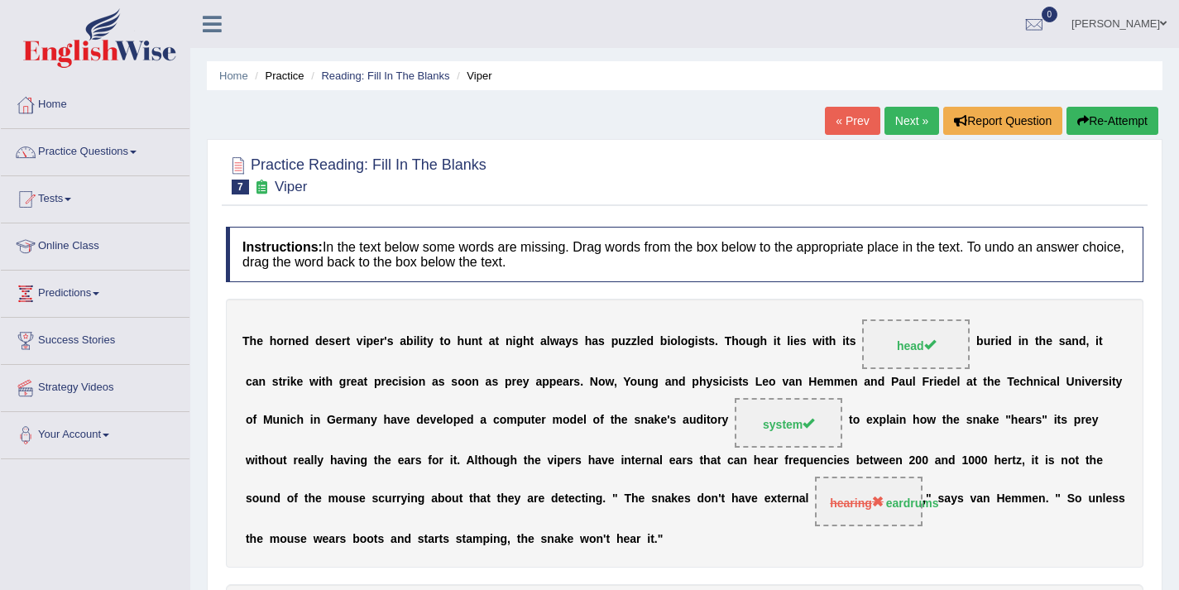
click at [904, 124] on link "Next »" at bounding box center [912, 121] width 55 height 28
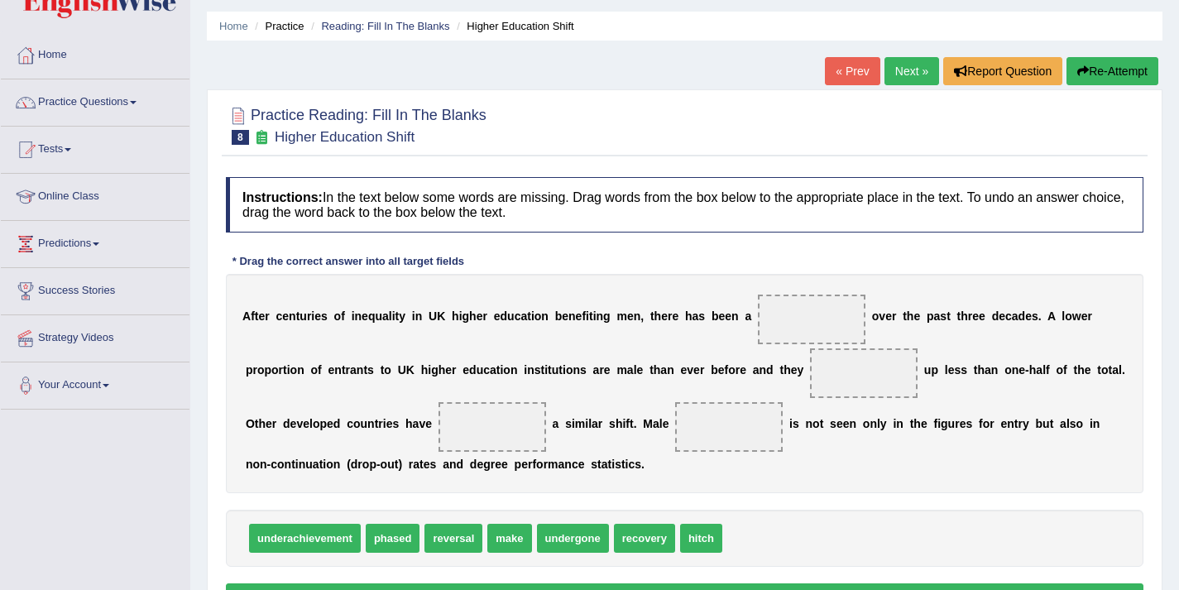
scroll to position [178, 0]
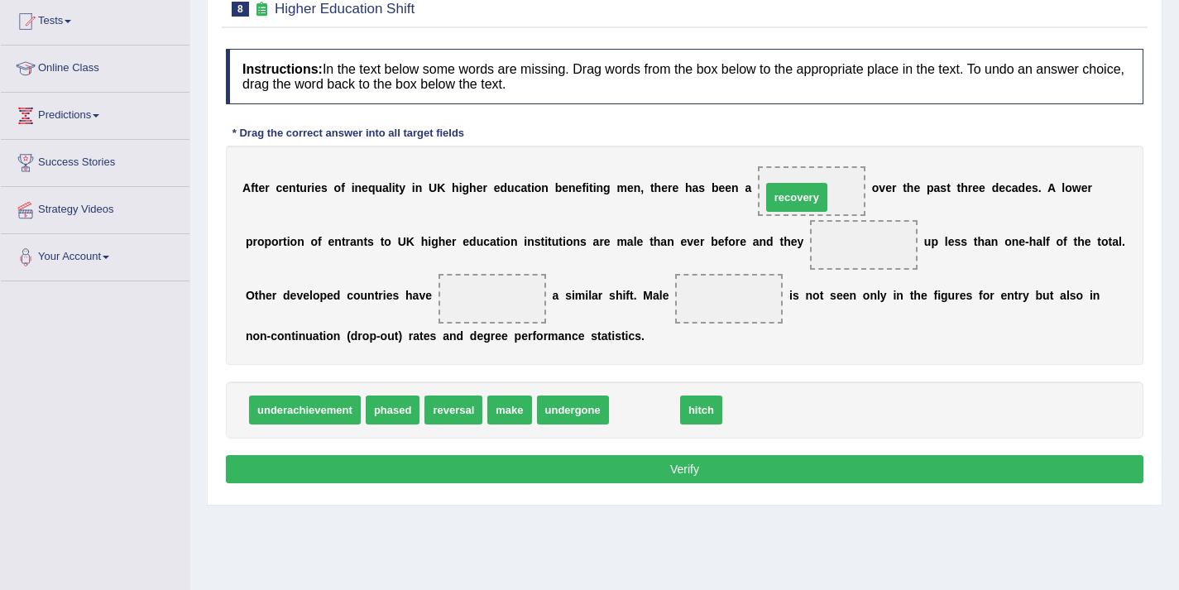
drag, startPoint x: 637, startPoint y: 413, endPoint x: 795, endPoint y: 200, distance: 265.0
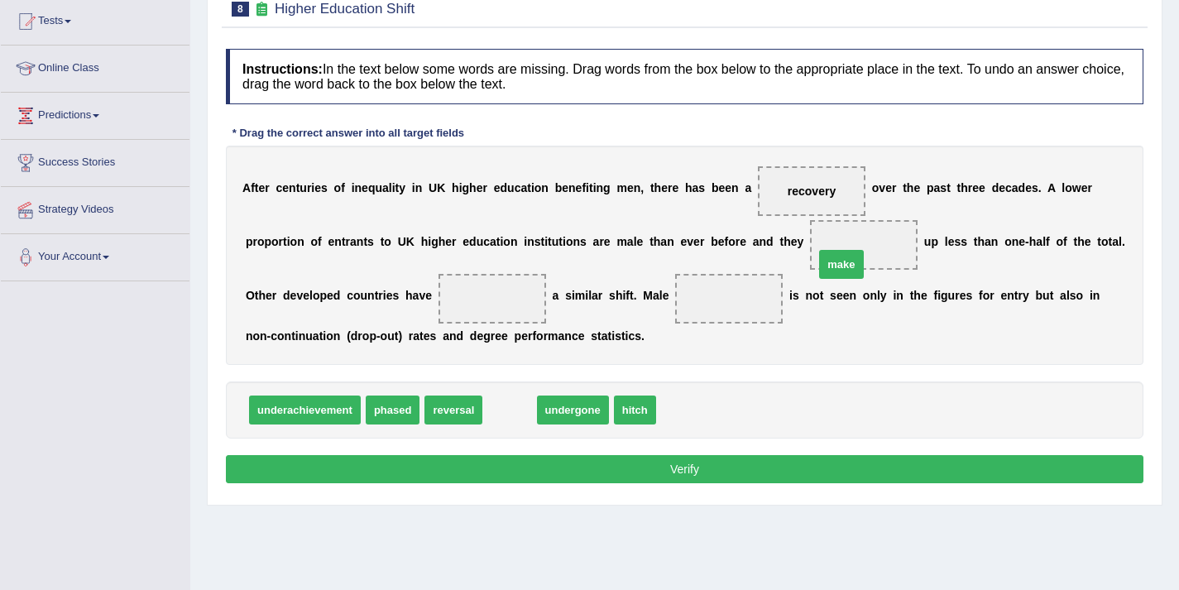
drag, startPoint x: 514, startPoint y: 412, endPoint x: 861, endPoint y: 257, distance: 379.7
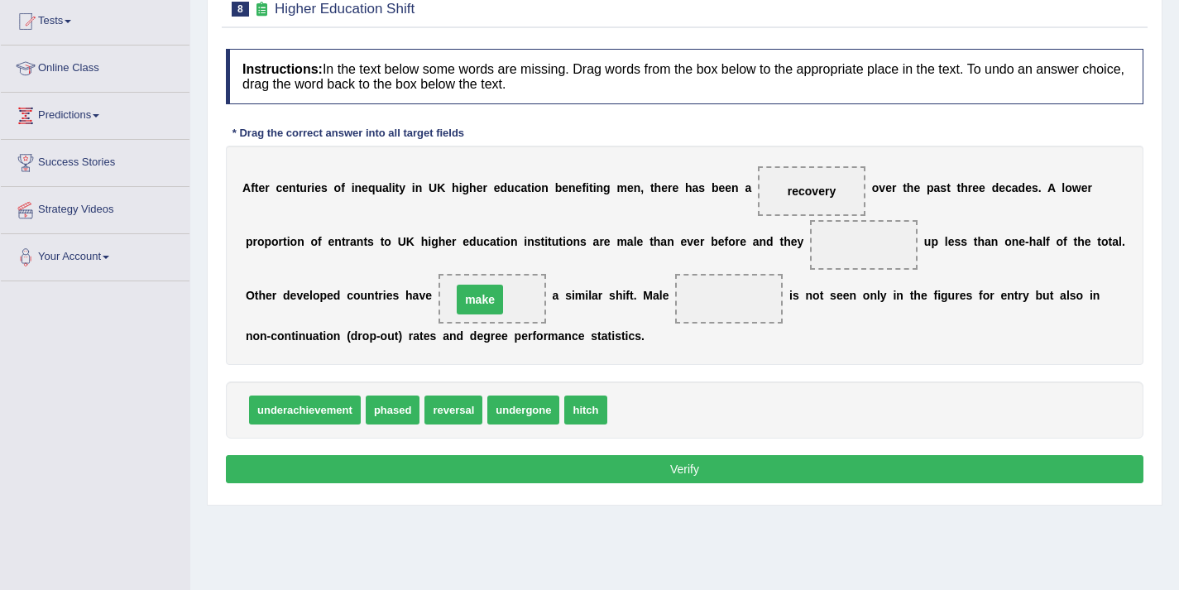
drag, startPoint x: 860, startPoint y: 242, endPoint x: 479, endPoint y: 294, distance: 384.2
drag, startPoint x: 478, startPoint y: 298, endPoint x: 856, endPoint y: 264, distance: 378.8
drag, startPoint x: 413, startPoint y: 411, endPoint x: 528, endPoint y: 297, distance: 162.1
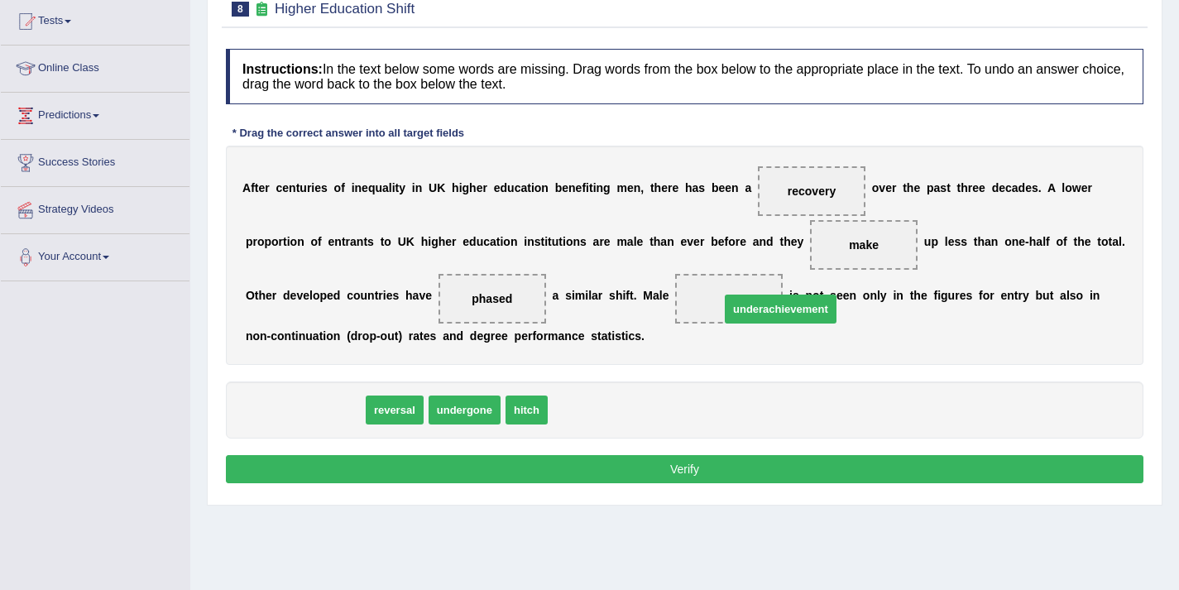
drag, startPoint x: 306, startPoint y: 415, endPoint x: 771, endPoint y: 307, distance: 477.5
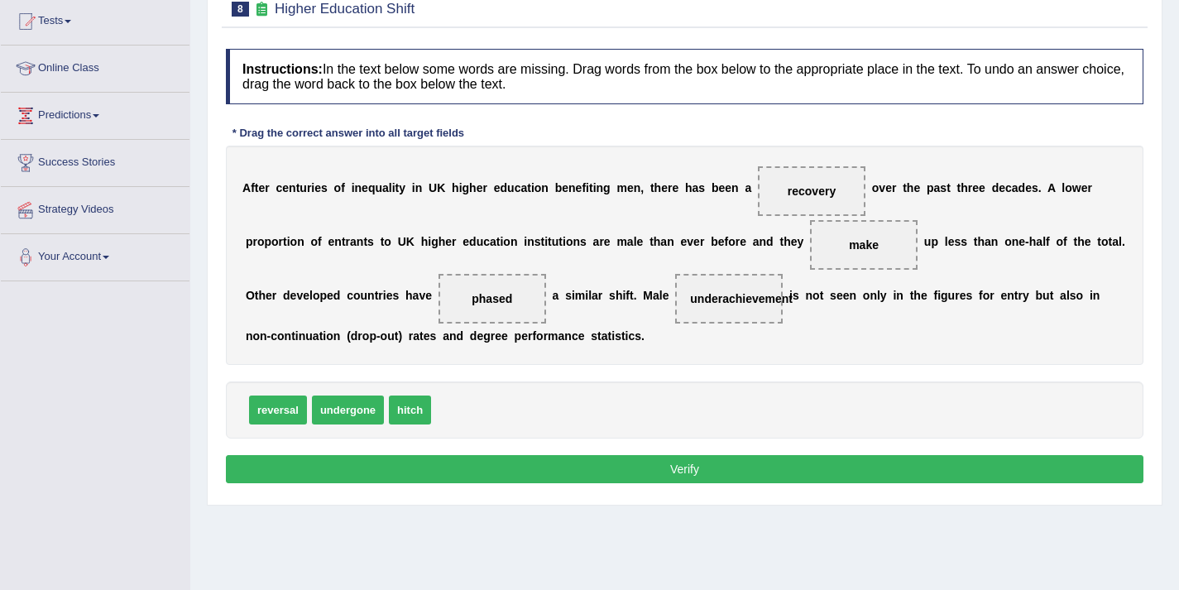
click at [679, 461] on button "Verify" at bounding box center [685, 469] width 918 height 28
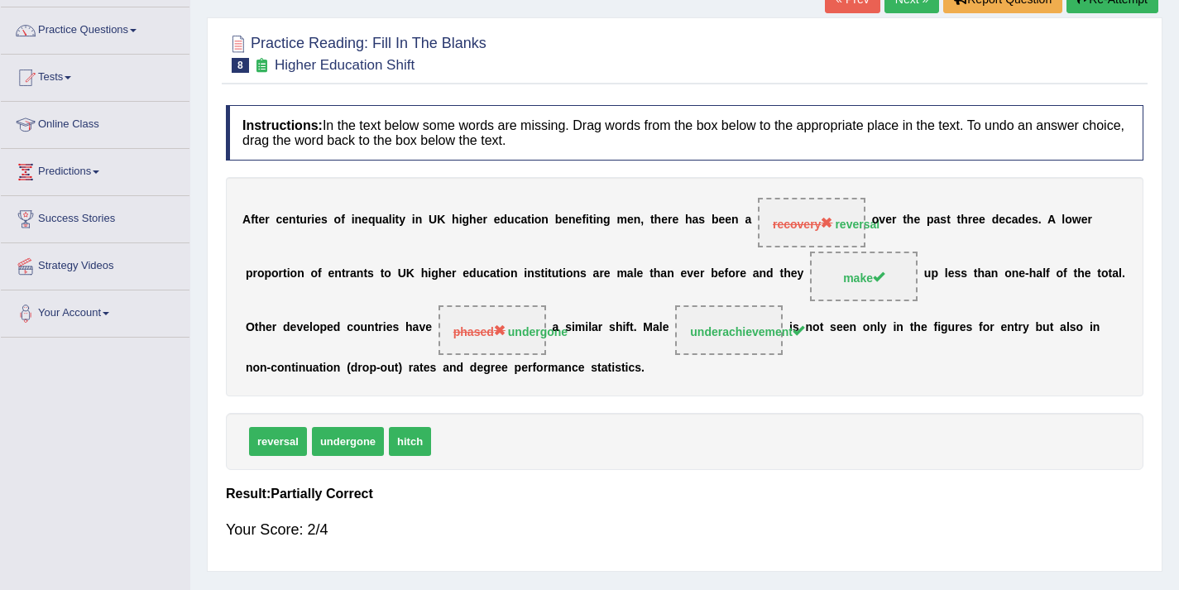
scroll to position [0, 0]
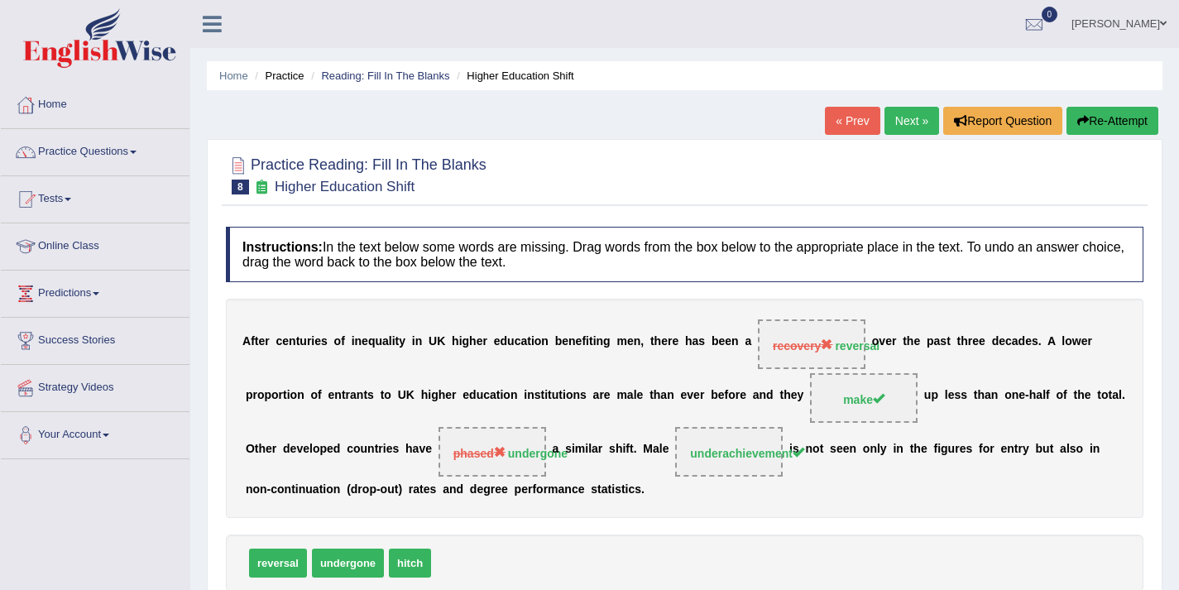
click at [903, 126] on link "Next »" at bounding box center [912, 121] width 55 height 28
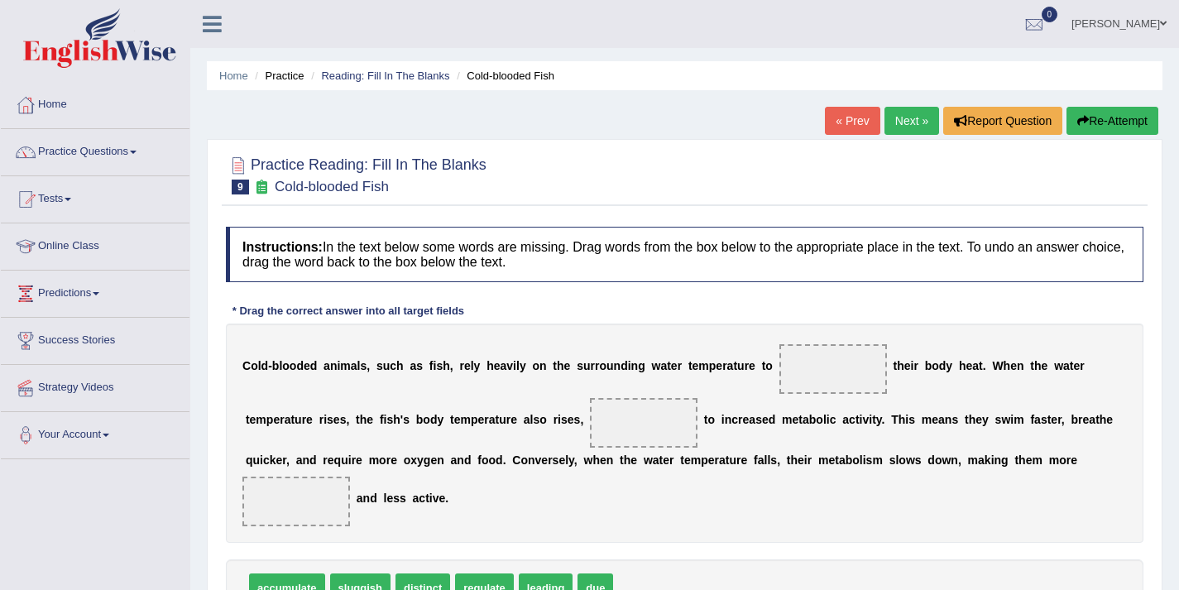
scroll to position [131, 0]
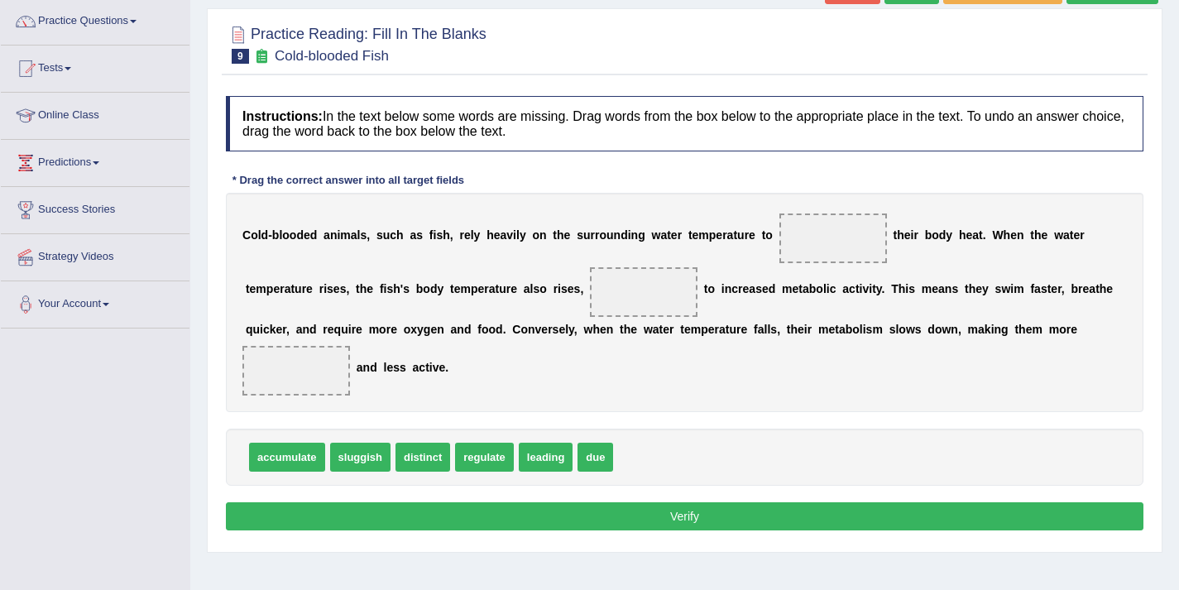
click at [489, 463] on span "regulate" at bounding box center [484, 457] width 59 height 29
drag, startPoint x: 468, startPoint y: 456, endPoint x: 818, endPoint y: 236, distance: 412.8
drag, startPoint x: 542, startPoint y: 458, endPoint x: 631, endPoint y: 289, distance: 191.0
click at [572, 328] on div "C o l d - b l o o d e d a n i m a l s , s u c h a s f i s h , r e l y h e a v i…" at bounding box center [685, 302] width 918 height 219
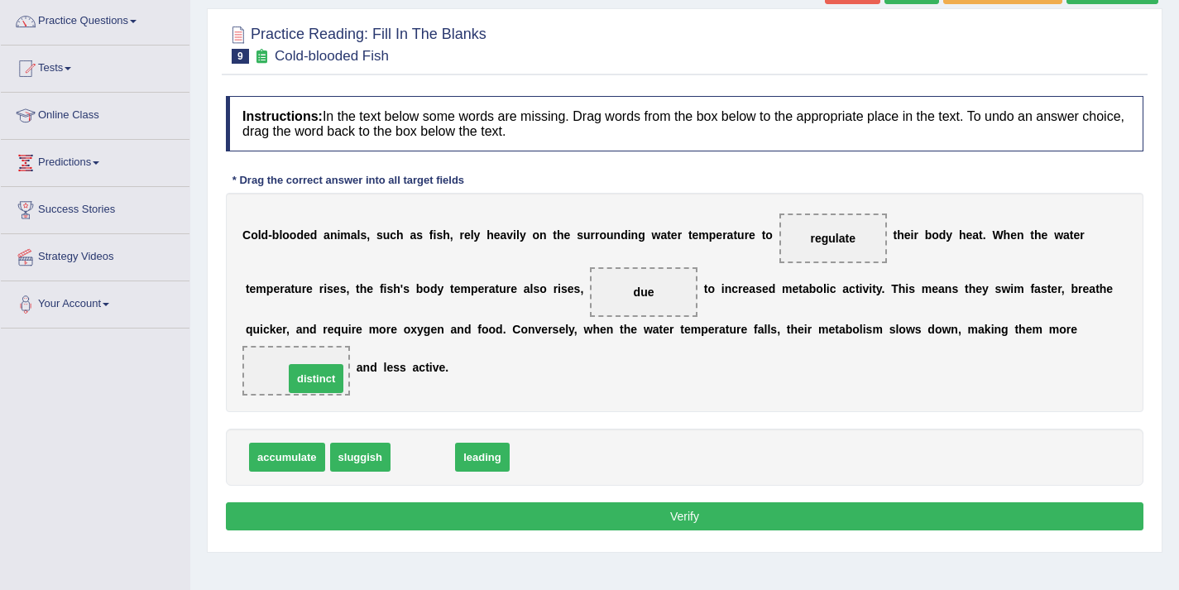
drag, startPoint x: 439, startPoint y: 455, endPoint x: 333, endPoint y: 376, distance: 132.6
click at [597, 506] on button "Verify" at bounding box center [685, 516] width 918 height 28
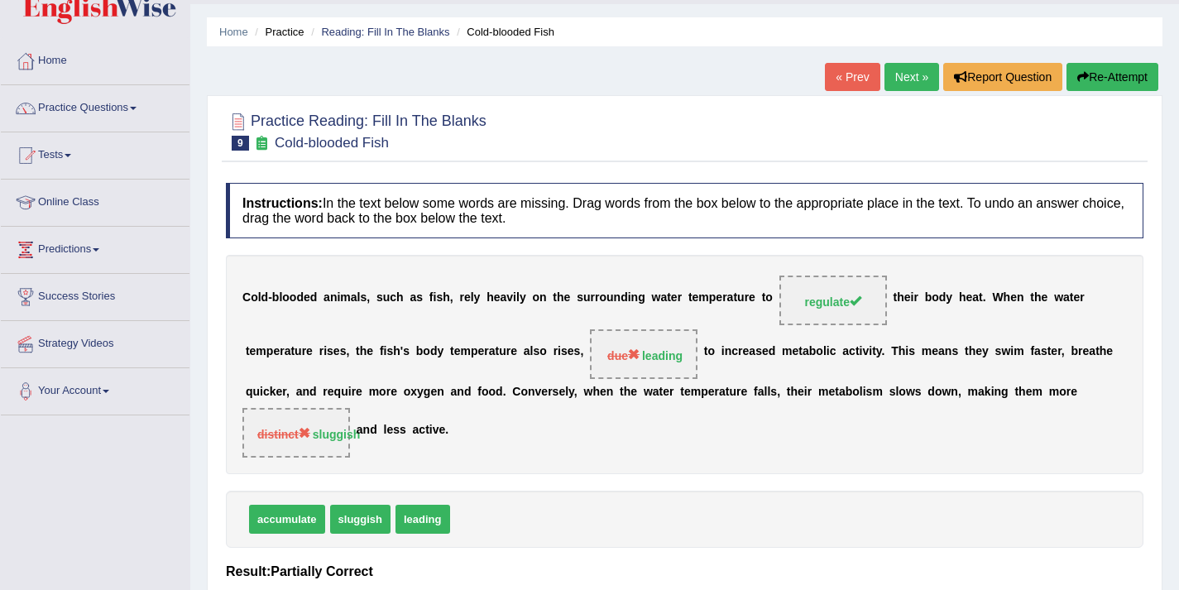
scroll to position [0, 0]
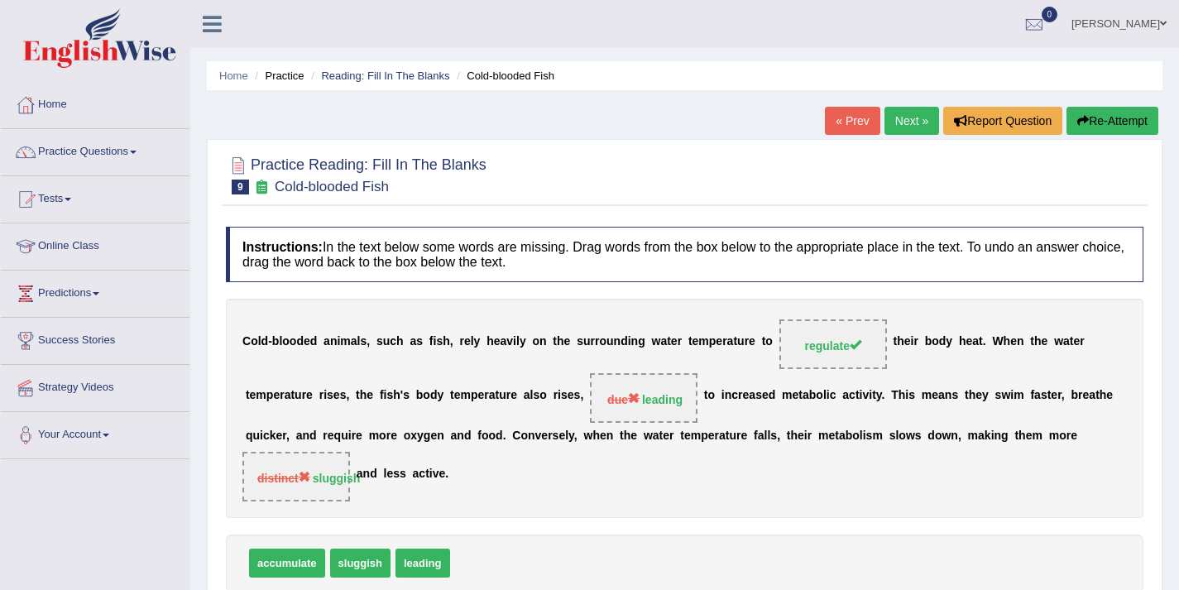
click at [894, 113] on link "Next »" at bounding box center [912, 121] width 55 height 28
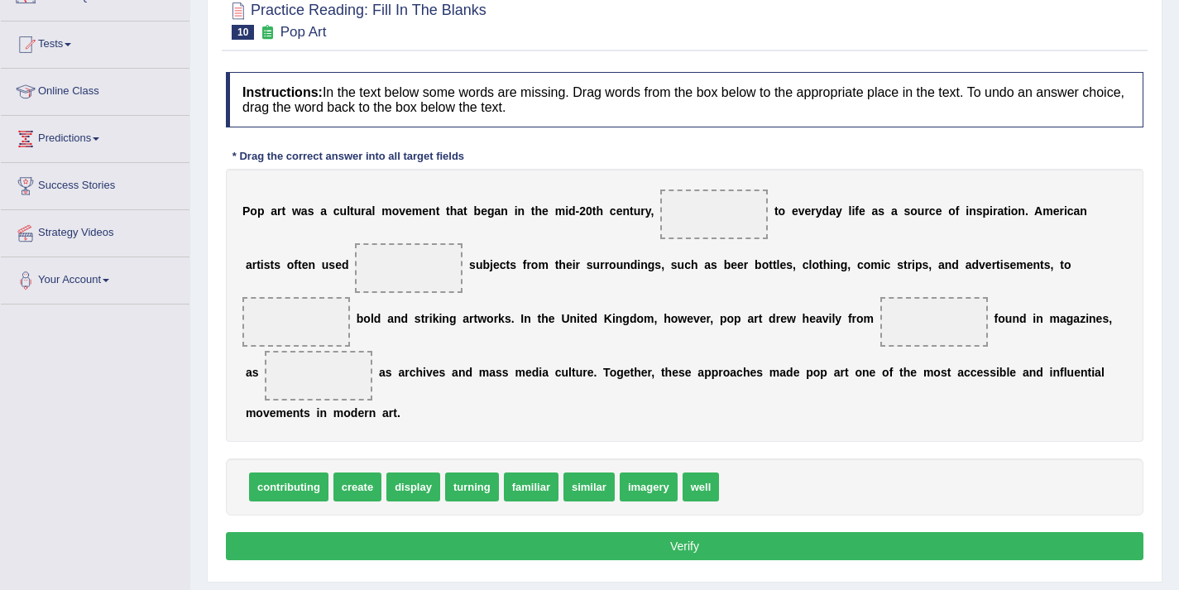
scroll to position [166, 0]
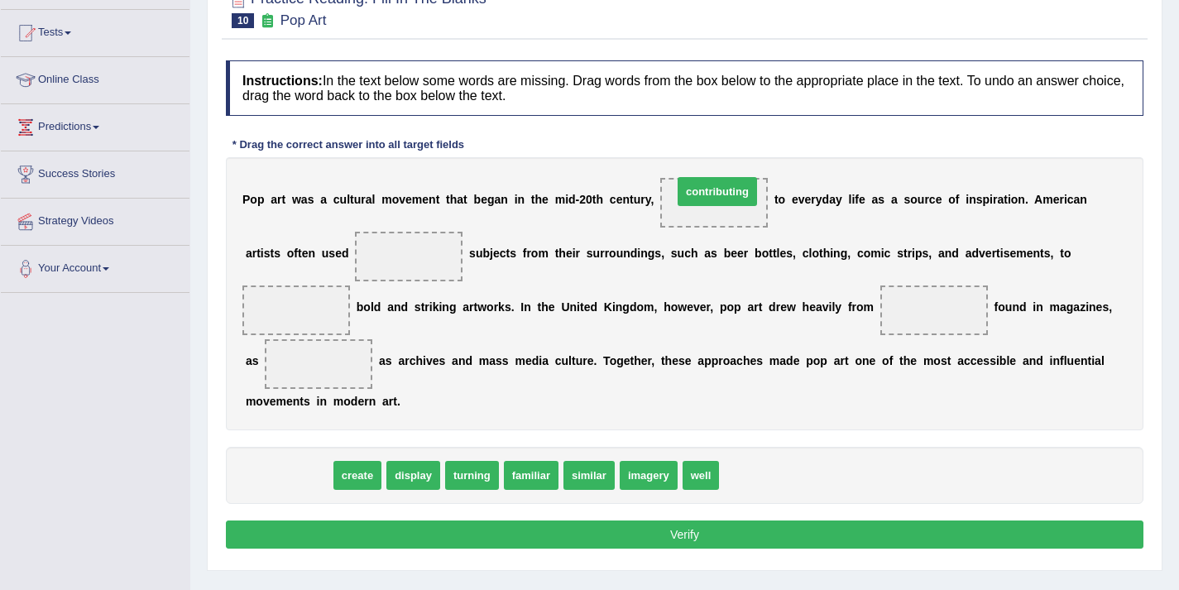
drag, startPoint x: 300, startPoint y: 478, endPoint x: 728, endPoint y: 194, distance: 514.1
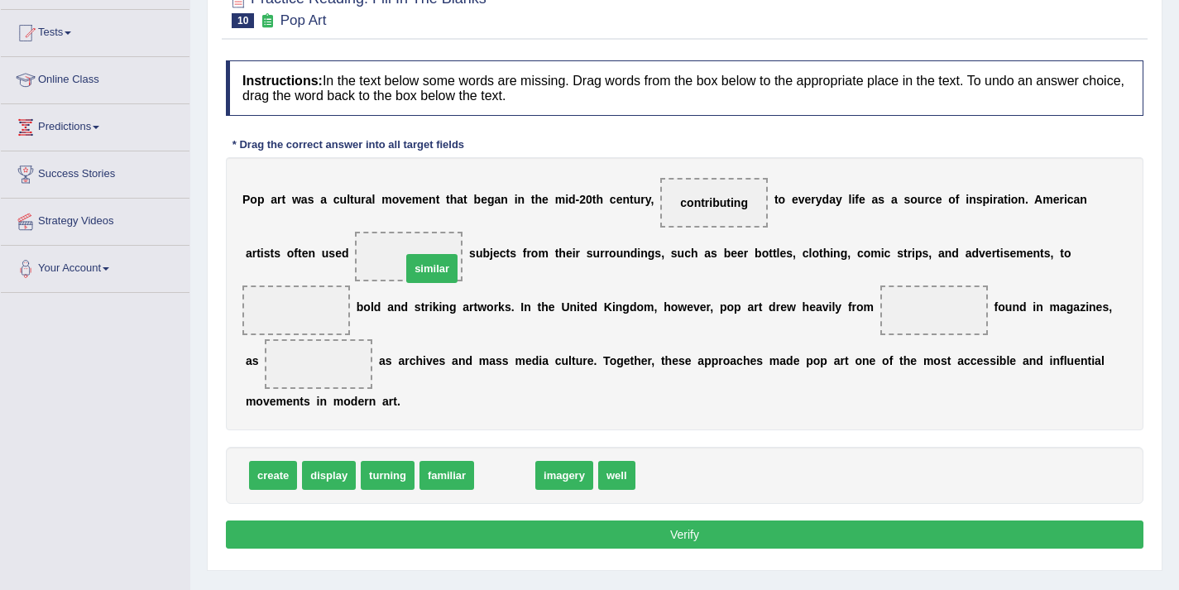
drag, startPoint x: 504, startPoint y: 475, endPoint x: 431, endPoint y: 268, distance: 219.3
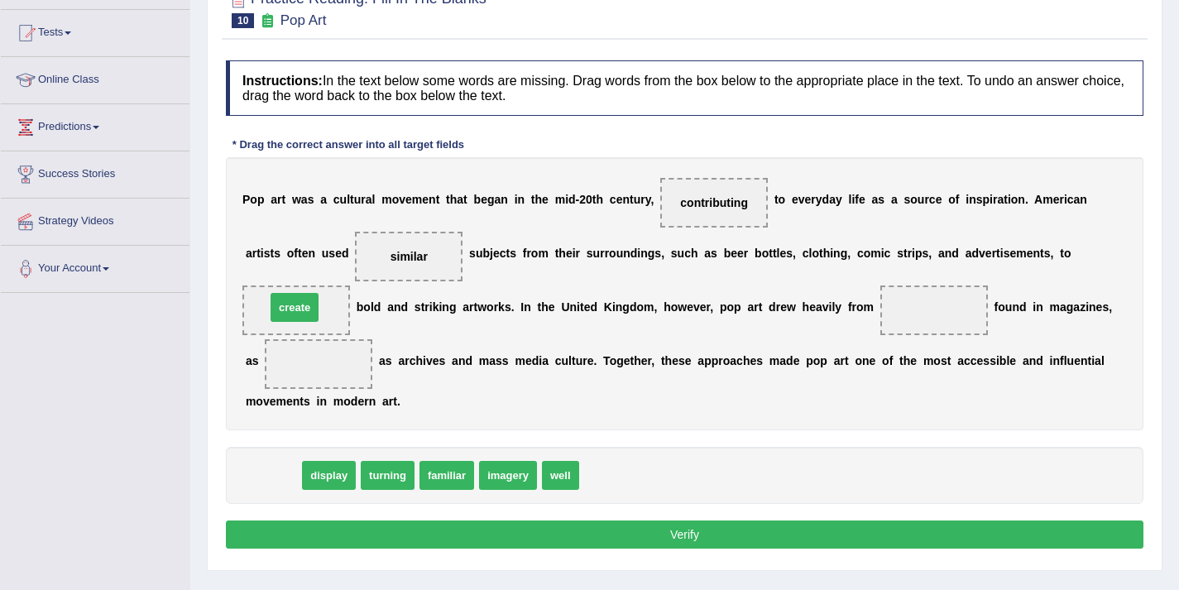
drag, startPoint x: 284, startPoint y: 480, endPoint x: 305, endPoint y: 313, distance: 168.5
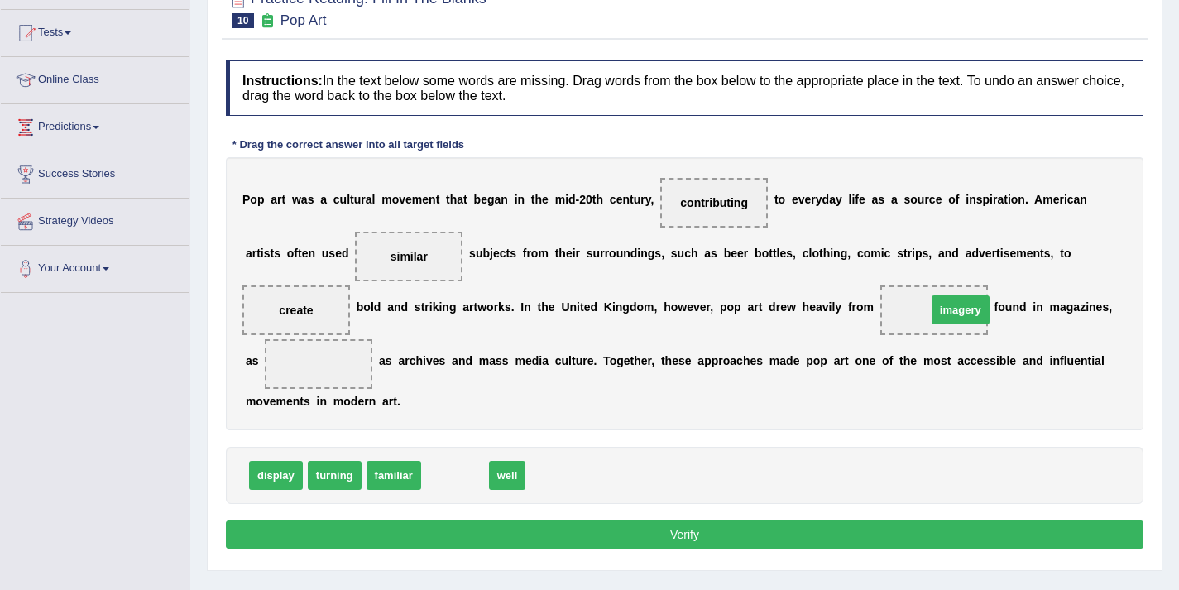
drag, startPoint x: 439, startPoint y: 478, endPoint x: 945, endPoint y: 313, distance: 532.0
drag, startPoint x: 447, startPoint y: 479, endPoint x: 324, endPoint y: 360, distance: 170.9
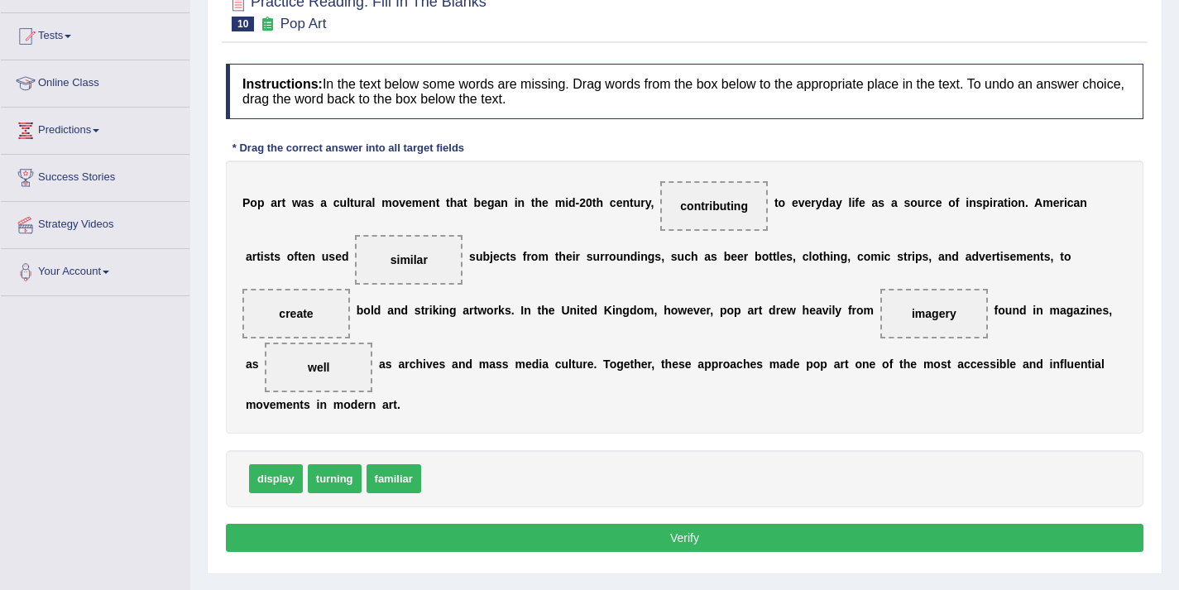
scroll to position [160, 0]
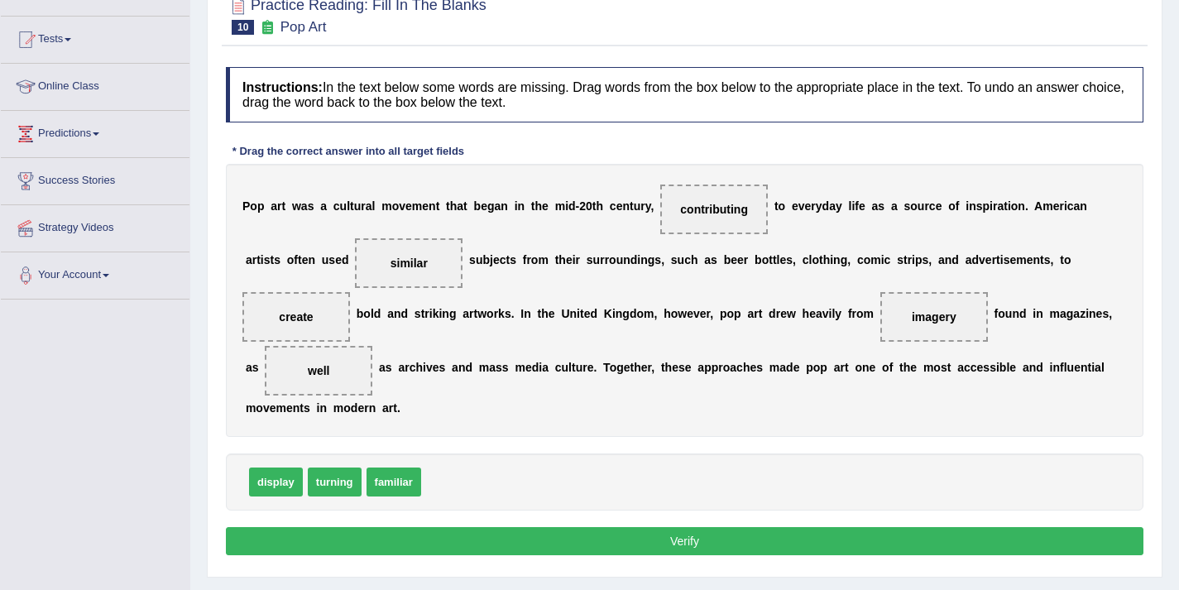
click at [679, 540] on button "Verify" at bounding box center [685, 541] width 918 height 28
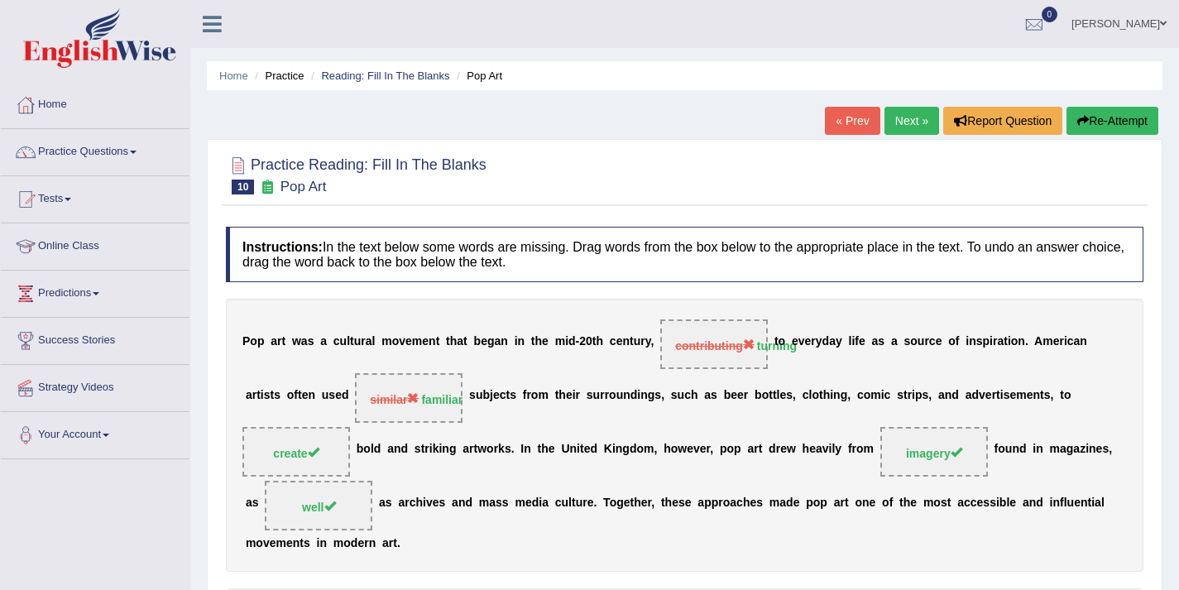
scroll to position [0, 0]
click at [903, 115] on link "Next »" at bounding box center [912, 121] width 55 height 28
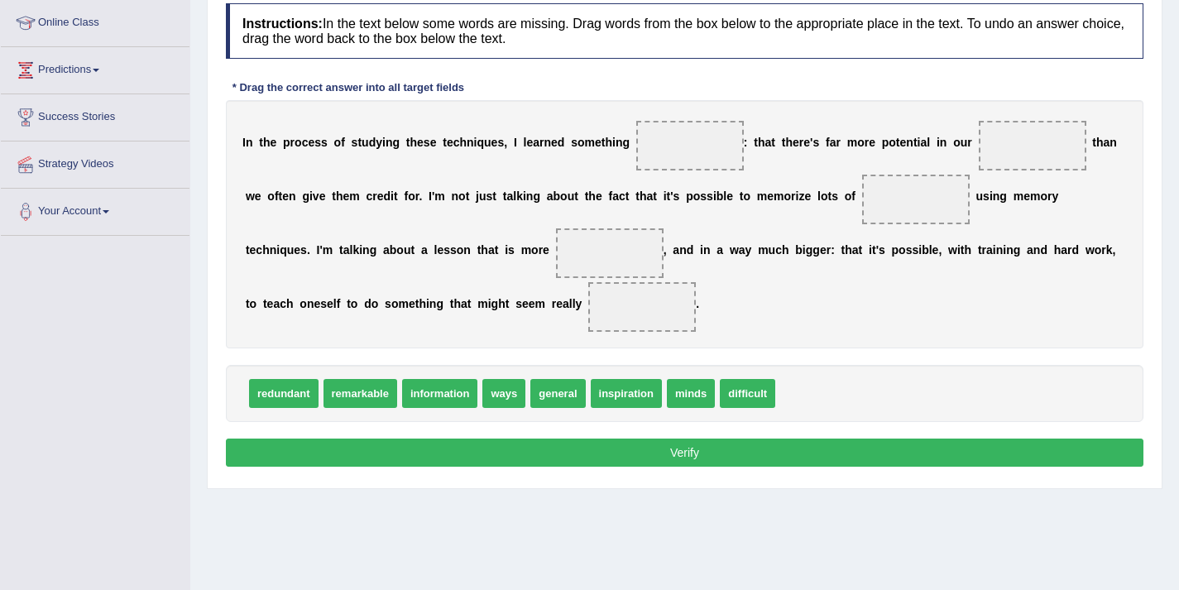
scroll to position [223, 0]
drag, startPoint x: 359, startPoint y: 396, endPoint x: 685, endPoint y: 167, distance: 398.5
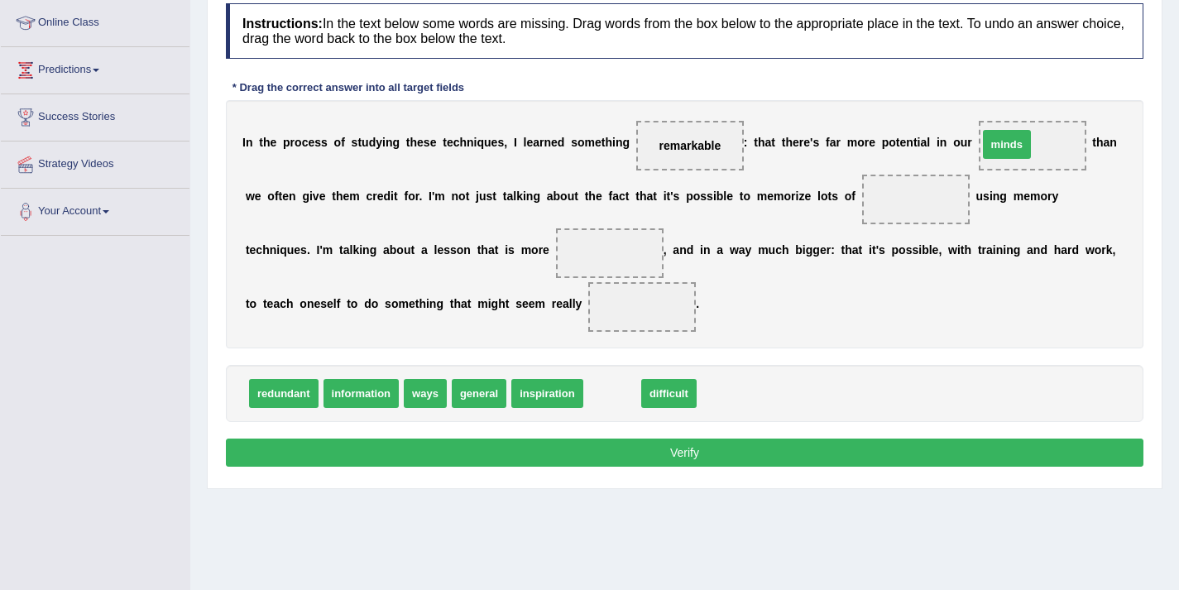
drag, startPoint x: 604, startPoint y: 393, endPoint x: 1001, endPoint y: 142, distance: 469.7
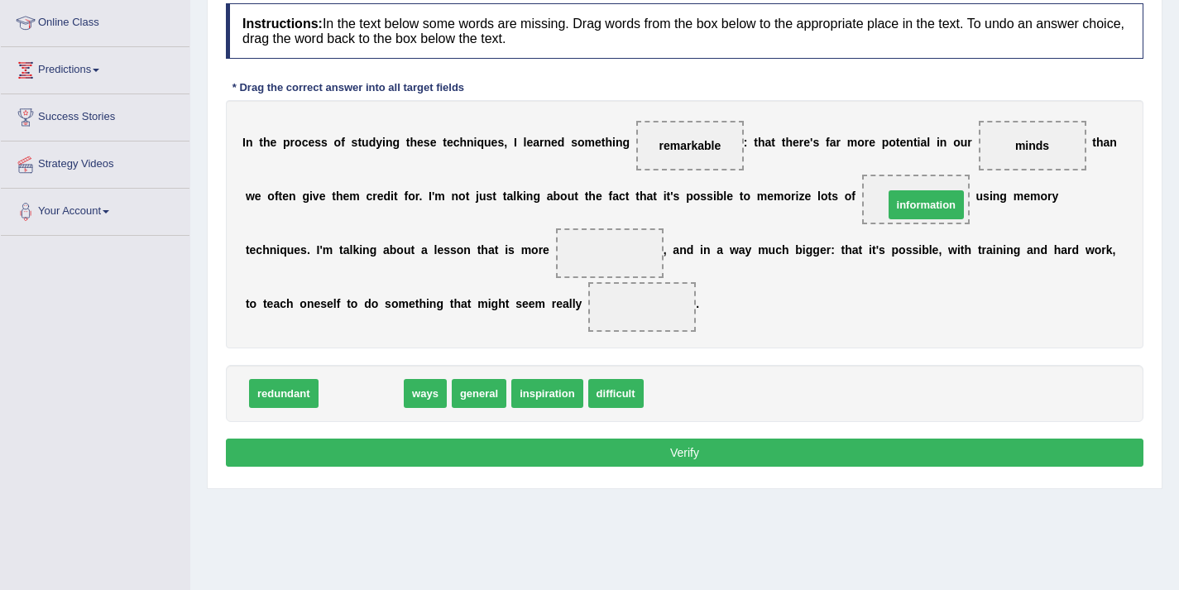
drag, startPoint x: 355, startPoint y: 394, endPoint x: 920, endPoint y: 205, distance: 595.8
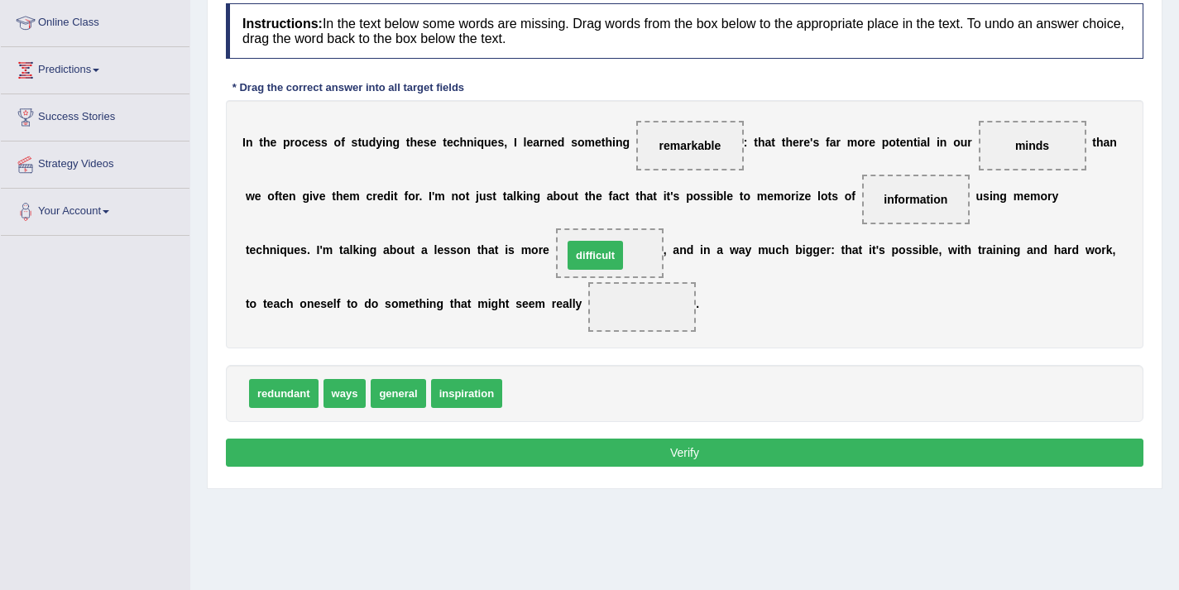
drag, startPoint x: 535, startPoint y: 390, endPoint x: 596, endPoint y: 252, distance: 150.8
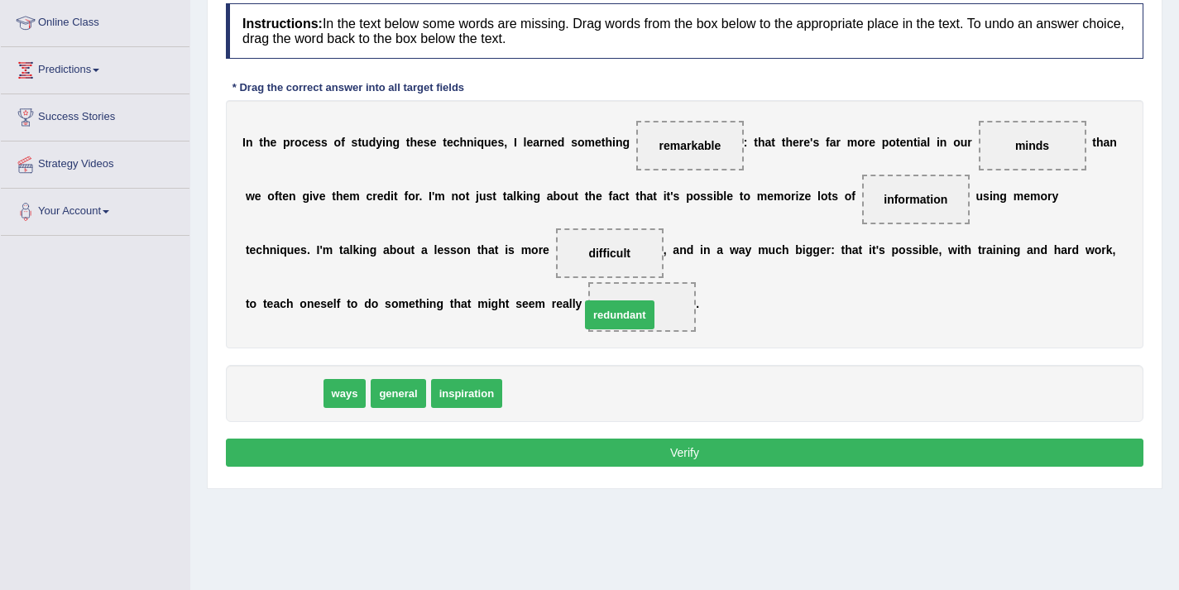
drag, startPoint x: 292, startPoint y: 399, endPoint x: 630, endPoint y: 321, distance: 346.4
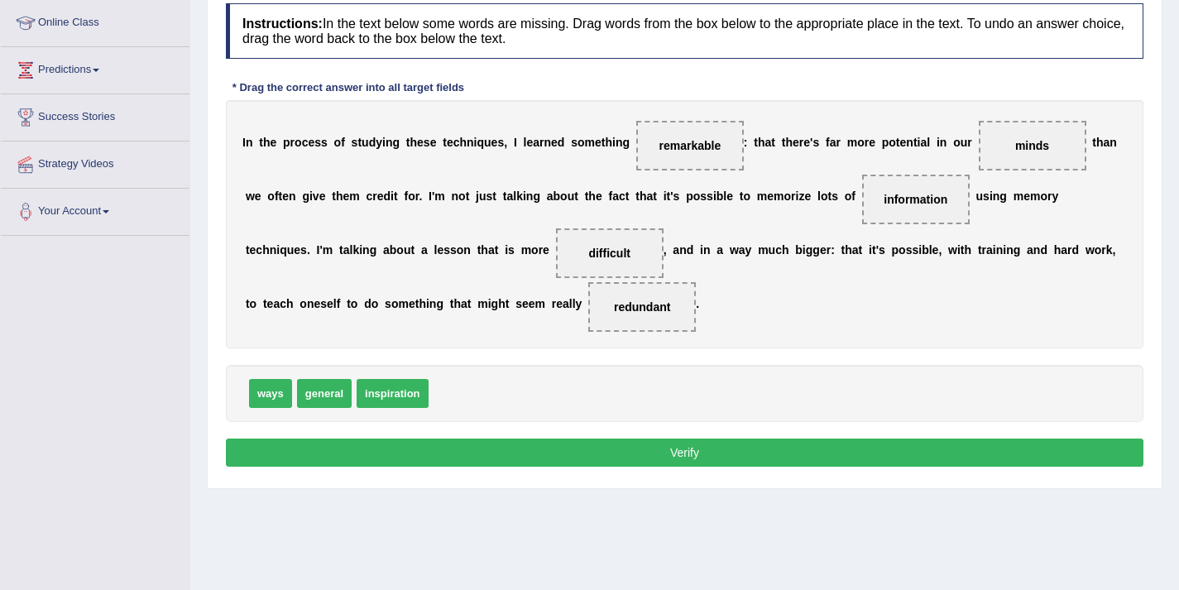
click at [634, 448] on button "Verify" at bounding box center [685, 453] width 918 height 28
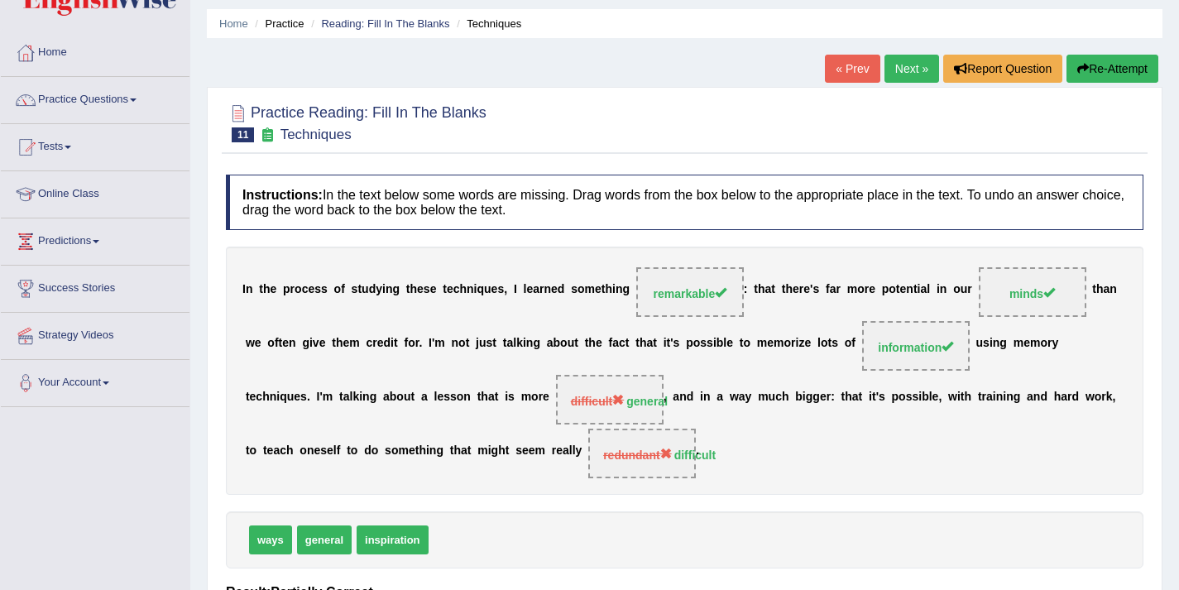
scroll to position [53, 0]
click at [914, 75] on link "Next »" at bounding box center [912, 68] width 55 height 28
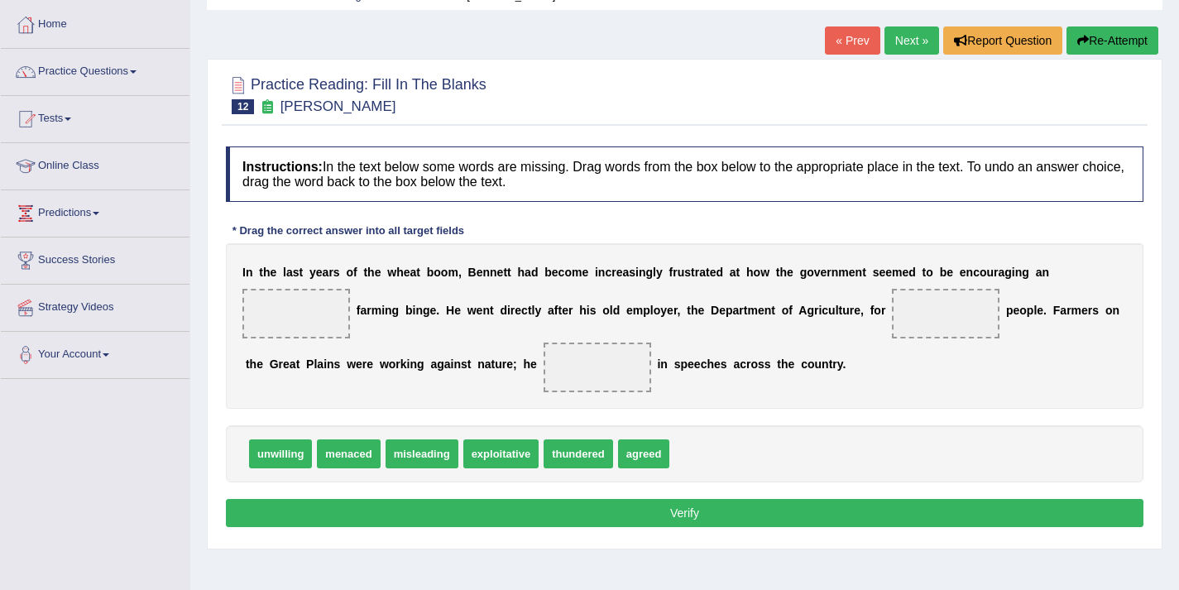
scroll to position [178, 0]
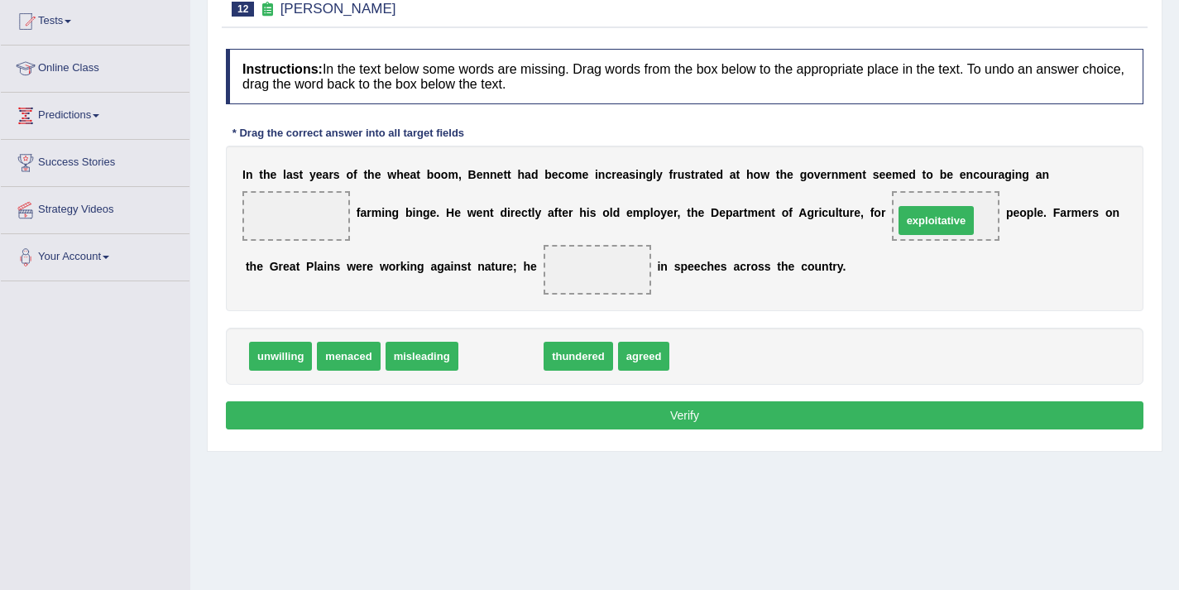
drag, startPoint x: 510, startPoint y: 356, endPoint x: 946, endPoint y: 219, distance: 456.9
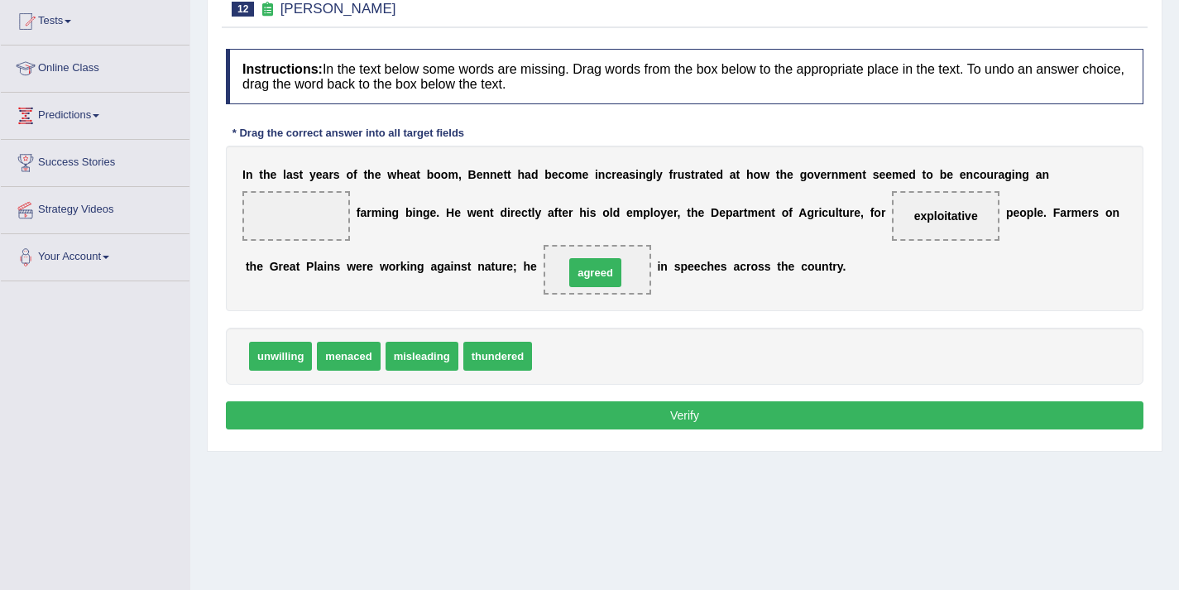
drag, startPoint x: 568, startPoint y: 362, endPoint x: 601, endPoint y: 279, distance: 89.6
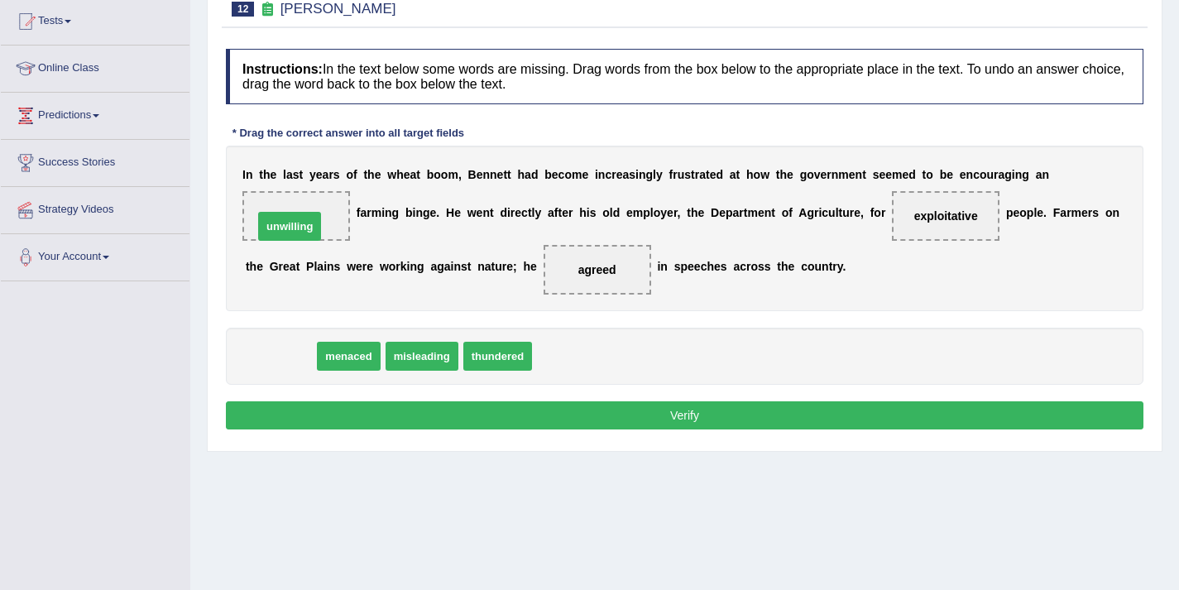
drag, startPoint x: 276, startPoint y: 364, endPoint x: 285, endPoint y: 236, distance: 128.6
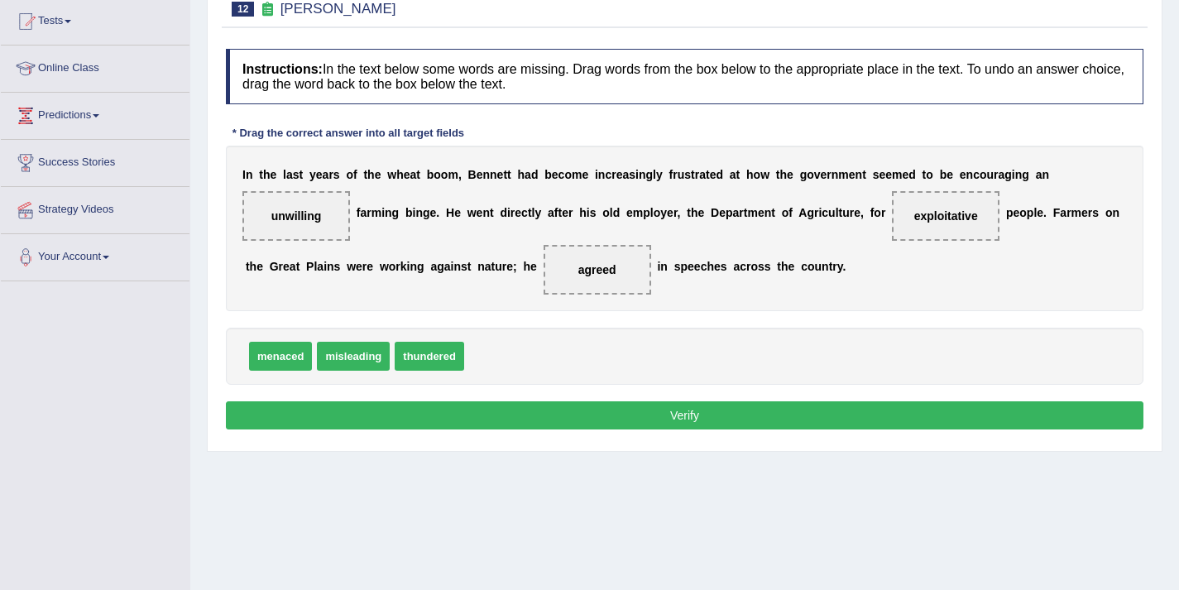
click at [602, 410] on button "Verify" at bounding box center [685, 415] width 918 height 28
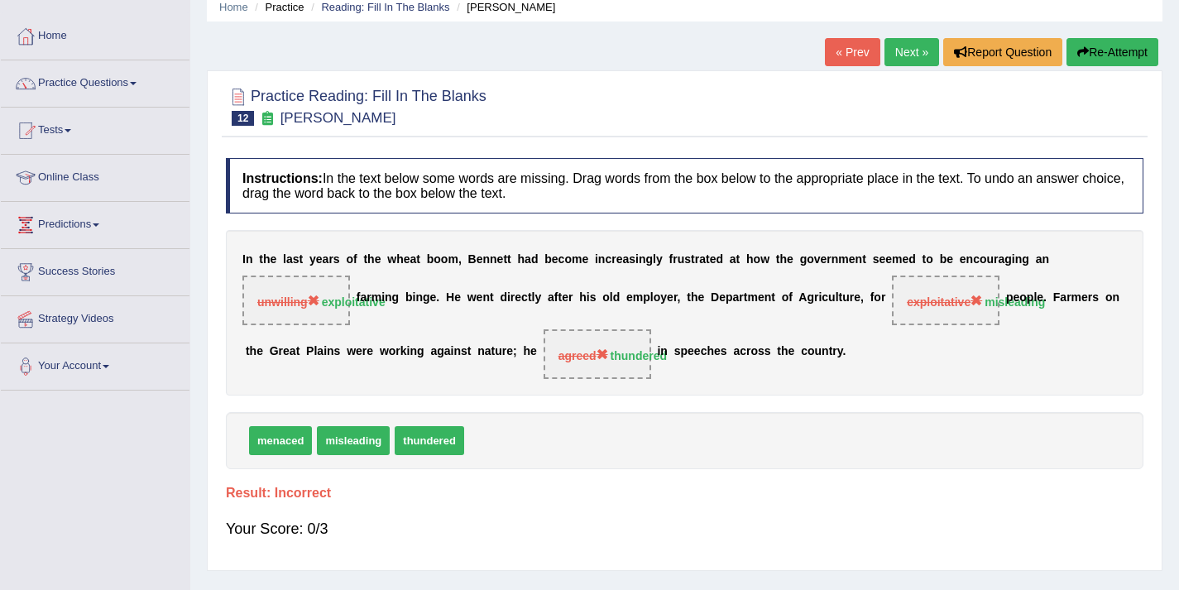
scroll to position [0, 0]
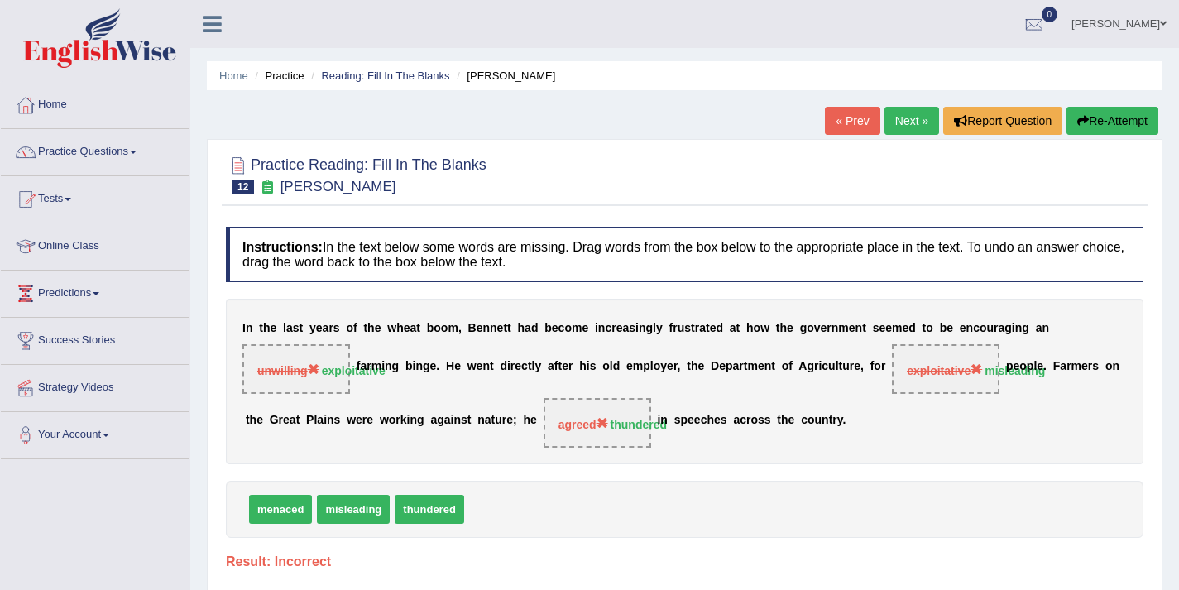
click at [897, 130] on link "Next »" at bounding box center [912, 121] width 55 height 28
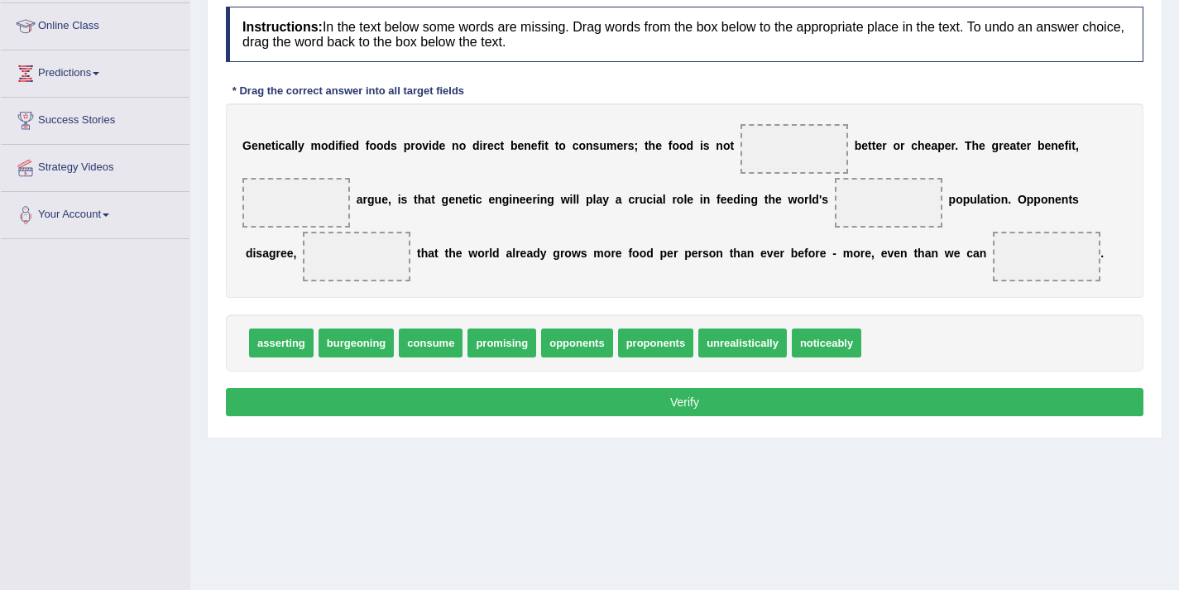
scroll to position [161, 0]
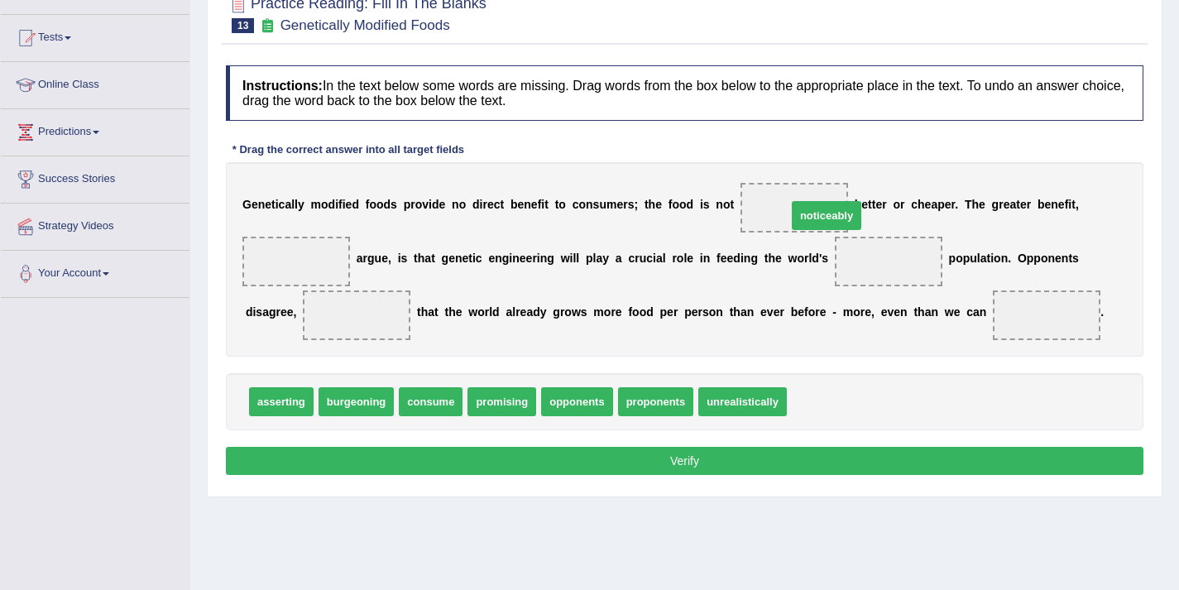
drag, startPoint x: 803, startPoint y: 412, endPoint x: 799, endPoint y: 222, distance: 190.3
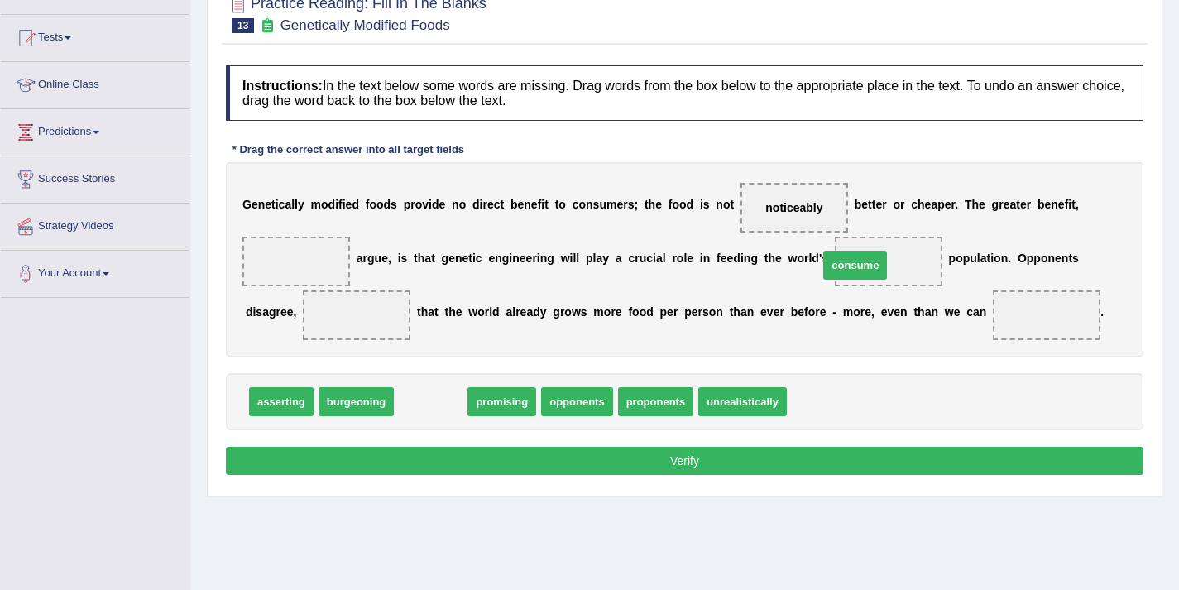
drag, startPoint x: 442, startPoint y: 398, endPoint x: 867, endPoint y: 262, distance: 446.4
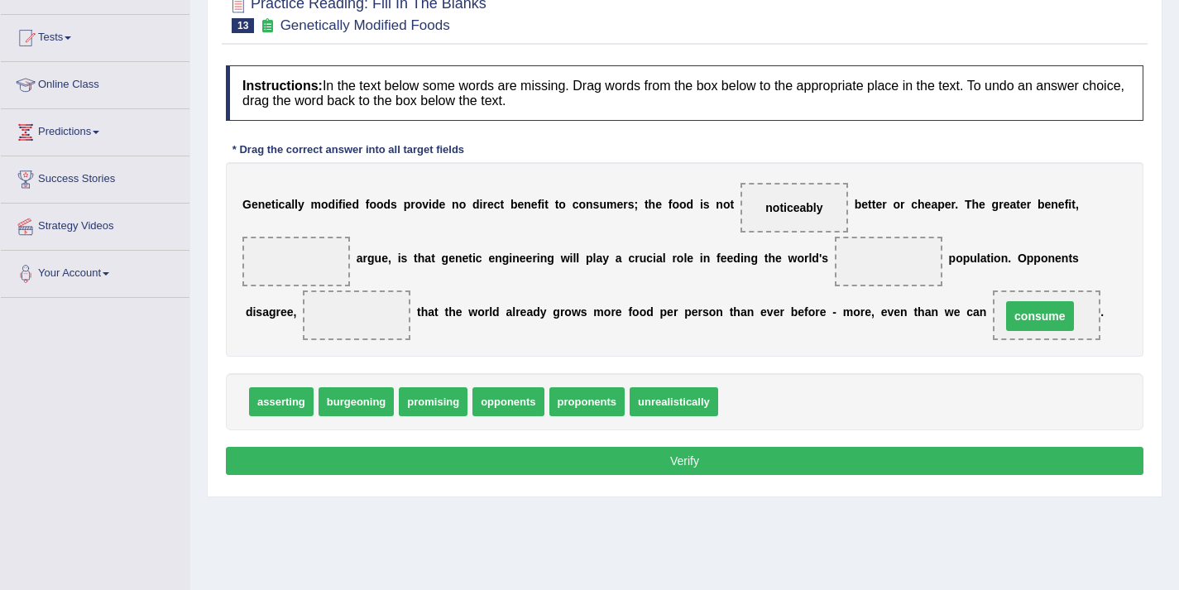
drag, startPoint x: 869, startPoint y: 262, endPoint x: 1014, endPoint y: 317, distance: 155.5
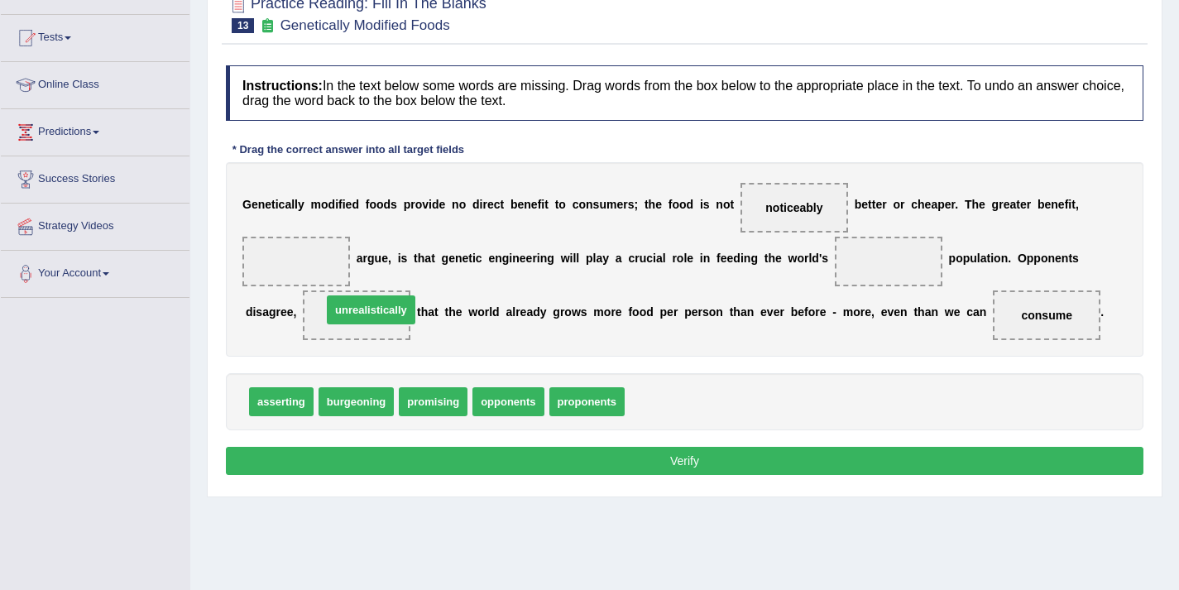
drag, startPoint x: 670, startPoint y: 408, endPoint x: 367, endPoint y: 316, distance: 316.5
drag, startPoint x: 590, startPoint y: 405, endPoint x: 375, endPoint y: 319, distance: 231.7
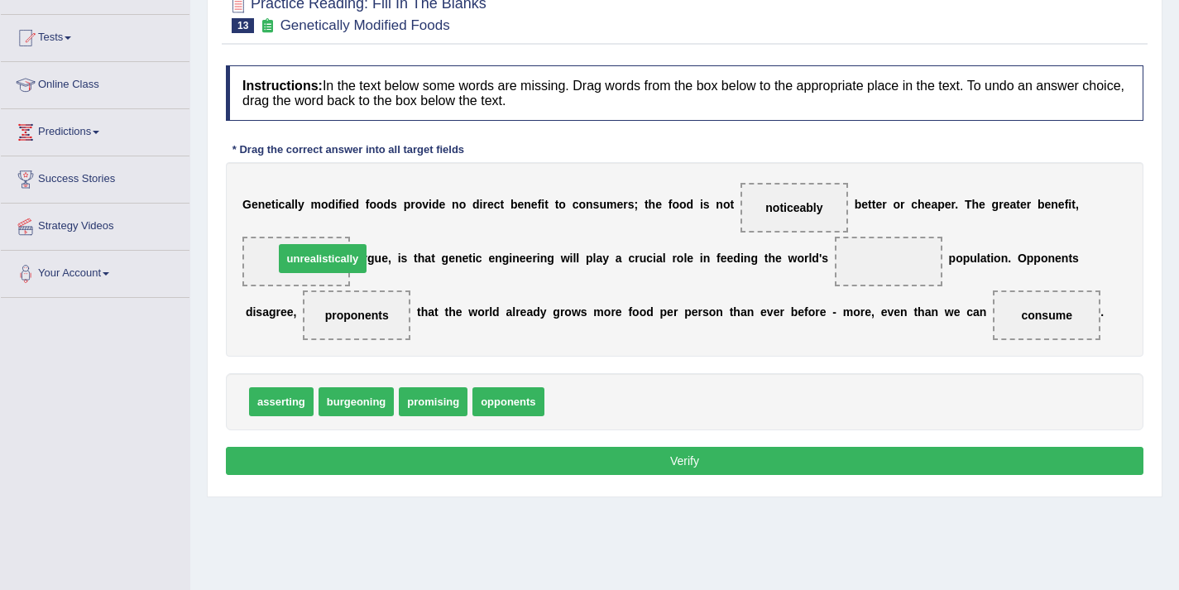
drag, startPoint x: 595, startPoint y: 407, endPoint x: 315, endPoint y: 268, distance: 312.3
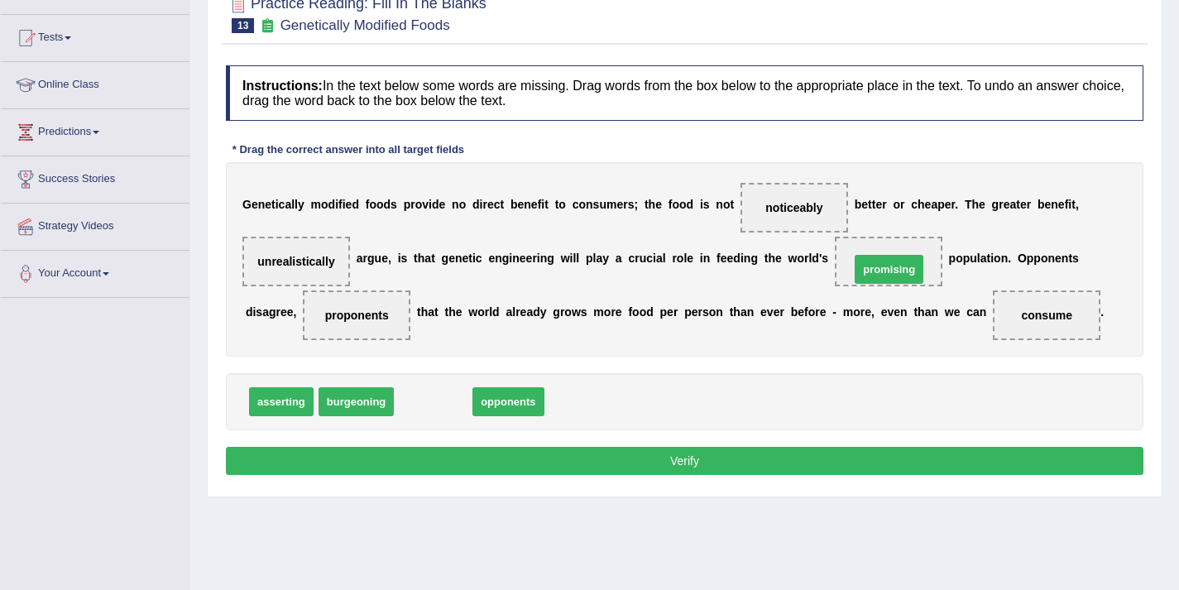
drag, startPoint x: 445, startPoint y: 408, endPoint x: 901, endPoint y: 276, distance: 474.8
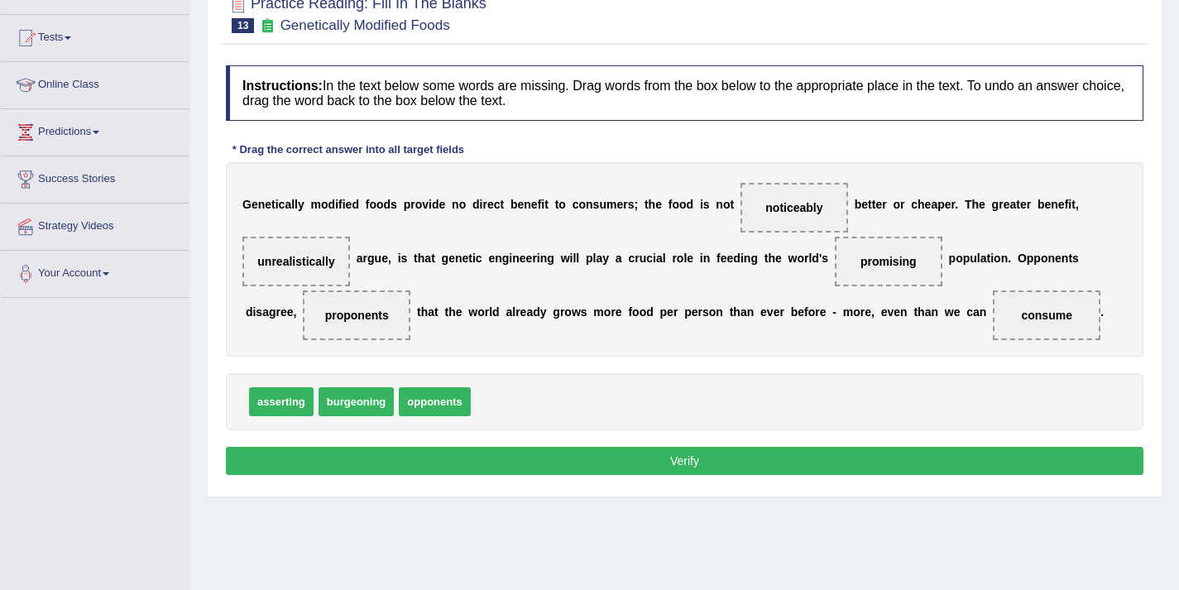
click at [751, 464] on button "Verify" at bounding box center [685, 461] width 918 height 28
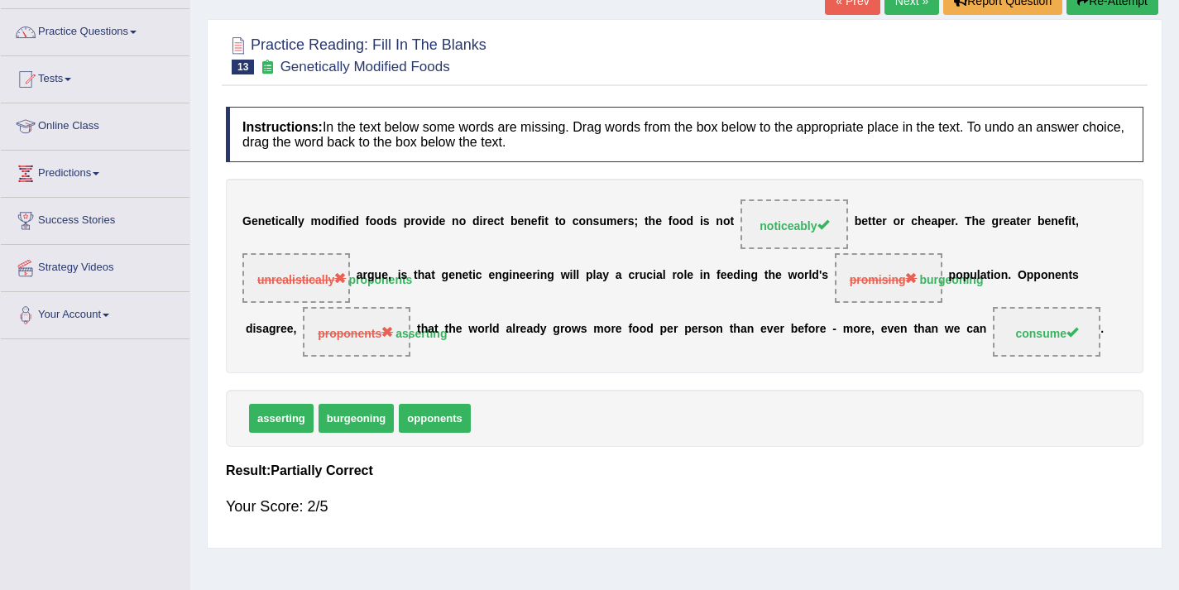
scroll to position [0, 0]
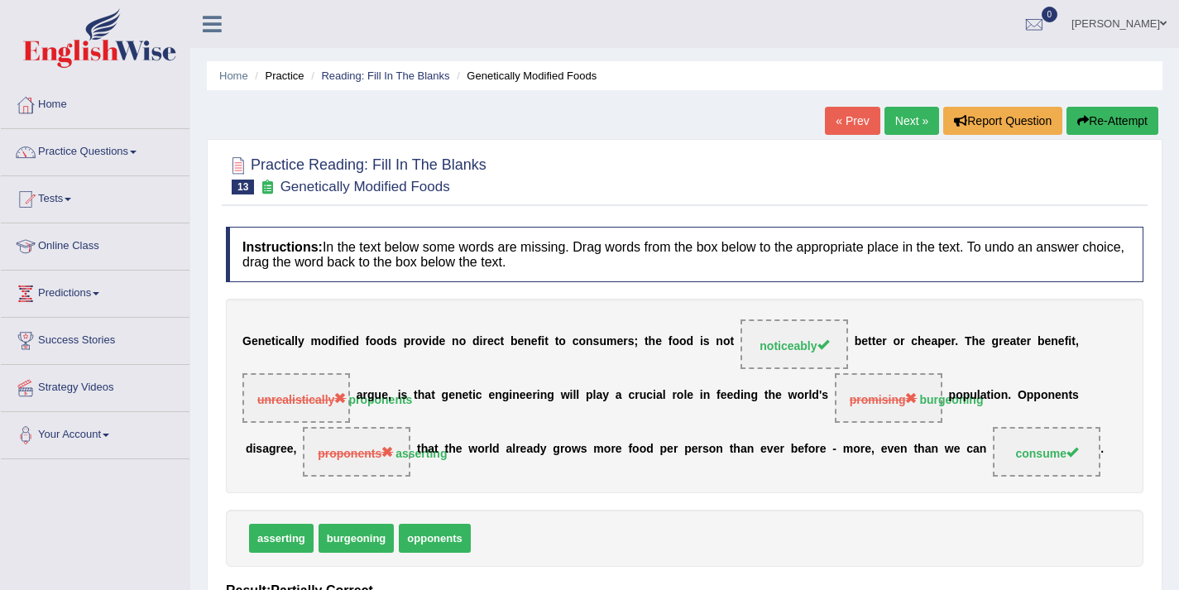
click at [912, 122] on link "Next »" at bounding box center [912, 121] width 55 height 28
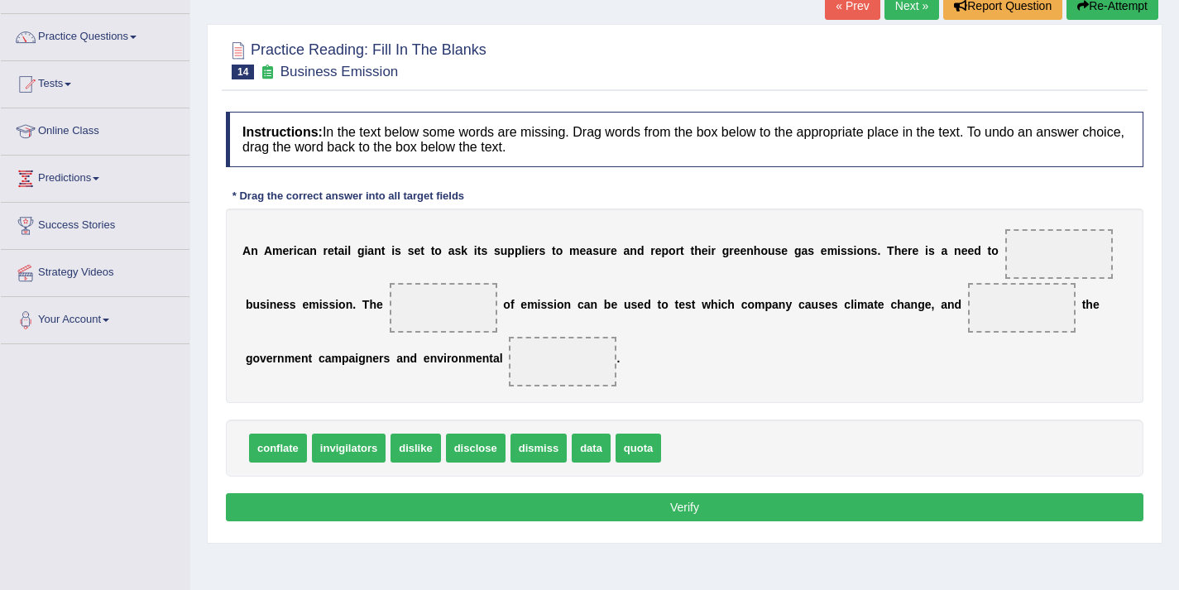
scroll to position [151, 0]
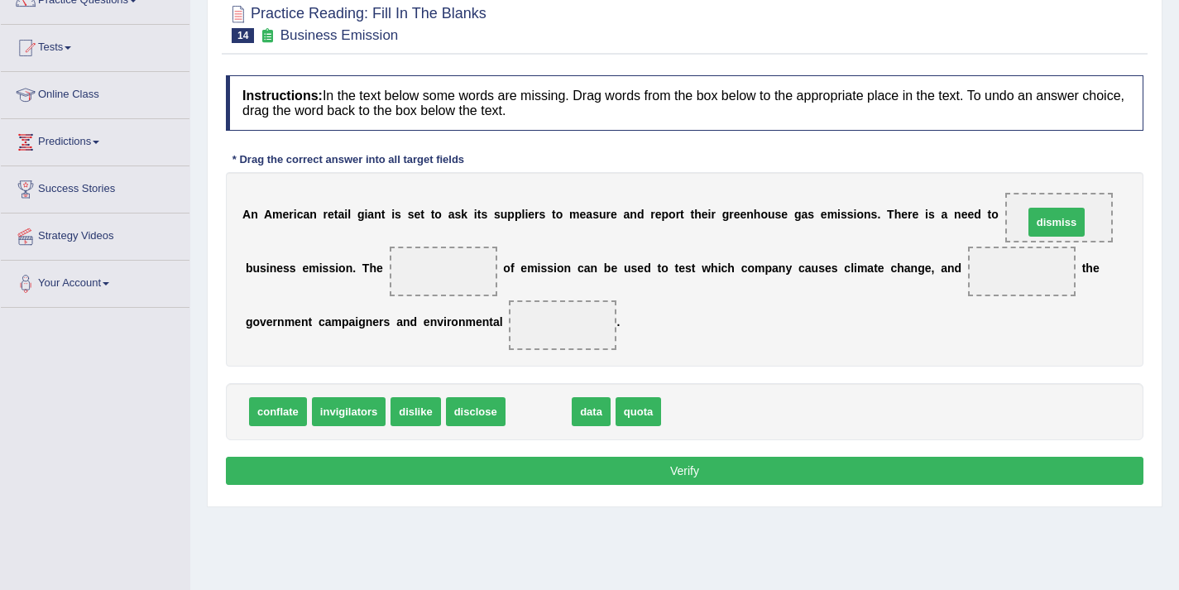
drag, startPoint x: 532, startPoint y: 410, endPoint x: 1046, endPoint y: 227, distance: 545.4
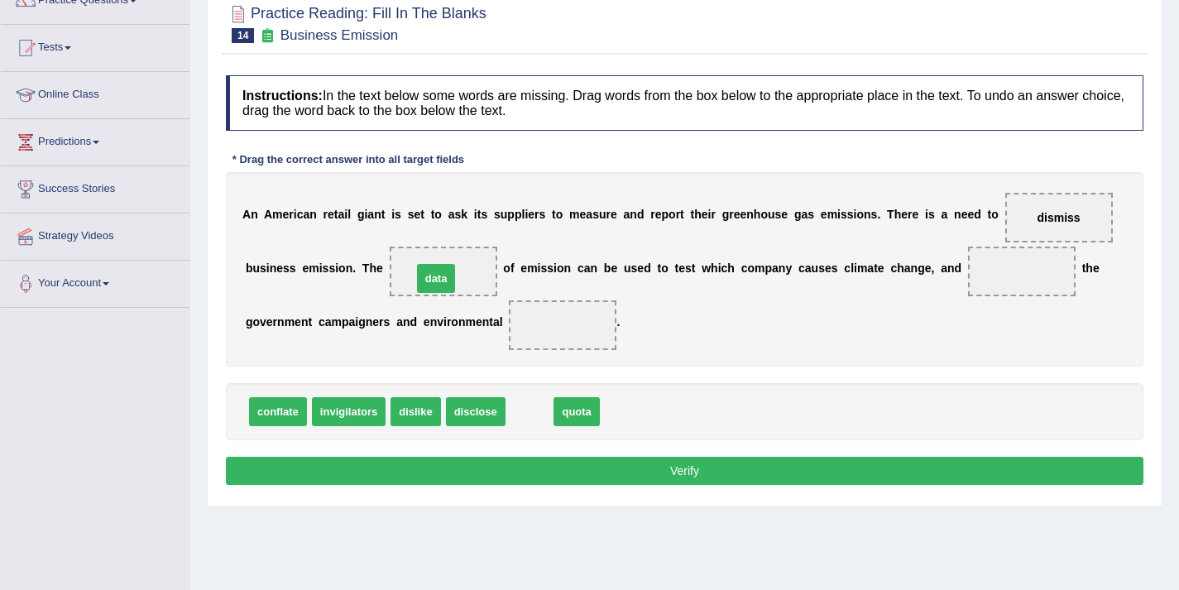
drag, startPoint x: 535, startPoint y: 416, endPoint x: 442, endPoint y: 283, distance: 162.8
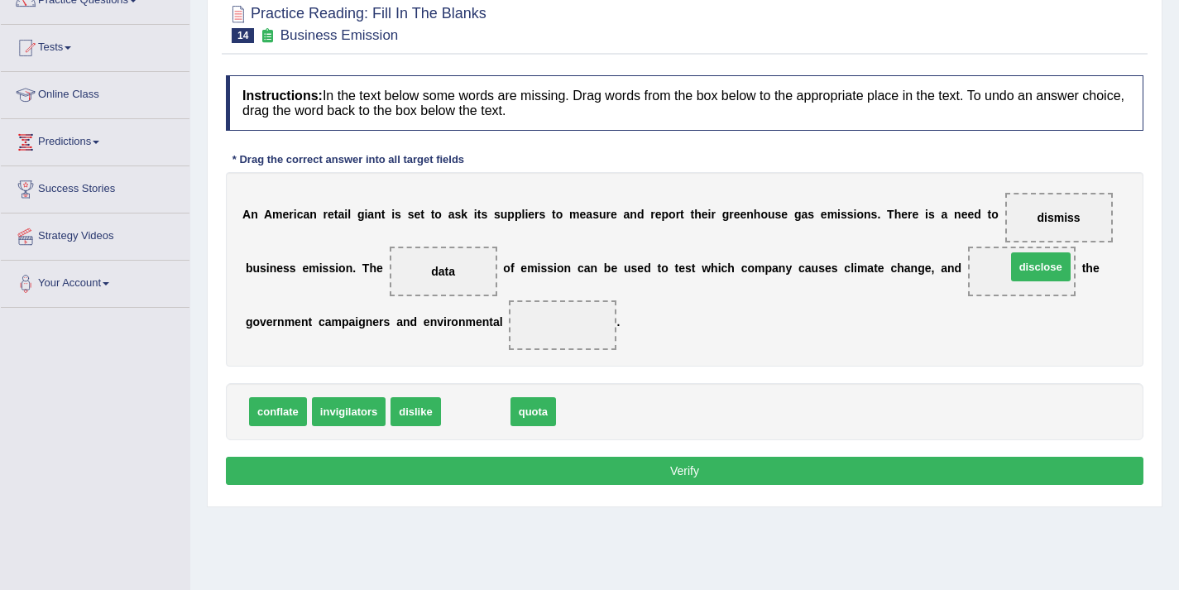
drag, startPoint x: 467, startPoint y: 422, endPoint x: 1032, endPoint y: 276, distance: 583.6
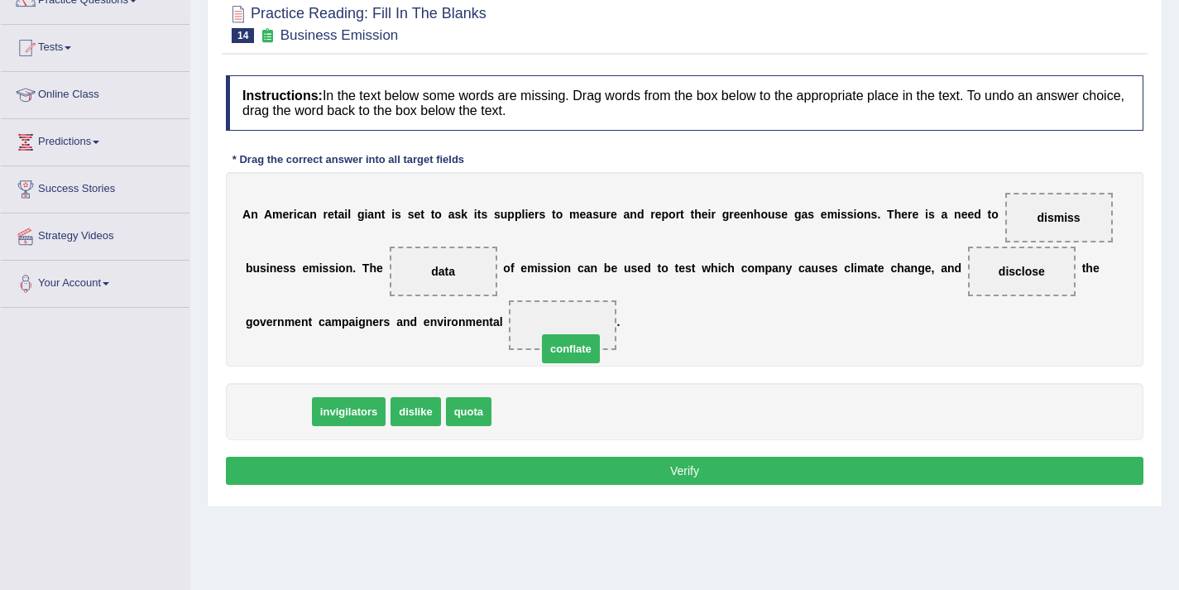
drag, startPoint x: 284, startPoint y: 416, endPoint x: 562, endPoint y: 340, distance: 288.3
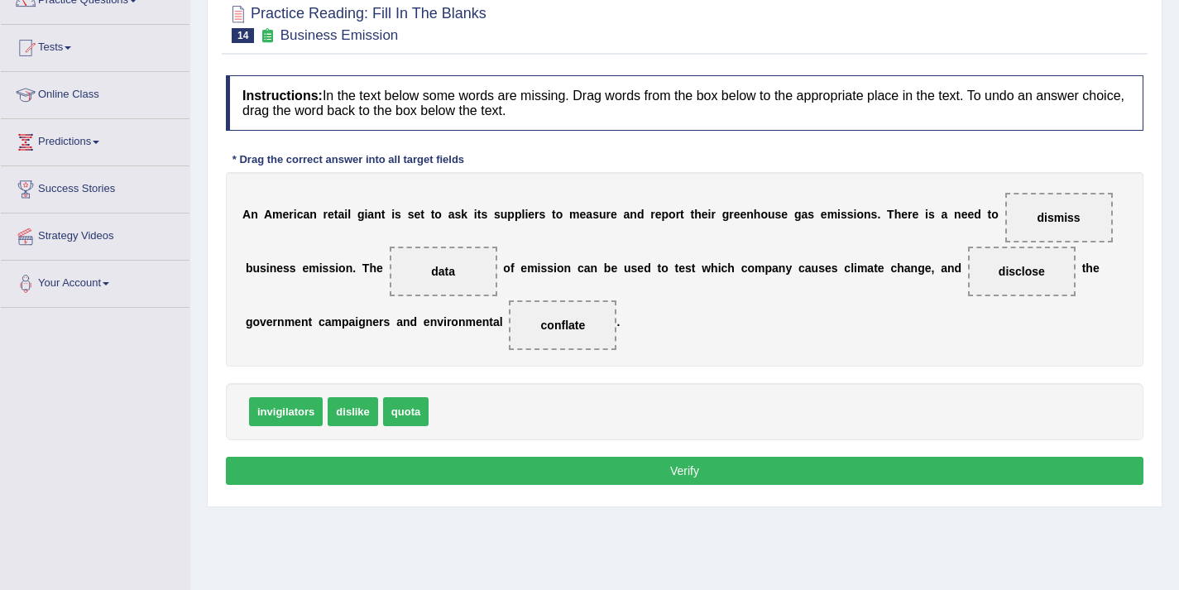
click at [532, 473] on button "Verify" at bounding box center [685, 471] width 918 height 28
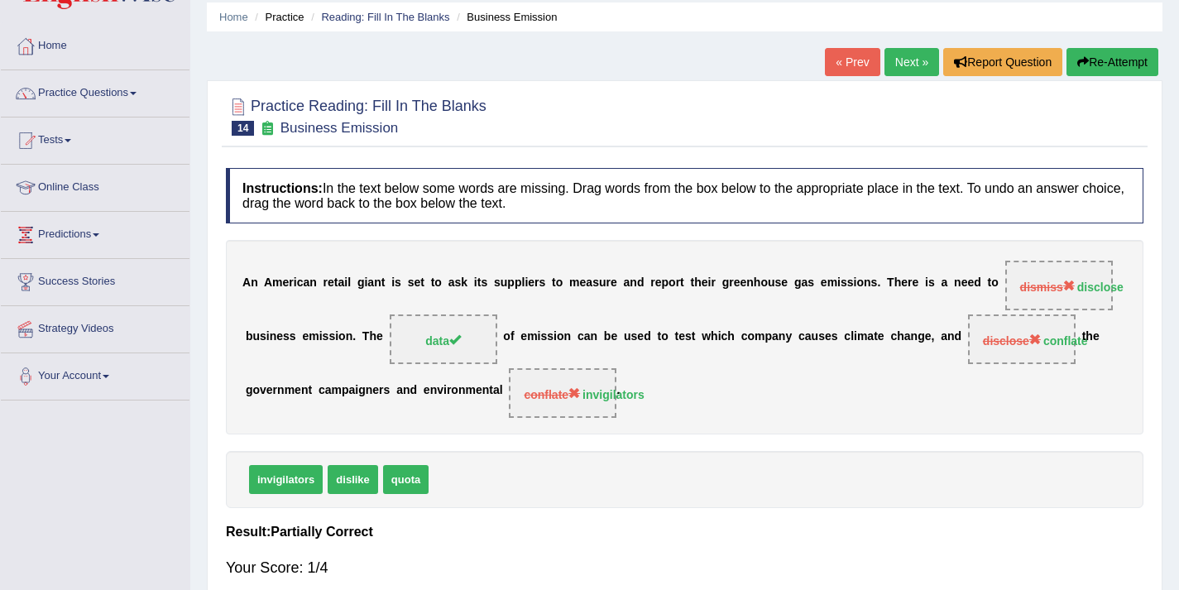
scroll to position [0, 0]
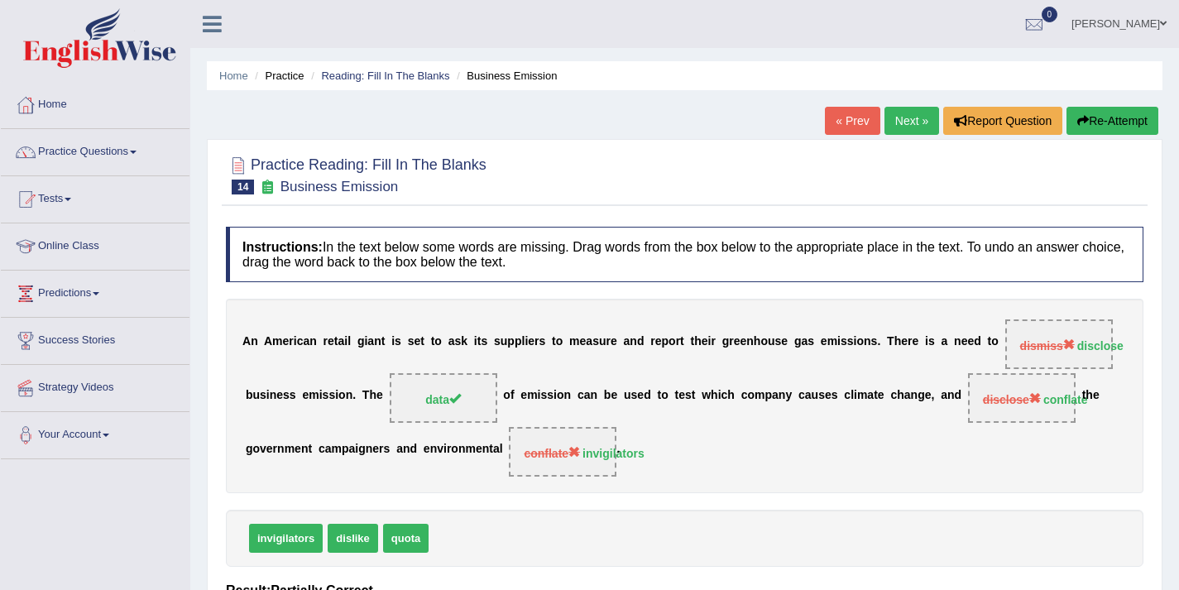
click at [896, 124] on link "Next »" at bounding box center [912, 121] width 55 height 28
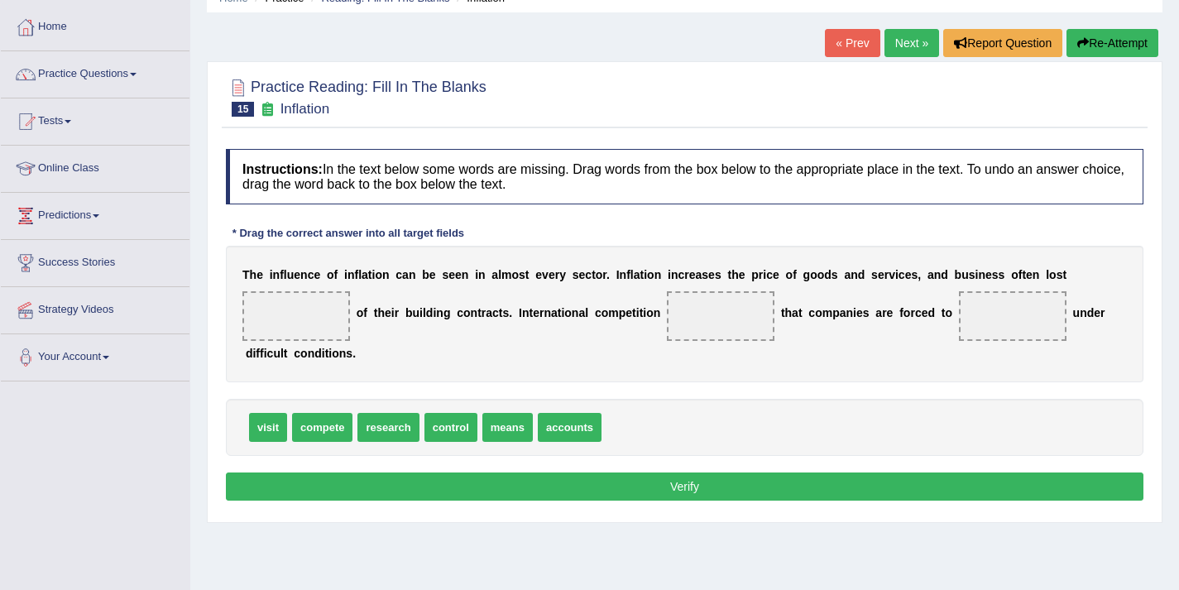
scroll to position [167, 0]
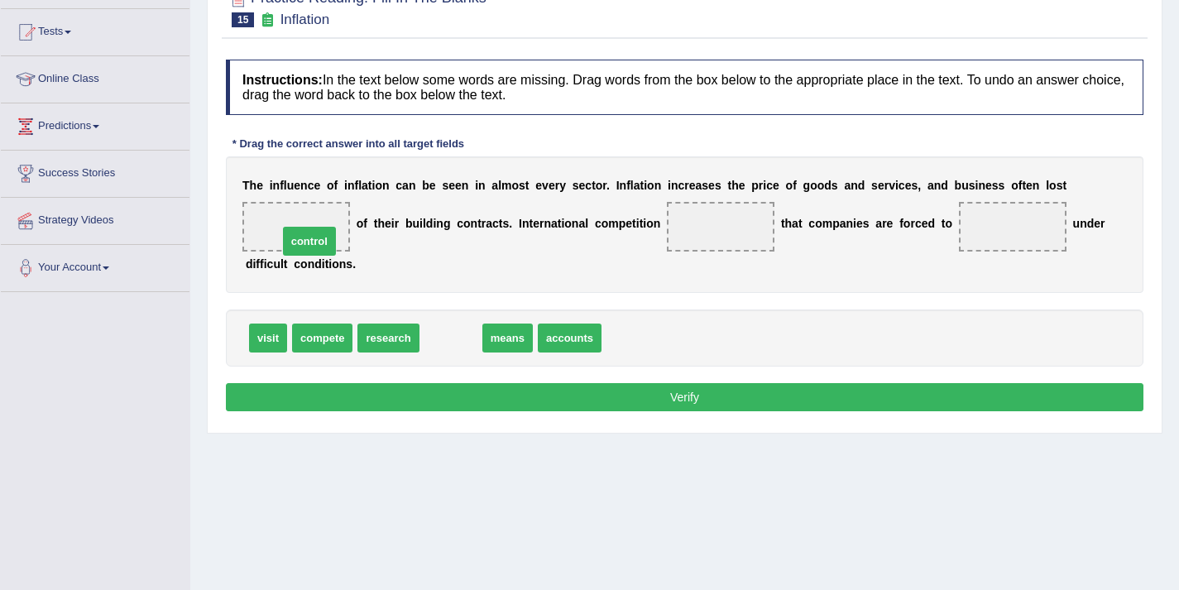
drag, startPoint x: 463, startPoint y: 341, endPoint x: 327, endPoint y: 247, distance: 165.9
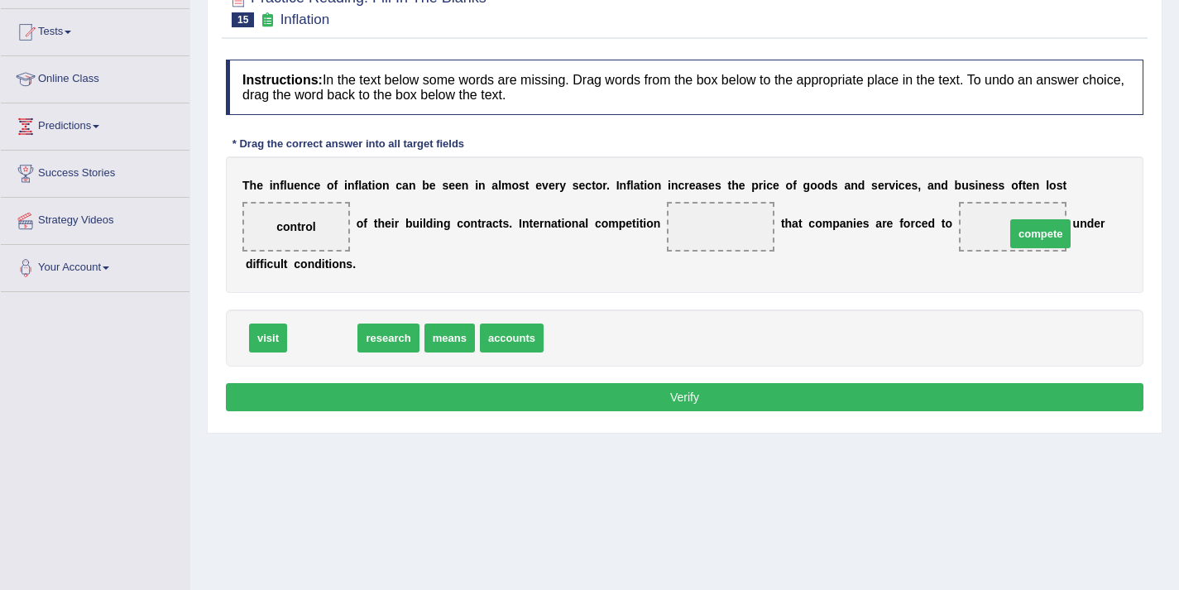
drag, startPoint x: 323, startPoint y: 339, endPoint x: 1037, endPoint y: 226, distance: 723.0
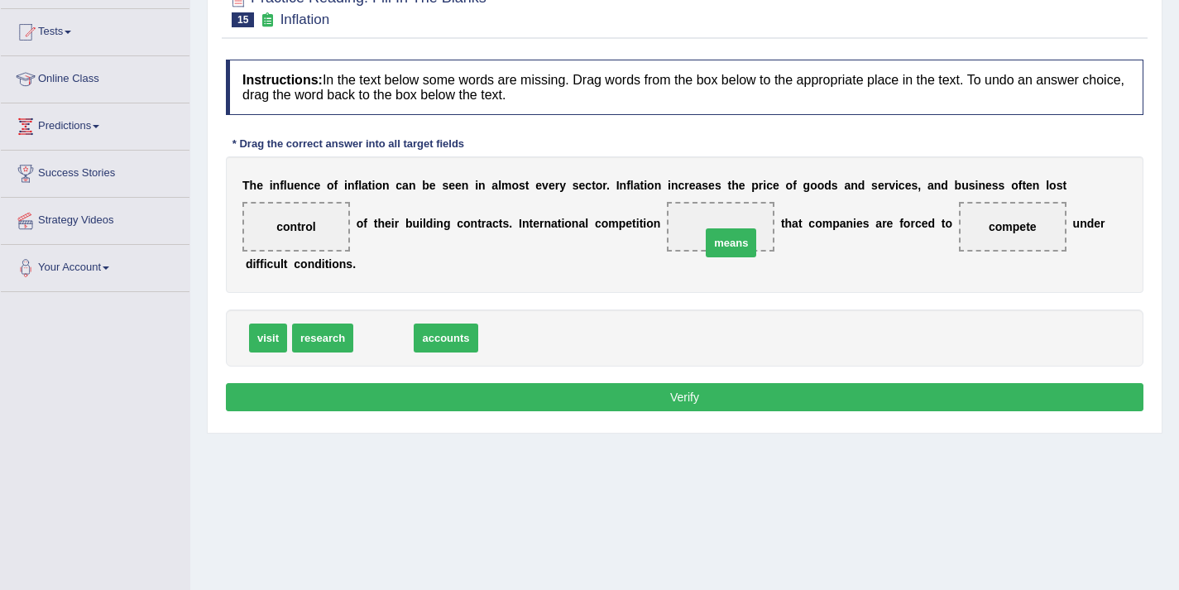
drag, startPoint x: 371, startPoint y: 334, endPoint x: 712, endPoint y: 242, distance: 353.3
click at [657, 398] on button "Verify" at bounding box center [685, 397] width 918 height 28
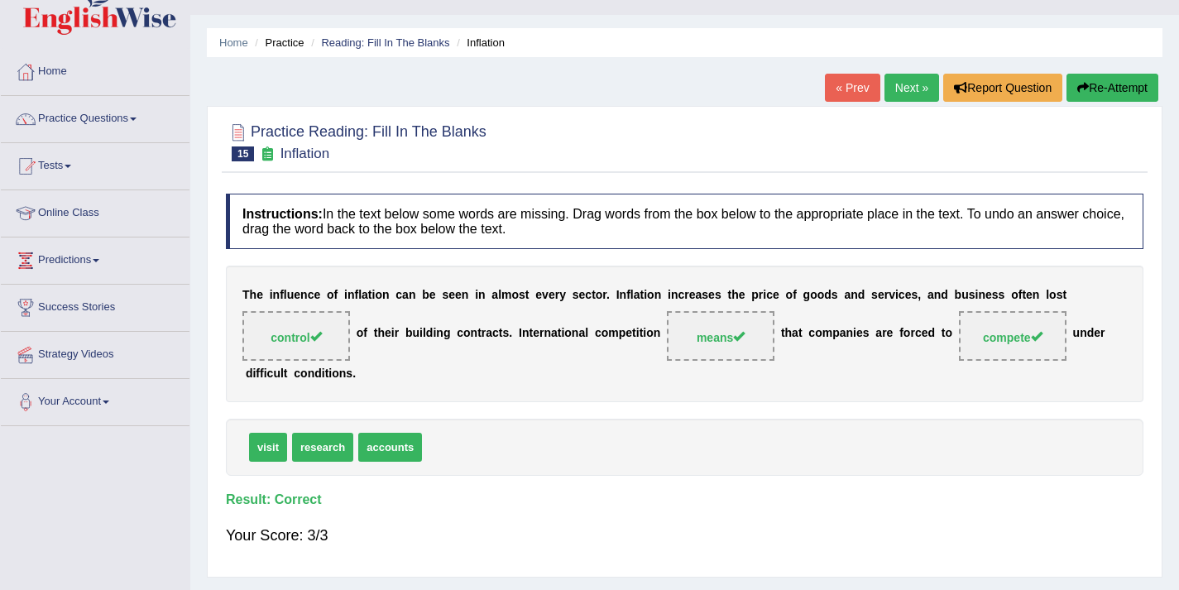
scroll to position [0, 0]
